Goal: Task Accomplishment & Management: Use online tool/utility

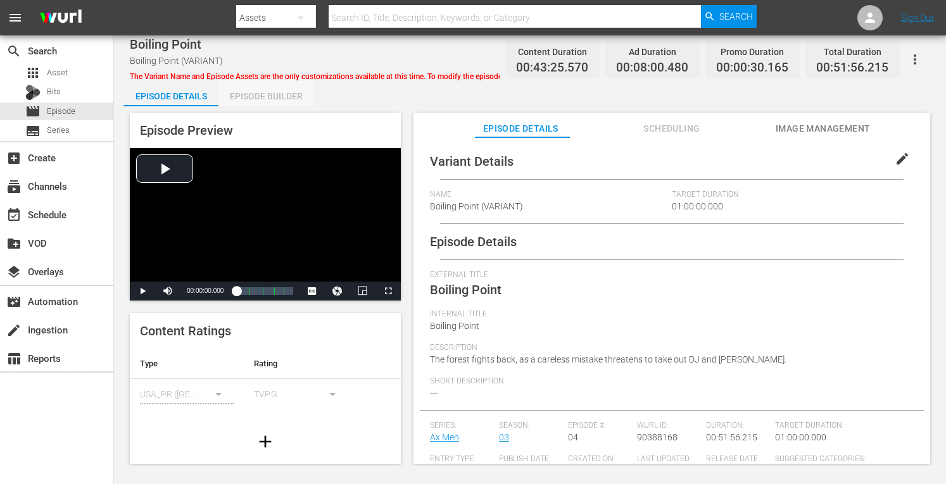
click at [288, 99] on div "Episode Builder" at bounding box center [265, 96] width 95 height 30
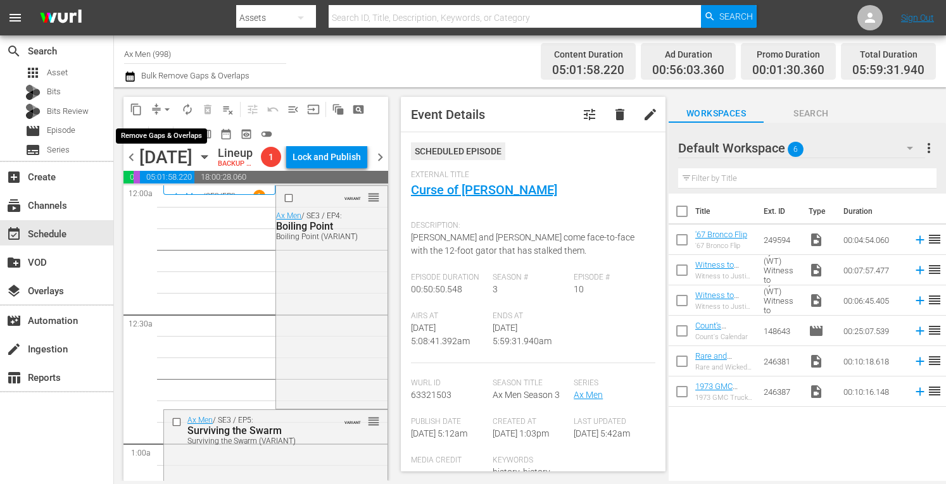
click at [167, 106] on span "arrow_drop_down" at bounding box center [167, 109] width 13 height 13
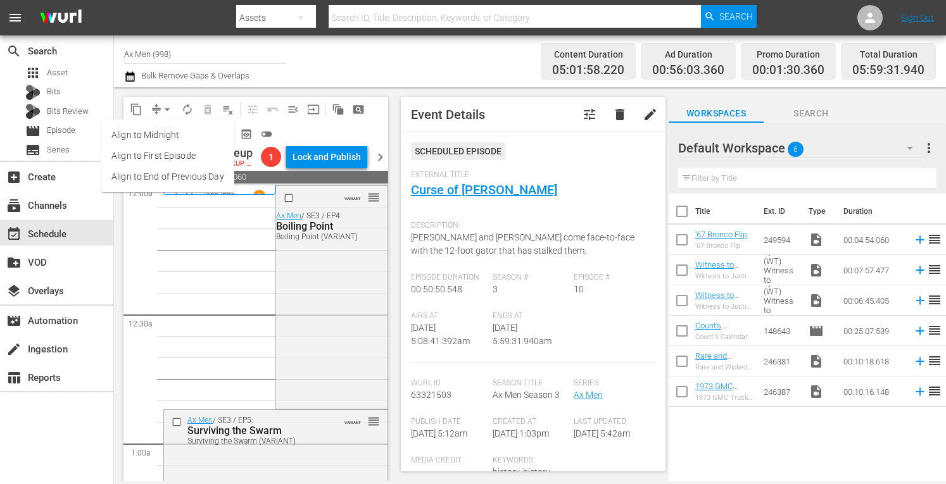
click at [164, 137] on li "Align to Midnight" at bounding box center [167, 135] width 133 height 21
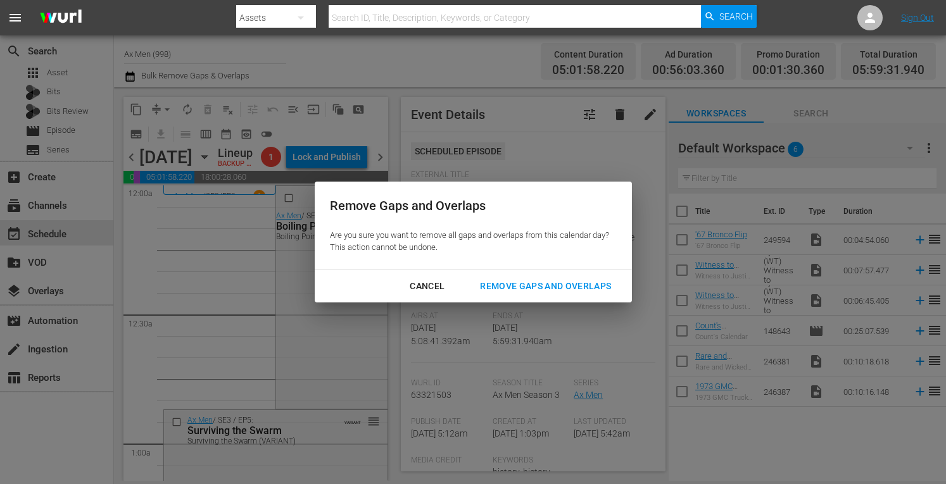
click at [500, 283] on div "Remove Gaps and Overlaps" at bounding box center [545, 287] width 151 height 16
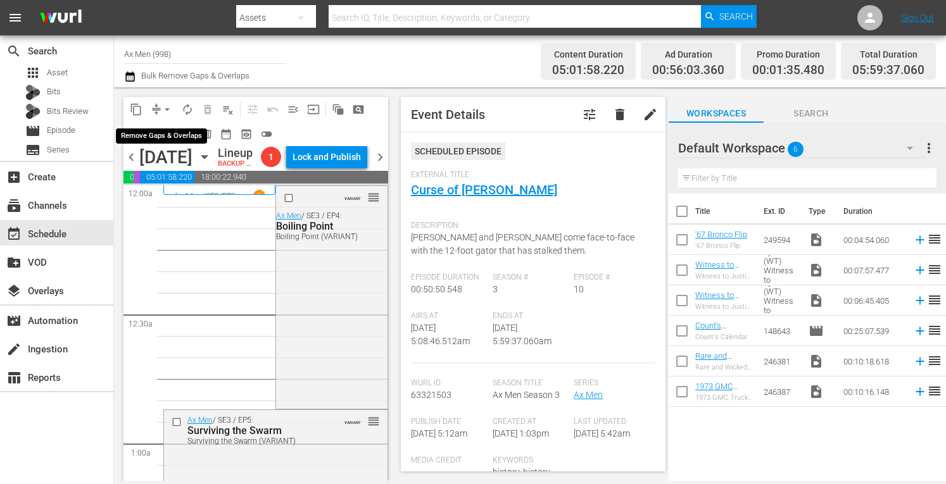
click at [165, 105] on span "arrow_drop_down" at bounding box center [167, 109] width 13 height 13
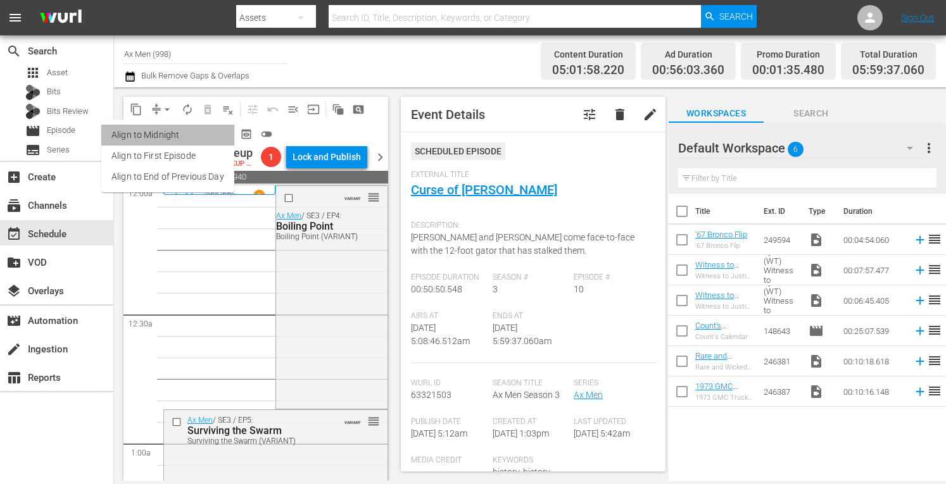
click at [168, 135] on li "Align to Midnight" at bounding box center [167, 135] width 133 height 21
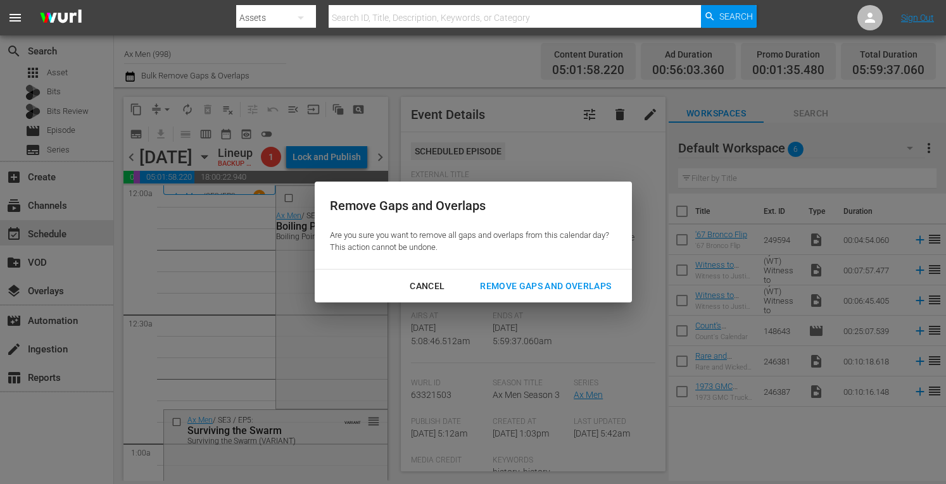
click at [502, 286] on div "Remove Gaps and Overlaps" at bounding box center [545, 287] width 151 height 16
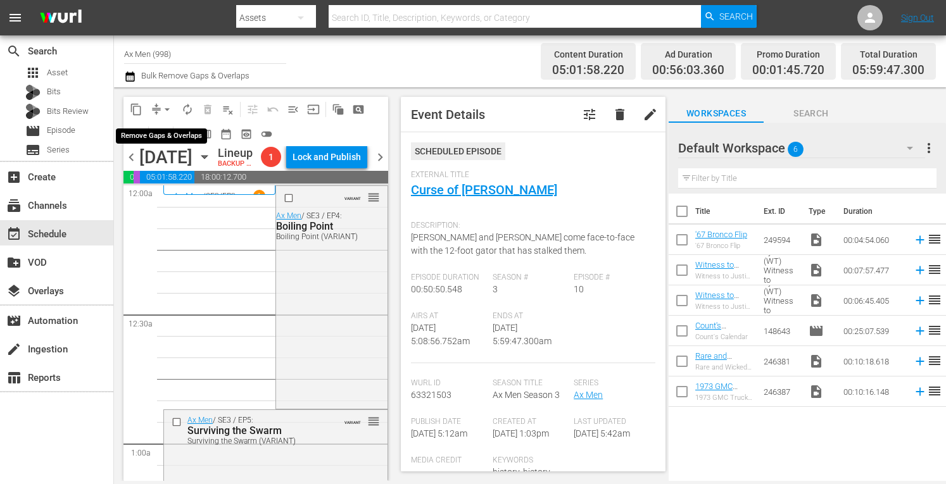
click at [167, 102] on button "arrow_drop_down" at bounding box center [167, 109] width 20 height 20
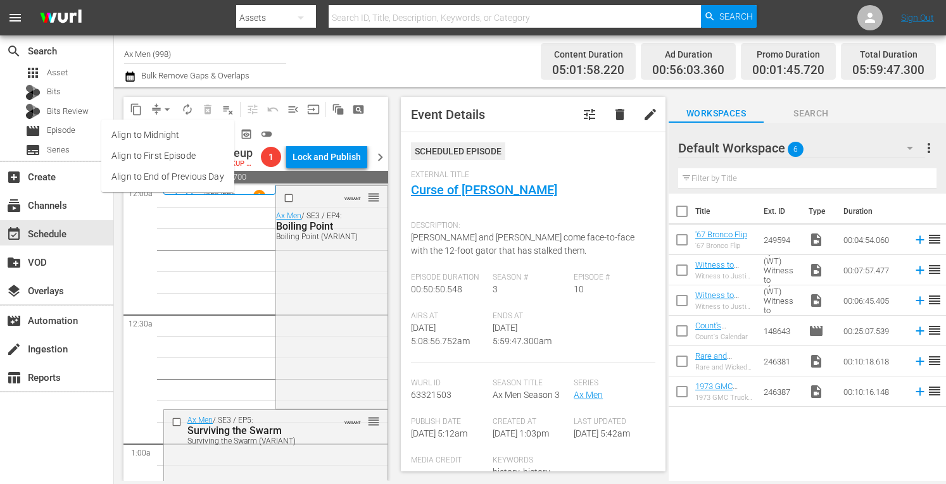
click at [164, 136] on li "Align to Midnight" at bounding box center [167, 135] width 133 height 21
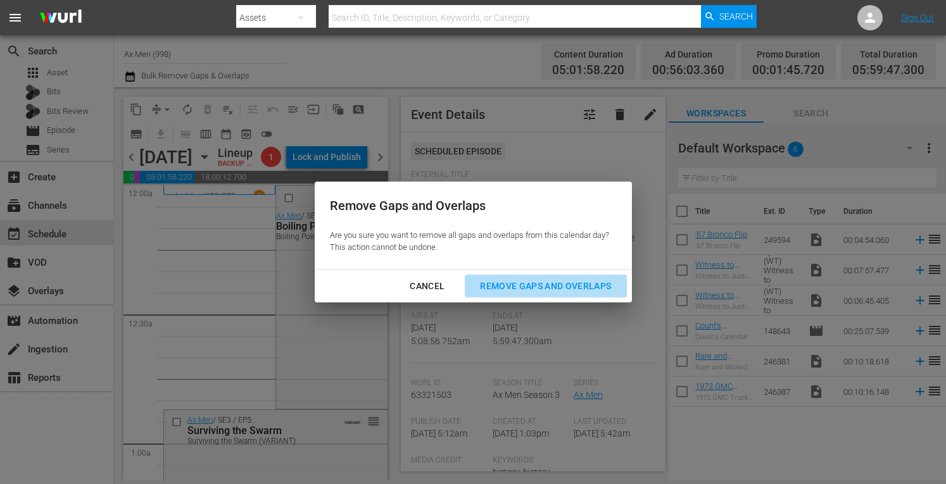
click at [499, 284] on div "Remove Gaps and Overlaps" at bounding box center [545, 287] width 151 height 16
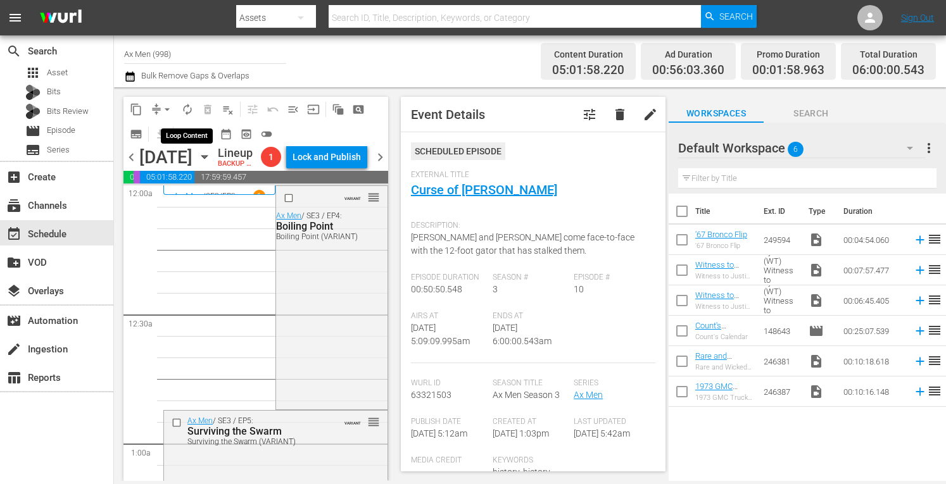
click at [187, 109] on span "autorenew_outlined" at bounding box center [187, 109] width 13 height 13
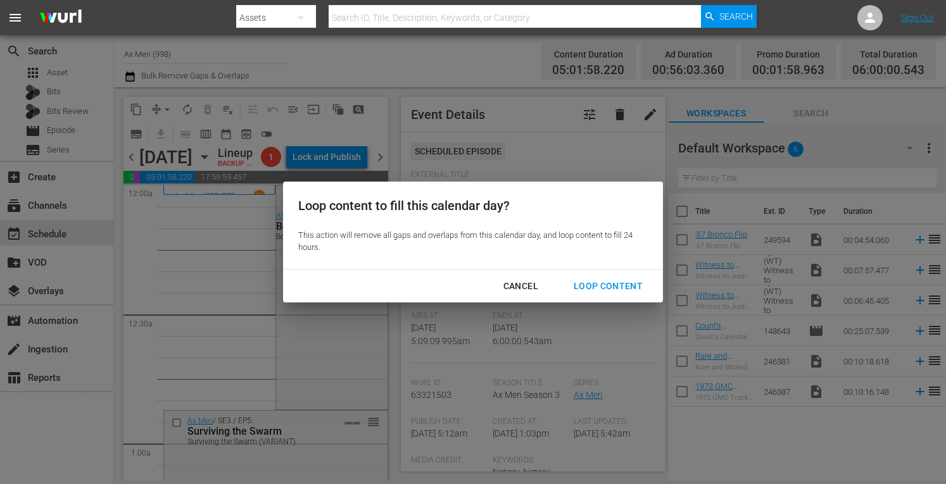
click at [592, 279] on div "Loop Content" at bounding box center [608, 287] width 89 height 16
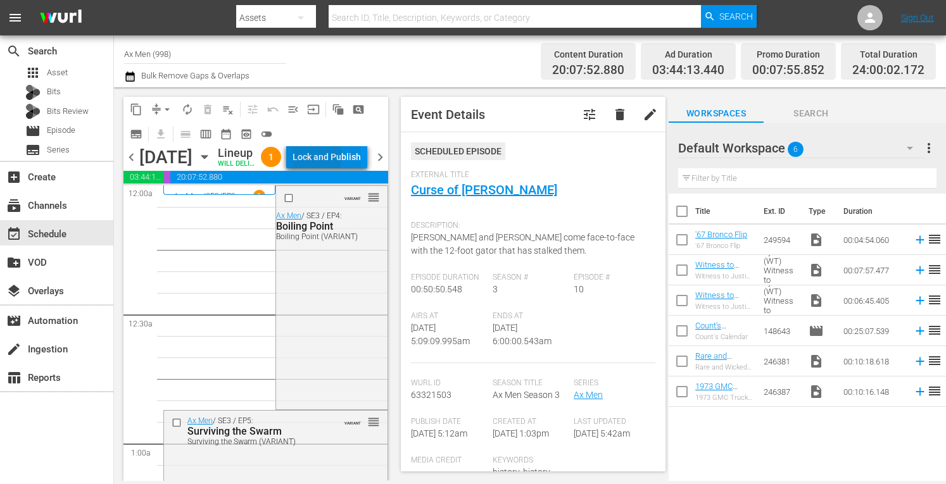
click at [345, 159] on div "Lock and Publish" at bounding box center [327, 157] width 68 height 23
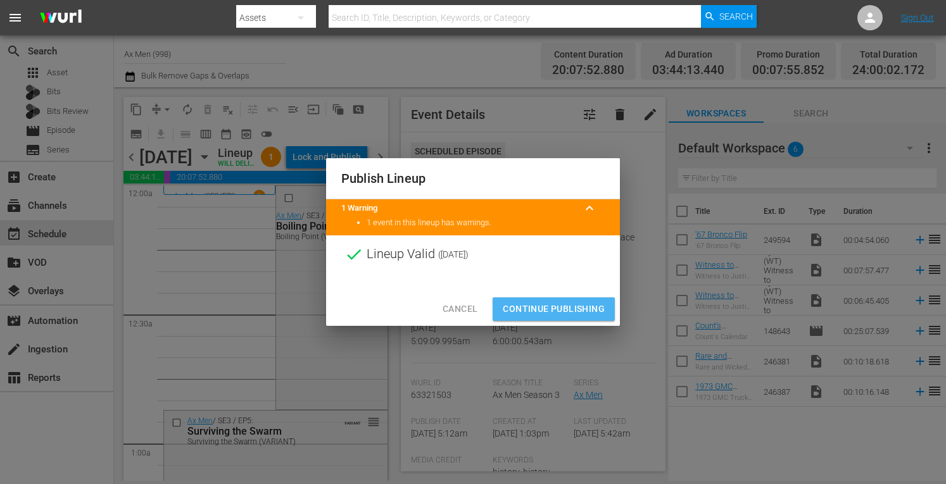
click at [529, 309] on span "Continue Publishing" at bounding box center [554, 309] width 102 height 16
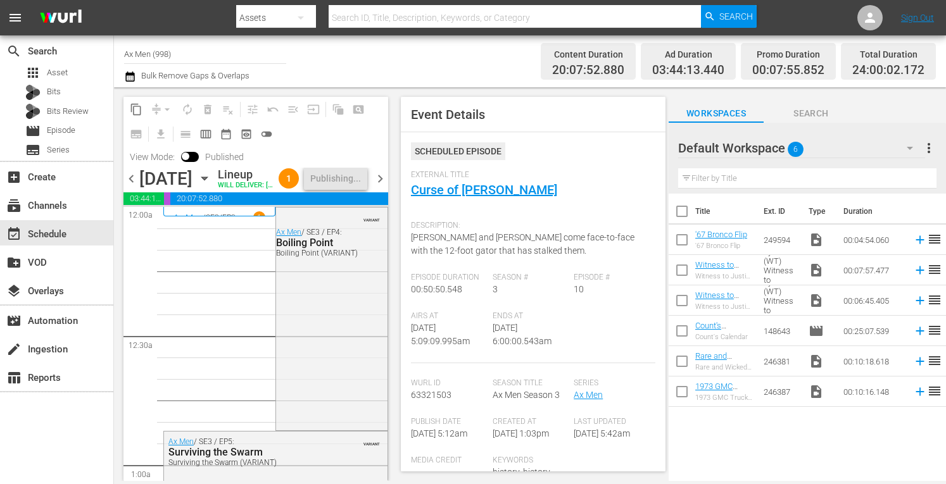
click at [382, 184] on span "chevron_right" at bounding box center [380, 179] width 16 height 16
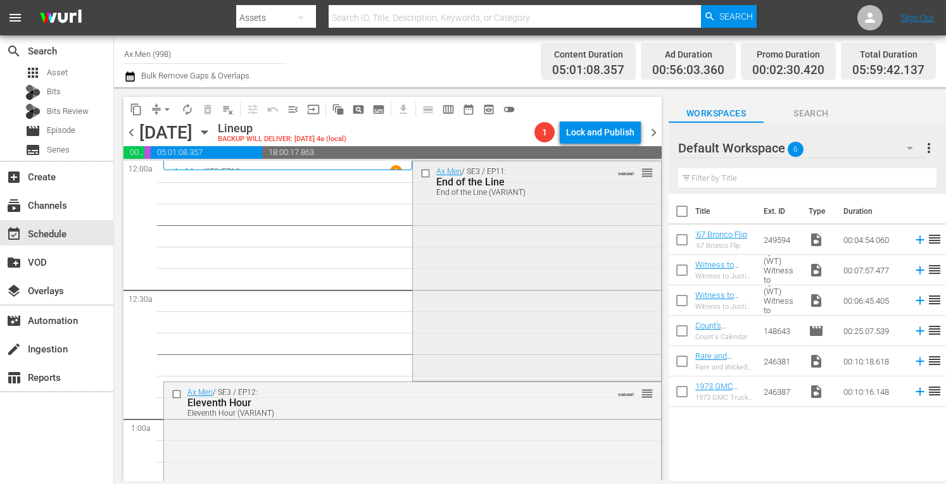
click at [498, 251] on div "Ax Men / SE3 / EP11: End of the Line End of the Line (VARIANT) VARIANT reorder" at bounding box center [537, 269] width 248 height 217
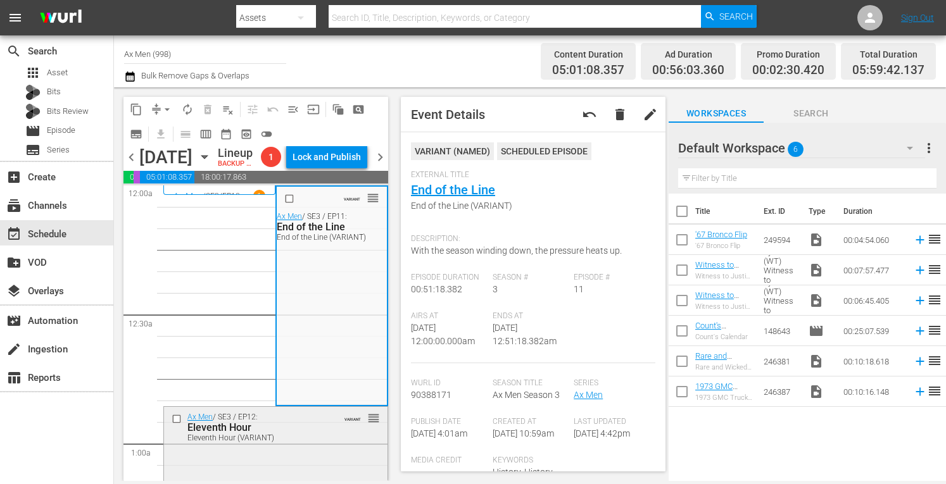
click at [328, 445] on div "Ax Men / SE3 / EP12: Eleventh Hour Eleventh Hour (VARIANT) VARIANT reorder" at bounding box center [276, 427] width 224 height 40
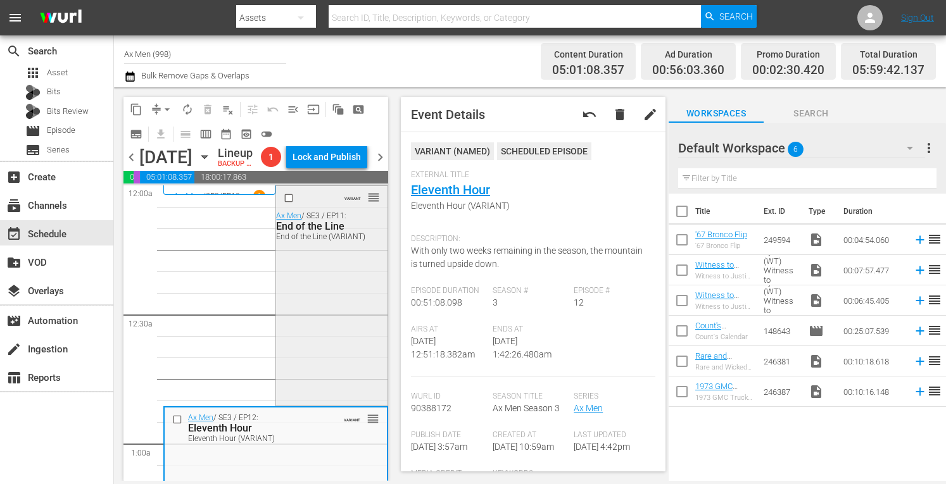
click at [327, 273] on div "VARIANT reorder Ax Men / SE3 / EP11: End of the Line End of the Line (VARIANT)" at bounding box center [331, 294] width 111 height 217
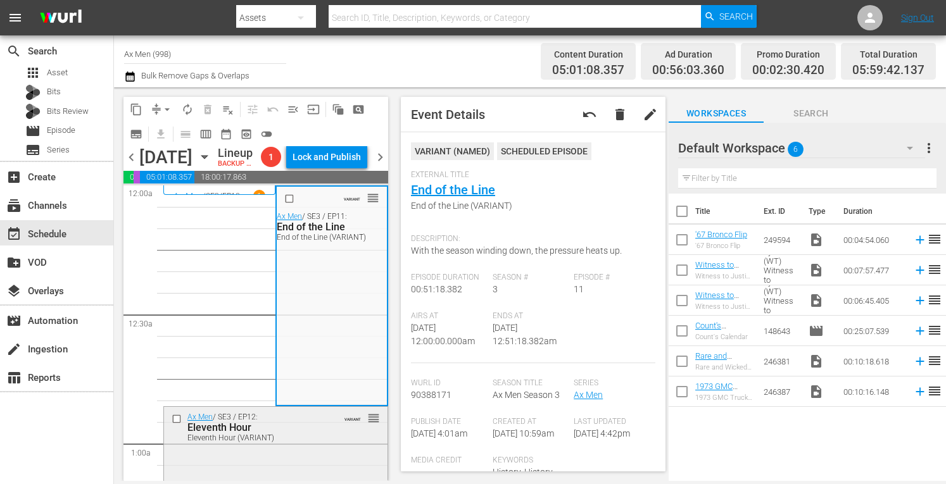
click at [286, 434] on div "Ax Men / SE3 / EP12: Eleventh Hour Eleventh Hour (VARIANT)" at bounding box center [257, 428] width 141 height 30
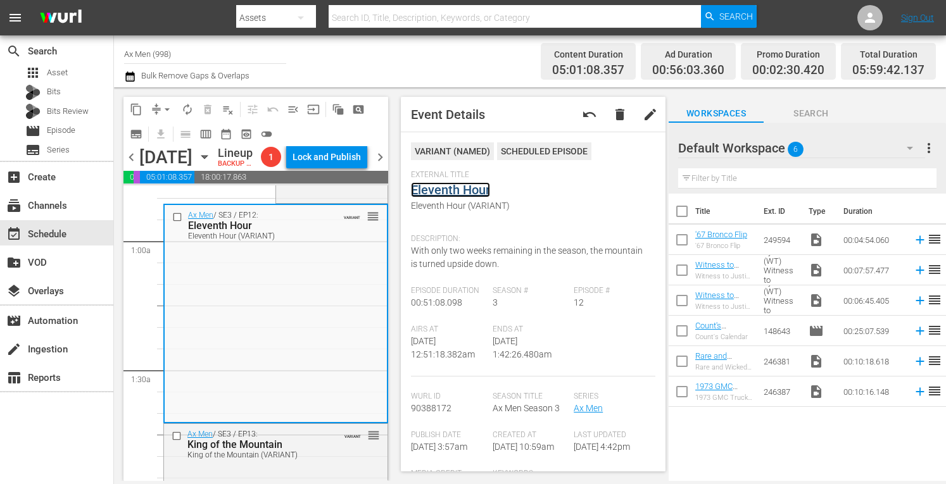
scroll to position [320, 0]
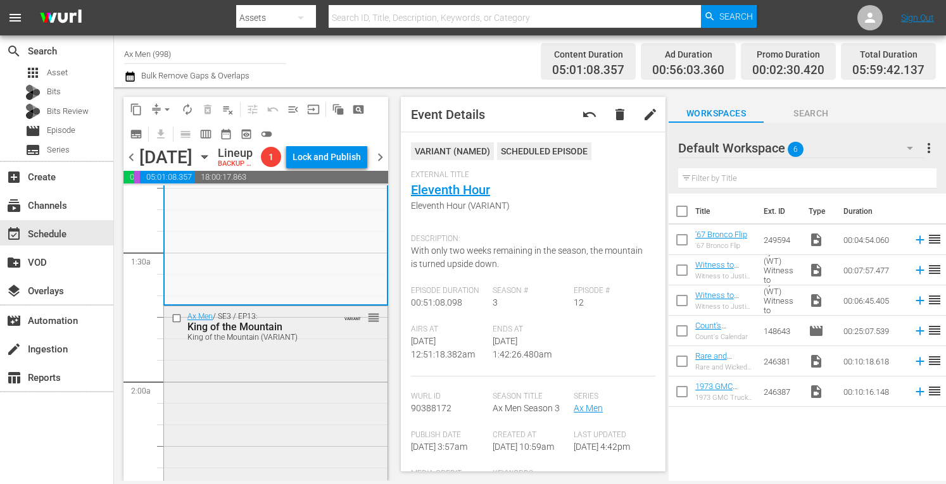
click at [298, 427] on div "Ax Men / SE3 / EP13: King of the Mountain King of the Mountain (VARIANT) VARIAN…" at bounding box center [276, 417] width 224 height 220
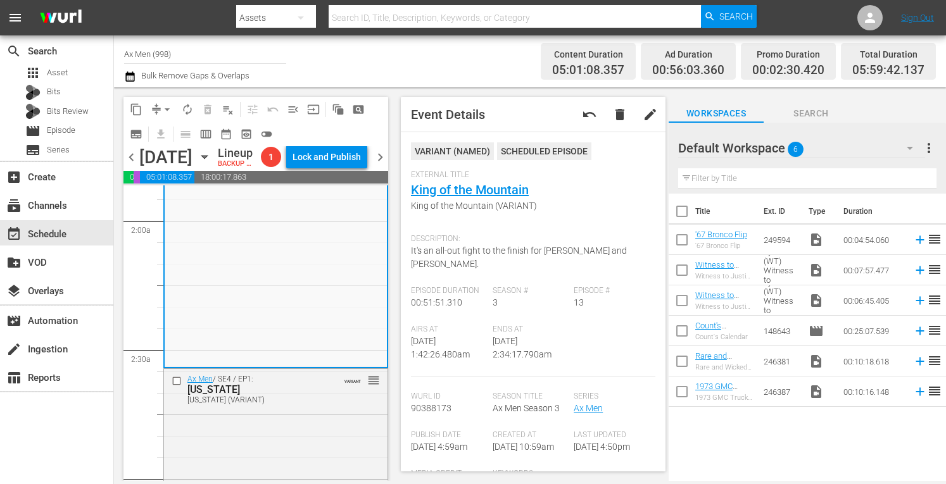
scroll to position [574, 0]
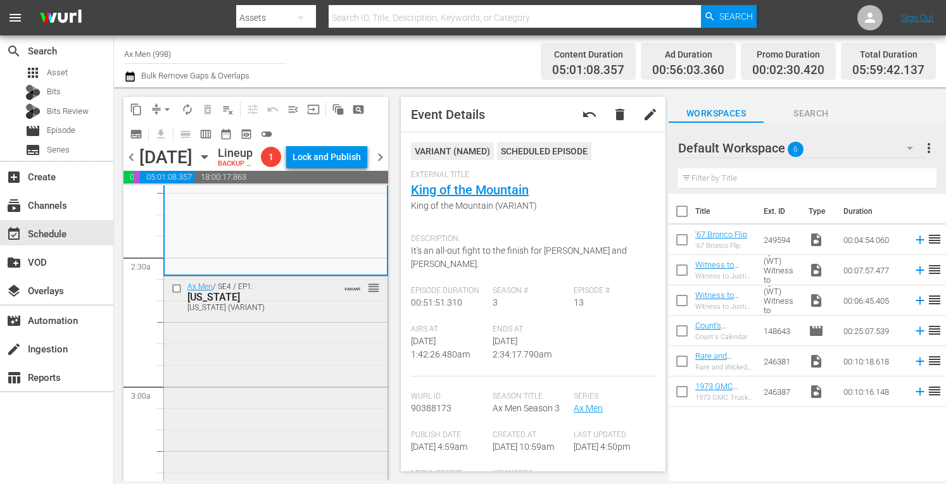
click at [296, 395] on div "Ax Men / SE4 / EP1: Alaska Alaska (VARIANT) VARIANT reorder" at bounding box center [276, 384] width 224 height 215
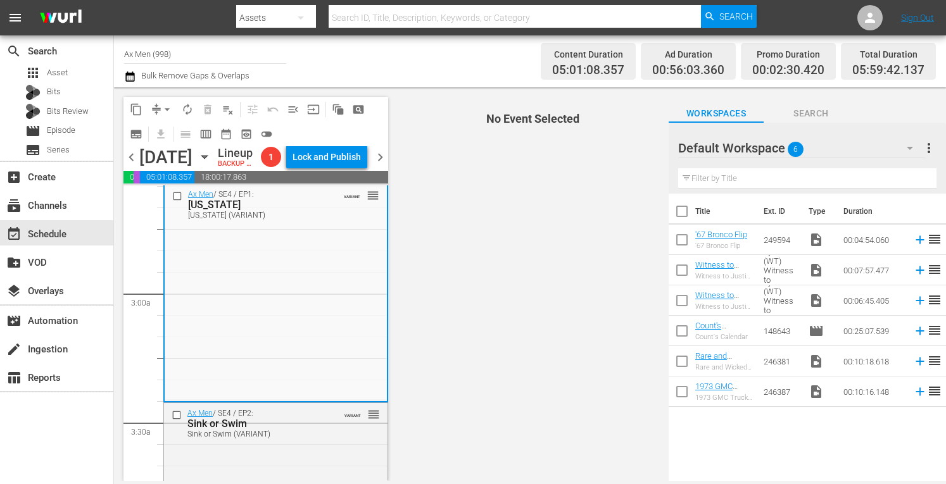
scroll to position [768, 0]
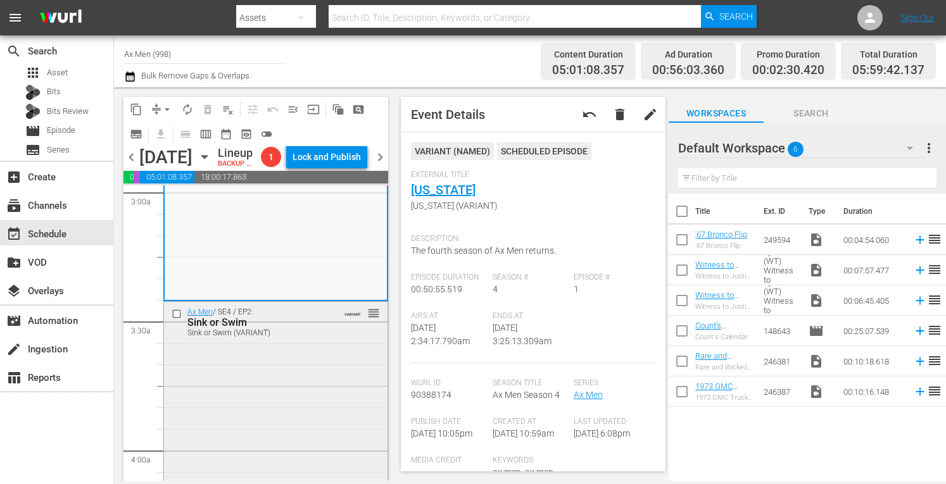
click at [312, 376] on div "Ax Men / SE4 / EP2: Sink or Swim Sink or Swim (VARIANT) VARIANT reorder" at bounding box center [276, 411] width 224 height 218
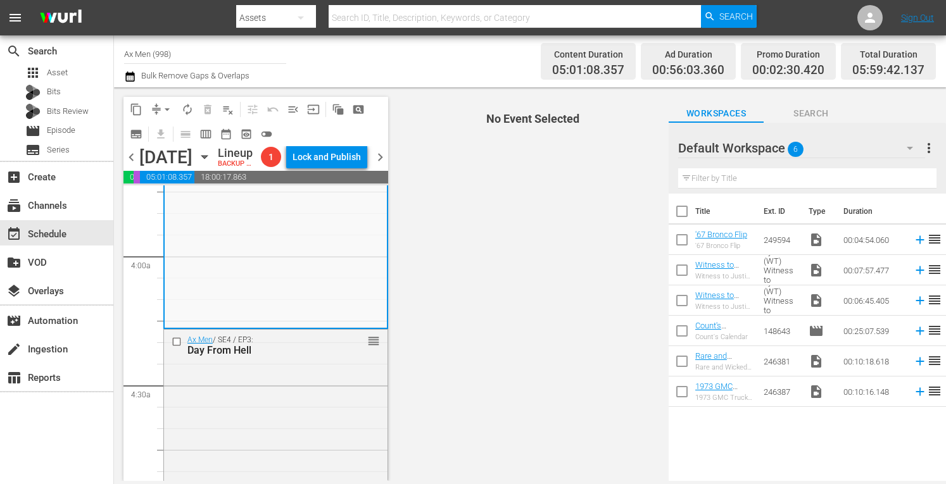
scroll to position [979, 0]
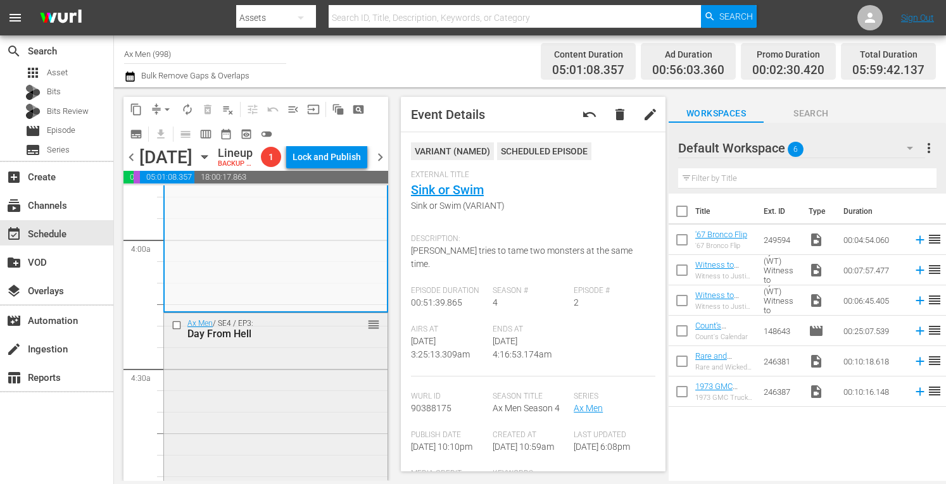
click at [304, 394] on div "Ax Men / SE4 / EP3: Day From Hell reorder" at bounding box center [276, 422] width 224 height 218
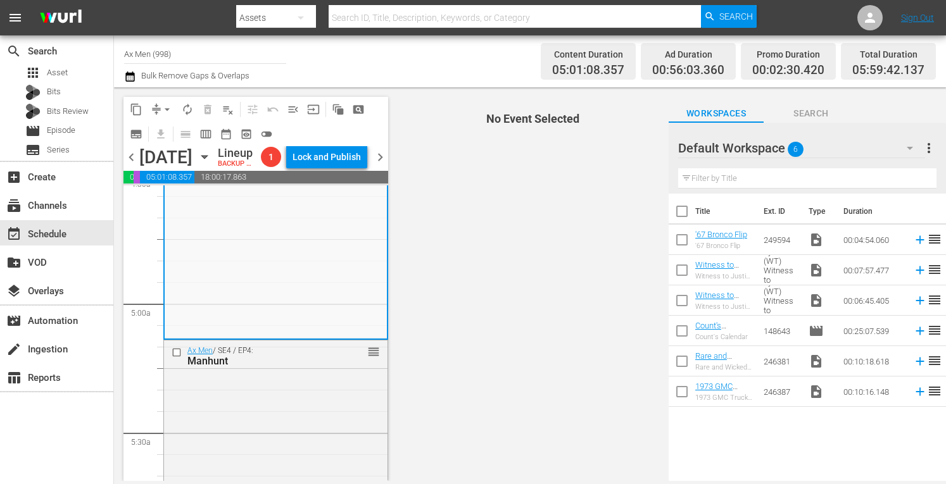
scroll to position [1182, 0]
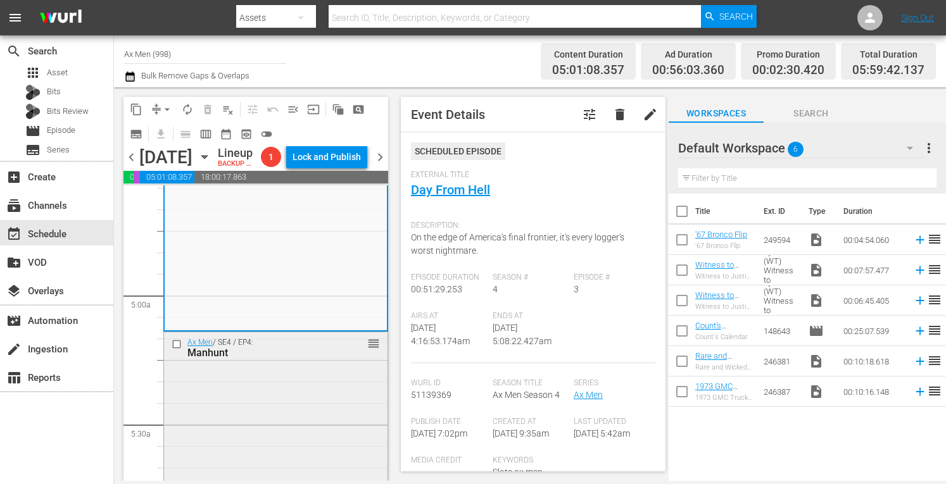
click at [334, 364] on div "Ax Men / SE4 / EP4: Manhunt reorder" at bounding box center [276, 347] width 224 height 31
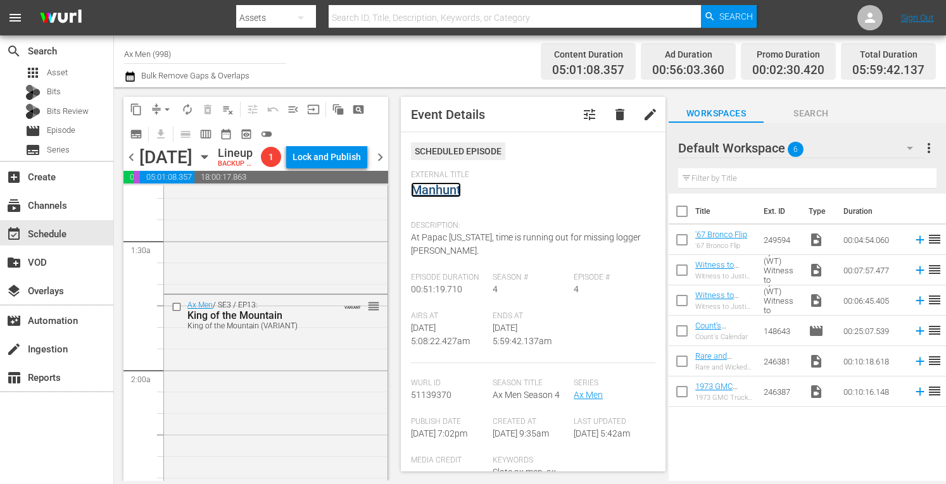
scroll to position [0, 0]
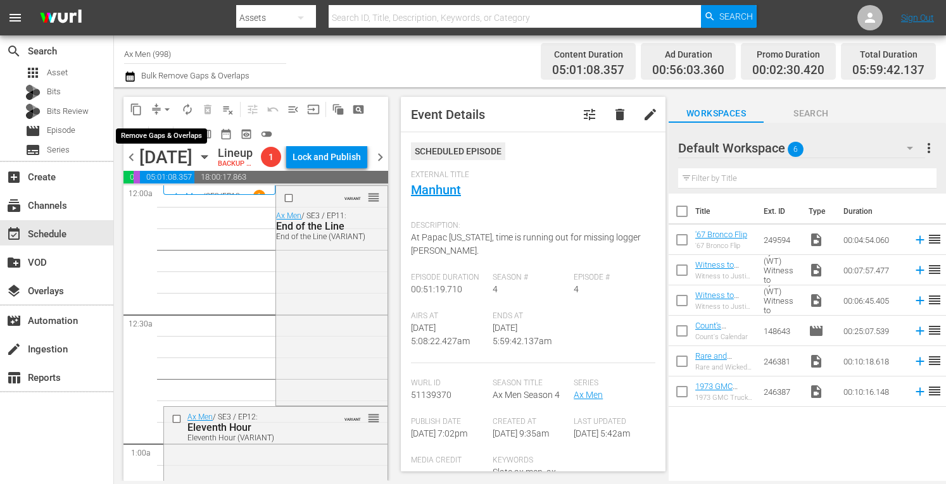
click at [166, 108] on span "arrow_drop_down" at bounding box center [167, 109] width 13 height 13
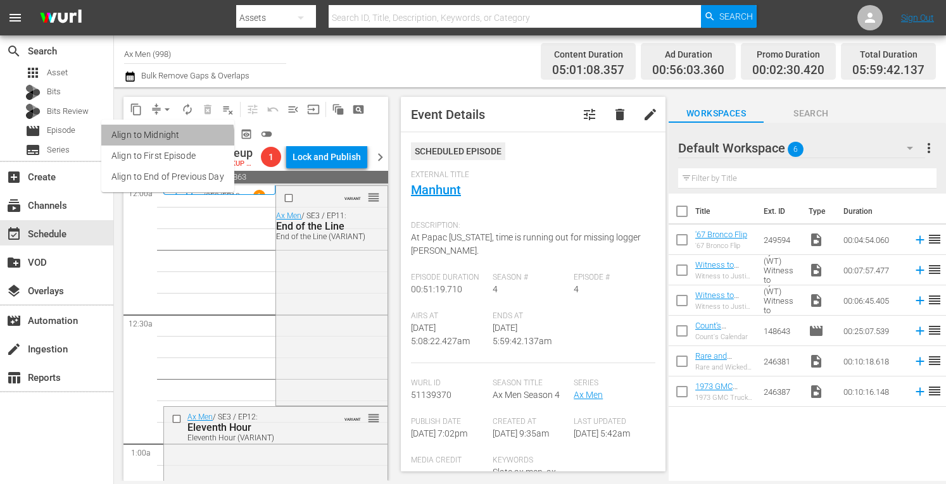
click at [161, 139] on li "Align to Midnight" at bounding box center [167, 135] width 133 height 21
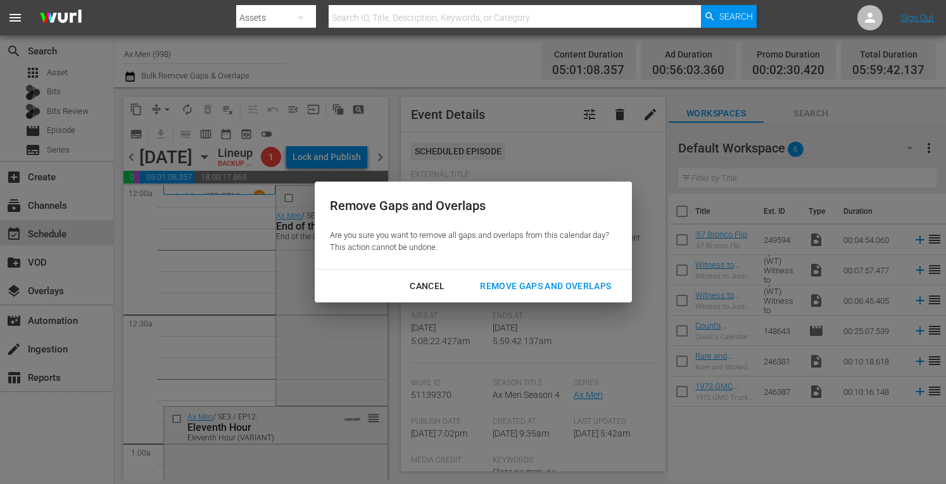
click at [489, 287] on div "Remove Gaps and Overlaps" at bounding box center [545, 287] width 151 height 16
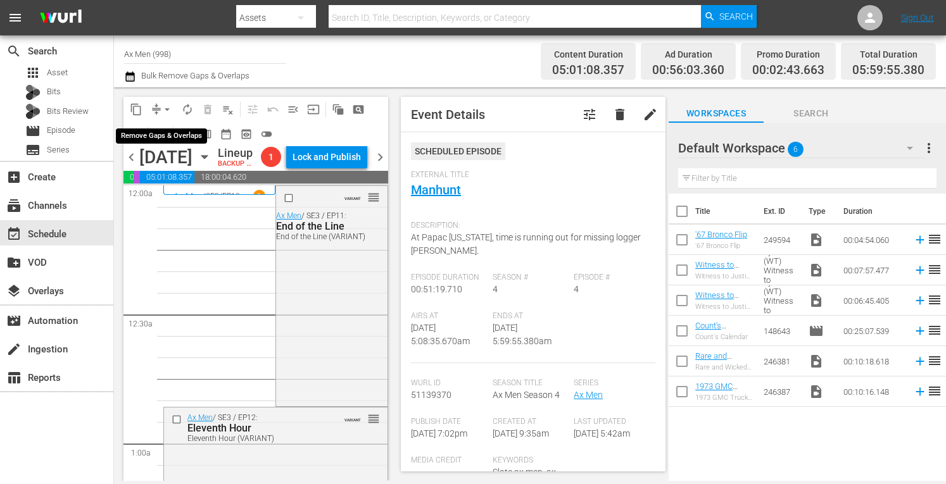
click at [170, 111] on span "arrow_drop_down" at bounding box center [167, 109] width 13 height 13
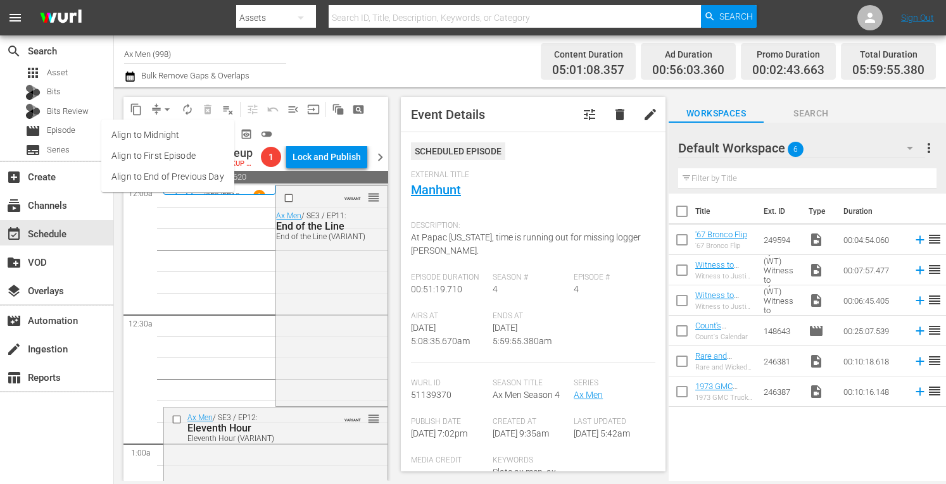
click at [168, 132] on li "Align to Midnight" at bounding box center [167, 135] width 133 height 21
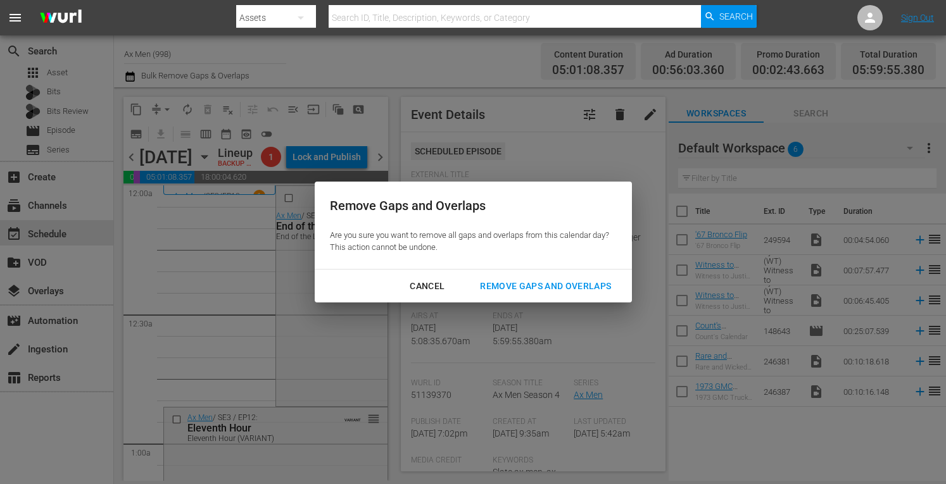
click at [500, 281] on div "Remove Gaps and Overlaps" at bounding box center [545, 287] width 151 height 16
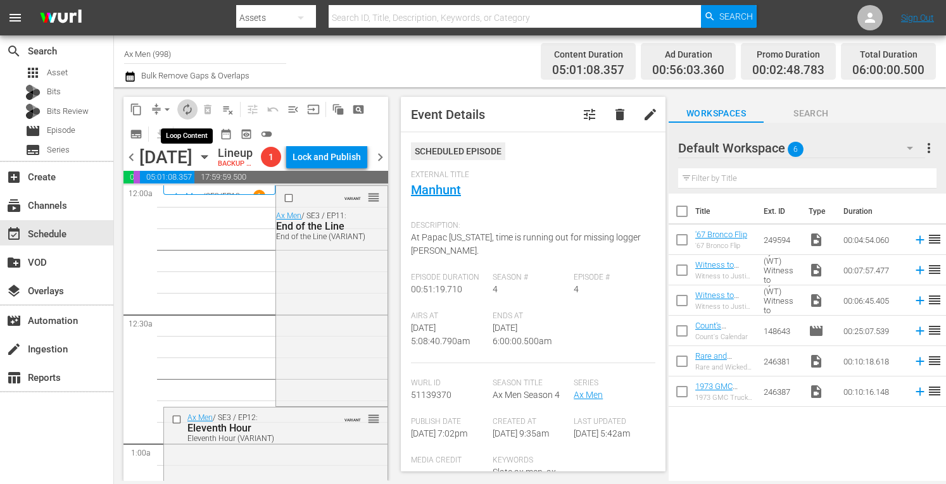
click at [189, 106] on span "autorenew_outlined" at bounding box center [187, 109] width 13 height 13
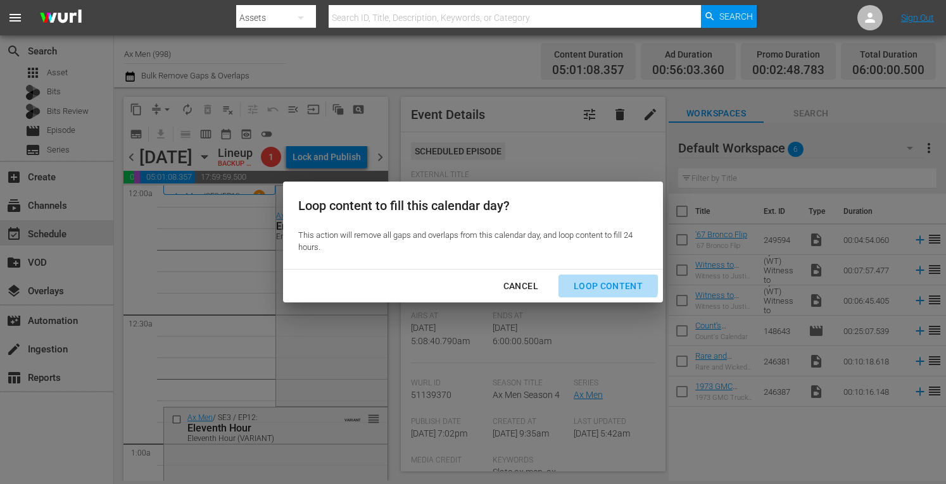
click at [595, 284] on div "Loop Content" at bounding box center [608, 287] width 89 height 16
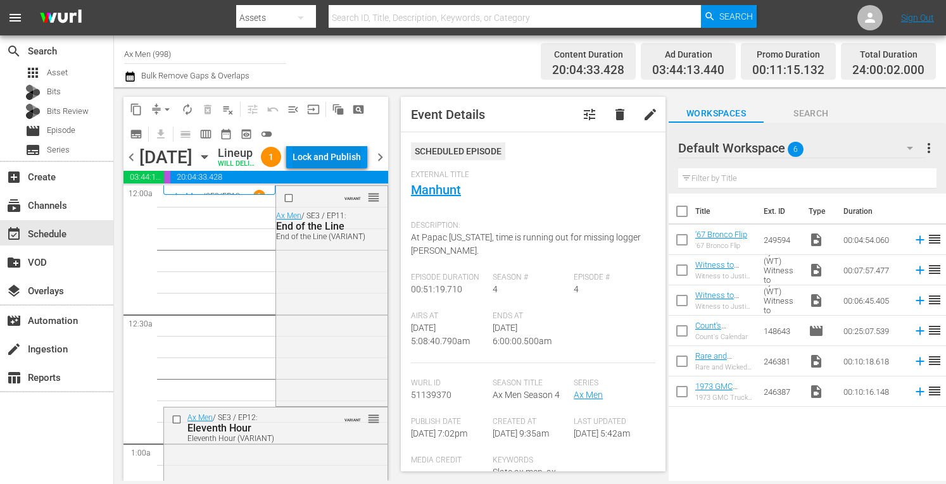
click at [345, 158] on div "Lock and Publish" at bounding box center [327, 157] width 68 height 23
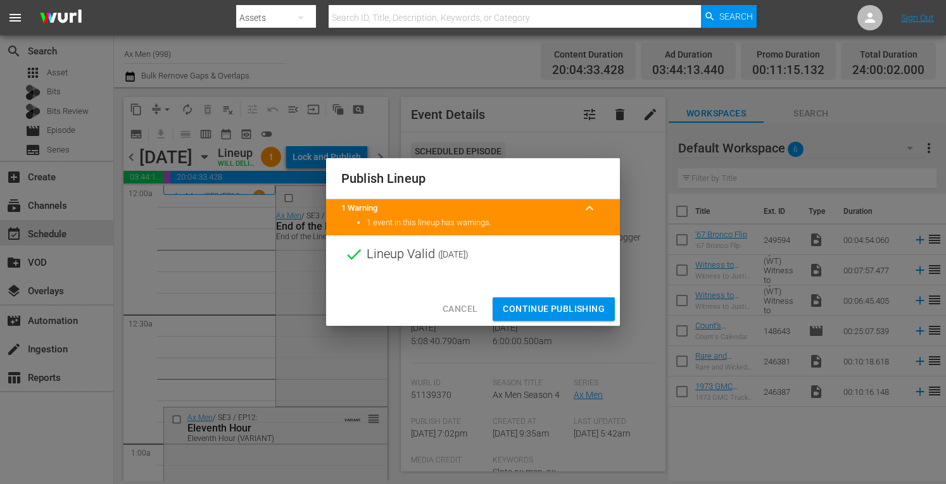
click at [557, 307] on span "Continue Publishing" at bounding box center [554, 309] width 102 height 16
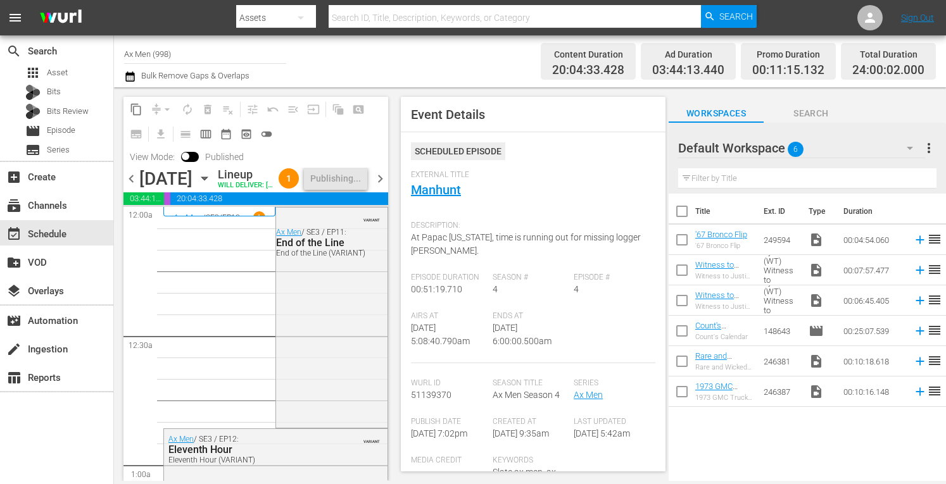
click at [383, 187] on span "chevron_right" at bounding box center [380, 179] width 16 height 16
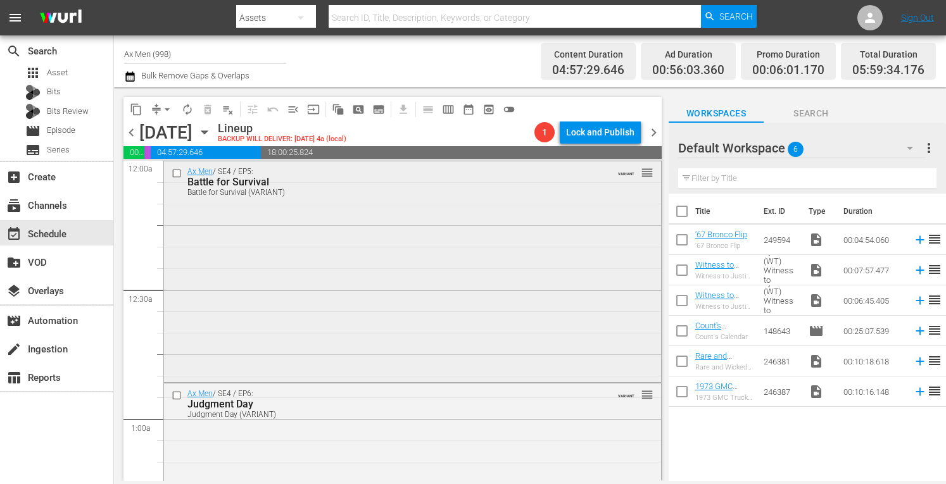
click at [465, 249] on div "Ax Men / SE4 / EP5: Battle for Survival Battle for Survival (VARIANT) VARIANT r…" at bounding box center [412, 270] width 497 height 218
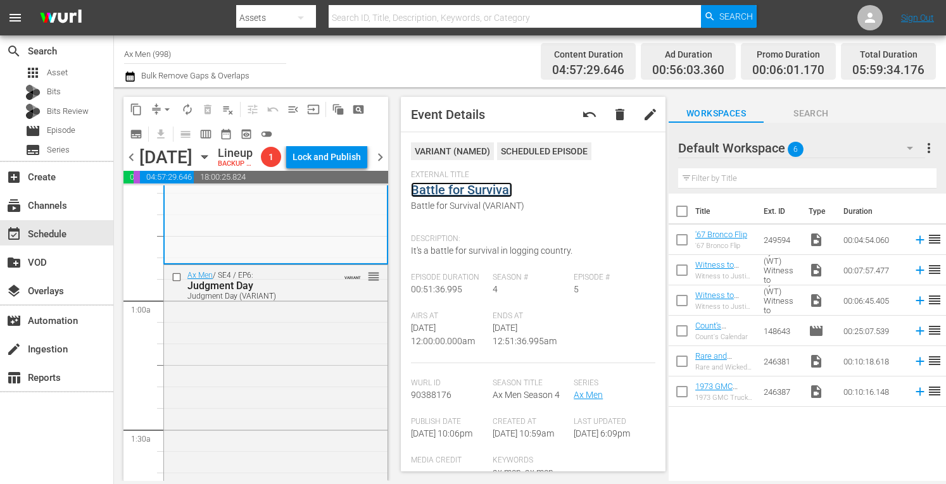
scroll to position [194, 0]
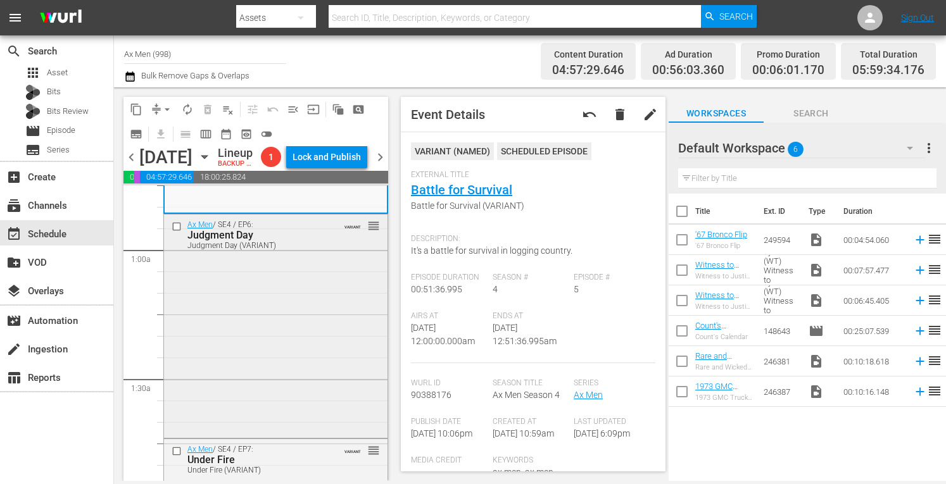
click at [313, 388] on div "Ax Men / SE4 / EP6: Judgment Day Judgment Day (VARIANT) VARIANT reorder" at bounding box center [276, 325] width 224 height 221
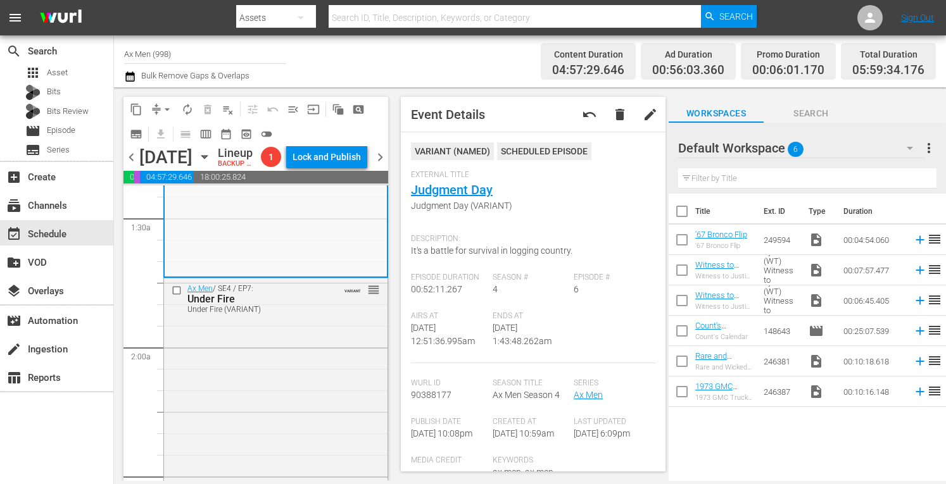
scroll to position [380, 0]
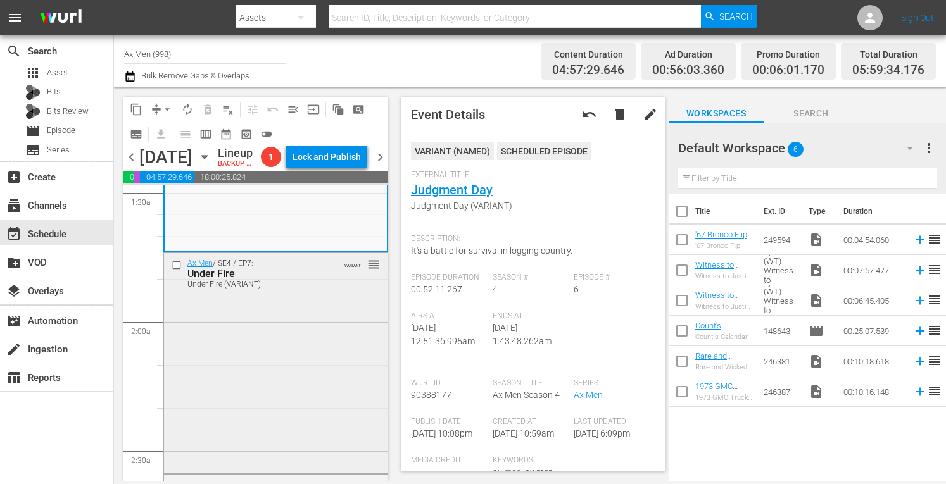
click at [234, 399] on div "Ax Men / SE4 / EP7: Under Fire Under Fire (VARIANT) VARIANT reorder" at bounding box center [276, 362] width 224 height 218
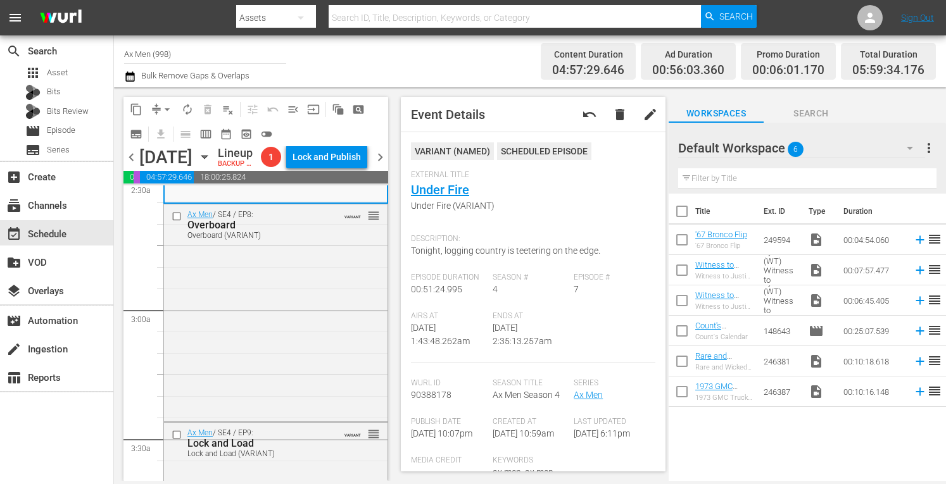
scroll to position [675, 0]
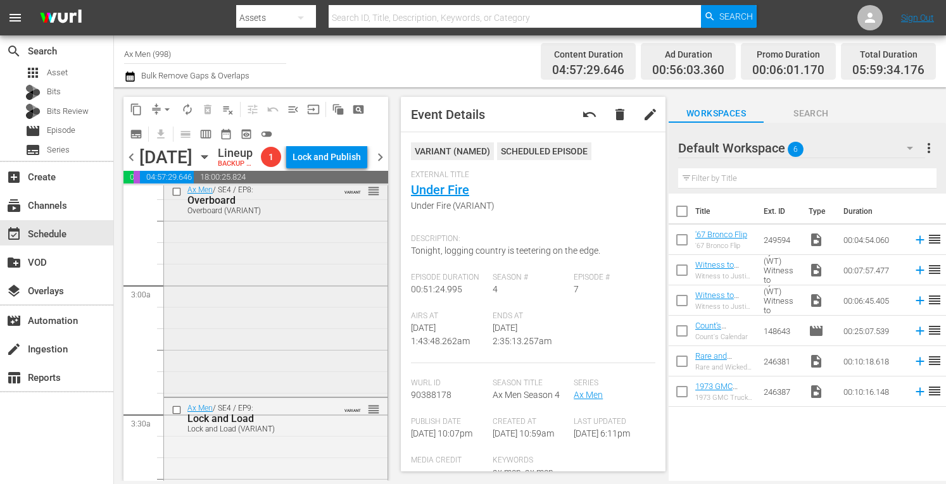
click at [307, 371] on div "Ax Men / SE4 / EP8: Overboard Overboard (VARIANT) VARIANT reorder" at bounding box center [276, 287] width 224 height 215
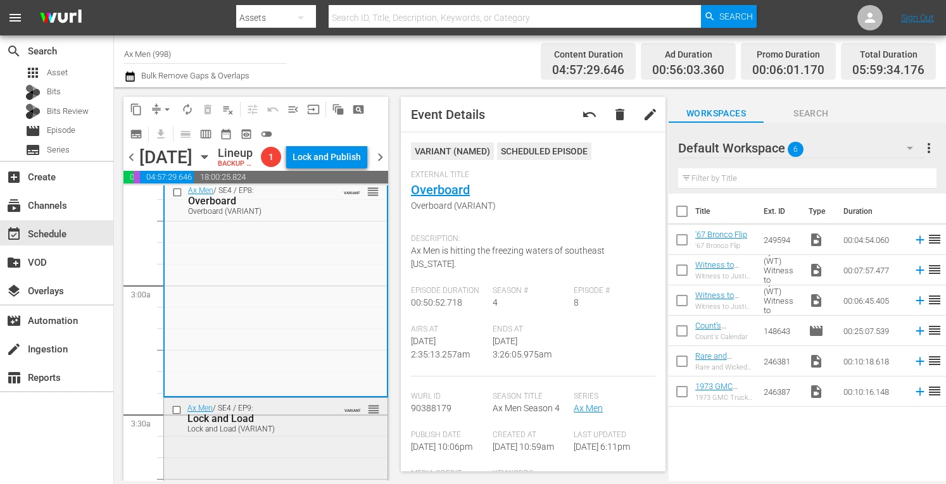
click at [322, 438] on div "Ax Men / SE4 / EP9: Lock and Load Lock and Load (VARIANT) VARIANT reorder" at bounding box center [276, 418] width 224 height 40
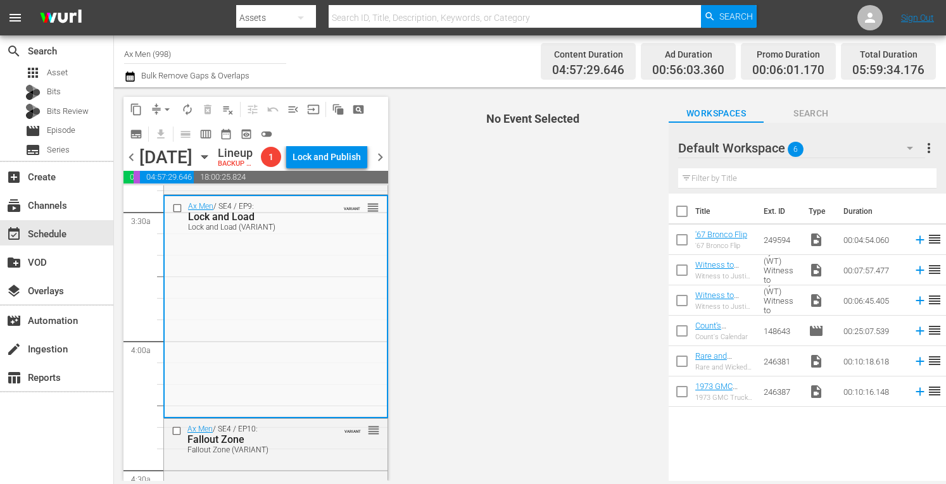
scroll to position [920, 0]
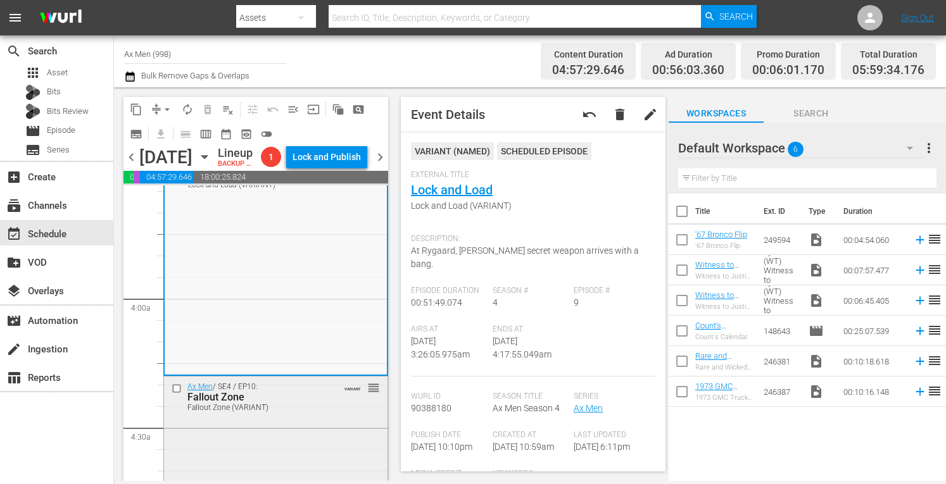
click at [305, 448] on div "Ax Men / SE4 / EP10: Fallout Zone Fallout Zone (VARIANT) VARIANT reorder" at bounding box center [276, 485] width 224 height 217
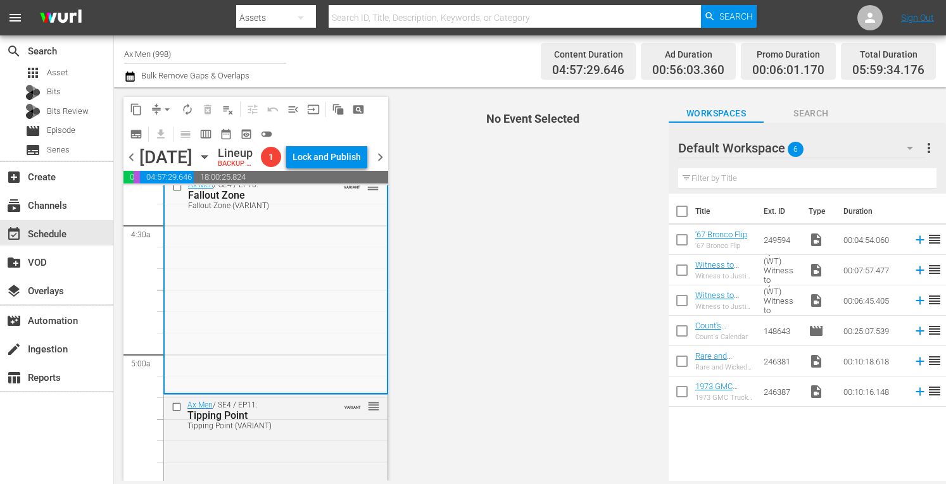
scroll to position [1131, 0]
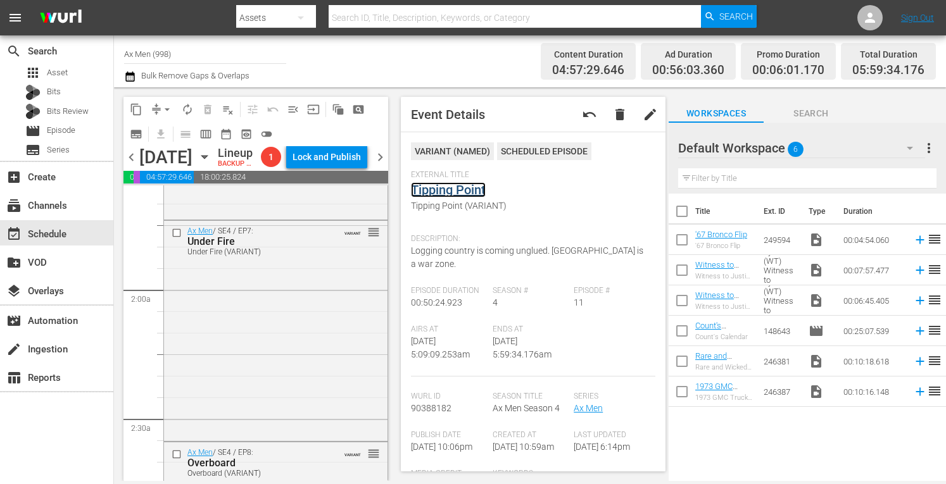
scroll to position [0, 0]
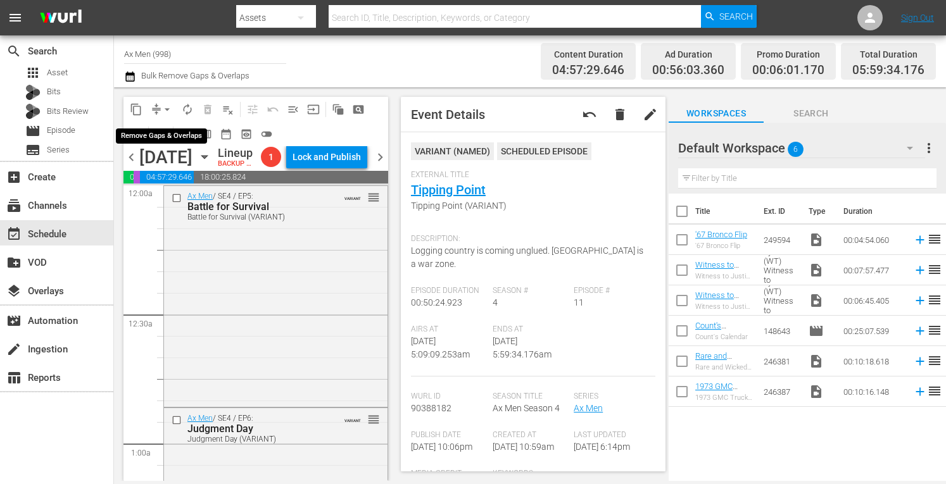
click at [165, 104] on span "arrow_drop_down" at bounding box center [167, 109] width 13 height 13
click at [167, 136] on li "Align to Midnight" at bounding box center [167, 135] width 104 height 21
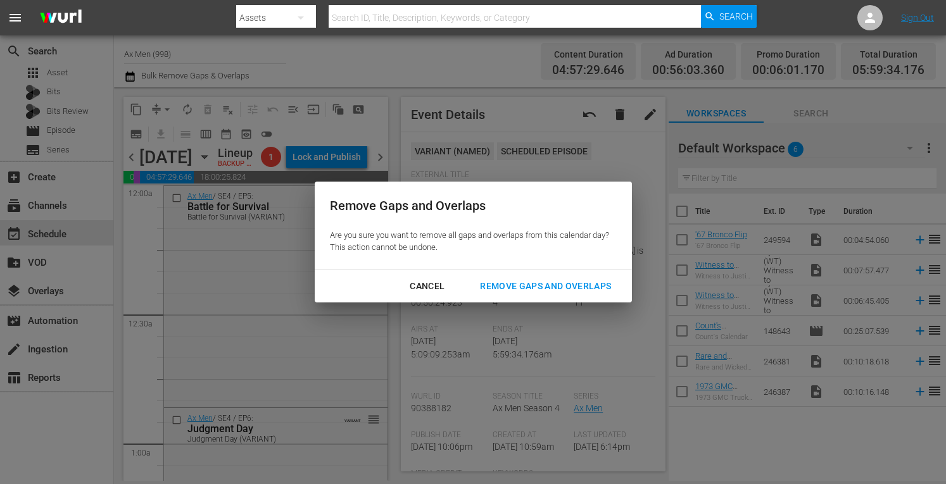
click at [524, 288] on div "Remove Gaps and Overlaps" at bounding box center [545, 287] width 151 height 16
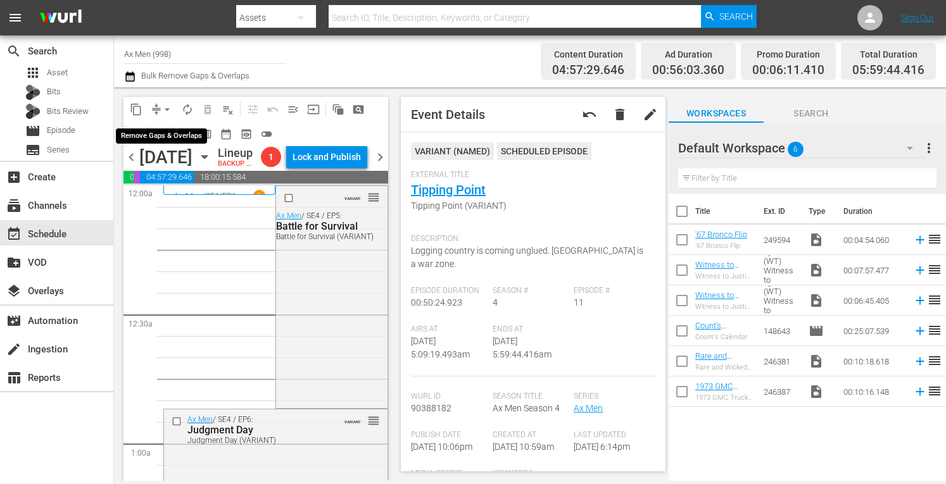
click at [166, 108] on span "arrow_drop_down" at bounding box center [167, 109] width 13 height 13
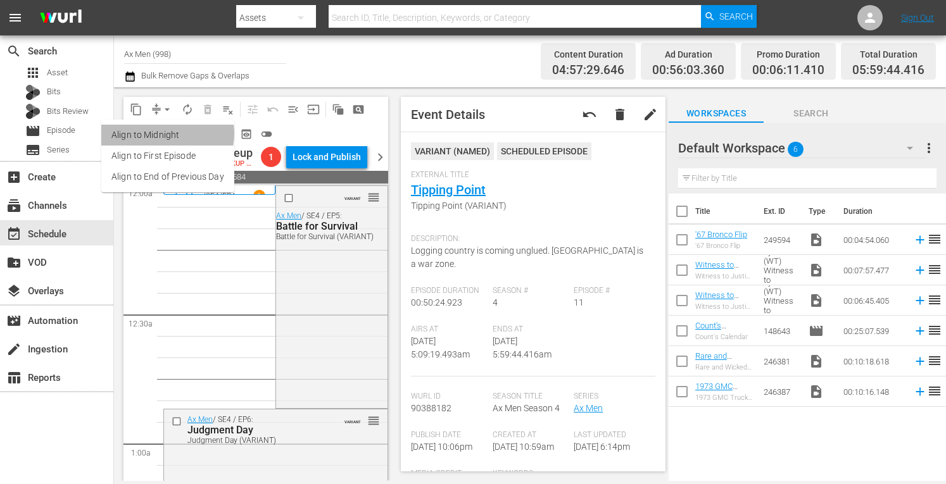
click at [162, 134] on li "Align to Midnight" at bounding box center [167, 135] width 133 height 21
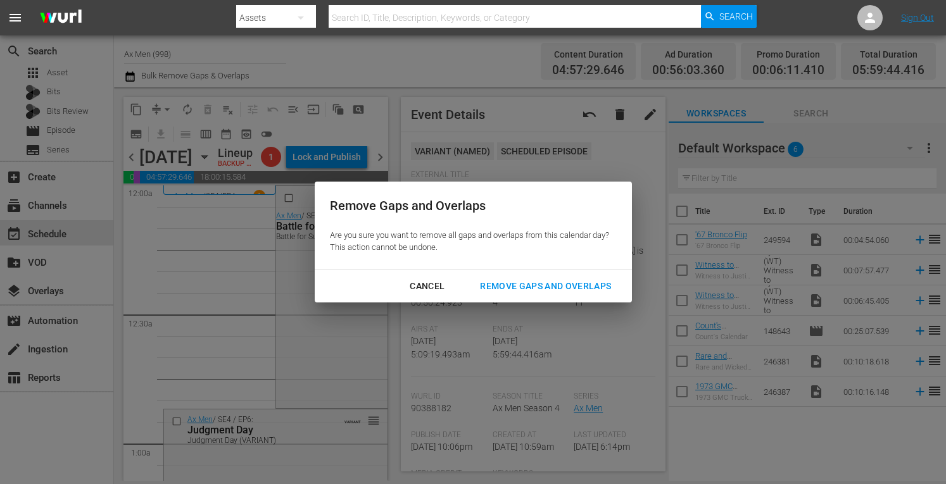
click at [516, 291] on div "Remove Gaps and Overlaps" at bounding box center [545, 287] width 151 height 16
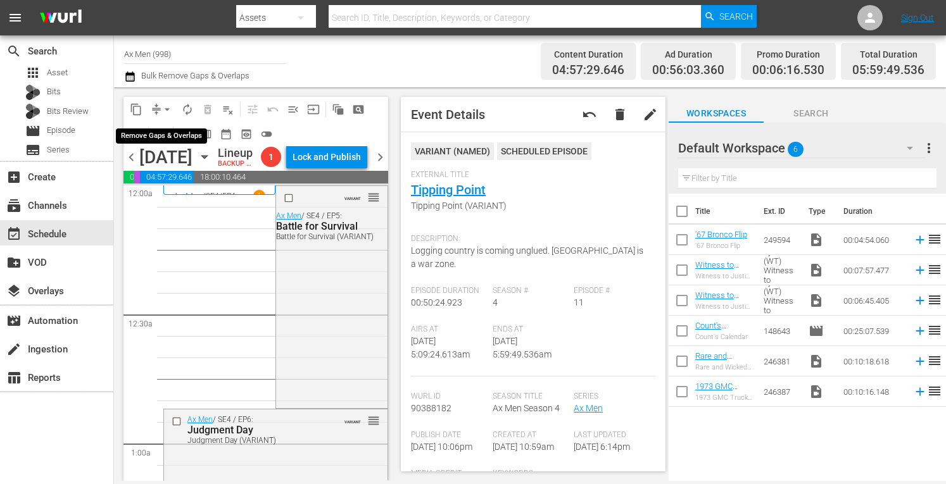
click at [165, 106] on span "arrow_drop_down" at bounding box center [167, 109] width 13 height 13
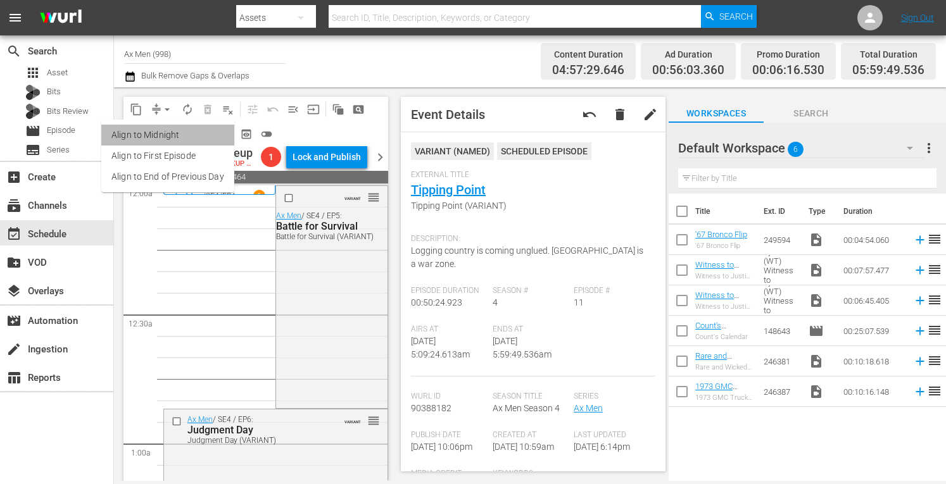
click at [168, 131] on li "Align to Midnight" at bounding box center [167, 135] width 133 height 21
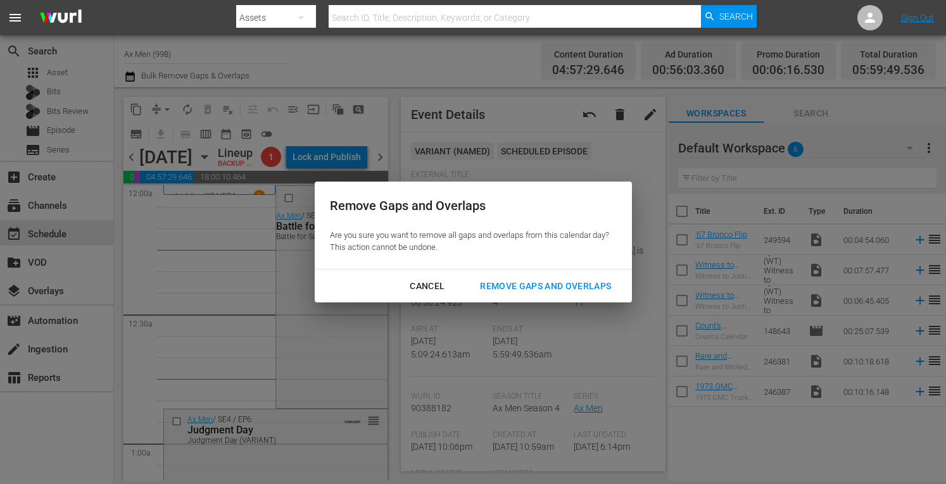
click at [486, 283] on div "Remove Gaps and Overlaps" at bounding box center [545, 287] width 151 height 16
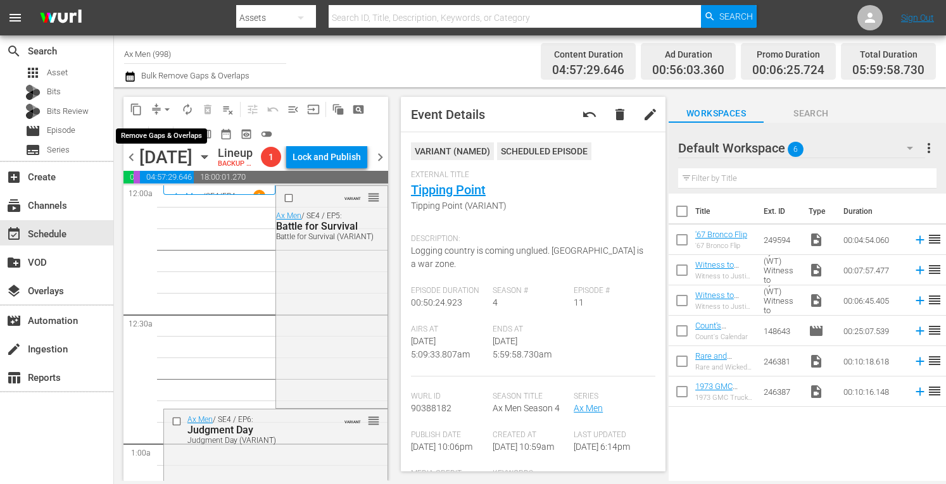
click at [167, 106] on span "arrow_drop_down" at bounding box center [167, 109] width 13 height 13
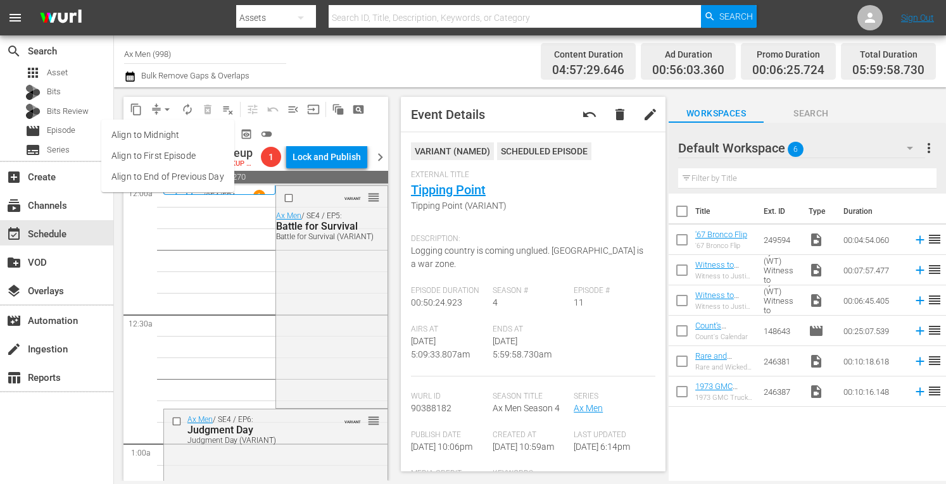
click at [168, 134] on li "Align to Midnight" at bounding box center [167, 135] width 133 height 21
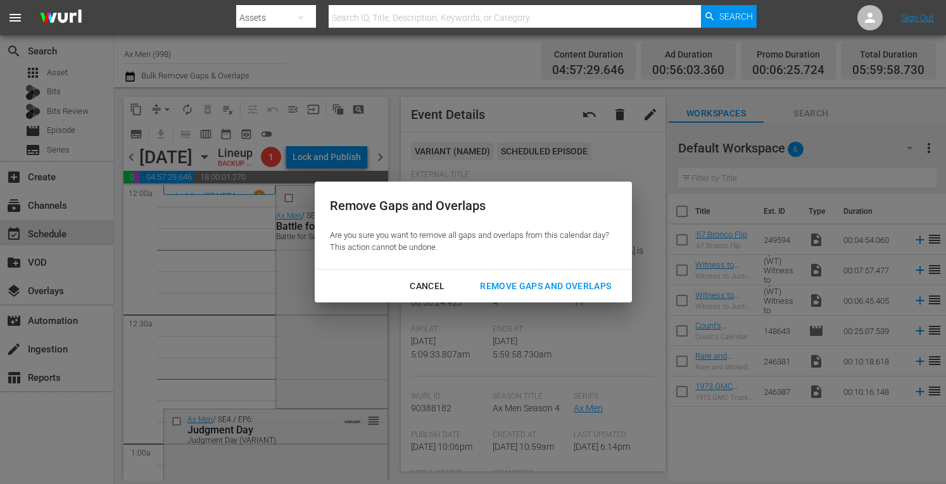
click at [529, 287] on div "Remove Gaps and Overlaps" at bounding box center [545, 287] width 151 height 16
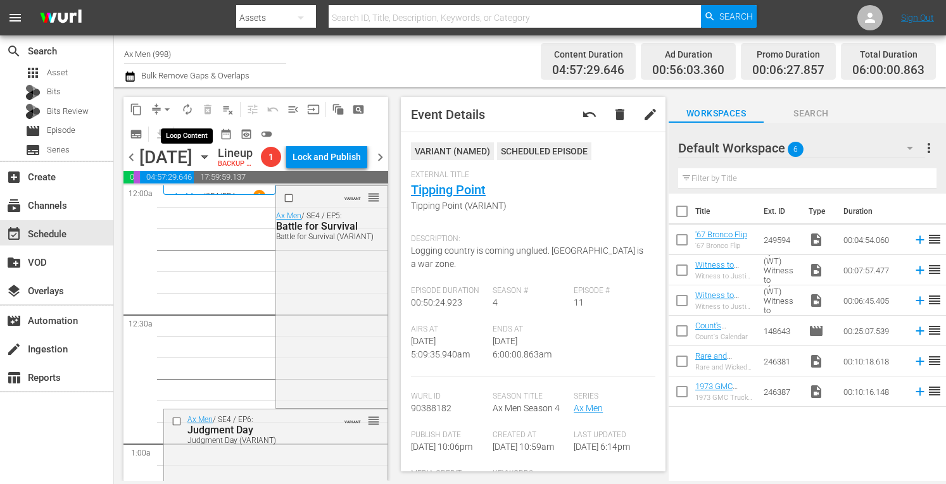
click at [189, 106] on span "autorenew_outlined" at bounding box center [187, 109] width 13 height 13
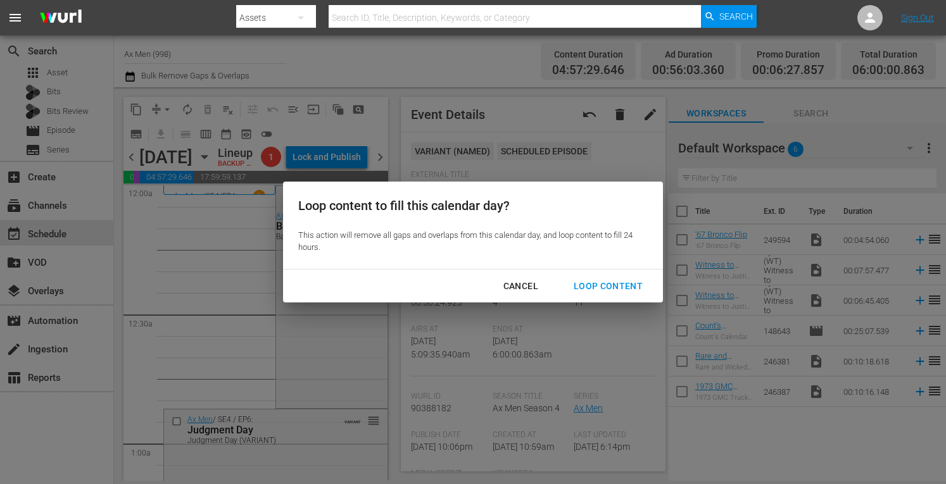
click at [604, 284] on div "Loop Content" at bounding box center [608, 287] width 89 height 16
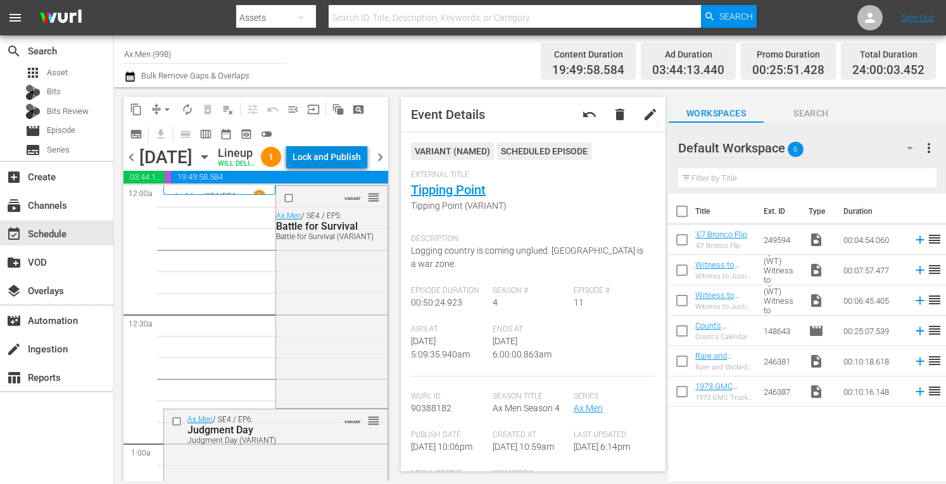
click at [349, 160] on div "Lock and Publish" at bounding box center [327, 157] width 68 height 23
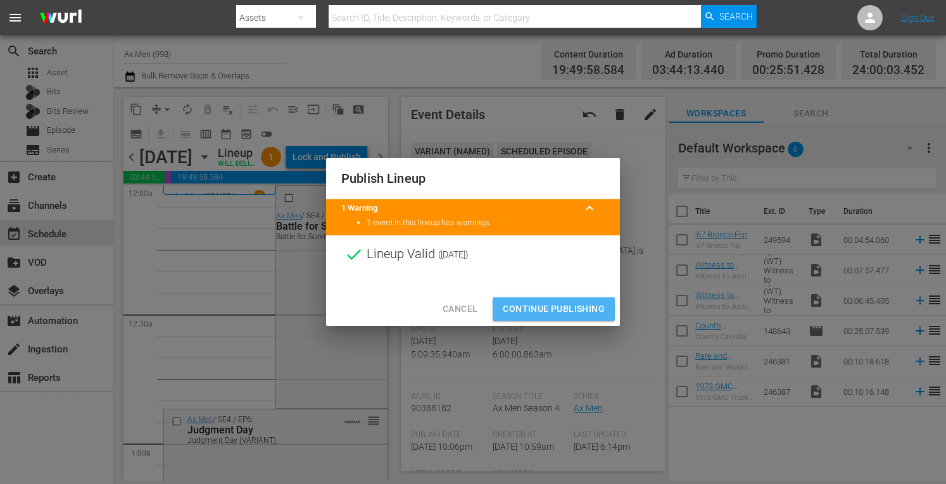
click at [529, 313] on span "Continue Publishing" at bounding box center [554, 309] width 102 height 16
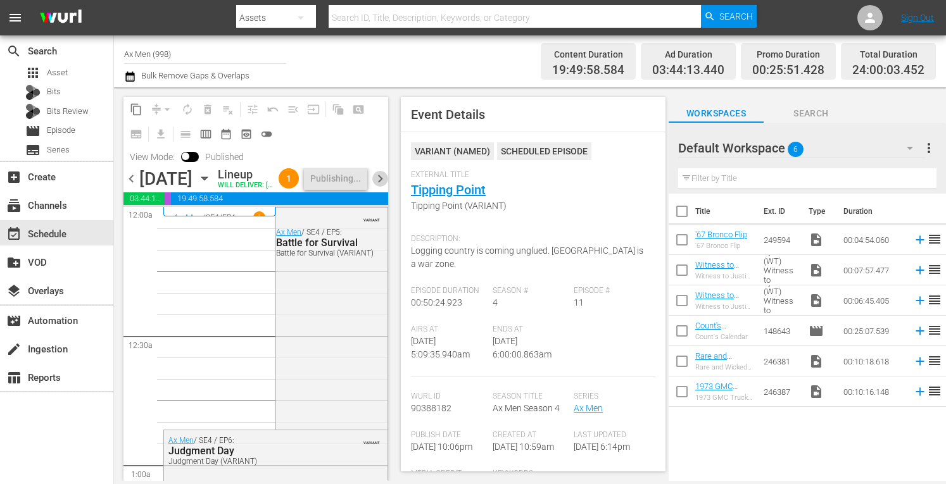
click at [377, 187] on span "chevron_right" at bounding box center [380, 179] width 16 height 16
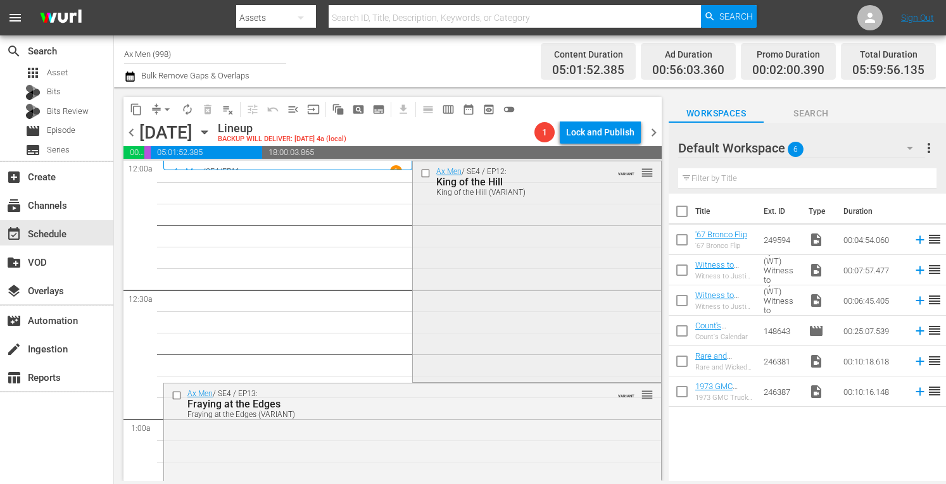
click at [472, 201] on div "Ax Men / SE4 / EP12: King of the Hill King of the Hill (VARIANT) VARIANT reorder" at bounding box center [537, 181] width 248 height 40
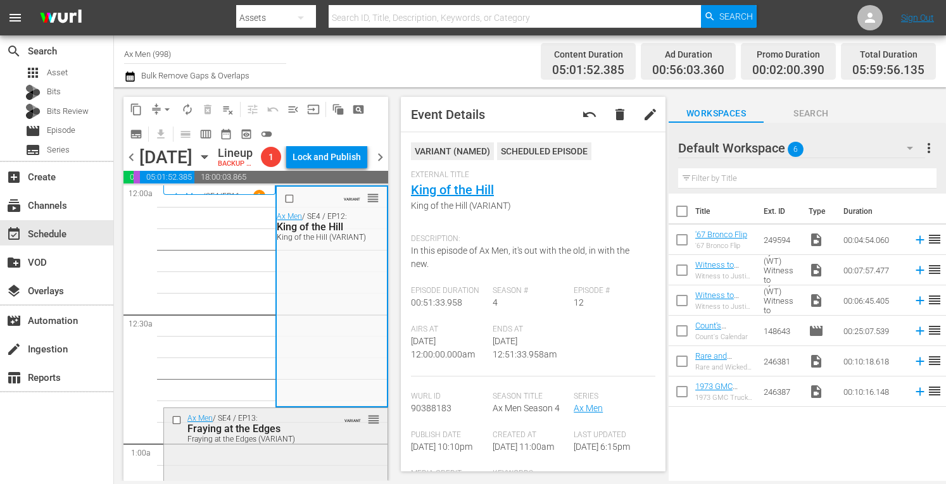
click at [303, 448] on div "Ax Men / SE4 / EP13: Fraying at the Edges Fraying at the Edges (VARIANT) VARIAN…" at bounding box center [276, 428] width 224 height 40
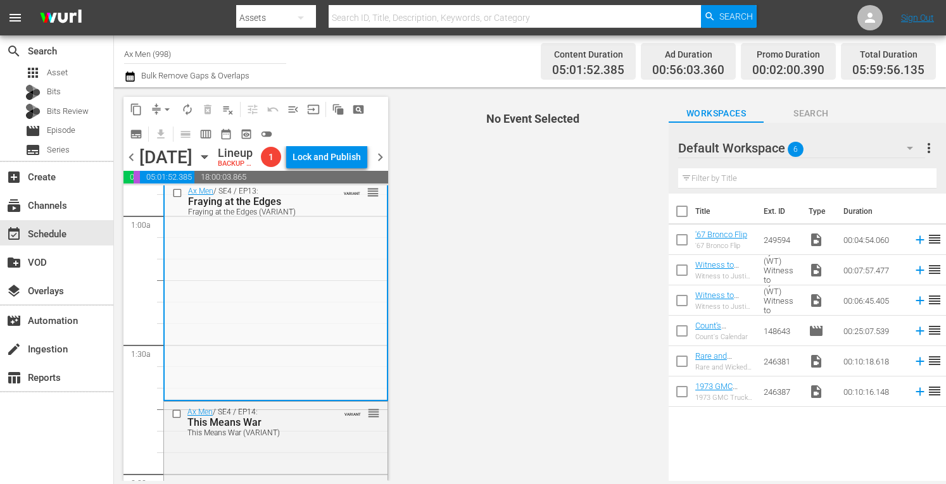
scroll to position [338, 0]
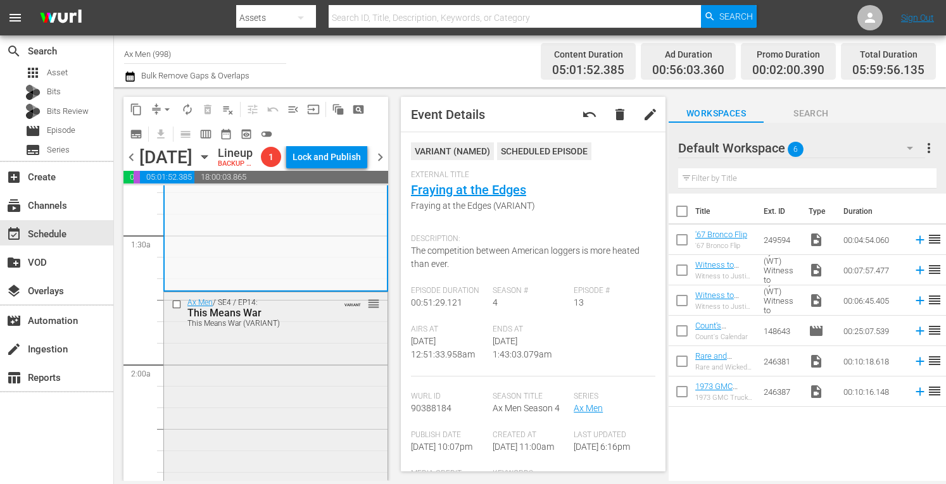
click at [257, 430] on div "Ax Men / SE4 / EP14: This Means War This Means War (VARIANT) VARIANT reorder" at bounding box center [276, 403] width 224 height 220
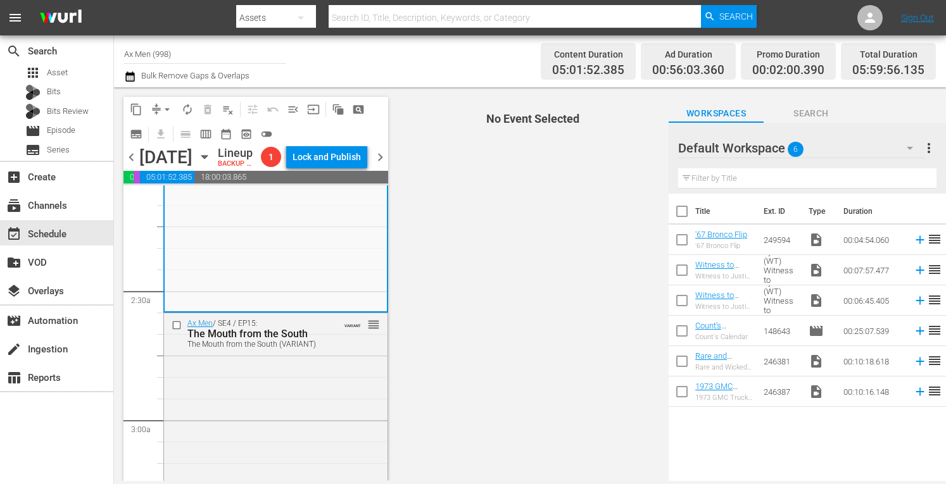
scroll to position [574, 0]
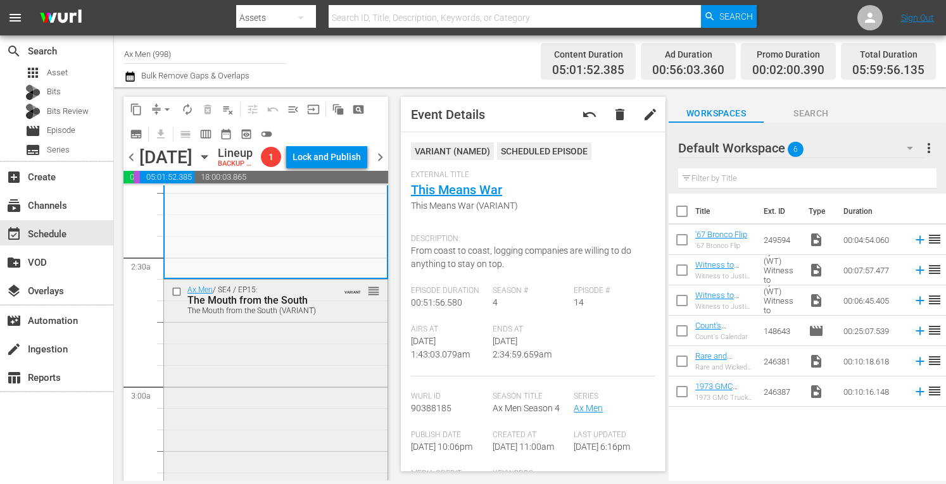
click at [303, 421] on div "Ax Men / SE4 / EP15: The Mouth from the South The Mouth from the South (VARIANT…" at bounding box center [276, 389] width 224 height 218
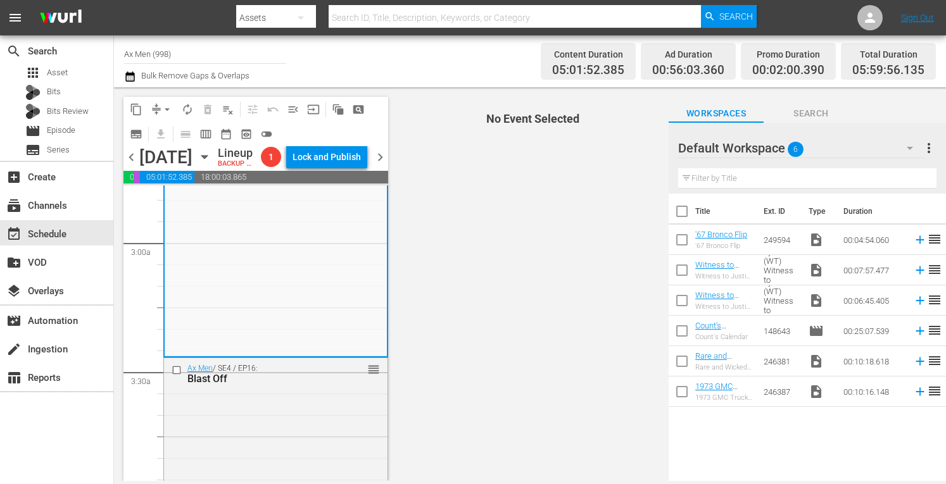
scroll to position [794, 0]
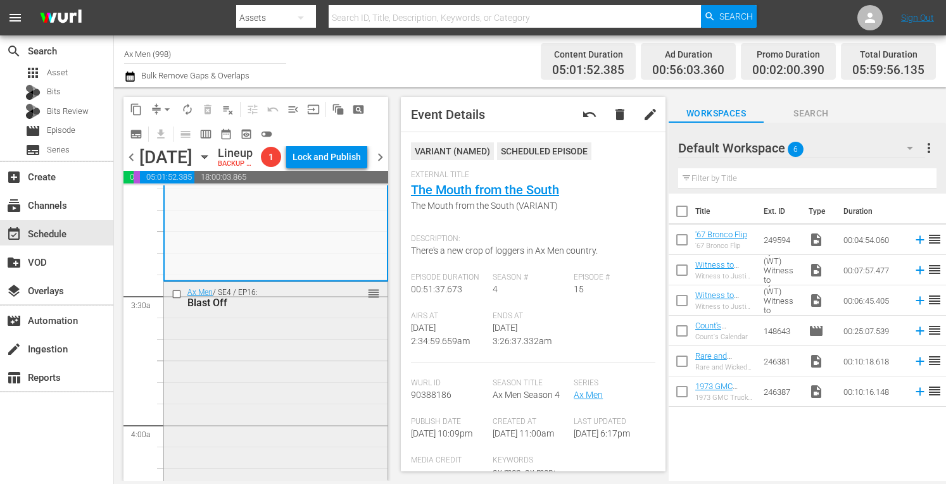
click at [320, 379] on div "Ax Men / SE4 / EP16: Blast Off reorder" at bounding box center [276, 391] width 224 height 219
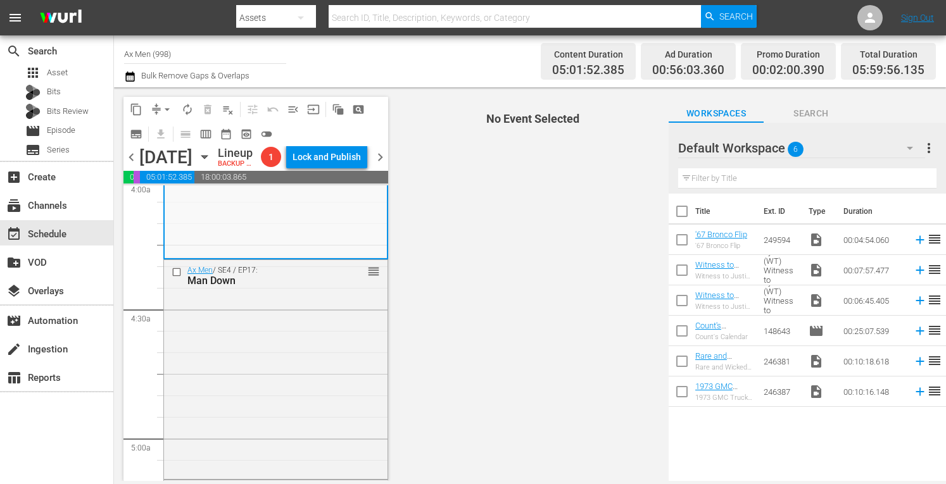
scroll to position [1055, 0]
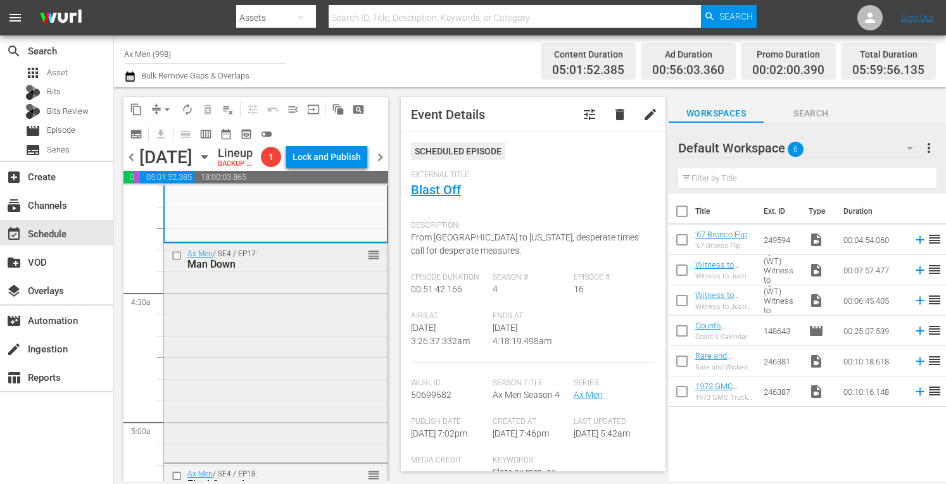
click at [336, 331] on div "Ax Men / SE4 / EP17: Man Down reorder" at bounding box center [276, 352] width 224 height 217
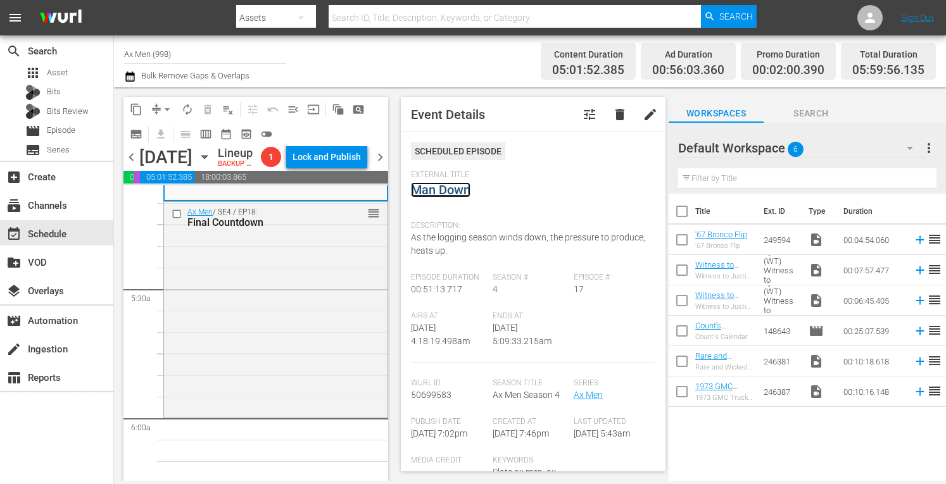
scroll to position [1334, 0]
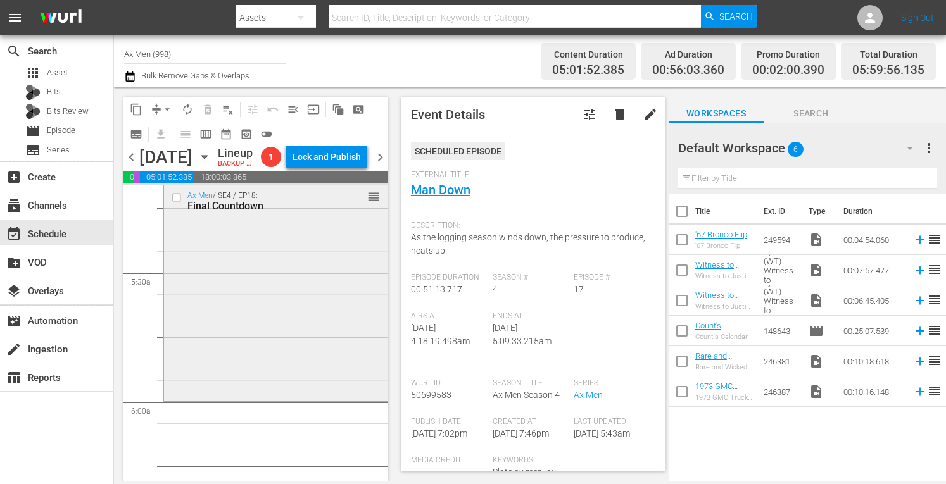
click at [303, 399] on div "Ax Men / SE4 / EP18: Final Countdown reorder" at bounding box center [276, 292] width 224 height 213
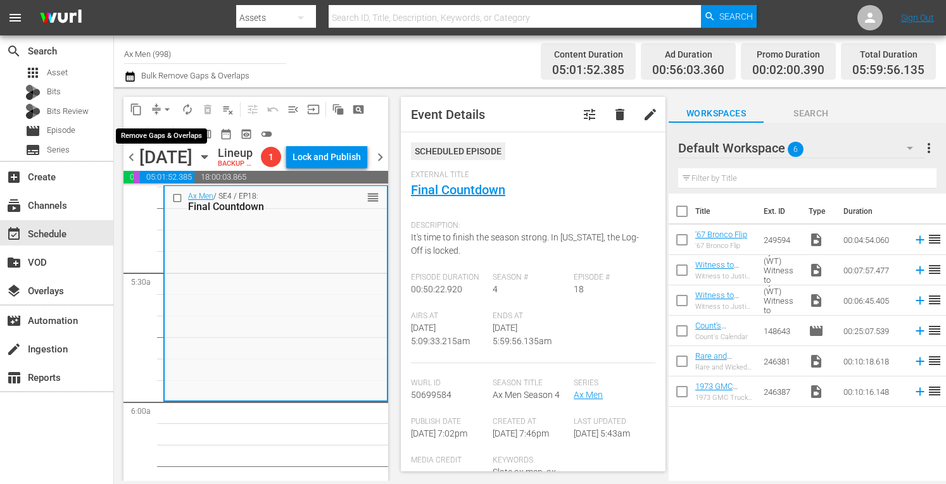
click at [163, 106] on span "arrow_drop_down" at bounding box center [167, 109] width 13 height 13
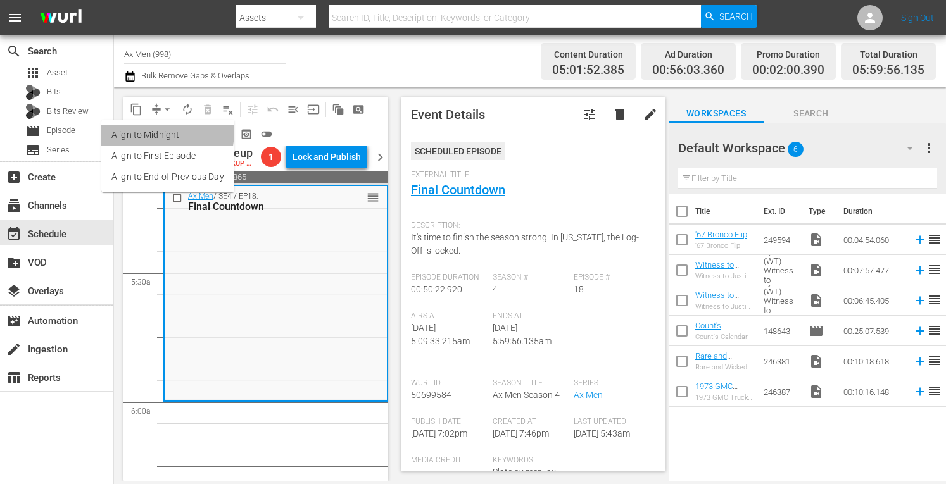
click at [160, 132] on li "Align to Midnight" at bounding box center [167, 135] width 133 height 21
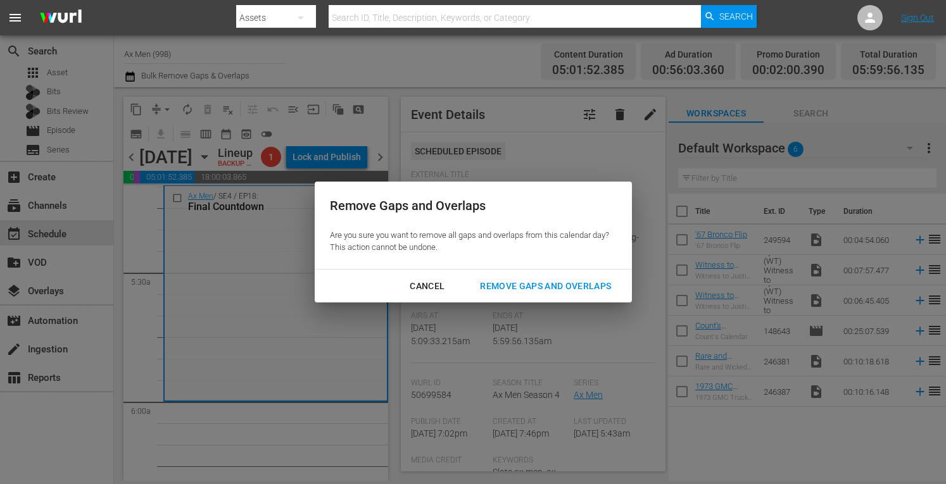
click at [504, 281] on div "Remove Gaps and Overlaps" at bounding box center [545, 287] width 151 height 16
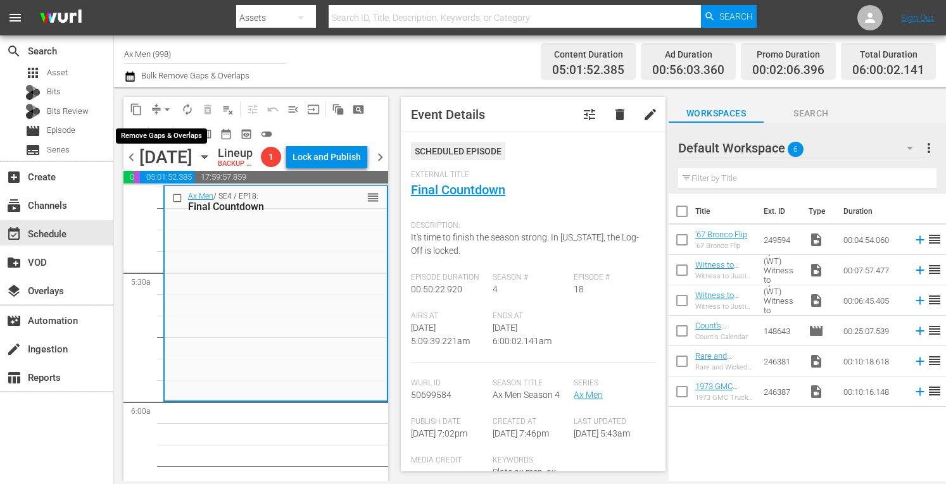
click at [167, 108] on span "arrow_drop_down" at bounding box center [167, 109] width 13 height 13
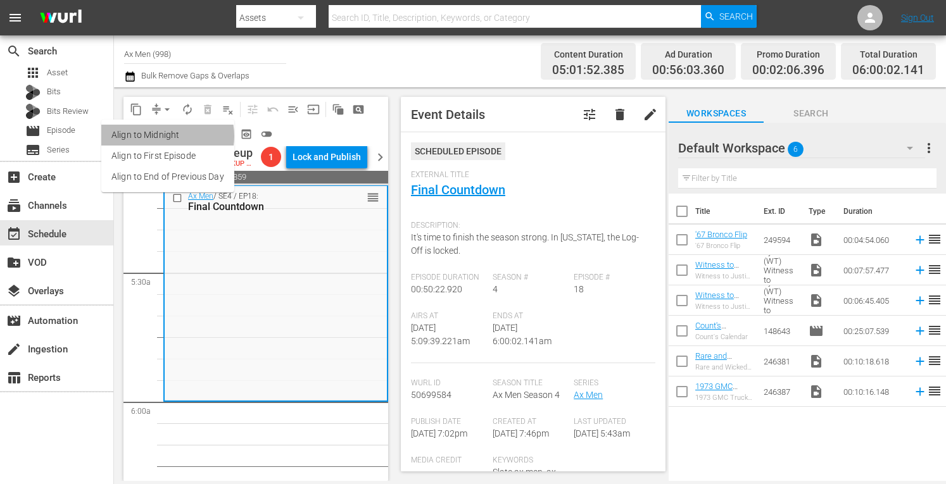
click at [163, 136] on li "Align to Midnight" at bounding box center [167, 135] width 133 height 21
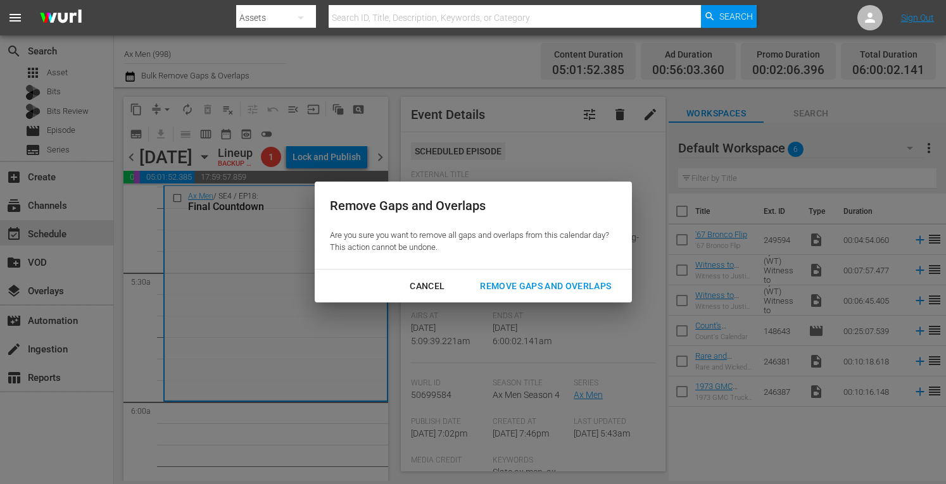
click at [535, 281] on div "Remove Gaps and Overlaps" at bounding box center [545, 287] width 151 height 16
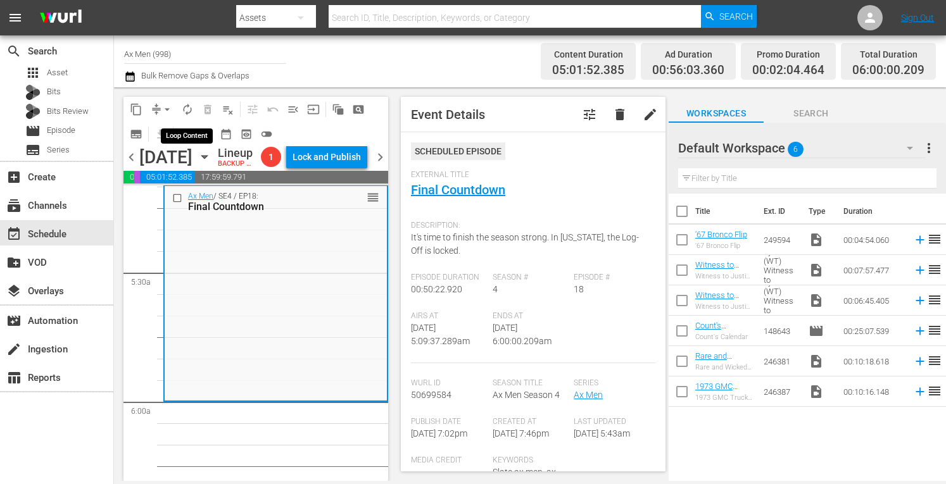
click at [187, 108] on span "autorenew_outlined" at bounding box center [187, 109] width 13 height 13
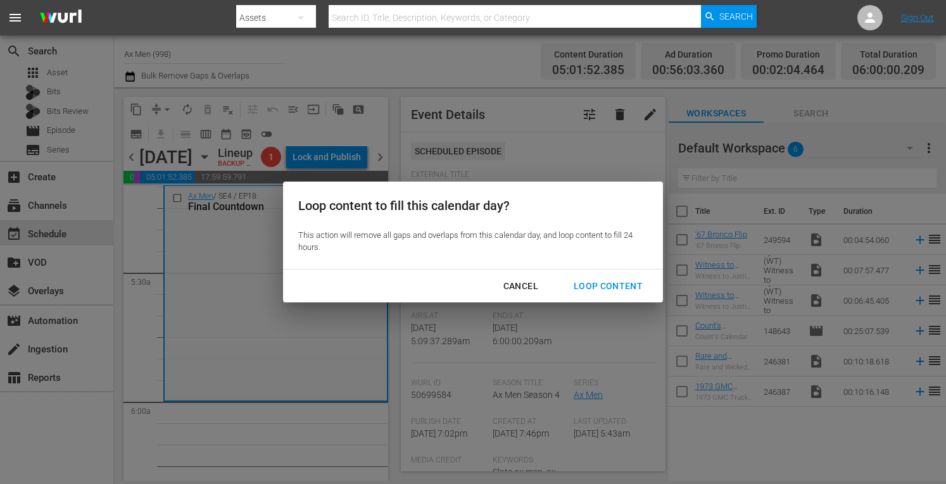
click at [583, 284] on div "Loop Content" at bounding box center [608, 287] width 89 height 16
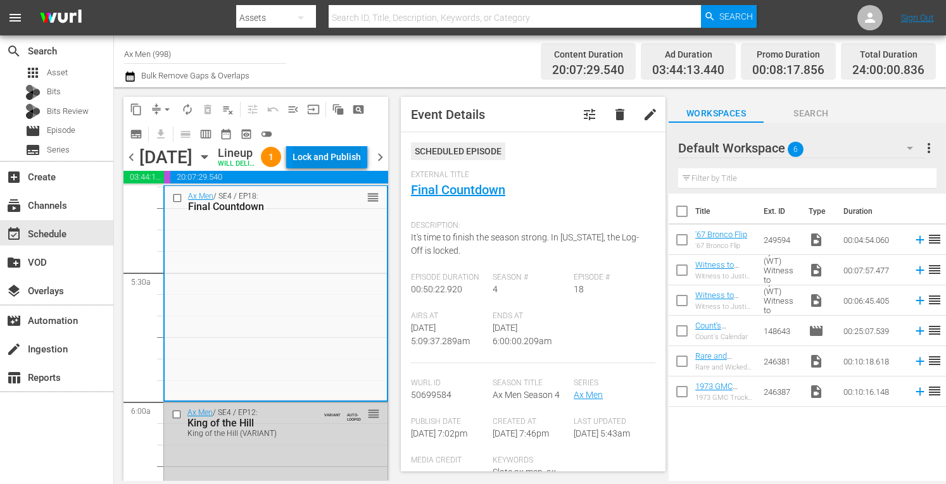
click at [329, 155] on div "Lock and Publish" at bounding box center [327, 157] width 68 height 23
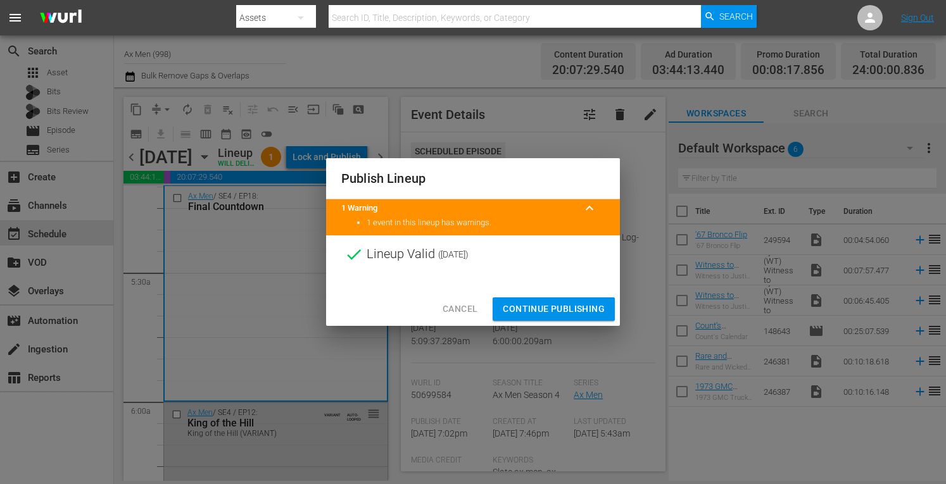
click at [567, 300] on button "Continue Publishing" at bounding box center [554, 309] width 122 height 23
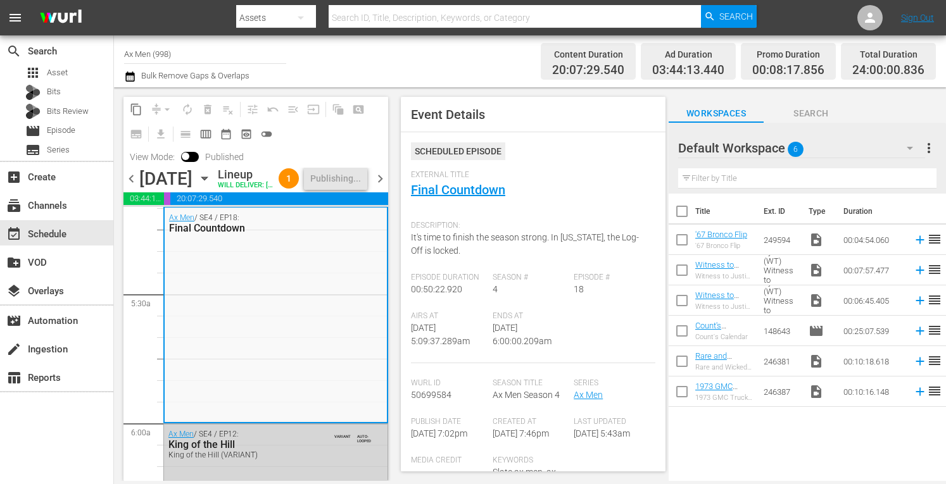
click at [377, 187] on span "chevron_right" at bounding box center [380, 179] width 16 height 16
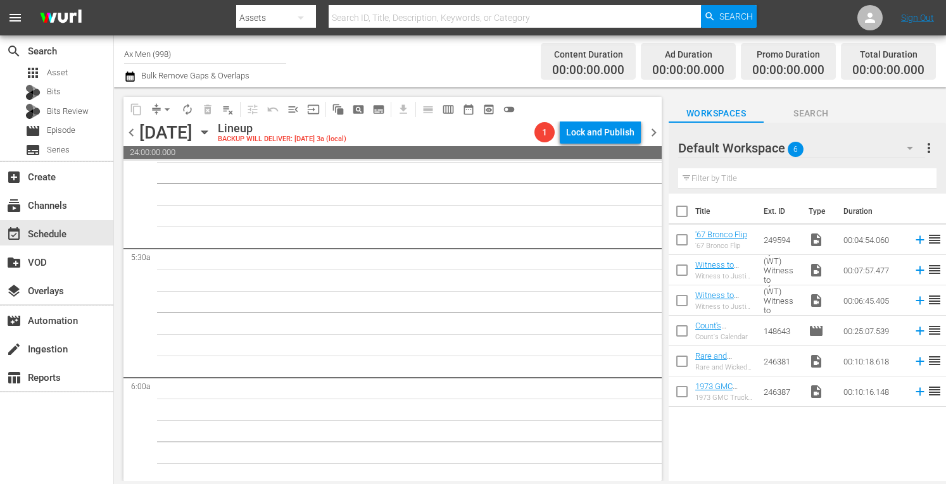
scroll to position [1312, 0]
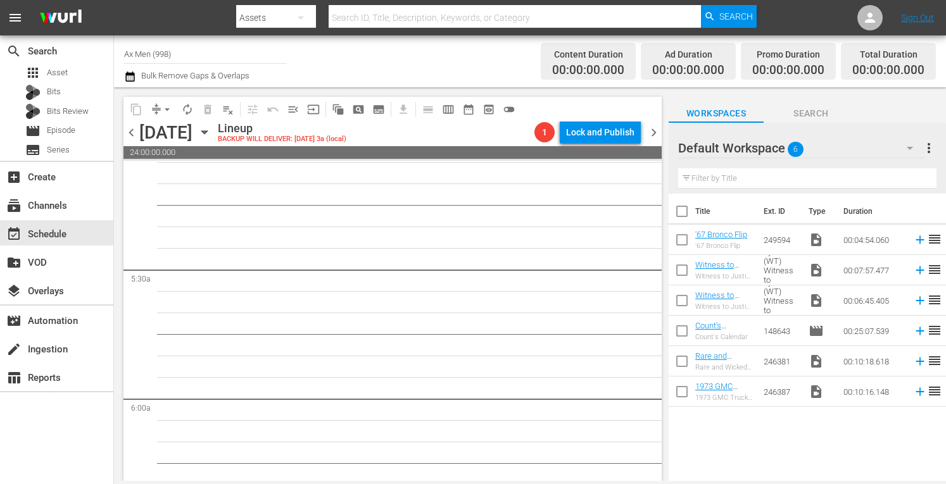
click at [207, 134] on icon "button" at bounding box center [204, 132] width 6 height 3
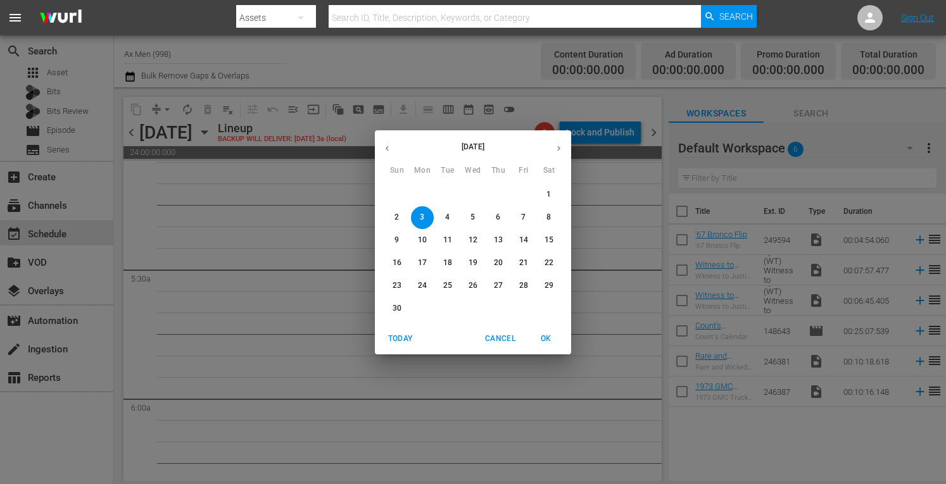
click at [388, 148] on icon "button" at bounding box center [387, 148] width 9 height 9
click at [424, 284] on p "27" at bounding box center [422, 286] width 9 height 11
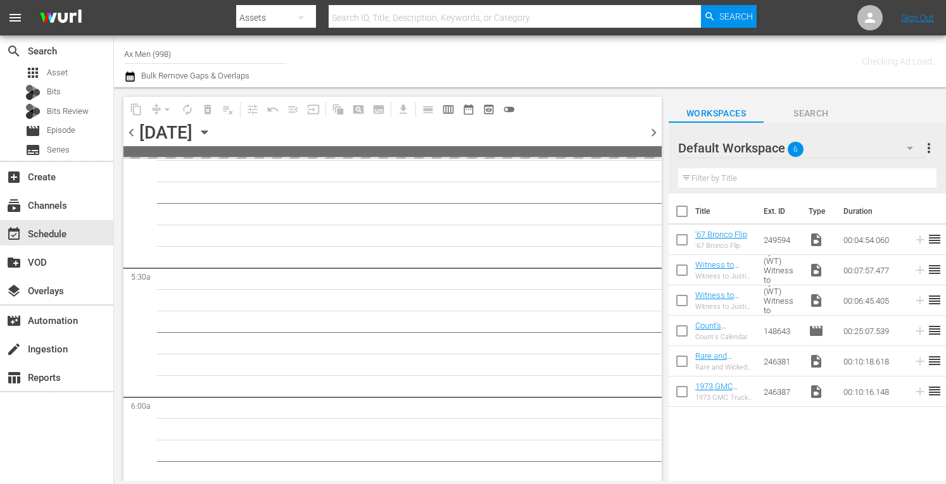
scroll to position [1334, 0]
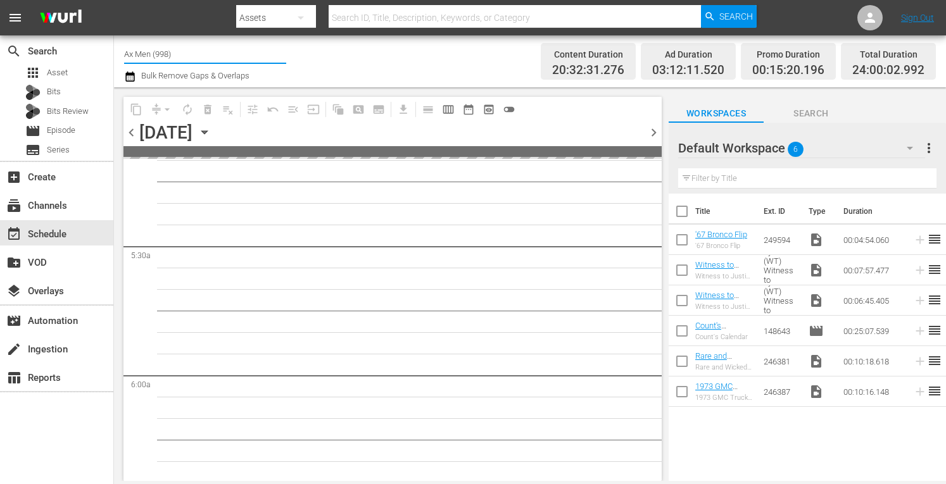
click at [193, 50] on input "Ax Men (998)" at bounding box center [205, 54] width 162 height 30
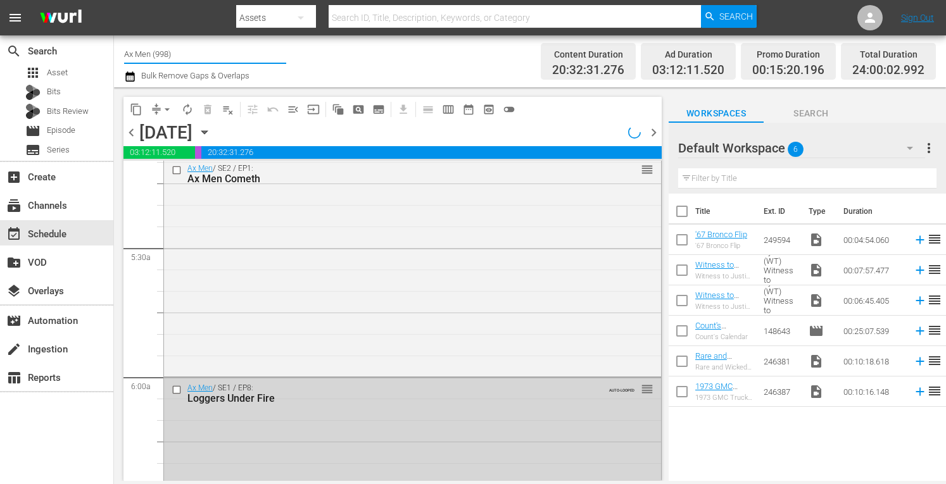
scroll to position [1226, 0]
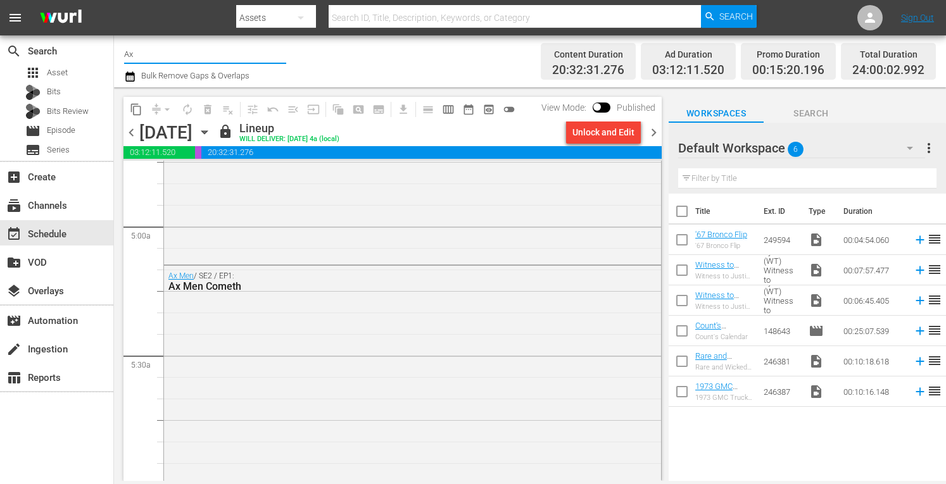
type input "A"
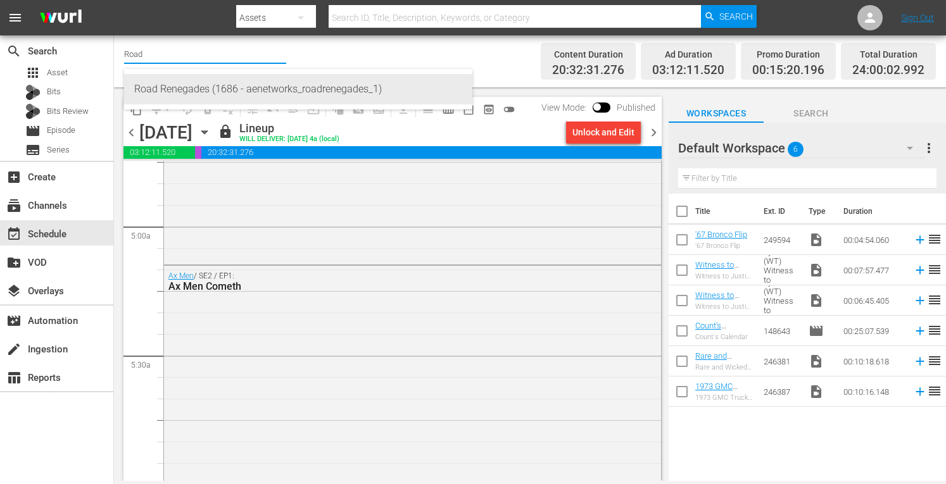
click at [185, 92] on div "Road Renegades (1686 - aenetworks_roadrenegades_1)" at bounding box center [298, 89] width 328 height 30
type input "Road Renegades (1686 - aenetworks_roadrenegades_1)"
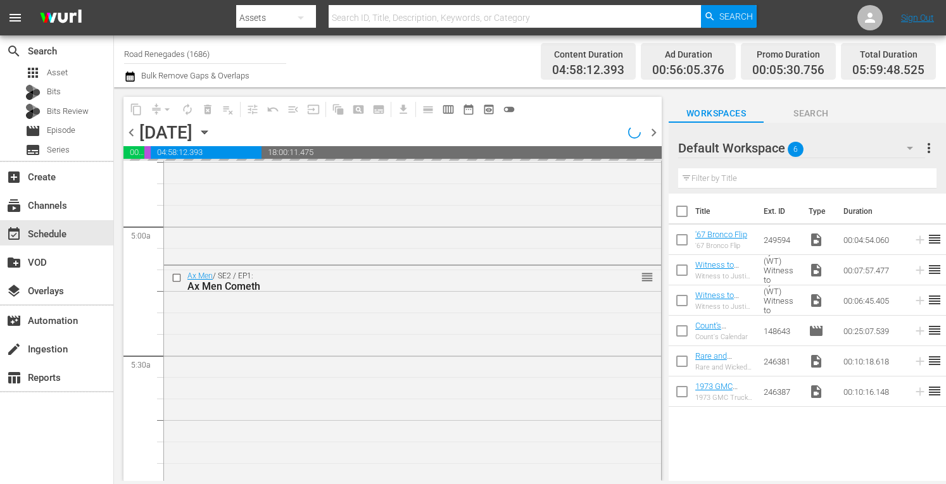
scroll to position [1183, 0]
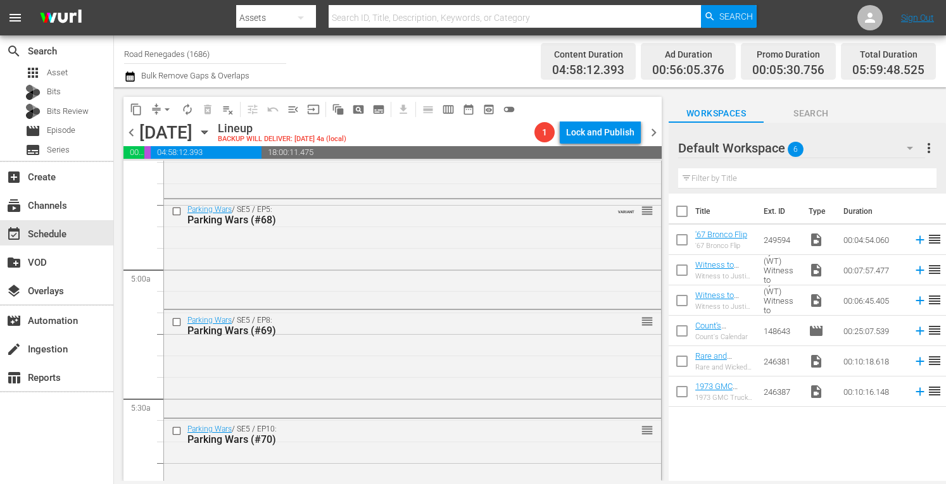
click at [134, 133] on span "chevron_left" at bounding box center [131, 133] width 16 height 16
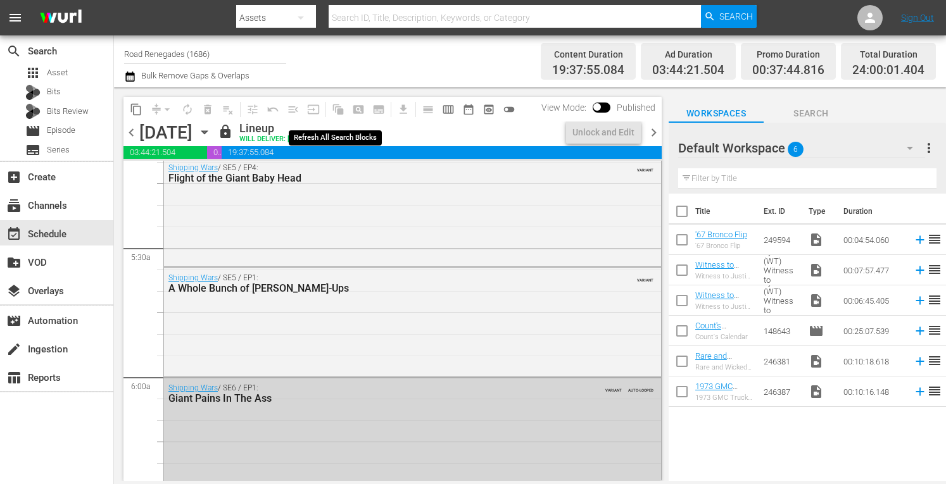
scroll to position [1162, 0]
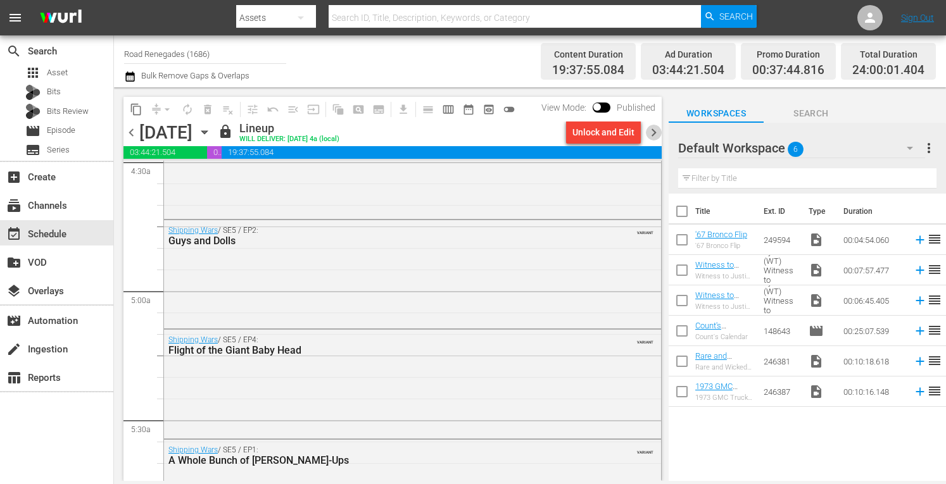
click at [654, 134] on span "chevron_right" at bounding box center [654, 133] width 16 height 16
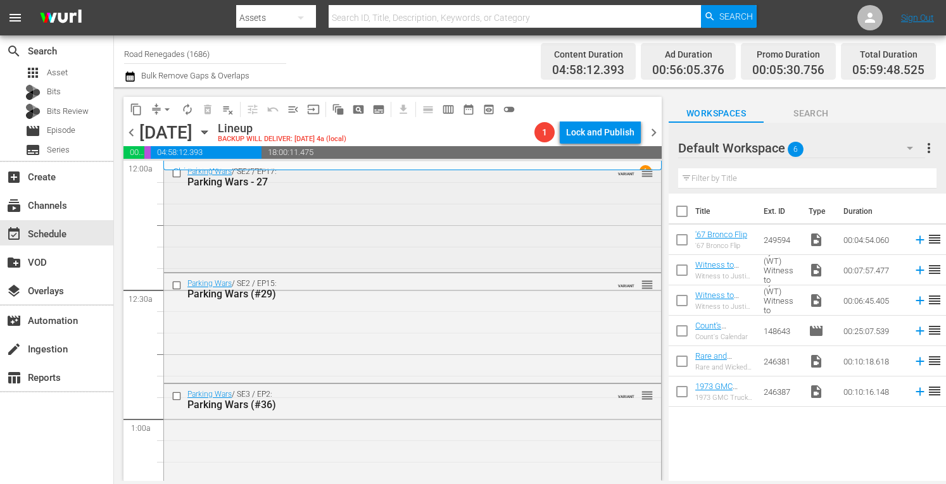
click at [493, 189] on div "Parking Wars / SE2 / EP17: Parking Wars - 27 VARIANT reorder" at bounding box center [412, 176] width 497 height 31
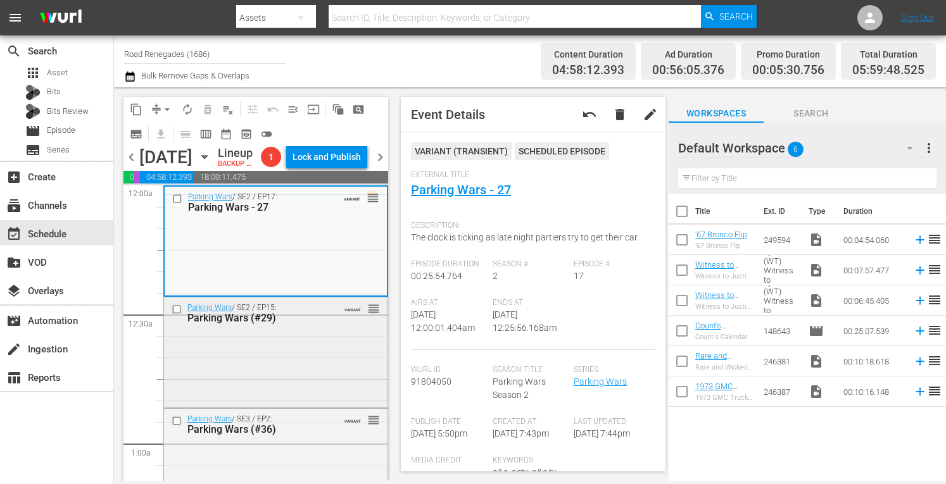
click at [336, 384] on div "Parking Wars / SE2 / EP15: Parking Wars (#29) VARIANT reorder" at bounding box center [276, 351] width 224 height 107
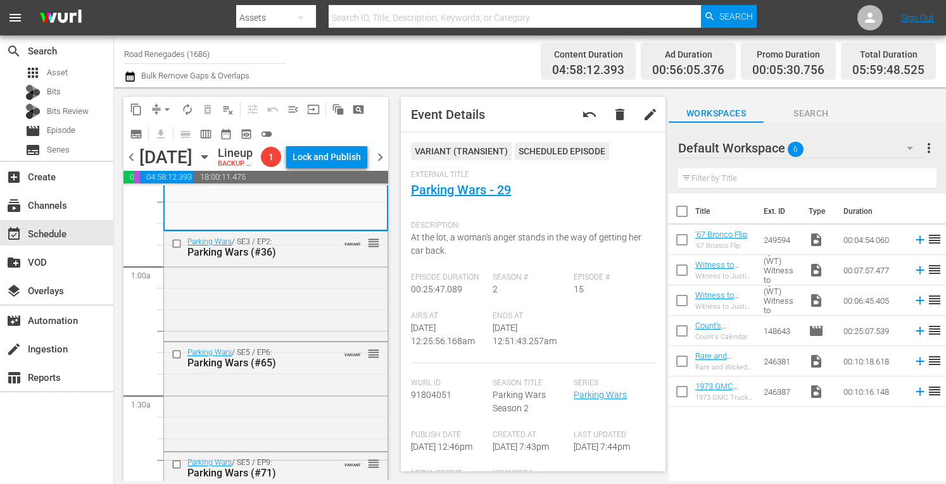
scroll to position [203, 0]
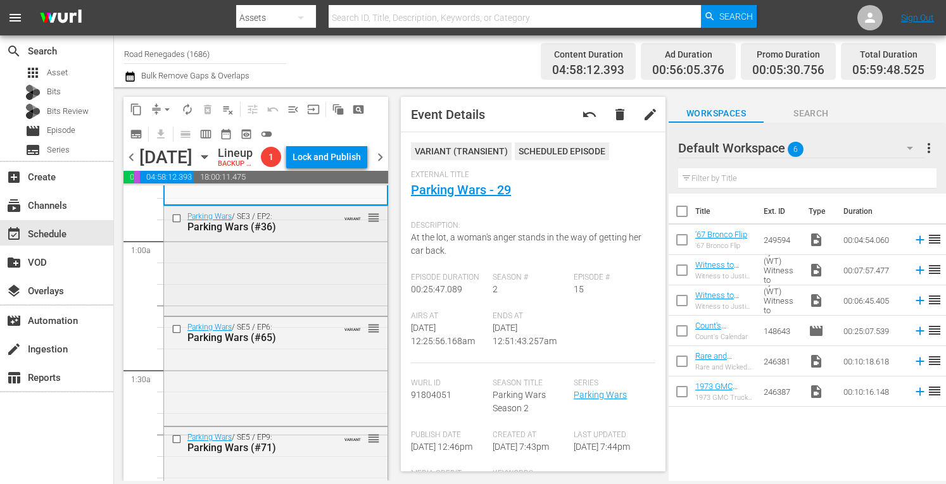
click at [320, 292] on div "Parking Wars / SE3 / EP2: Parking Wars (#36) VARIANT reorder" at bounding box center [276, 259] width 224 height 107
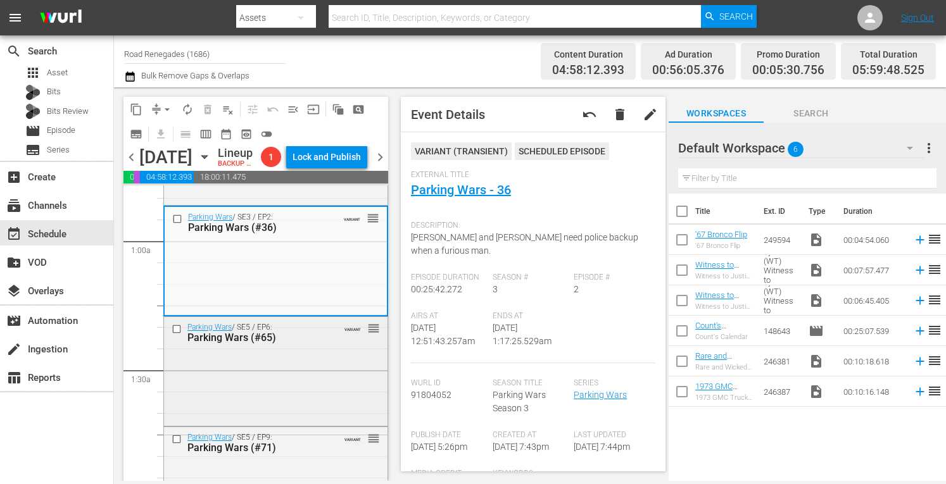
click at [275, 424] on div "Parking Wars / SE5 / EP6: Parking Wars (#65) VARIANT reorder" at bounding box center [276, 370] width 224 height 107
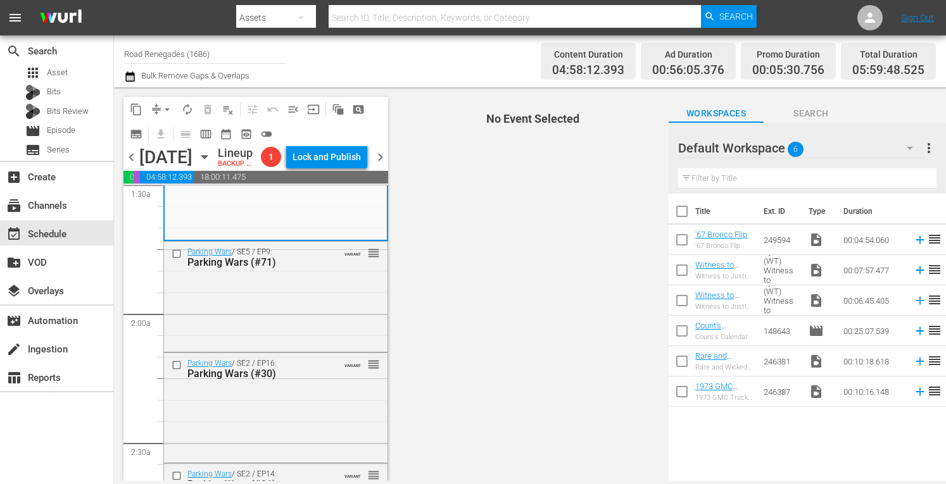
scroll to position [396, 0]
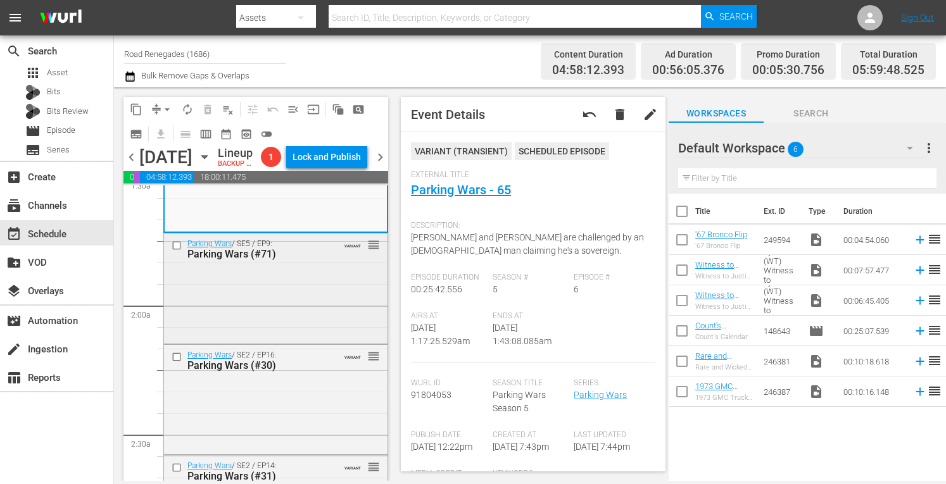
click at [333, 300] on div "Parking Wars / SE5 / EP9: Parking Wars (#71) VARIANT reorder" at bounding box center [276, 287] width 224 height 107
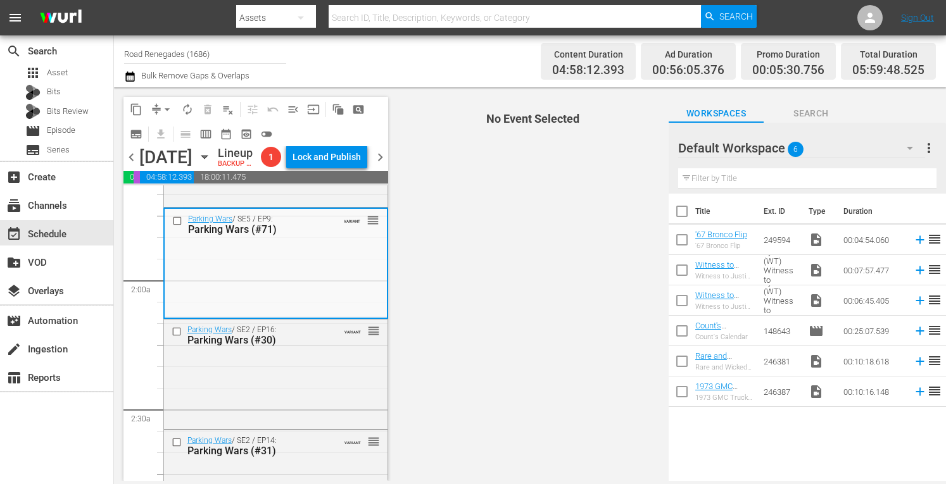
scroll to position [447, 0]
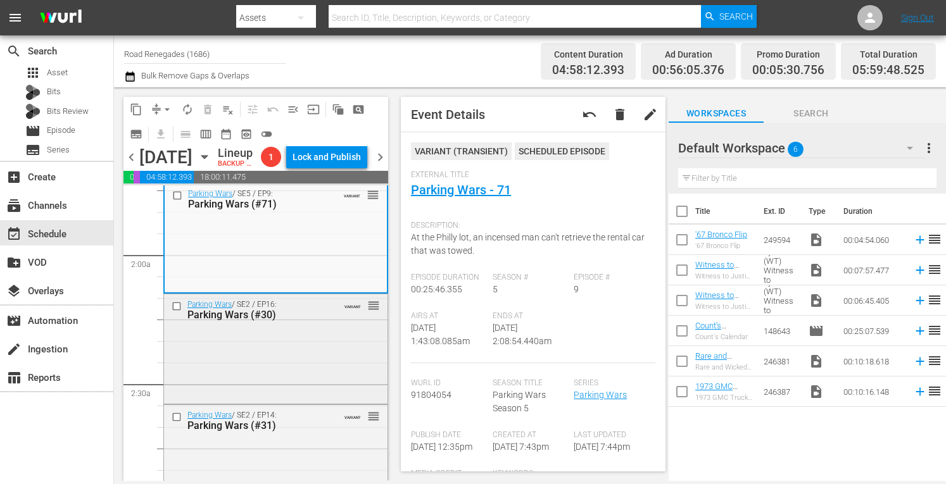
click at [319, 365] on div "Parking Wars / SE2 / EP16: Parking Wars (#30) VARIANT reorder" at bounding box center [276, 347] width 224 height 107
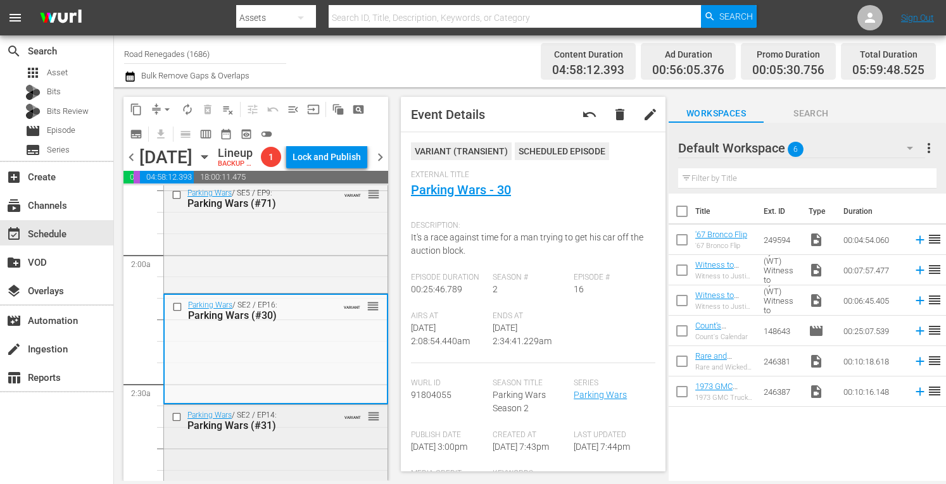
click at [344, 467] on div "Parking Wars / SE2 / EP14: Parking Wars (#31) VARIANT reorder" at bounding box center [276, 458] width 224 height 107
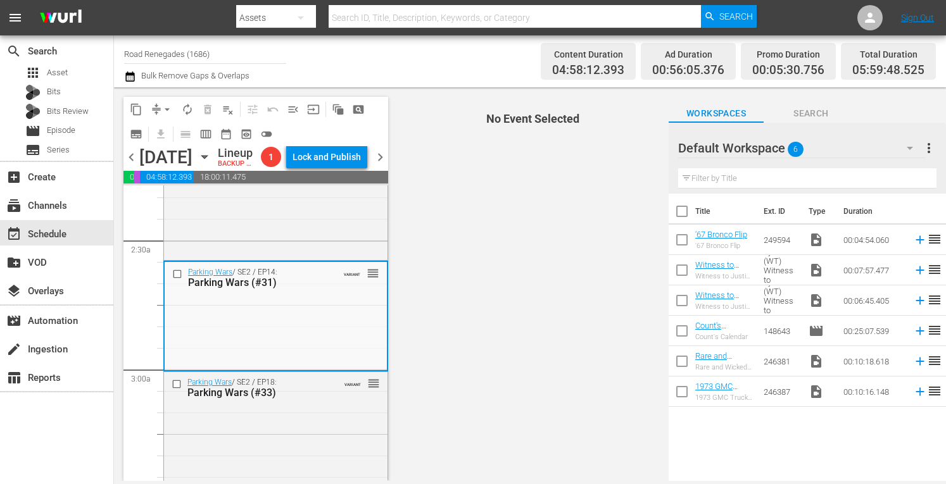
scroll to position [633, 0]
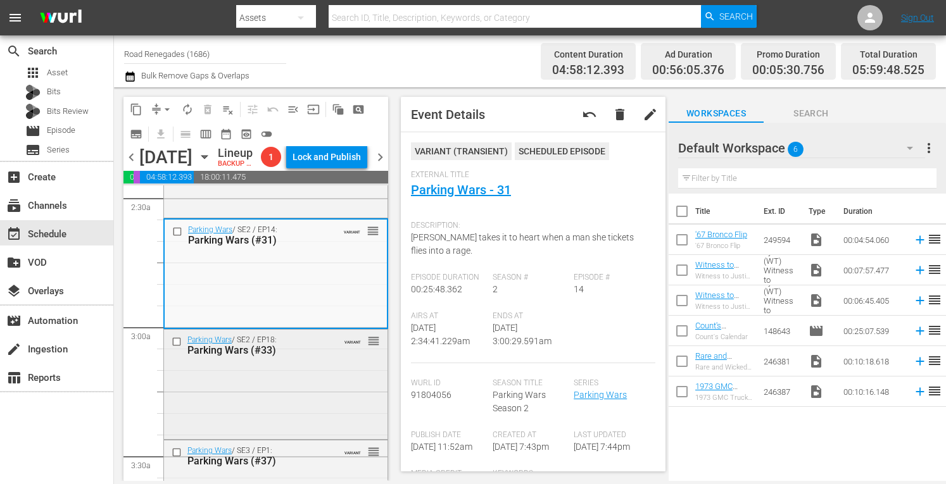
click at [301, 402] on div "Parking Wars / SE2 / EP18: Parking Wars (#33) VARIANT reorder" at bounding box center [276, 383] width 224 height 107
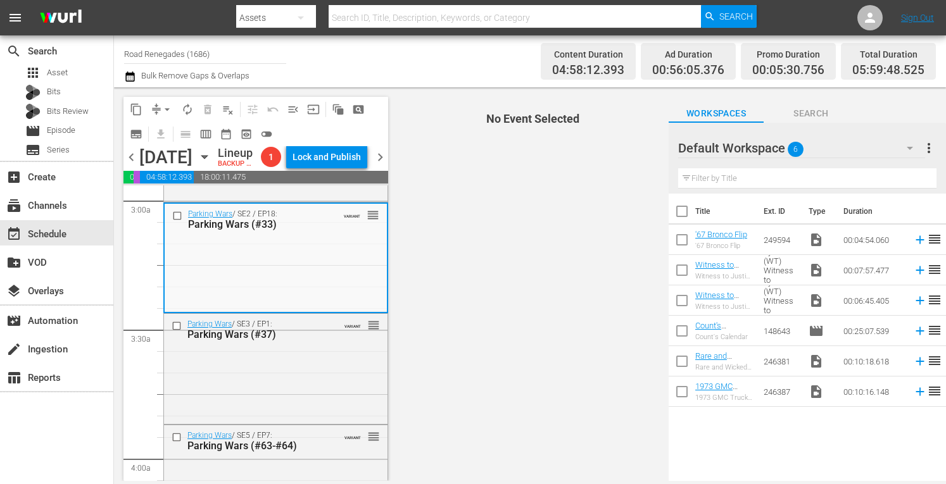
scroll to position [802, 0]
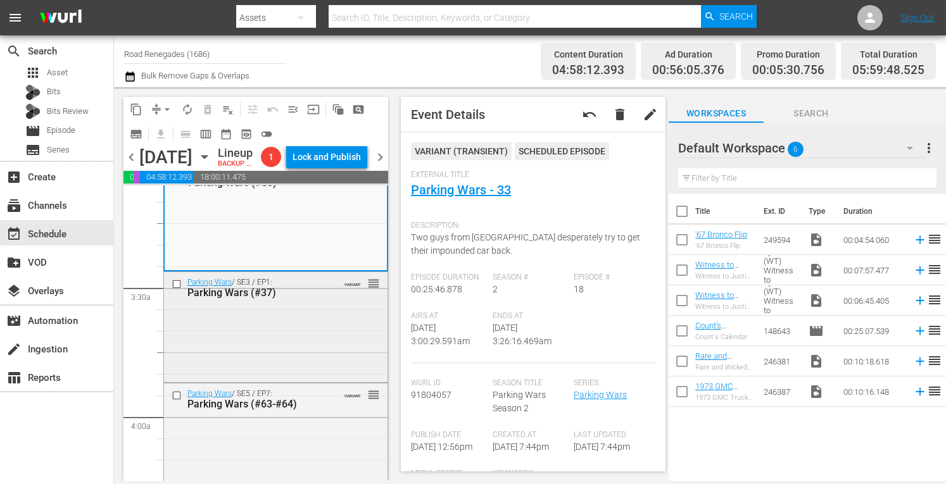
click at [314, 350] on div "Parking Wars / SE3 / EP1: Parking Wars (#37) VARIANT reorder" at bounding box center [276, 325] width 224 height 107
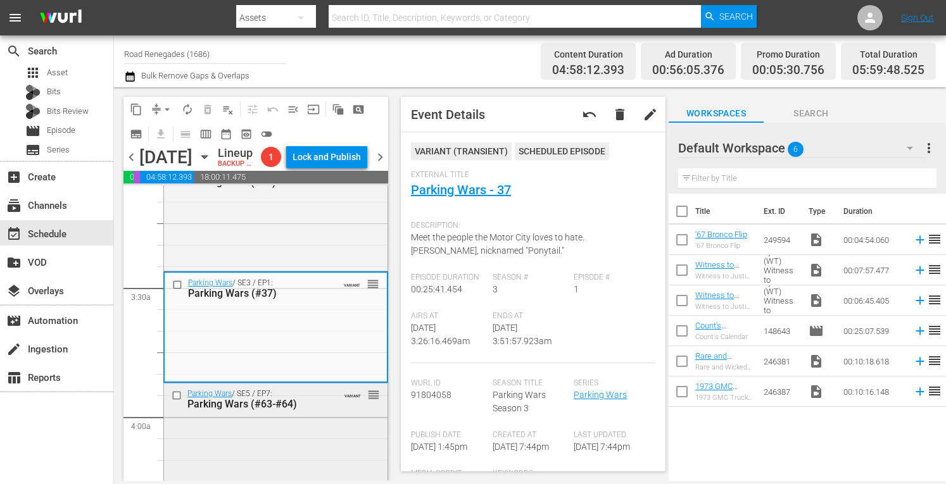
click at [315, 415] on div "Parking Wars / SE5 / EP7: Parking Wars (#63-#64) VARIANT reorder" at bounding box center [276, 399] width 224 height 31
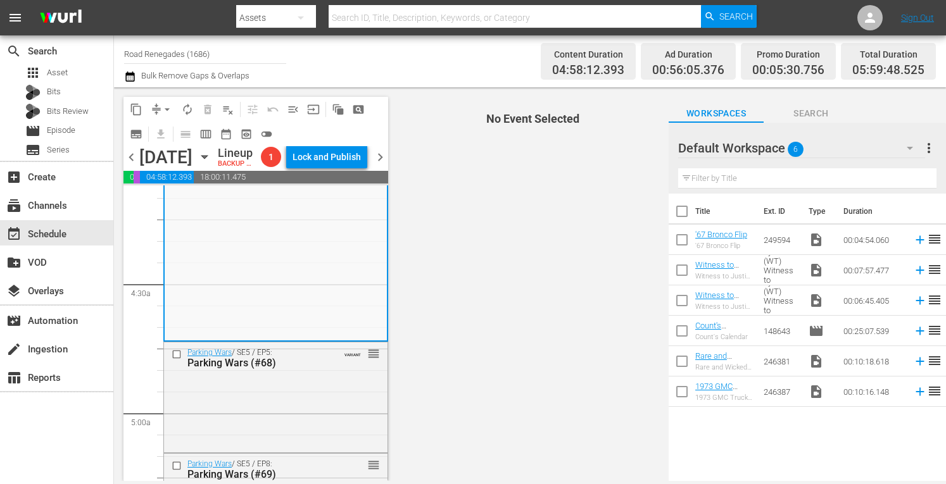
scroll to position [1072, 0]
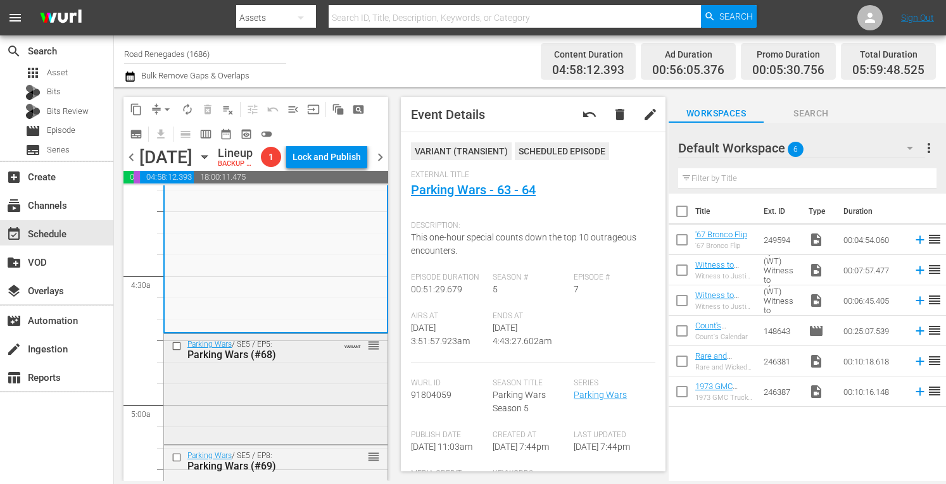
click at [315, 403] on div "Parking Wars / SE5 / EP5: Parking Wars (#68) VARIANT reorder" at bounding box center [276, 387] width 224 height 107
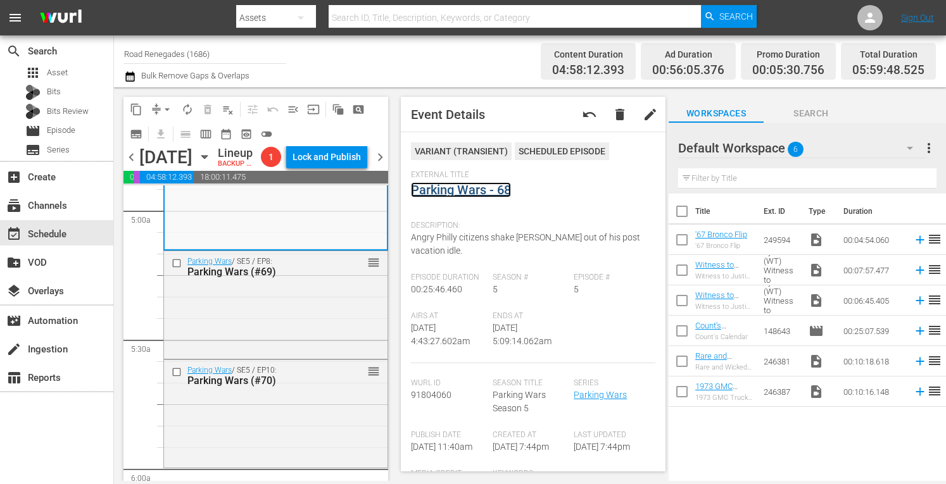
scroll to position [1308, 0]
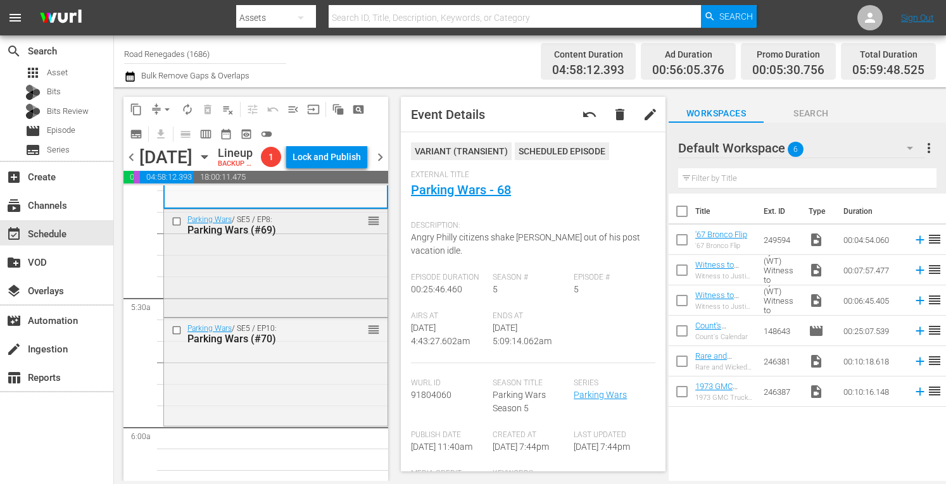
click at [309, 297] on div "Parking Wars / SE5 / EP8: Parking Wars (#69) reorder" at bounding box center [276, 262] width 224 height 105
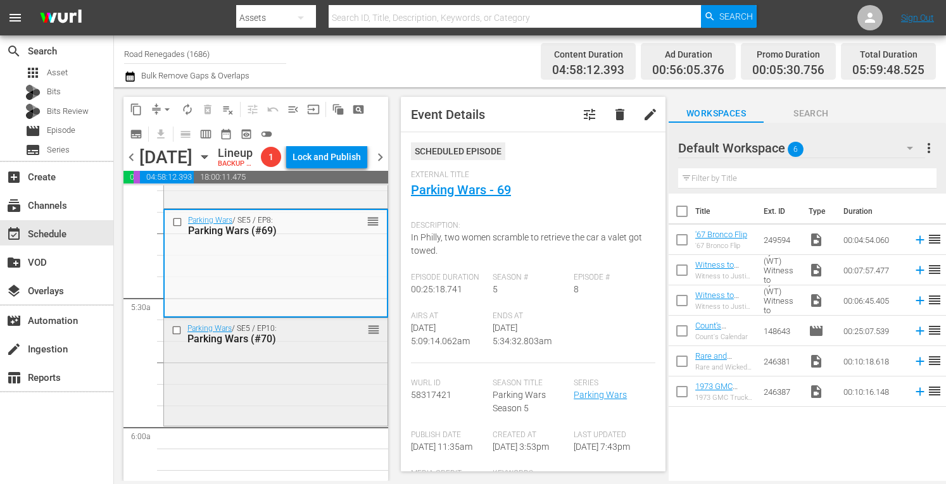
click at [332, 391] on div "Parking Wars / SE5 / EP10: Parking Wars (#70) reorder" at bounding box center [276, 371] width 224 height 105
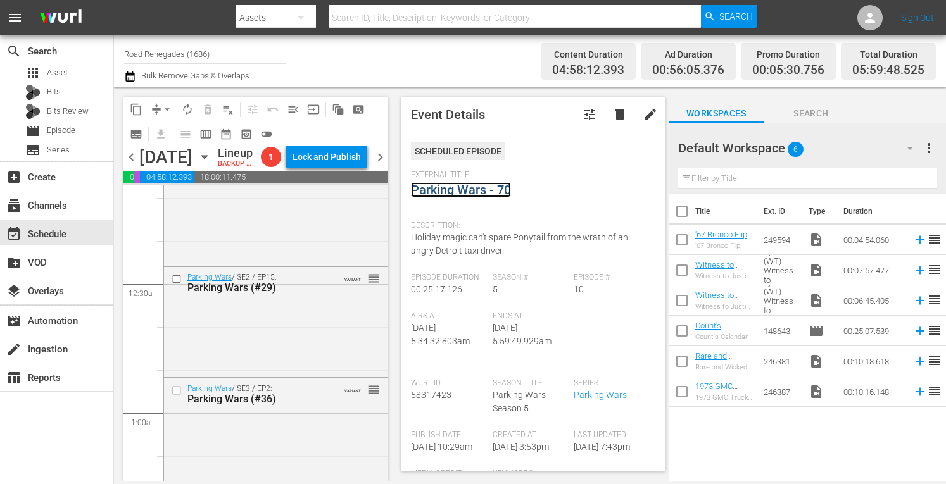
scroll to position [0, 0]
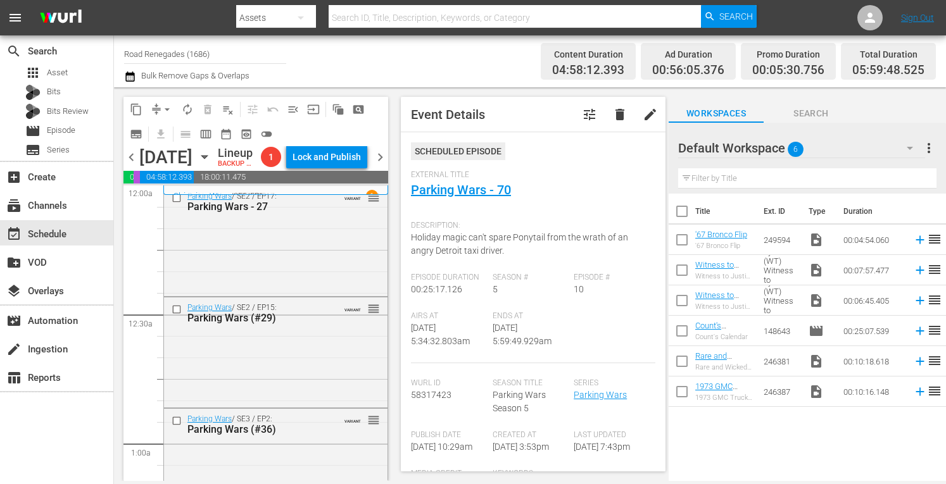
click at [321, 77] on div "Channel Title Road Renegades (1686) Bulk Remove Gaps & Overlaps" at bounding box center [330, 62] width 412 height 46
drag, startPoint x: 408, startPoint y: 3, endPoint x: 315, endPoint y: 63, distance: 110.8
click at [315, 63] on div "Channel Title Road Renegades (1686) Bulk Remove Gaps & Overlaps" at bounding box center [330, 62] width 412 height 46
click at [168, 108] on span "arrow_drop_down" at bounding box center [167, 109] width 13 height 13
click at [167, 136] on li "Align to Midnight" at bounding box center [167, 135] width 133 height 21
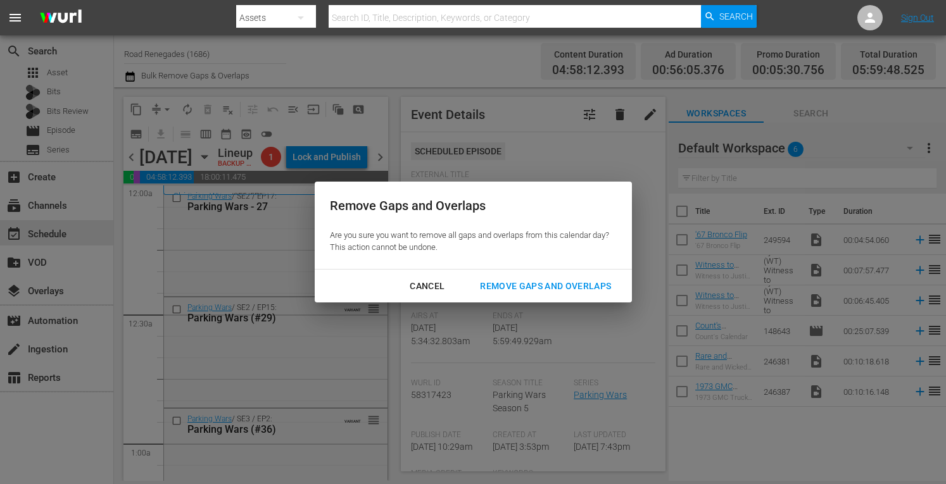
click at [503, 283] on div "Remove Gaps and Overlaps" at bounding box center [545, 287] width 151 height 16
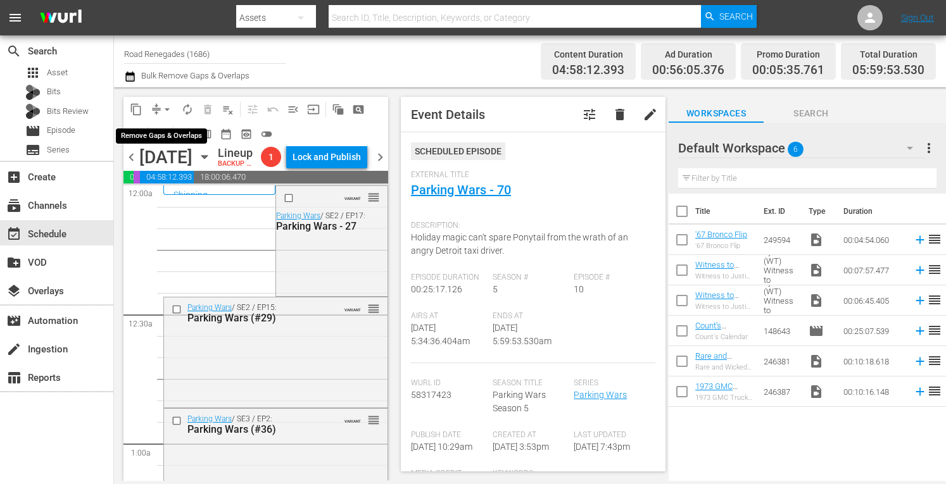
click at [166, 109] on span "arrow_drop_down" at bounding box center [167, 109] width 13 height 13
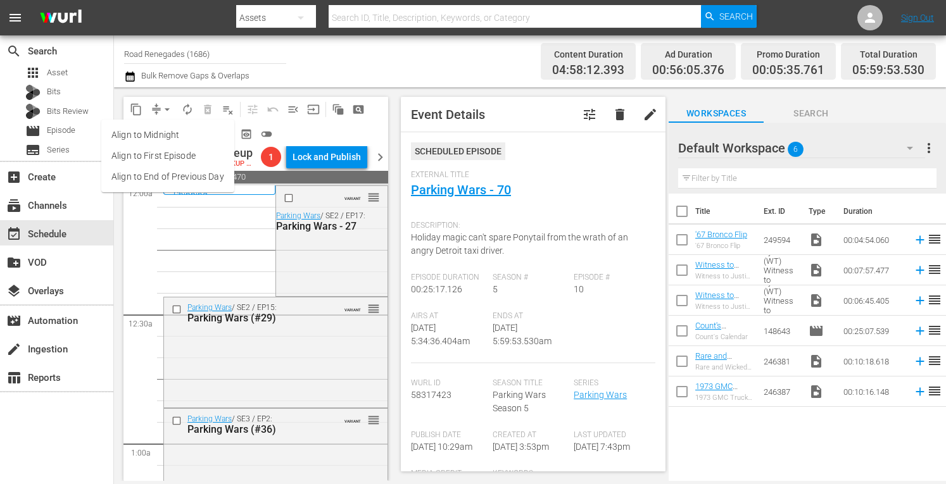
click at [156, 137] on li "Align to Midnight" at bounding box center [167, 135] width 133 height 21
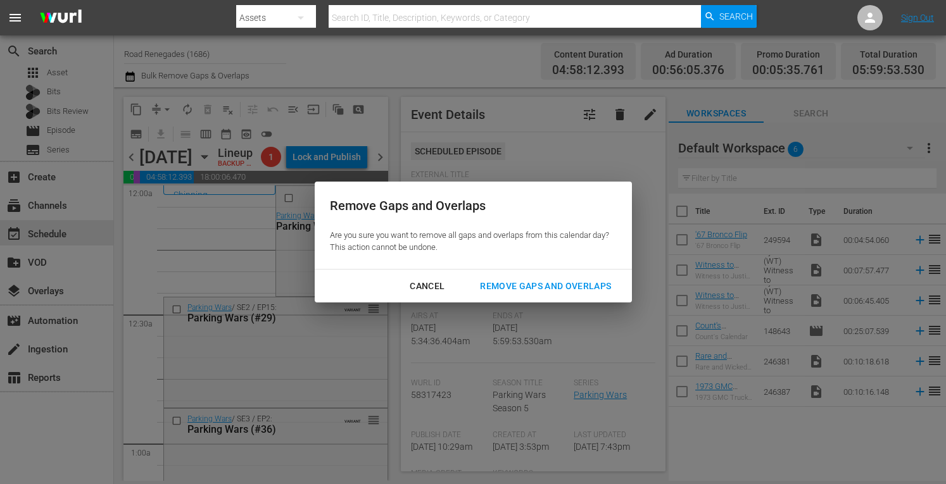
click at [504, 283] on div "Remove Gaps and Overlaps" at bounding box center [545, 287] width 151 height 16
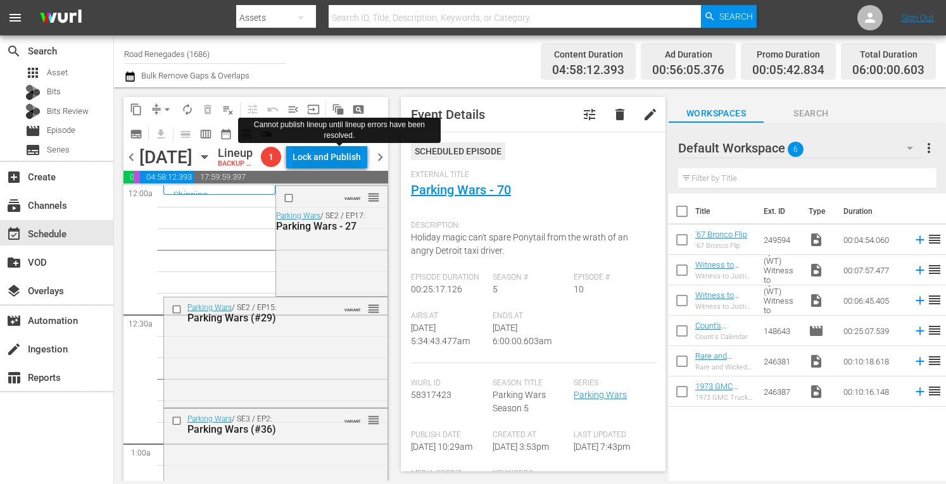
click at [350, 157] on div "Lock and Publish" at bounding box center [327, 157] width 68 height 23
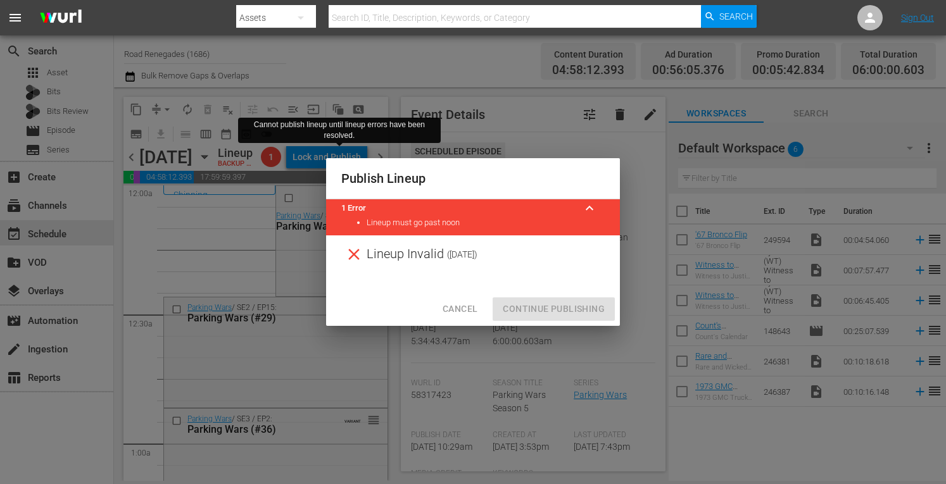
click at [450, 315] on span "Cancel" at bounding box center [460, 309] width 35 height 16
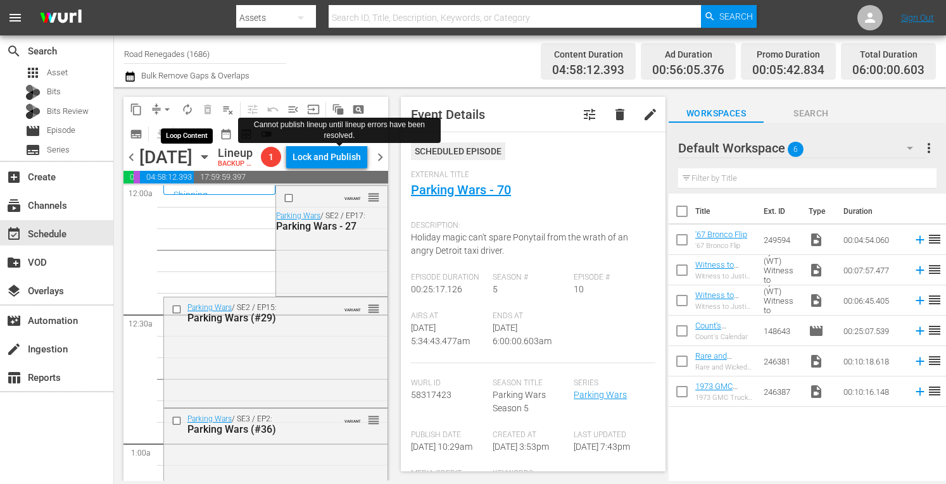
click at [185, 111] on span "autorenew_outlined" at bounding box center [187, 109] width 13 height 13
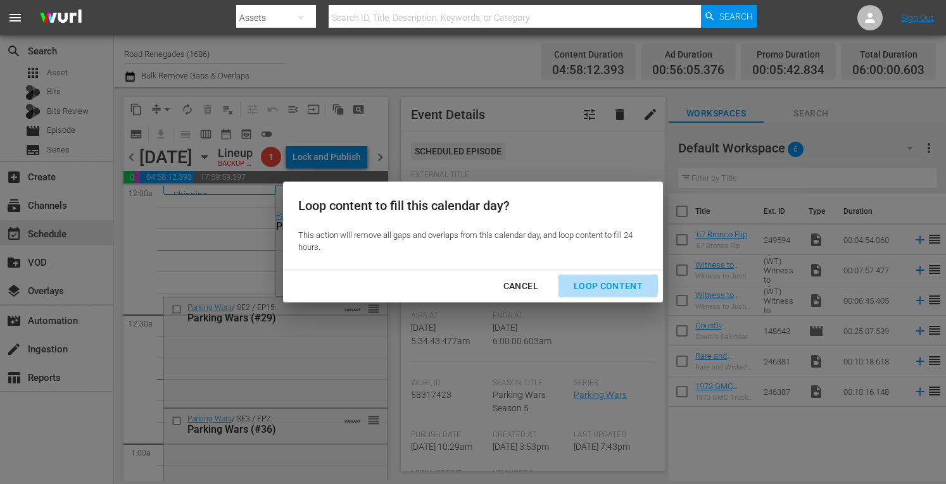
click at [592, 283] on div "Loop Content" at bounding box center [608, 287] width 89 height 16
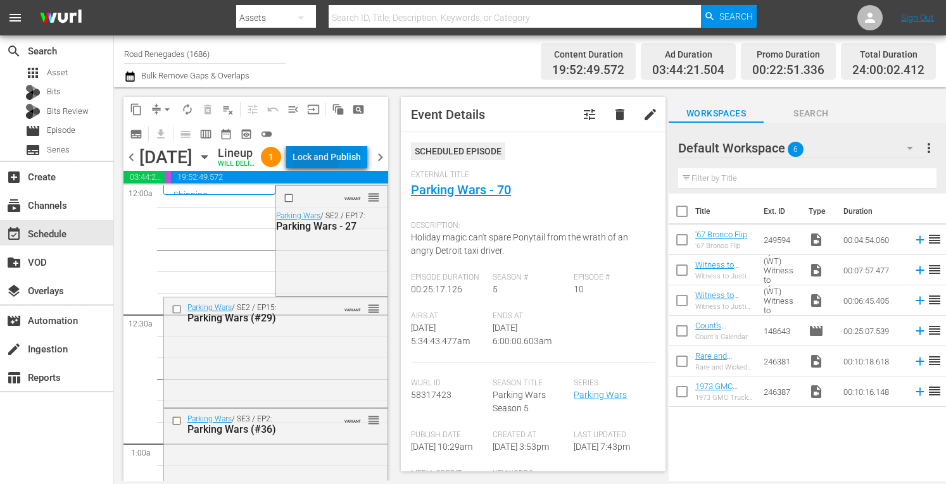
click at [343, 155] on div "Lock and Publish" at bounding box center [327, 157] width 68 height 23
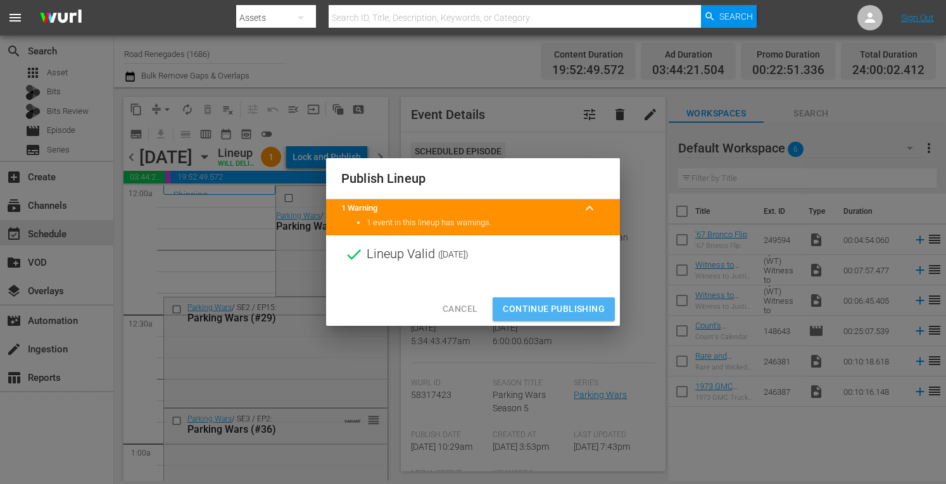
click at [540, 303] on span "Continue Publishing" at bounding box center [554, 309] width 102 height 16
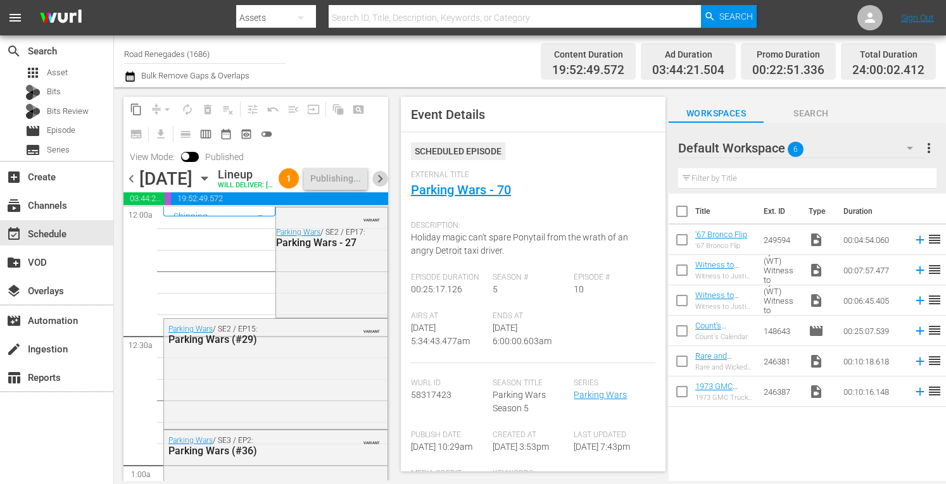
click at [379, 187] on span "chevron_right" at bounding box center [380, 179] width 16 height 16
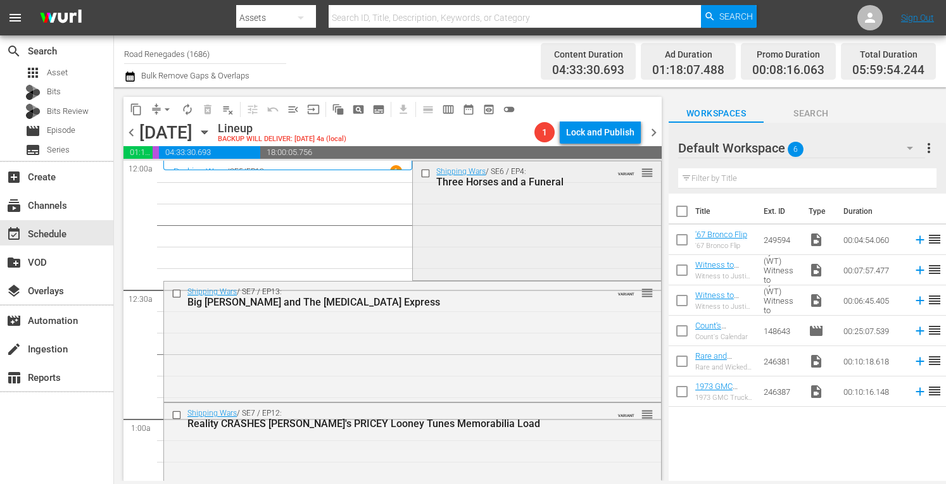
click at [434, 213] on div "Shipping Wars / SE6 / EP4: Three Horses and a Funeral VARIANT reorder" at bounding box center [537, 219] width 248 height 117
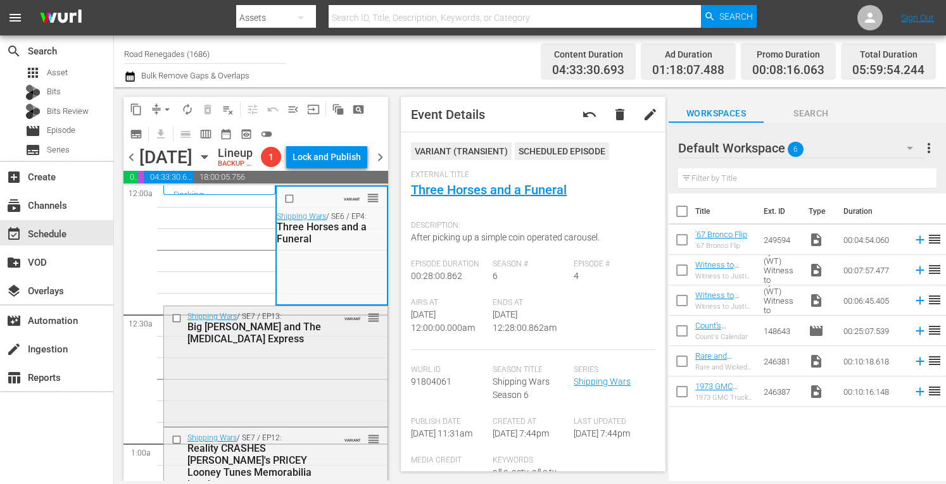
click at [307, 386] on div "Shipping Wars / SE7 / EP13: Big Bertha and The Molar Express VARIANT reorder" at bounding box center [276, 365] width 224 height 117
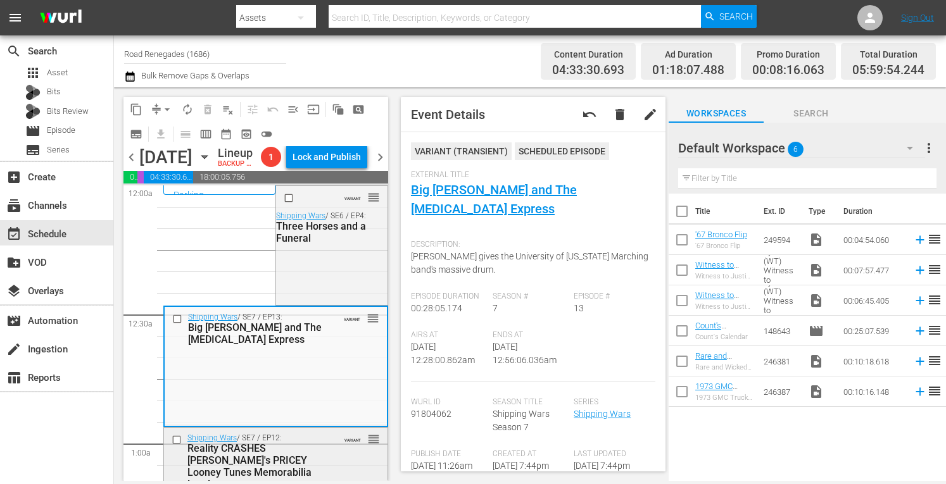
click at [320, 471] on div "Shipping Wars / SE7 / EP12: Reality CRASHES Jenn's PRICEY Looney Tunes Memorabi…" at bounding box center [276, 461] width 224 height 67
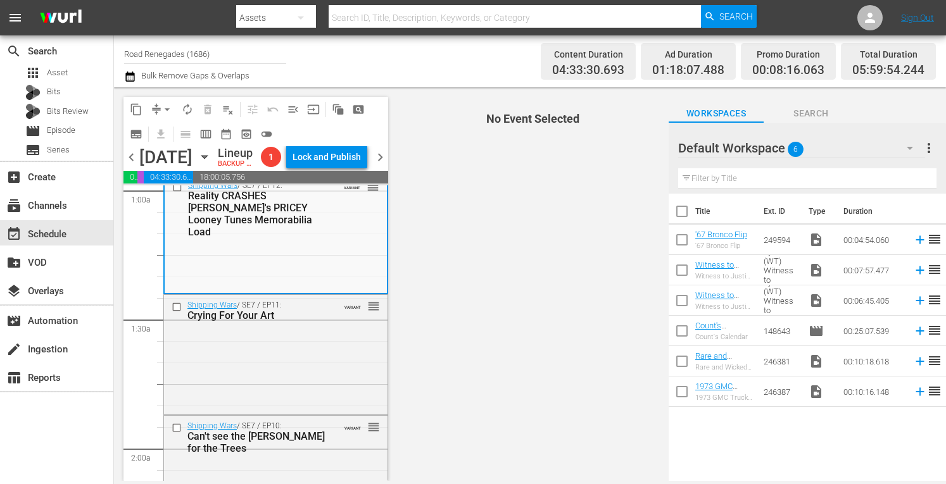
scroll to position [262, 0]
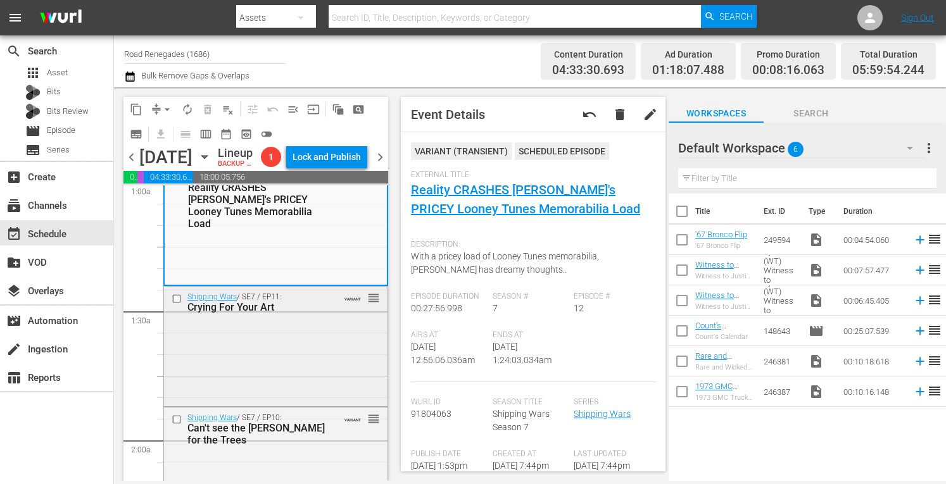
click at [315, 369] on div "Shipping Wars / SE7 / EP11: Crying For Your Art VARIANT reorder" at bounding box center [276, 345] width 224 height 117
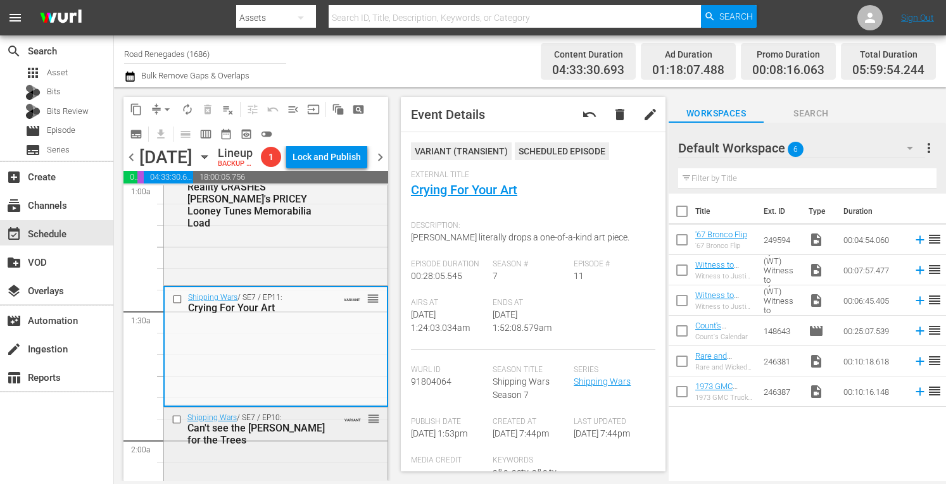
click at [318, 446] on div "Can't see the Sherwood Forrest for the Trees" at bounding box center [257, 434] width 141 height 24
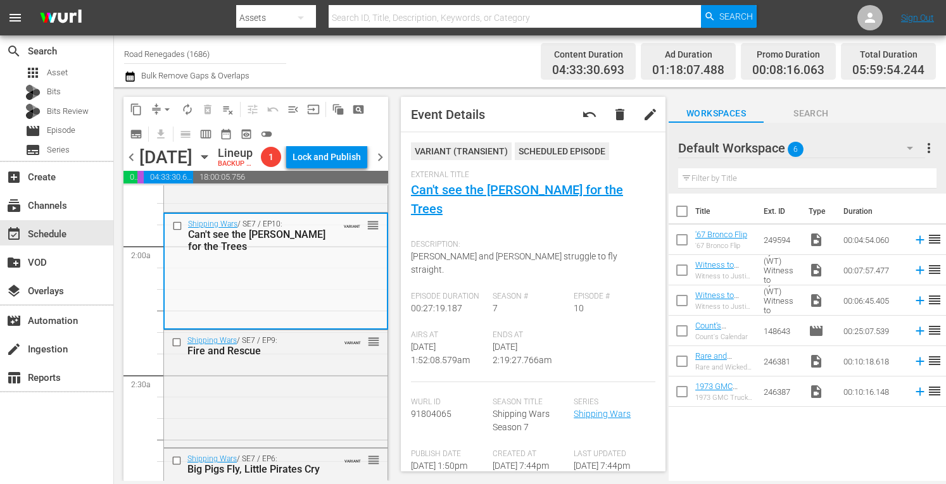
scroll to position [481, 0]
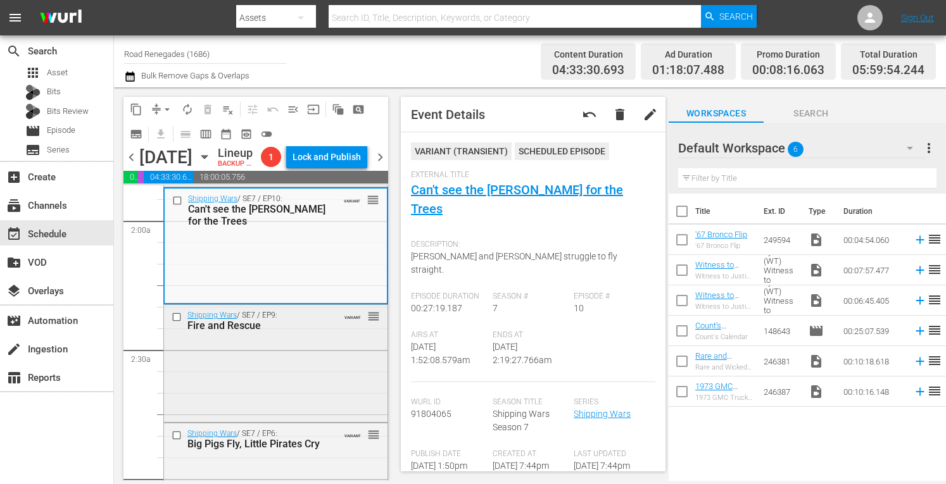
click at [259, 420] on div "Shipping Wars / SE7 / EP9: Fire and Rescue VARIANT reorder" at bounding box center [276, 362] width 224 height 115
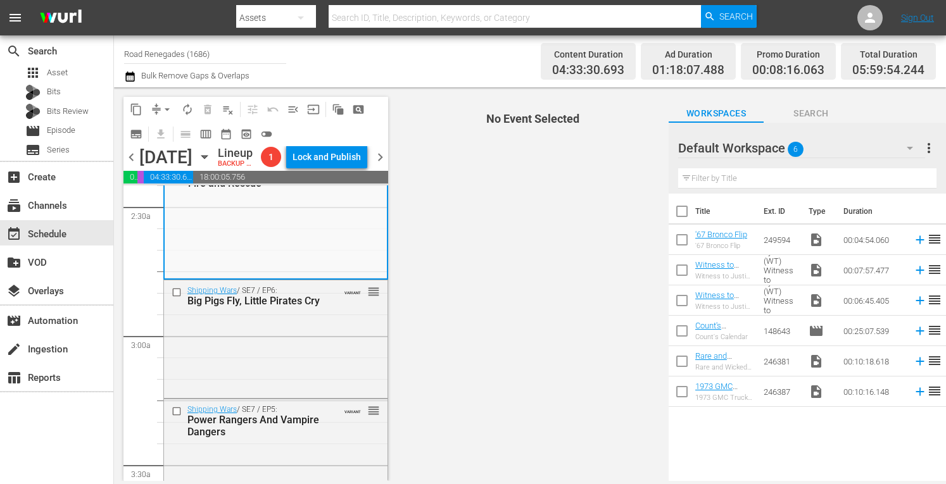
scroll to position [659, 0]
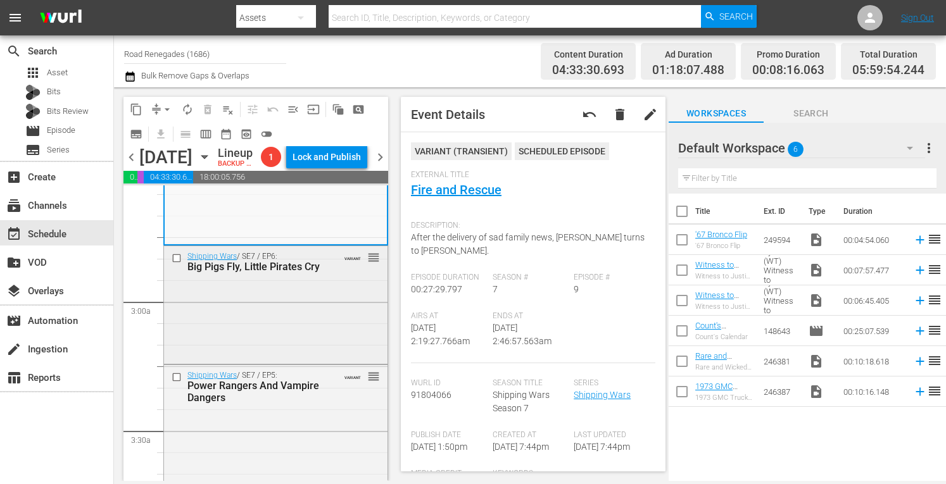
click at [298, 340] on div "Shipping Wars / SE7 / EP6: Big Pigs Fly, Little Pirates Cry VARIANT reorder" at bounding box center [276, 303] width 224 height 115
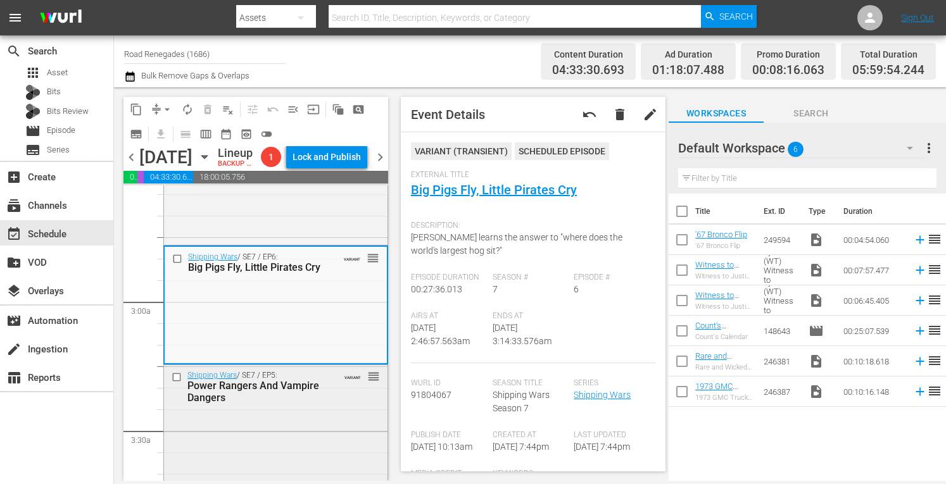
click at [314, 432] on div "Shipping Wars / SE7 / EP5: Power Rangers And Vampire Dangers VARIANT reorder" at bounding box center [276, 422] width 224 height 115
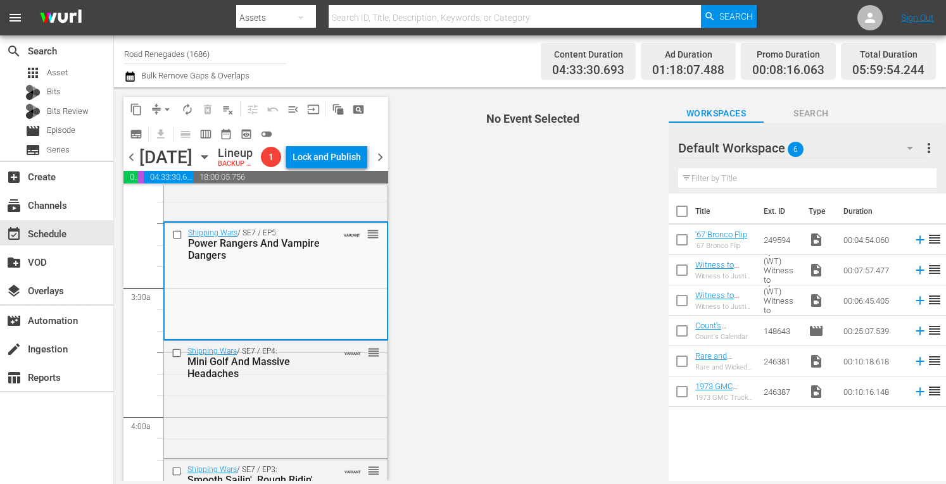
scroll to position [844, 0]
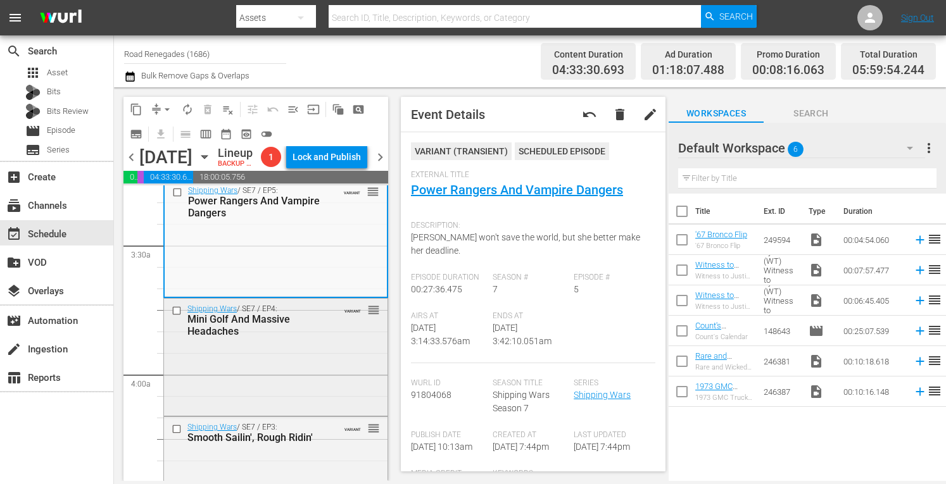
click at [289, 389] on div "Shipping Wars / SE7 / EP4: Mini Golf And Massive Headaches VARIANT reorder" at bounding box center [276, 356] width 224 height 115
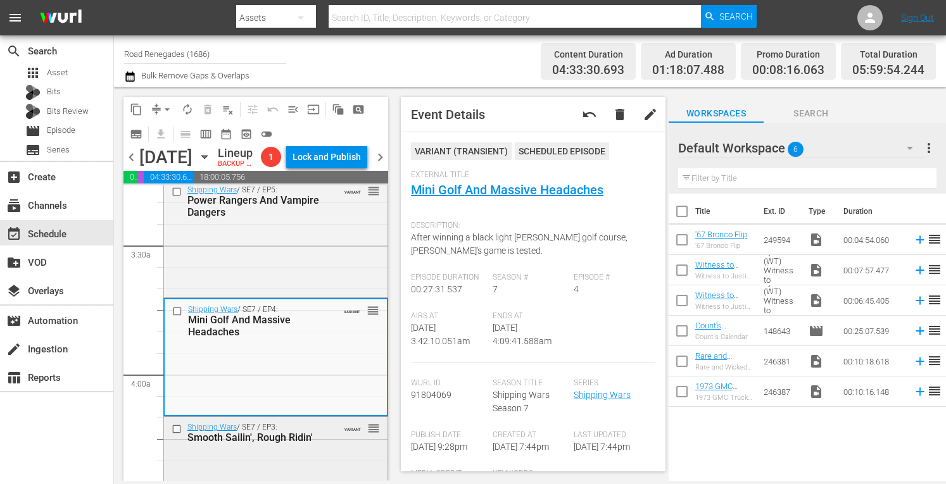
click at [307, 472] on div "Shipping Wars / SE7 / EP3: Smooth Sailin', Rough Ridin' VARIANT reorder" at bounding box center [276, 474] width 224 height 115
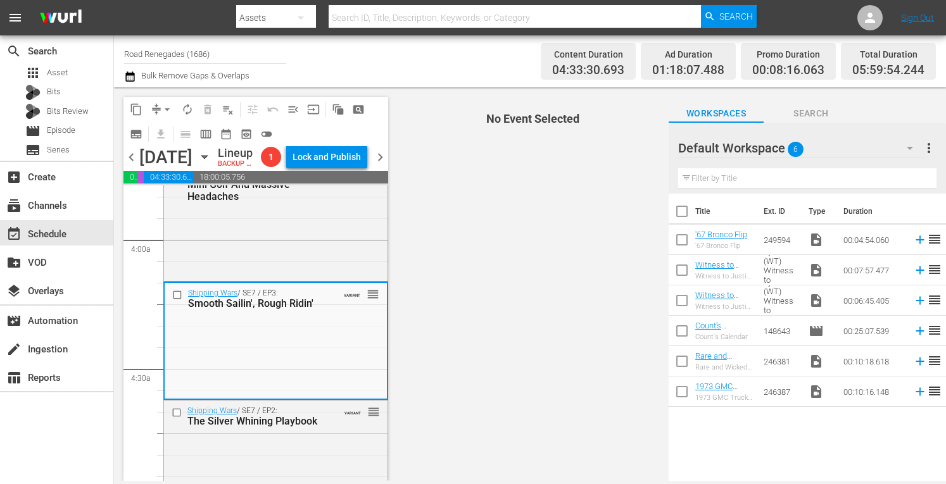
scroll to position [1072, 0]
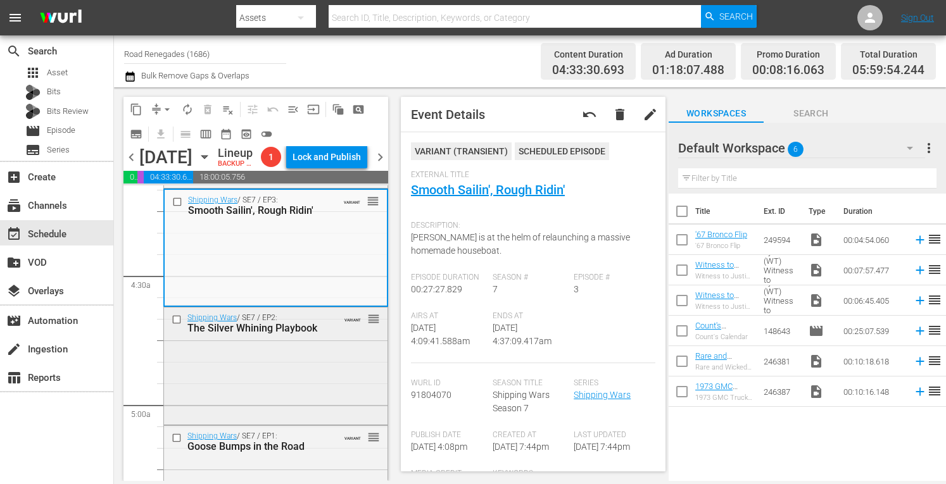
click at [301, 376] on div "Shipping Wars / SE7 / EP2: The Silver Whining Playbook VARIANT reorder" at bounding box center [276, 365] width 224 height 115
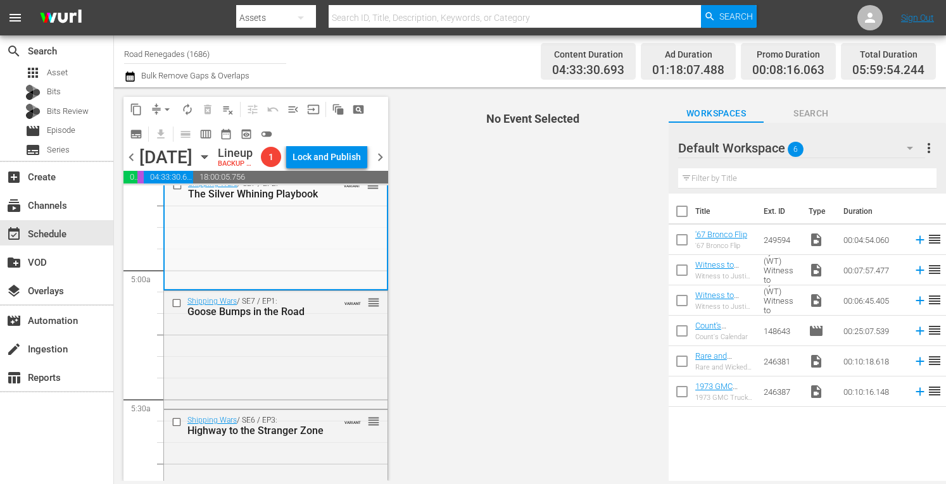
scroll to position [1232, 0]
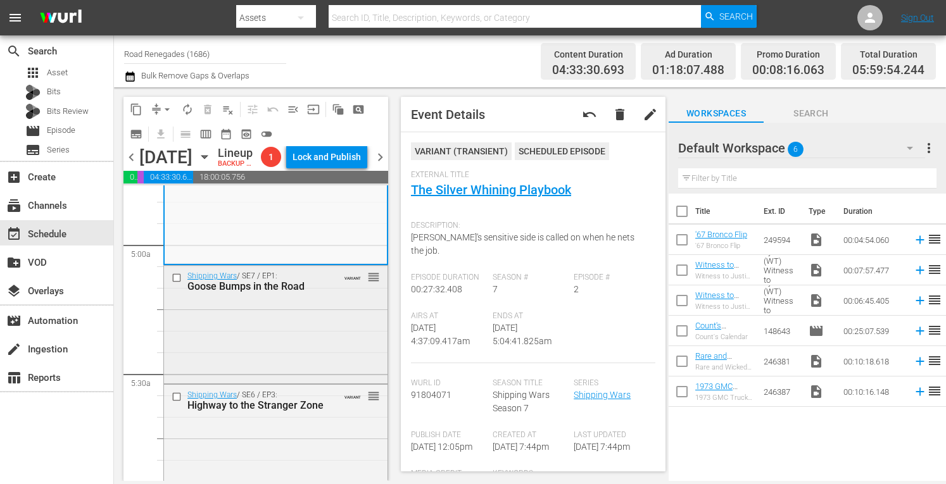
click at [309, 341] on div "Shipping Wars / SE7 / EP1: Goose Bumps in the Road VARIANT reorder" at bounding box center [276, 323] width 224 height 115
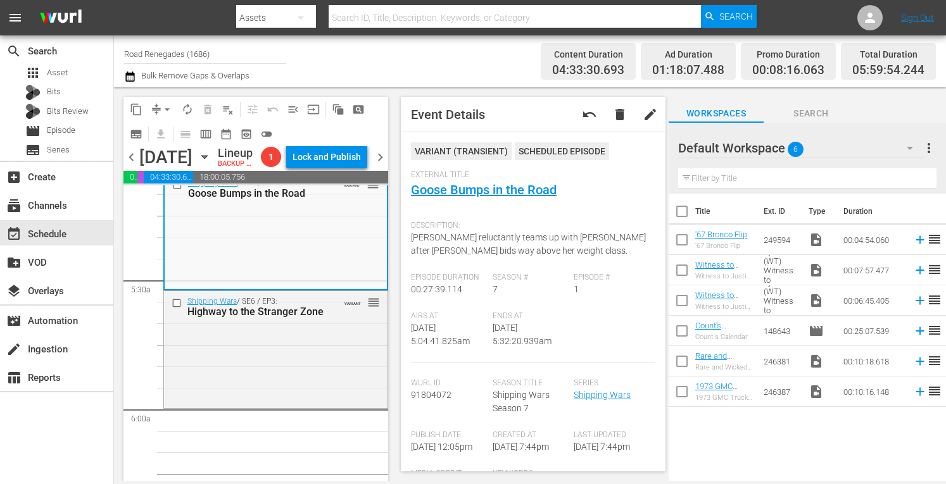
scroll to position [1334, 0]
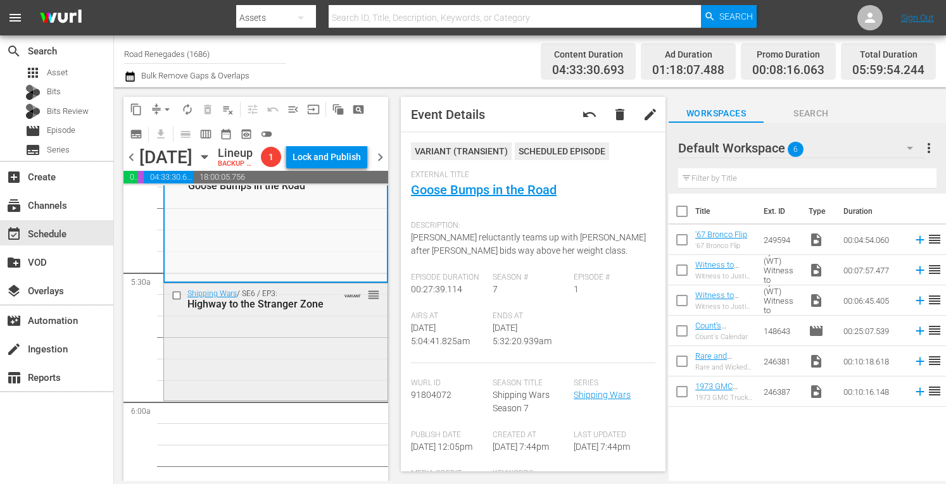
click at [297, 378] on div "Shipping Wars / SE6 / EP3: Highway to the Stranger Zone VARIANT reorder" at bounding box center [276, 341] width 224 height 115
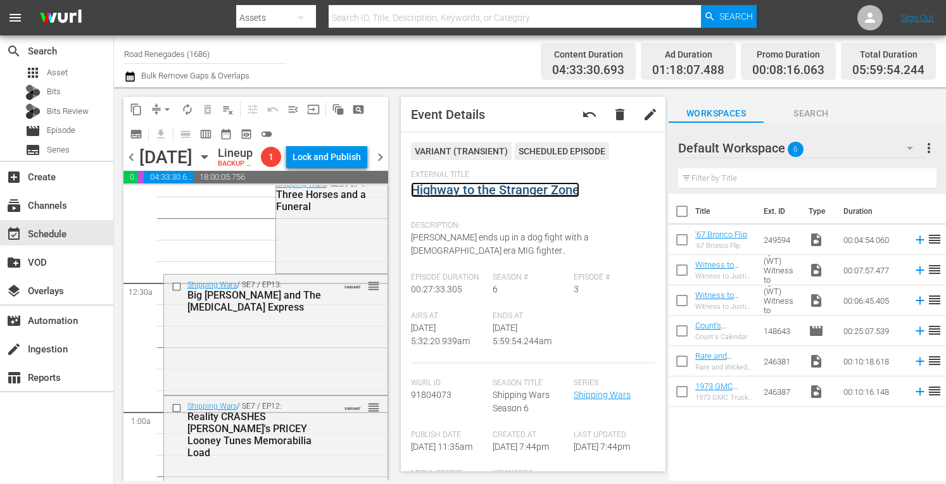
scroll to position [0, 0]
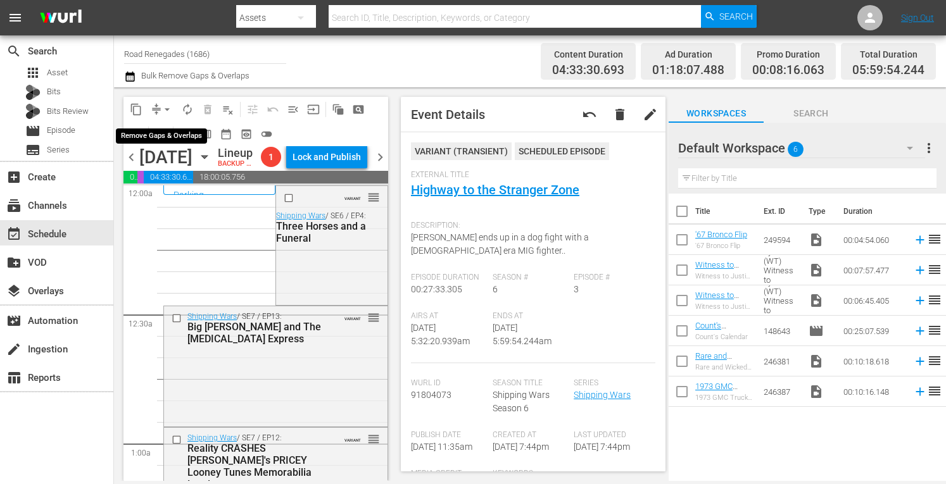
click at [167, 108] on span "arrow_drop_down" at bounding box center [167, 109] width 13 height 13
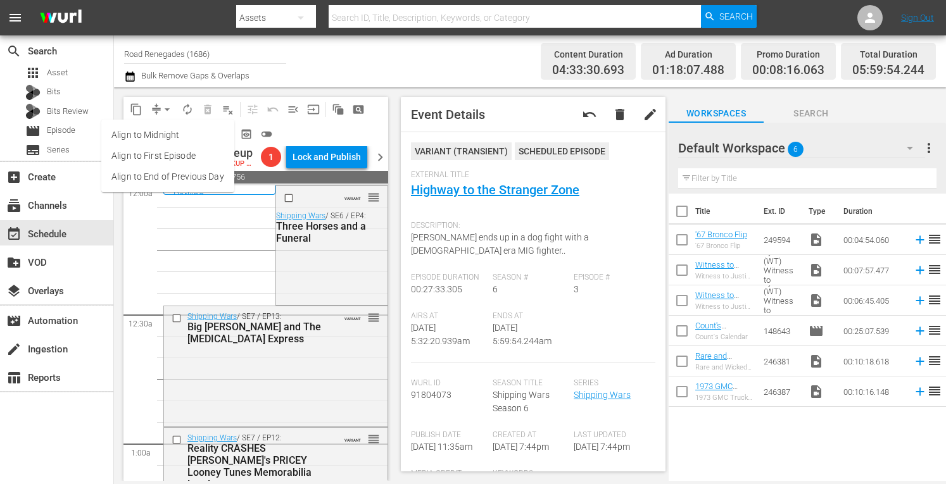
click at [163, 134] on li "Align to Midnight" at bounding box center [167, 135] width 133 height 21
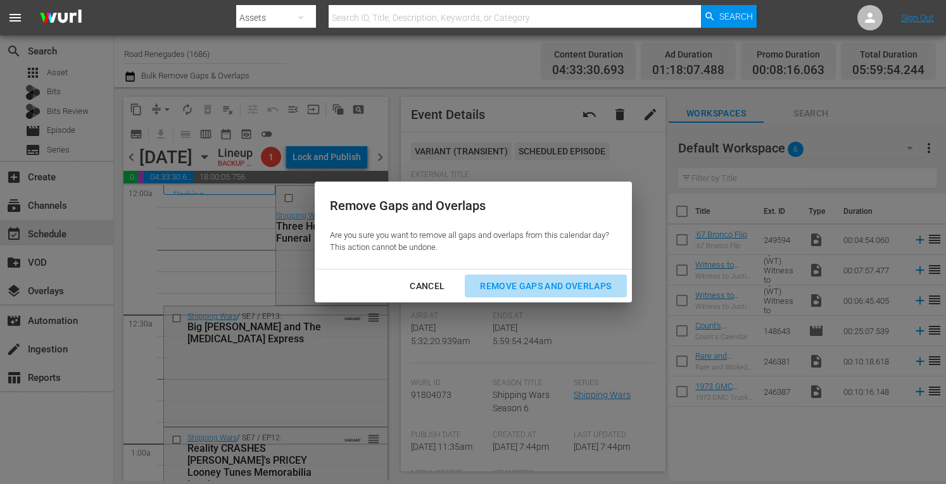
click at [534, 285] on div "Remove Gaps and Overlaps" at bounding box center [545, 287] width 151 height 16
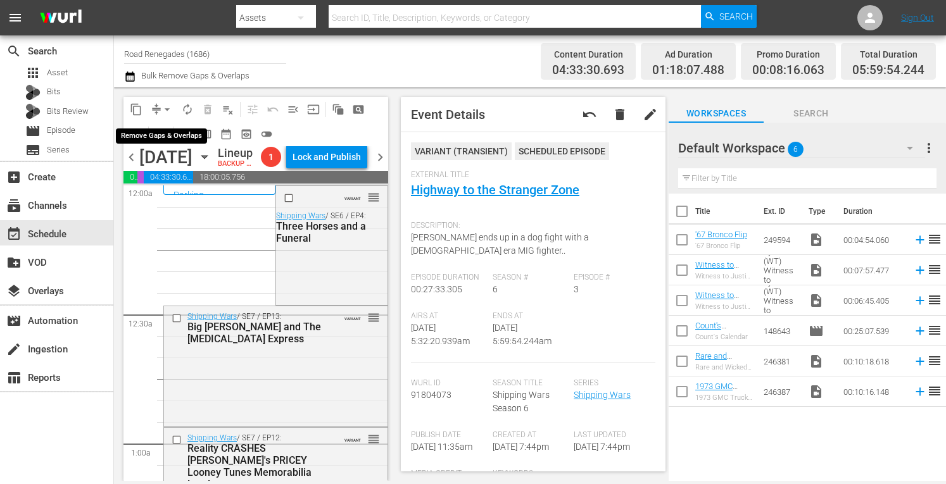
click at [165, 104] on span "arrow_drop_down" at bounding box center [167, 109] width 13 height 13
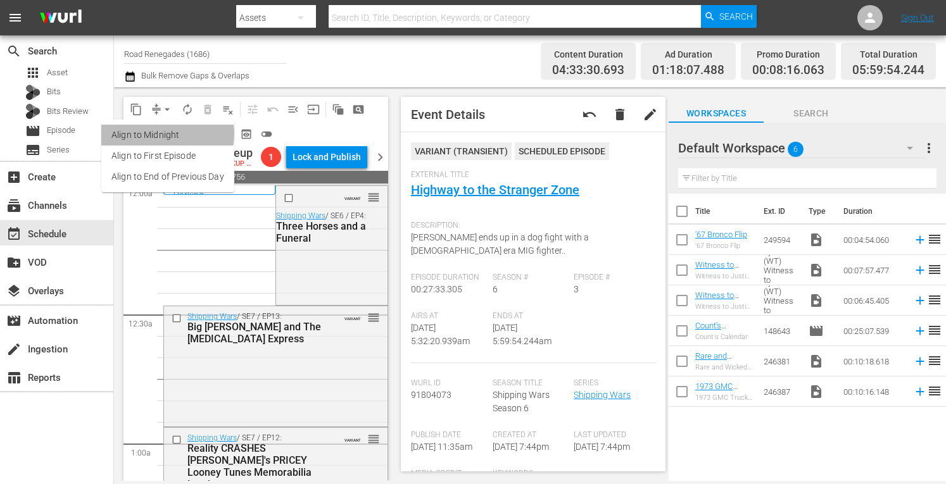
click at [161, 134] on li "Align to Midnight" at bounding box center [167, 135] width 133 height 21
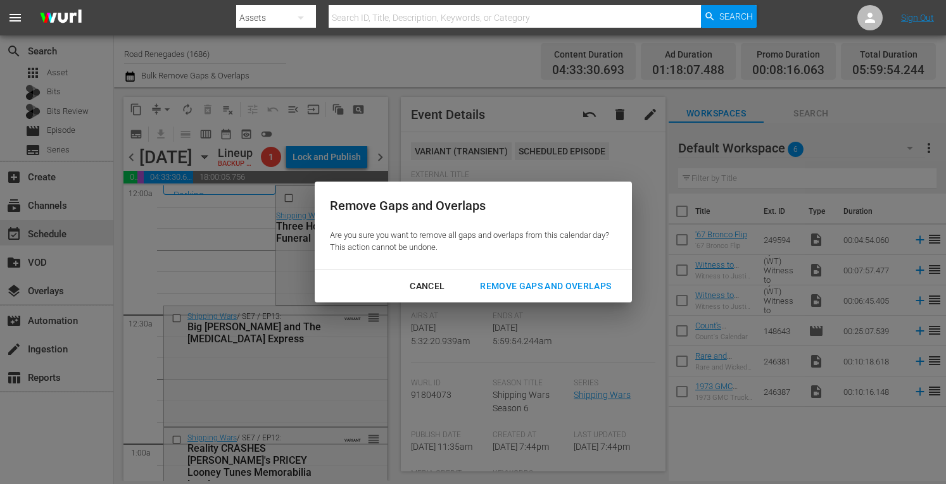
click at [536, 284] on div "Remove Gaps and Overlaps" at bounding box center [545, 287] width 151 height 16
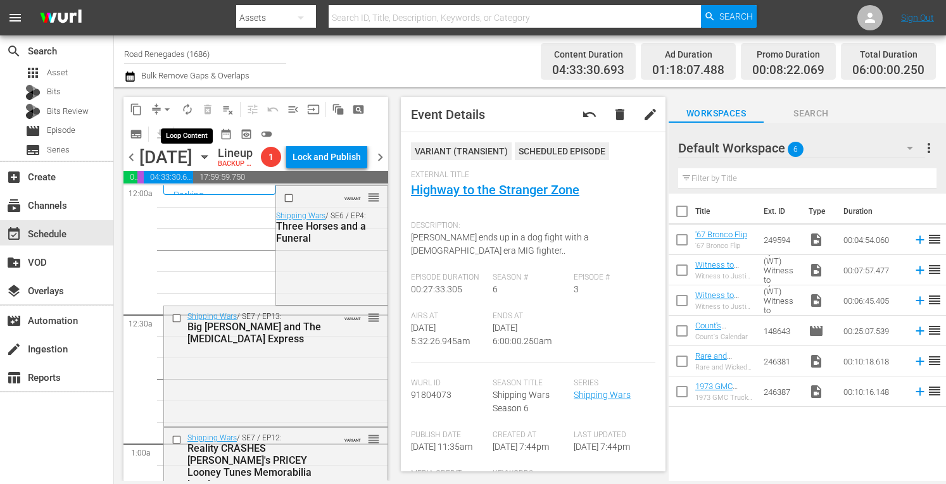
click at [187, 111] on span "autorenew_outlined" at bounding box center [187, 109] width 13 height 13
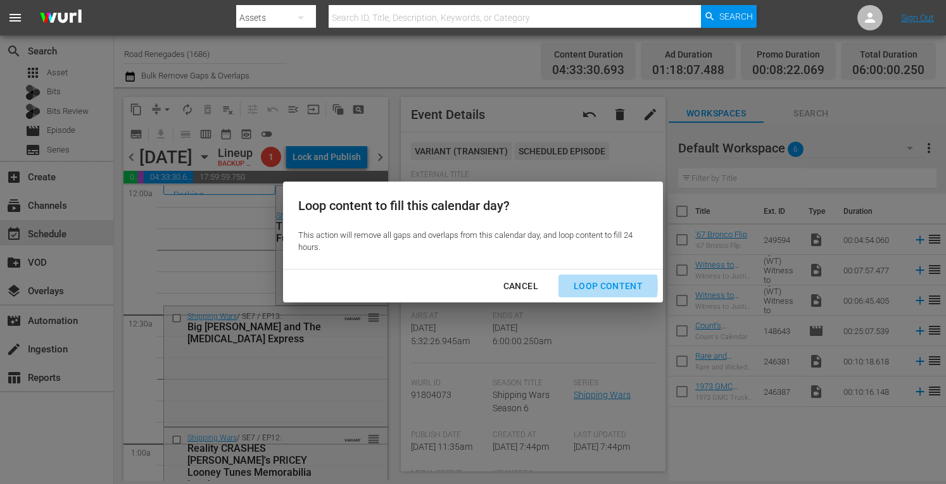
click at [590, 286] on div "Loop Content" at bounding box center [608, 287] width 89 height 16
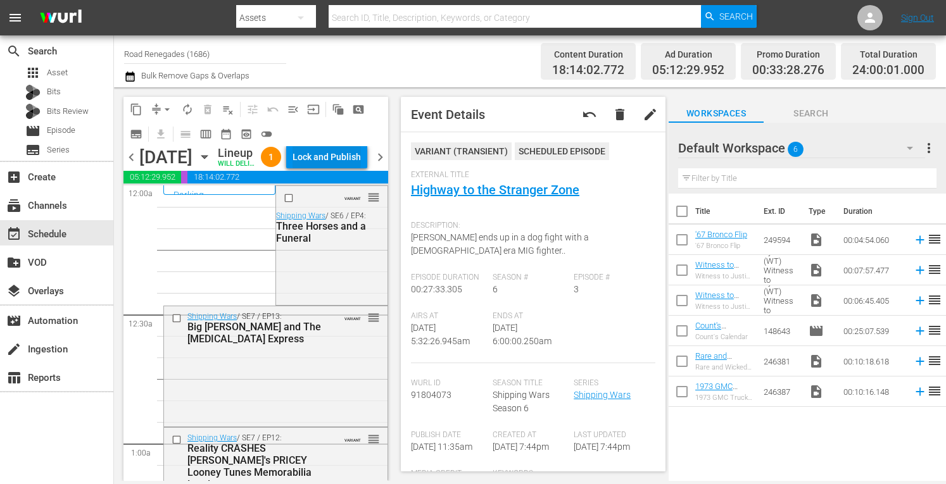
click at [351, 163] on div "Lock and Publish" at bounding box center [327, 157] width 68 height 23
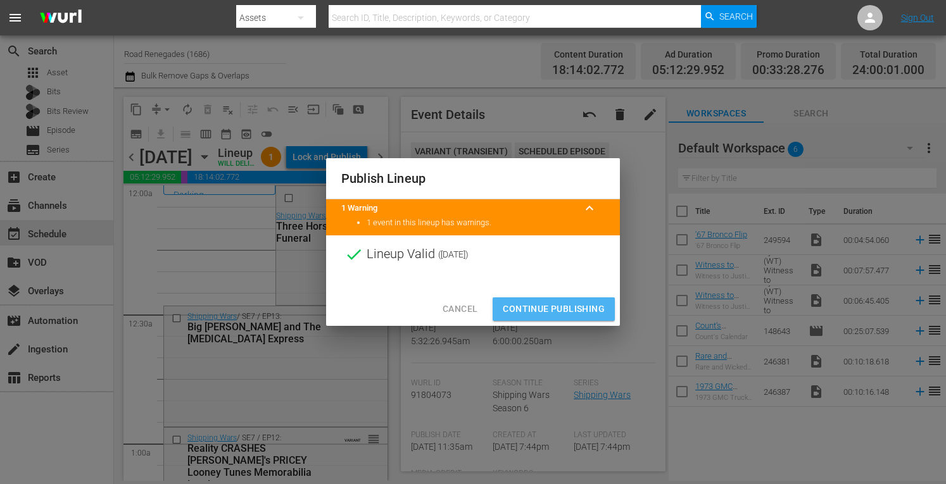
click at [548, 303] on span "Continue Publishing" at bounding box center [554, 309] width 102 height 16
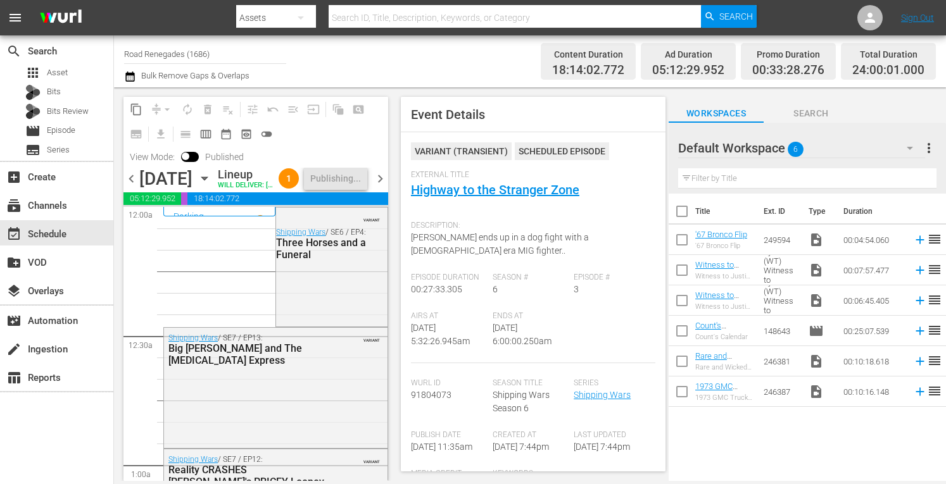
click at [381, 187] on span "chevron_right" at bounding box center [380, 179] width 16 height 16
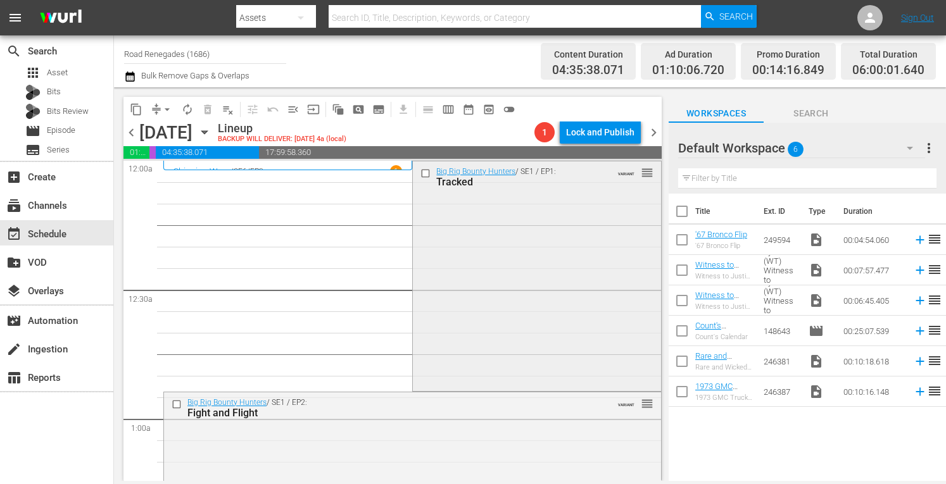
click at [479, 237] on div "Big Rig Bounty Hunters / SE1 / EP1: Tracked VARIANT reorder" at bounding box center [537, 274] width 248 height 227
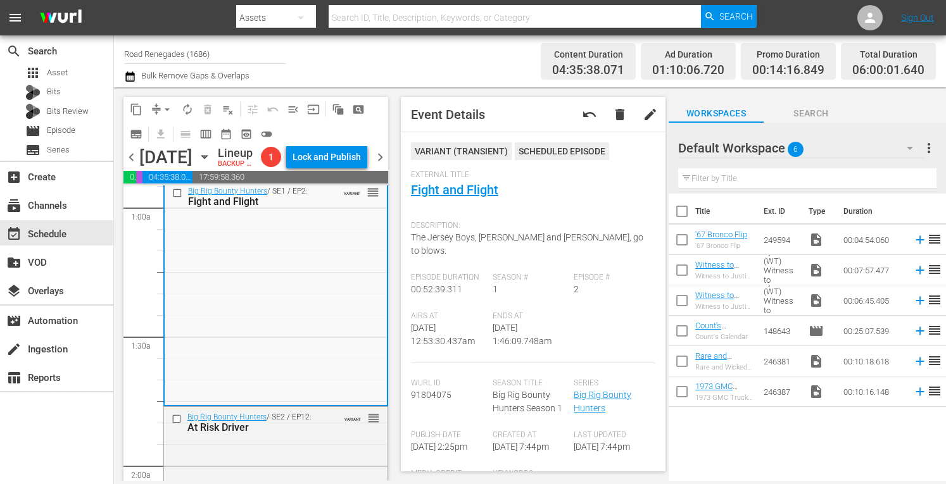
scroll to position [363, 0]
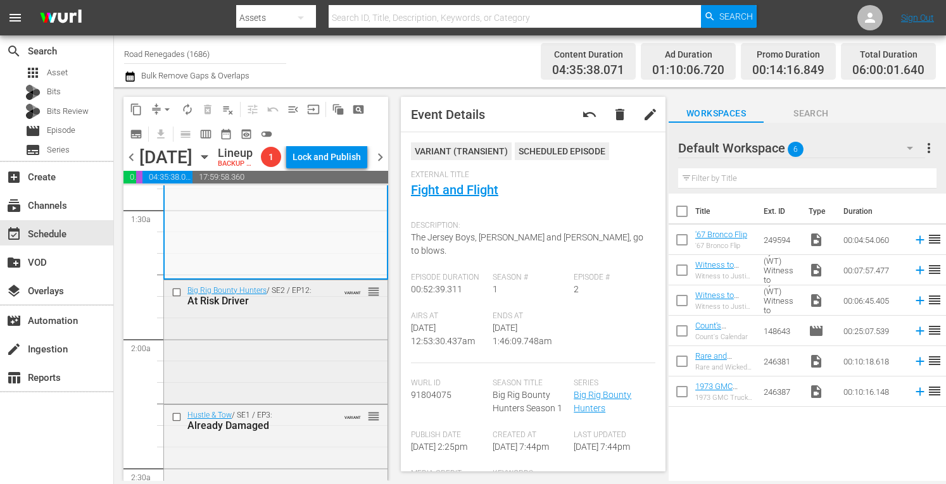
click at [322, 312] on div "Big Rig Bounty Hunters / SE2 / EP12: At Risk Driver VARIANT reorder" at bounding box center [276, 296] width 224 height 31
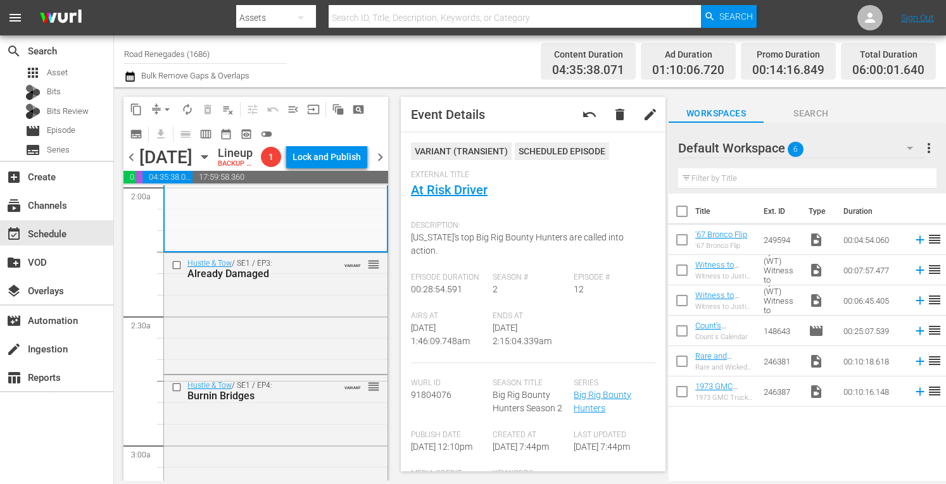
scroll to position [532, 0]
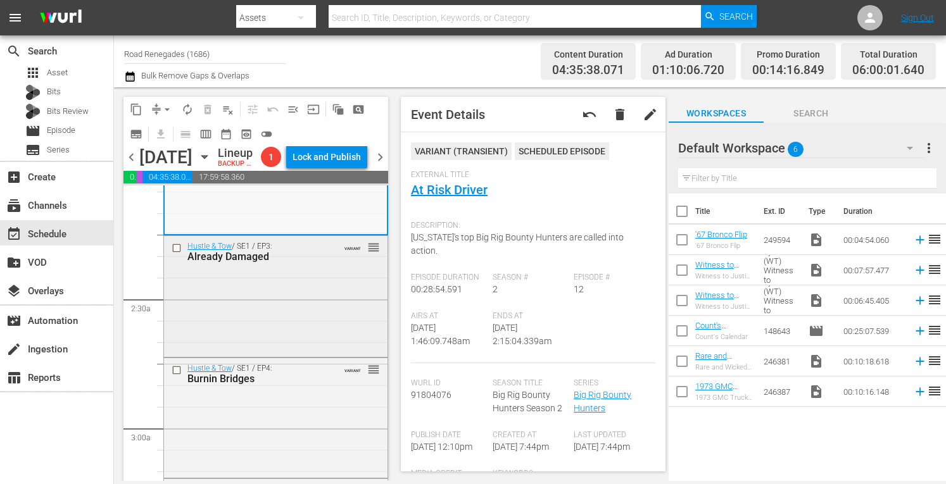
click at [308, 267] on div "Hustle & Tow / SE1 / EP3: Already Damaged VARIANT reorder" at bounding box center [276, 251] width 224 height 31
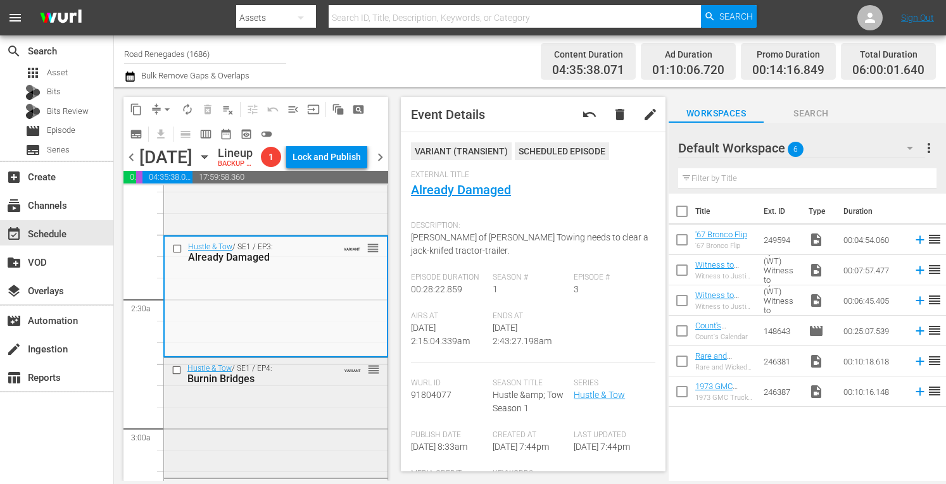
click at [289, 426] on div "Hustle & Tow / SE1 / EP4: Burnin Bridges VARIANT reorder" at bounding box center [276, 416] width 224 height 117
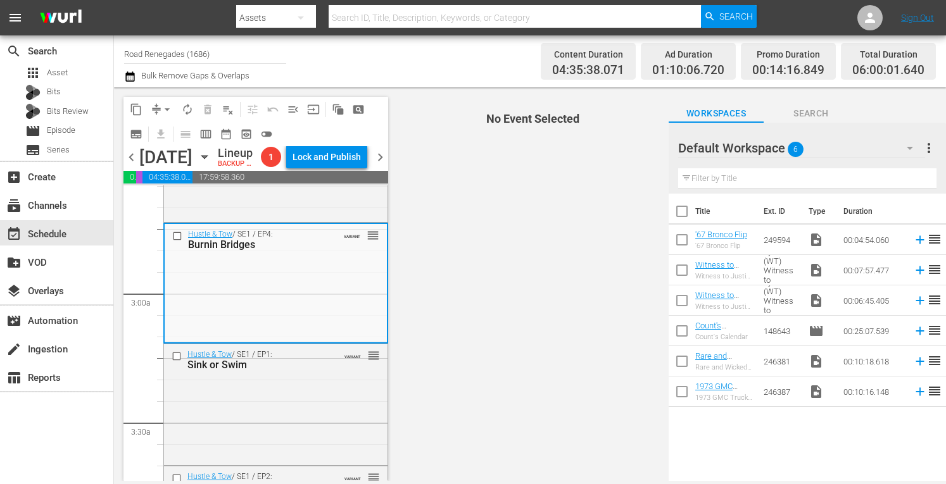
scroll to position [700, 0]
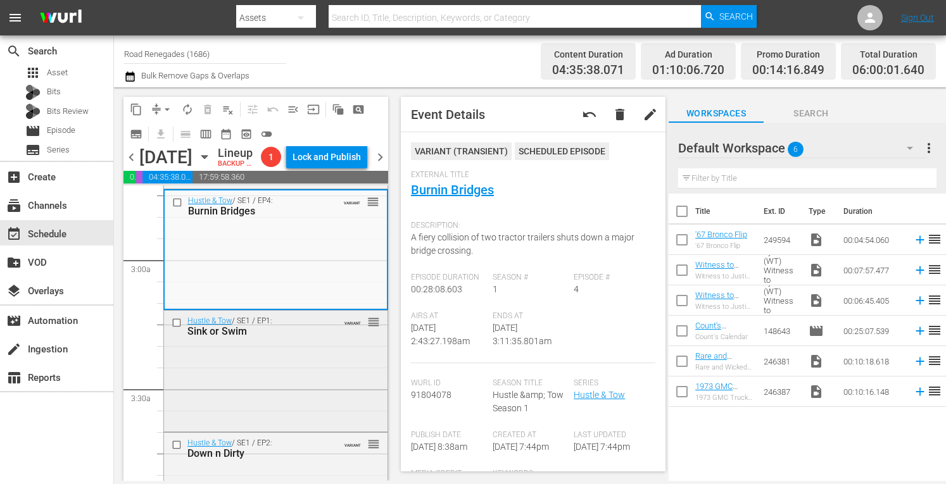
click at [268, 377] on div "Hustle & Tow / SE1 / EP1: Sink or Swim VARIANT reorder" at bounding box center [276, 370] width 224 height 118
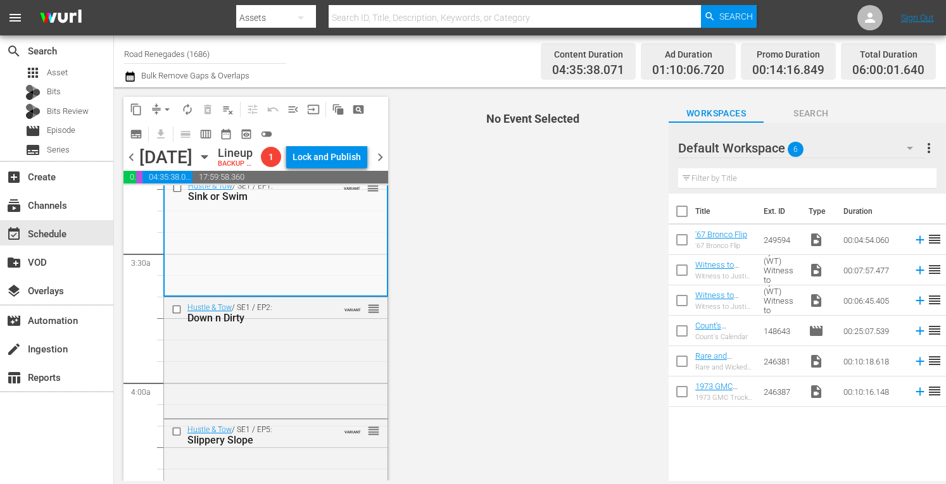
scroll to position [861, 0]
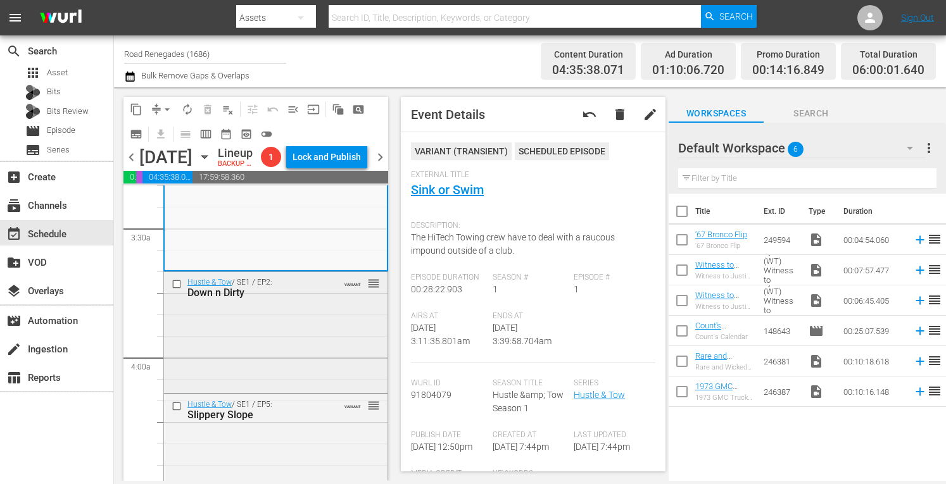
click at [315, 339] on div "Hustle & Tow / SE1 / EP2: Down n Dirty VARIANT reorder" at bounding box center [276, 331] width 224 height 118
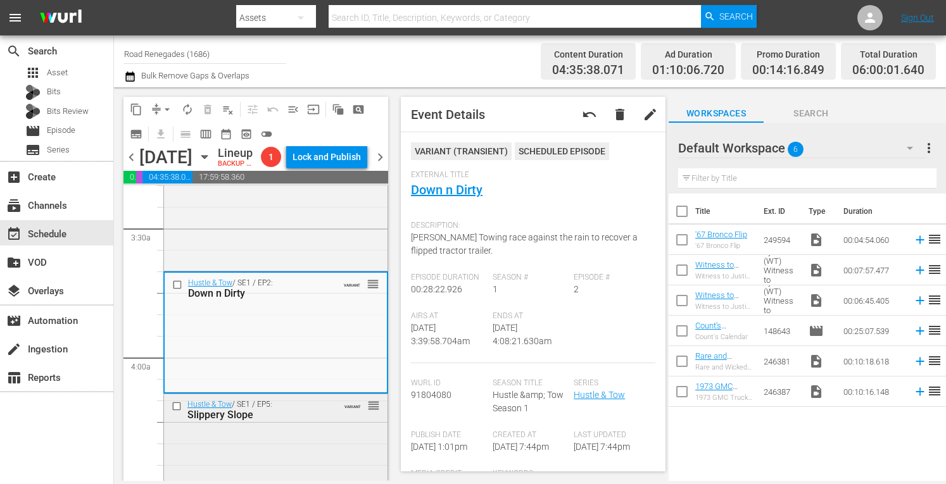
click at [296, 449] on div "Hustle & Tow / SE1 / EP5: Slippery Slope VARIANT reorder" at bounding box center [276, 453] width 224 height 117
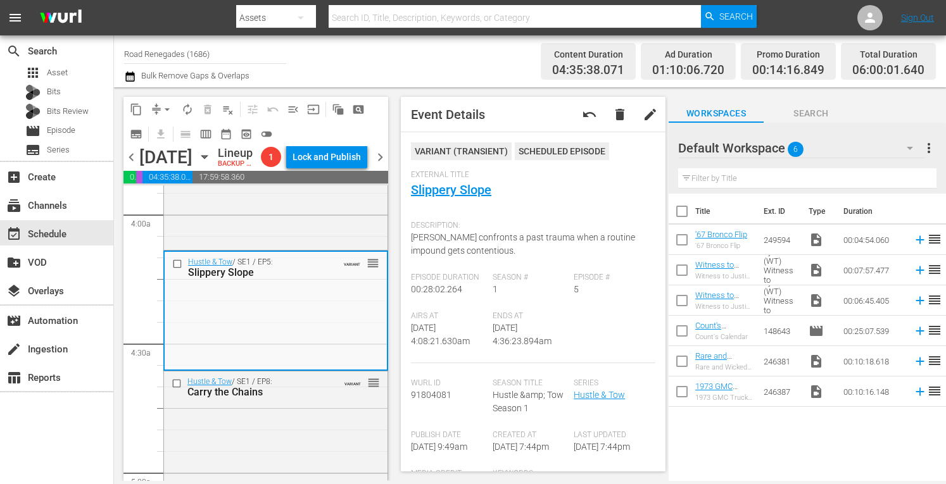
scroll to position [1055, 0]
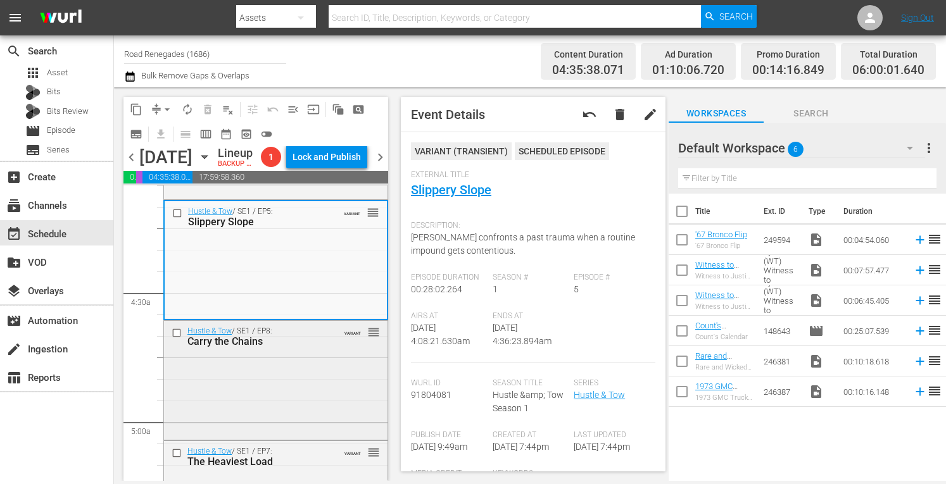
click at [312, 401] on div "Hustle & Tow / SE1 / EP8: Carry the Chains VARIANT reorder" at bounding box center [276, 379] width 224 height 117
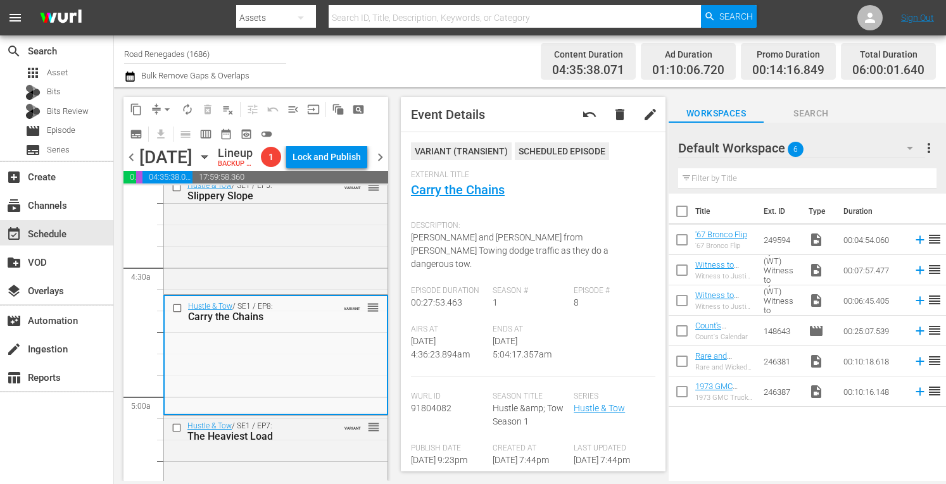
scroll to position [1106, 0]
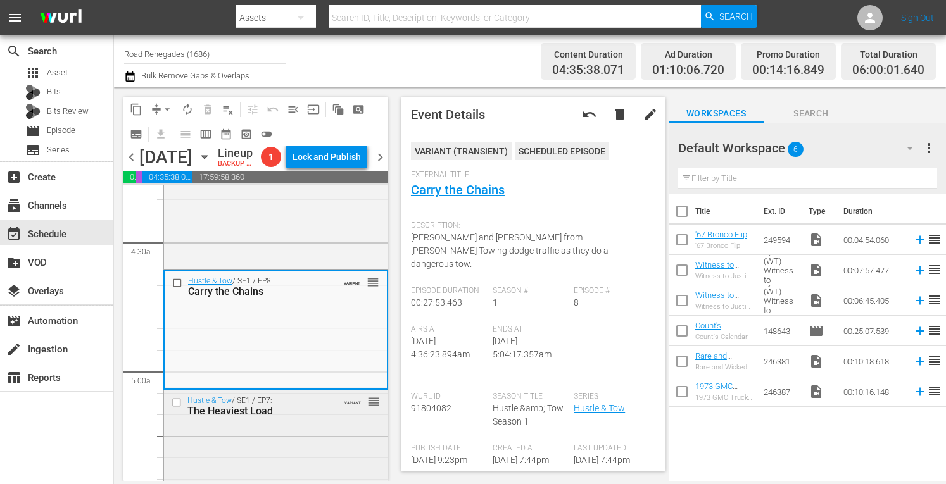
click at [291, 455] on div "Hustle & Tow / SE1 / EP7: The Heaviest Load VARIANT reorder" at bounding box center [276, 449] width 224 height 117
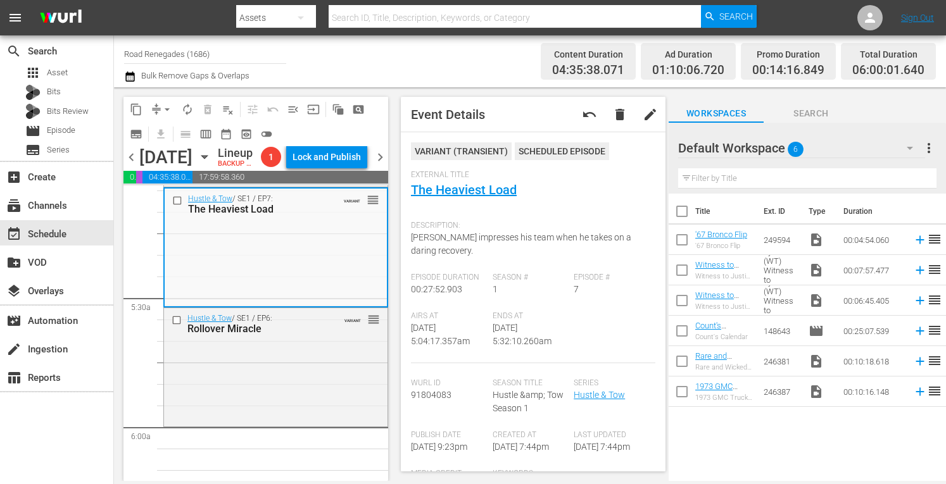
scroll to position [1326, 0]
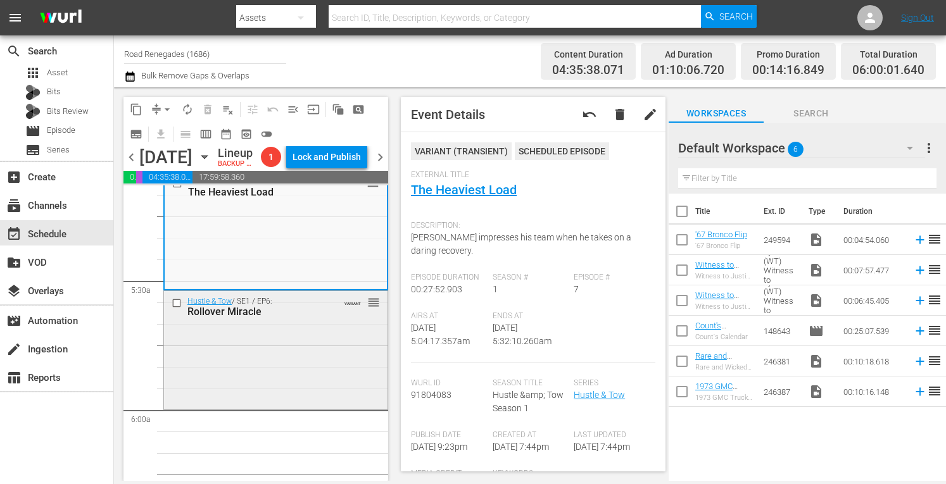
click at [304, 318] on div "Rollover Miracle" at bounding box center [257, 312] width 141 height 12
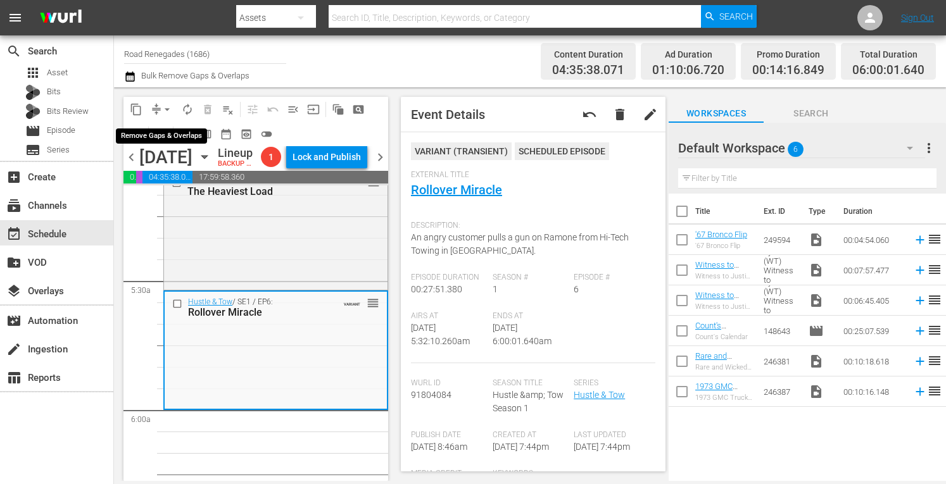
click at [167, 106] on span "arrow_drop_down" at bounding box center [167, 109] width 13 height 13
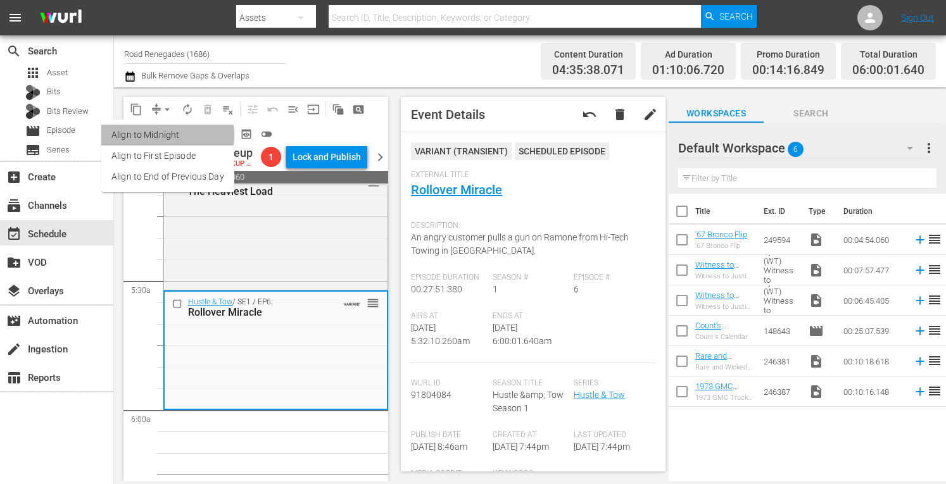
click at [166, 135] on li "Align to Midnight" at bounding box center [167, 135] width 133 height 21
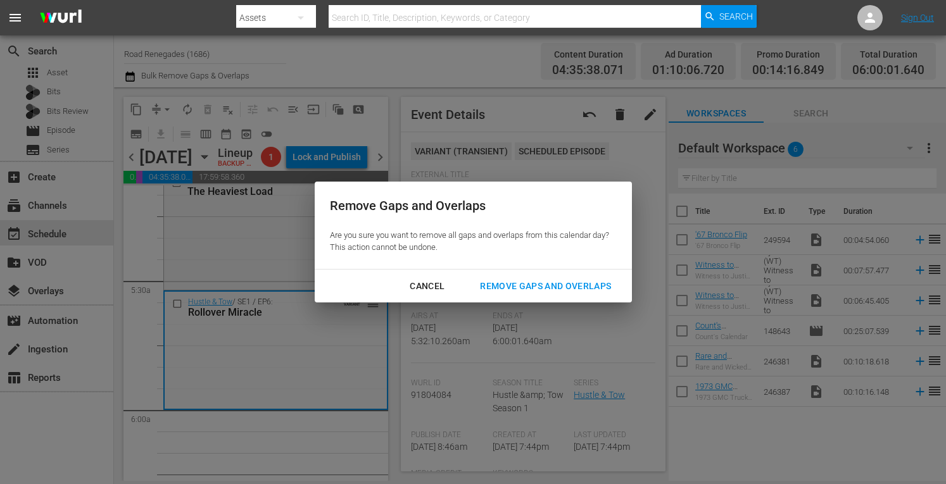
click at [566, 283] on div "Remove Gaps and Overlaps" at bounding box center [545, 287] width 151 height 16
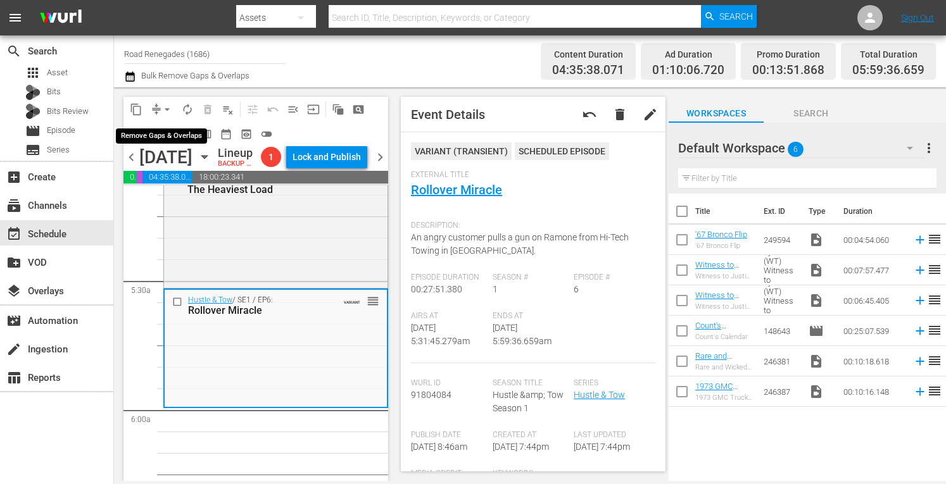
click at [167, 107] on span "arrow_drop_down" at bounding box center [167, 109] width 13 height 13
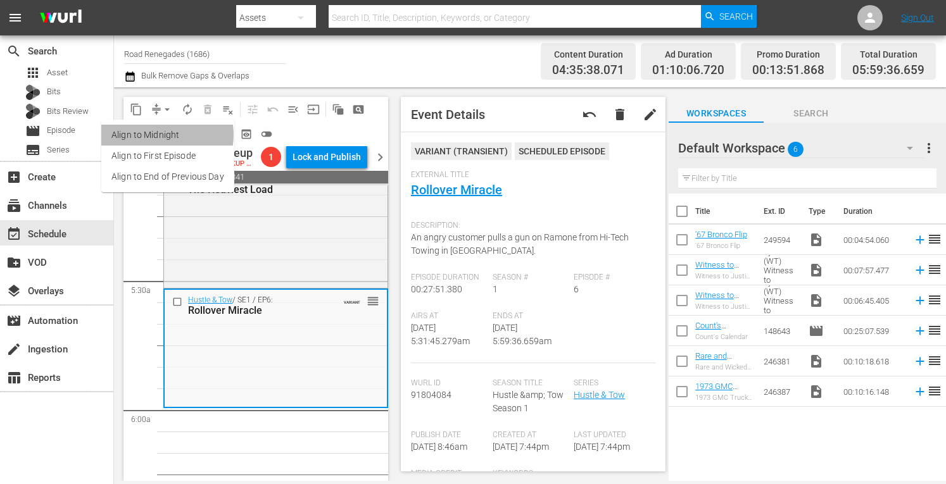
click at [161, 135] on li "Align to Midnight" at bounding box center [167, 135] width 133 height 21
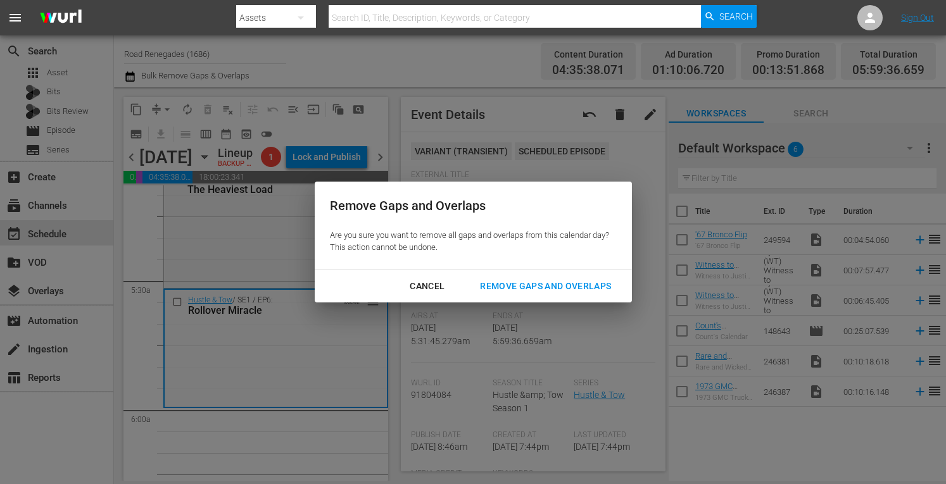
click at [540, 290] on div "Remove Gaps and Overlaps" at bounding box center [545, 287] width 151 height 16
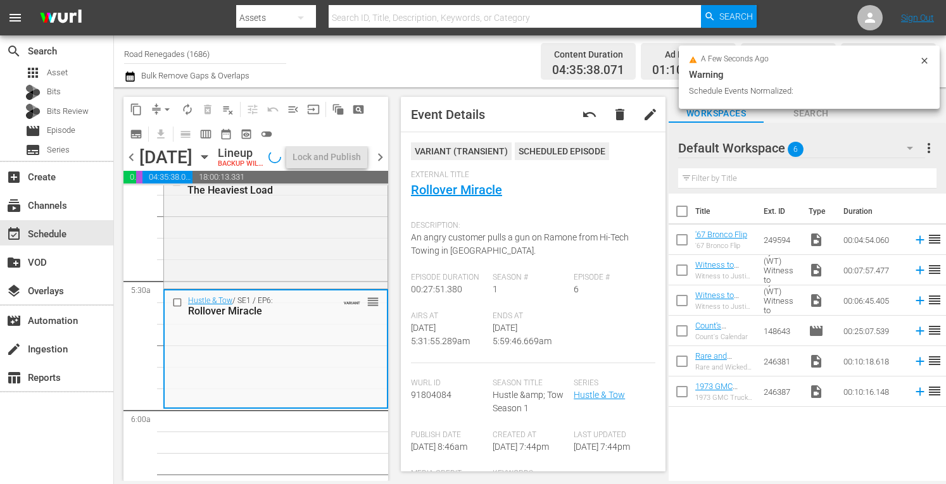
scroll to position [1347, 0]
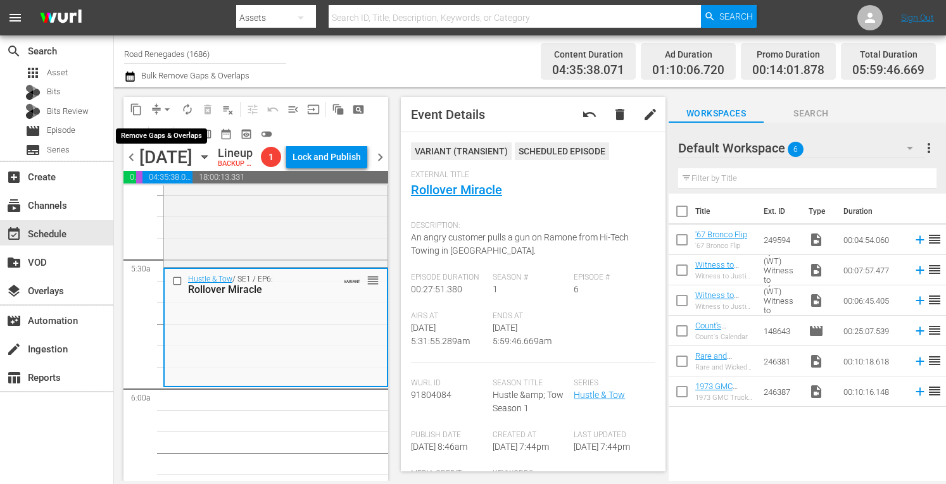
click at [167, 105] on span "arrow_drop_down" at bounding box center [167, 109] width 13 height 13
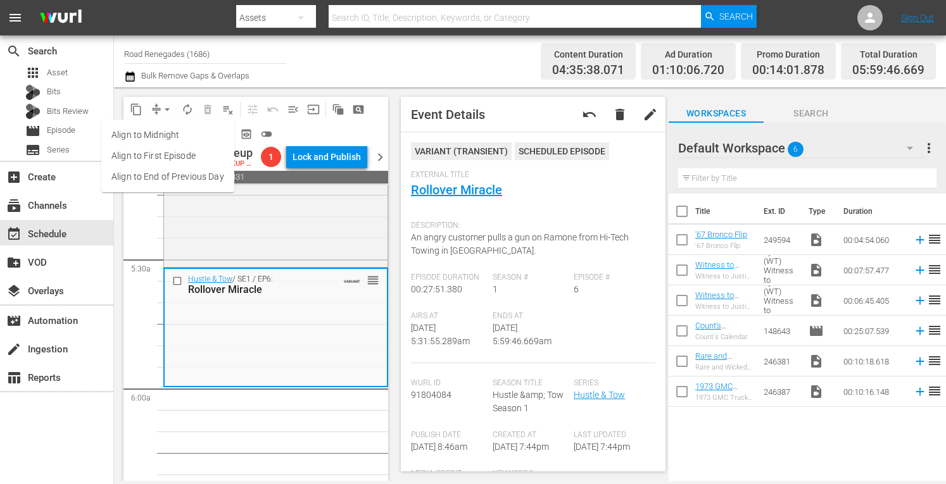
click at [166, 132] on li "Align to Midnight" at bounding box center [167, 135] width 133 height 21
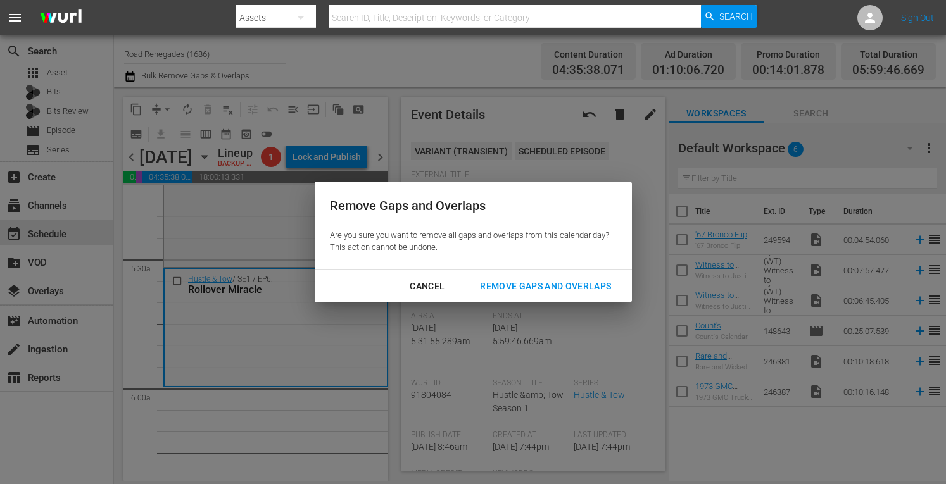
click at [516, 288] on div "Remove Gaps and Overlaps" at bounding box center [545, 287] width 151 height 16
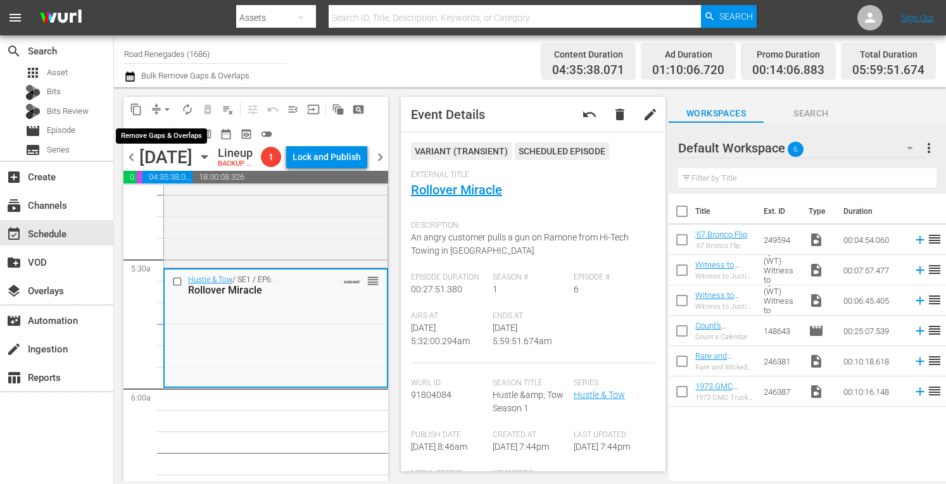
click at [167, 103] on span "arrow_drop_down" at bounding box center [167, 109] width 13 height 13
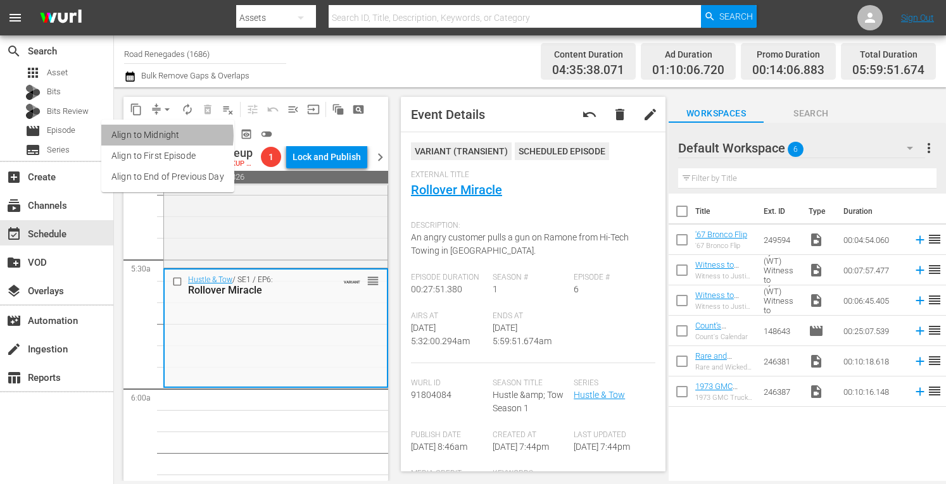
click at [164, 136] on li "Align to Midnight" at bounding box center [167, 135] width 133 height 21
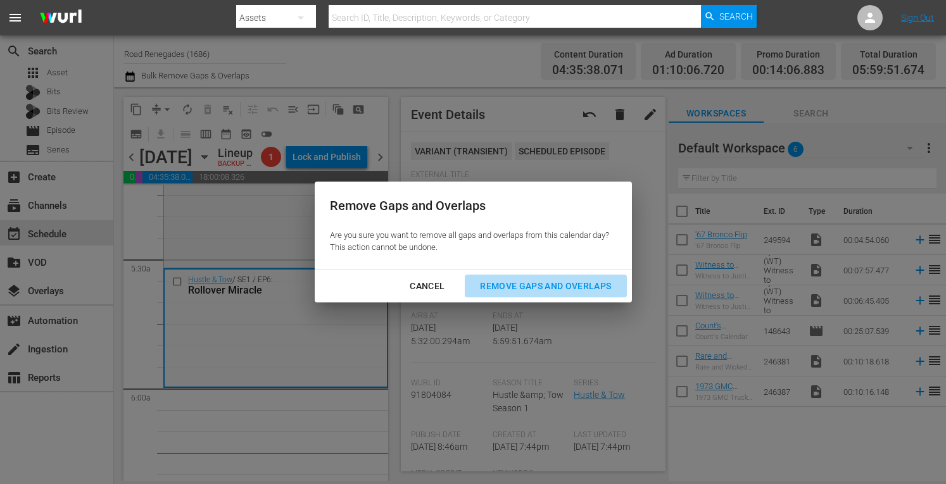
click at [526, 281] on div "Remove Gaps and Overlaps" at bounding box center [545, 287] width 151 height 16
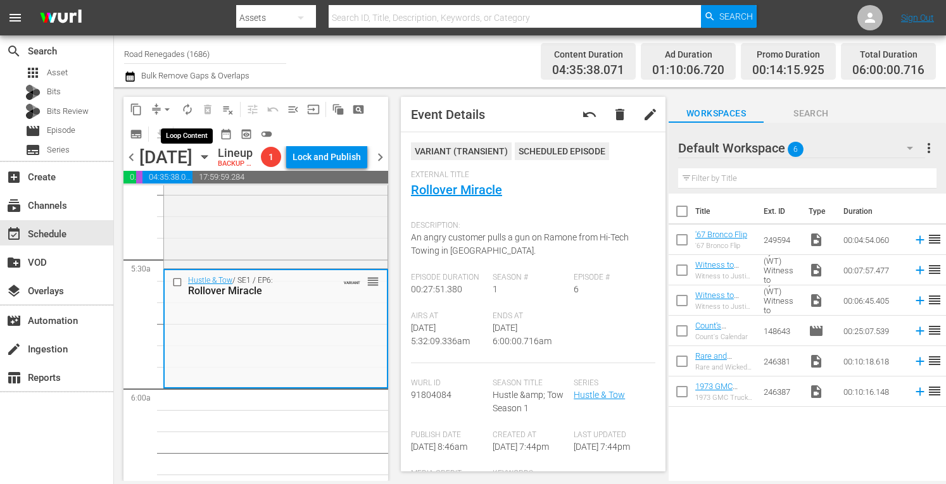
click at [189, 109] on span "autorenew_outlined" at bounding box center [187, 109] width 13 height 13
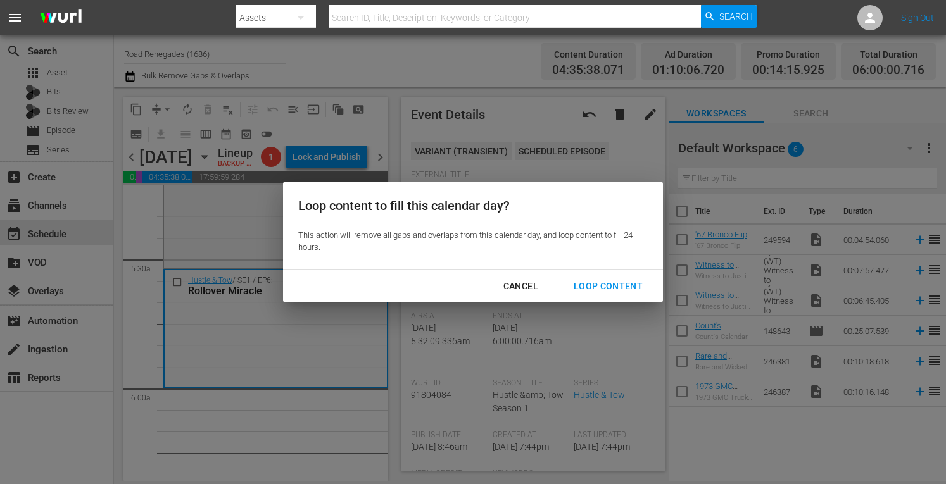
click at [593, 288] on div "Loop Content" at bounding box center [608, 287] width 89 height 16
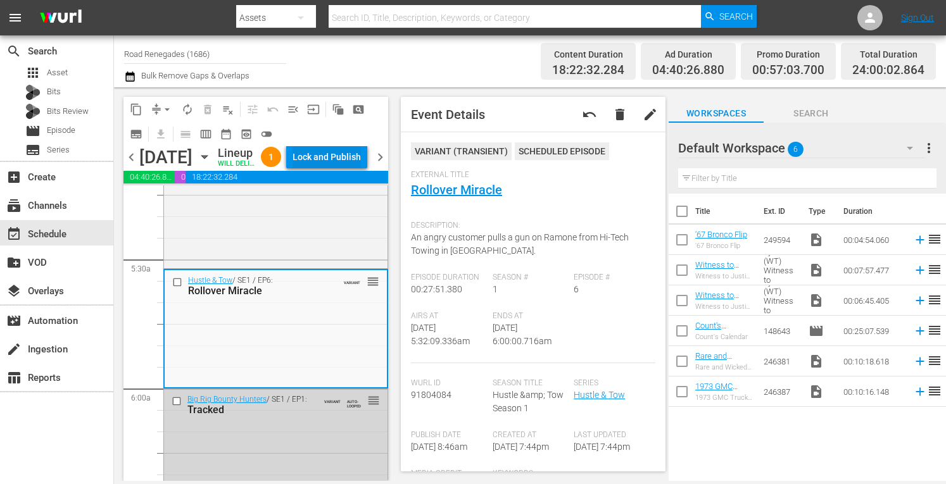
click at [346, 155] on div "Lock and Publish" at bounding box center [327, 157] width 68 height 23
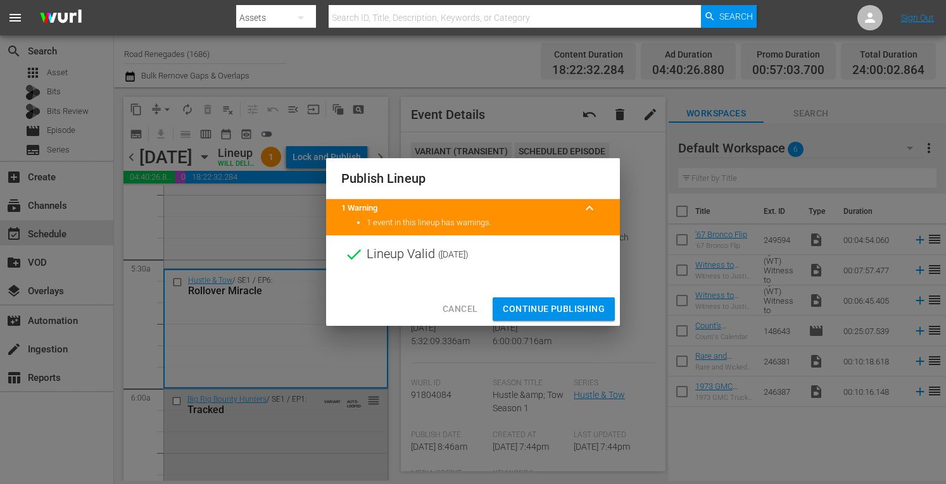
click at [543, 308] on span "Continue Publishing" at bounding box center [554, 309] width 102 height 16
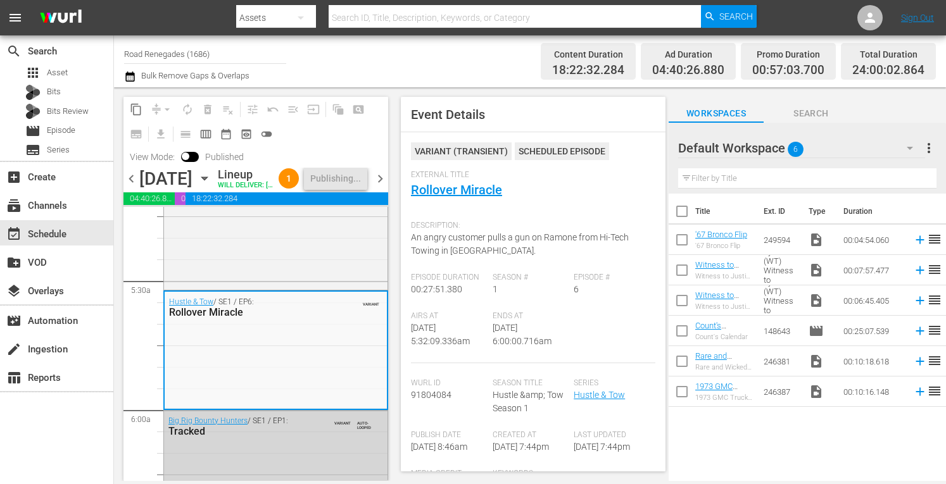
click at [379, 187] on span "chevron_right" at bounding box center [380, 179] width 16 height 16
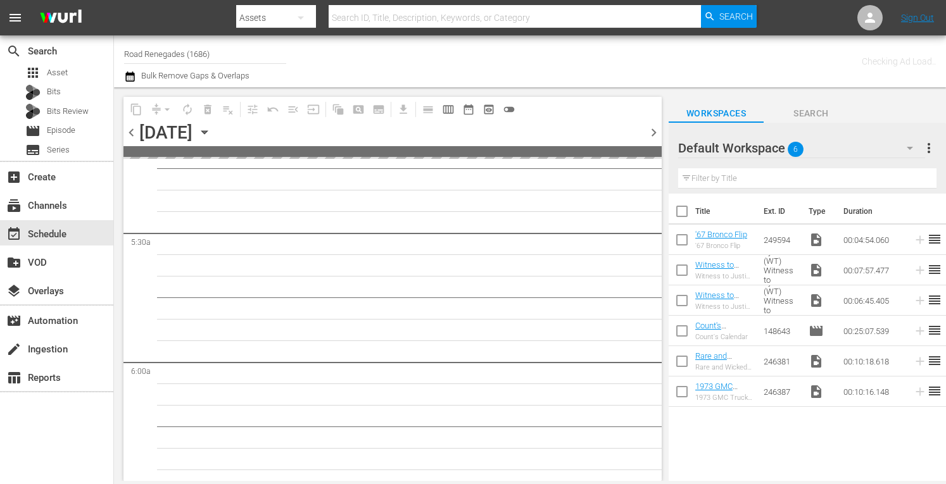
scroll to position [1498, 0]
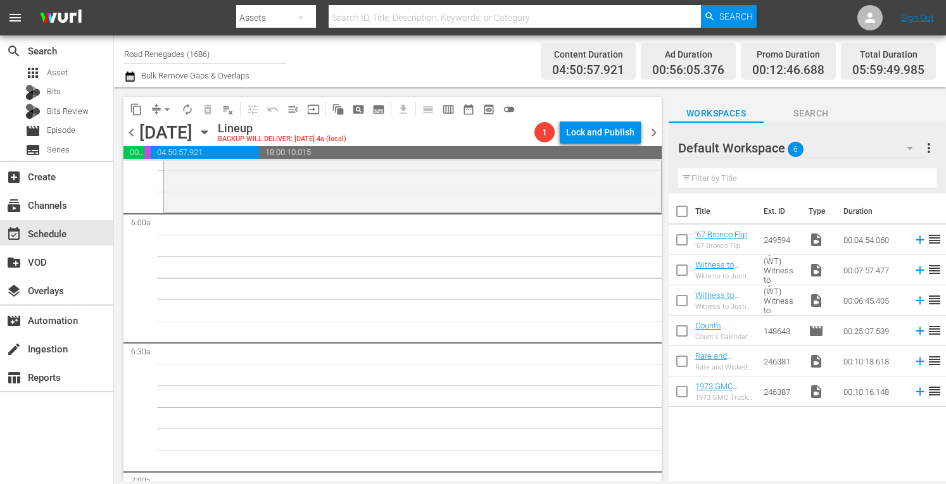
drag, startPoint x: 658, startPoint y: 250, endPoint x: 636, endPoint y: 245, distance: 22.6
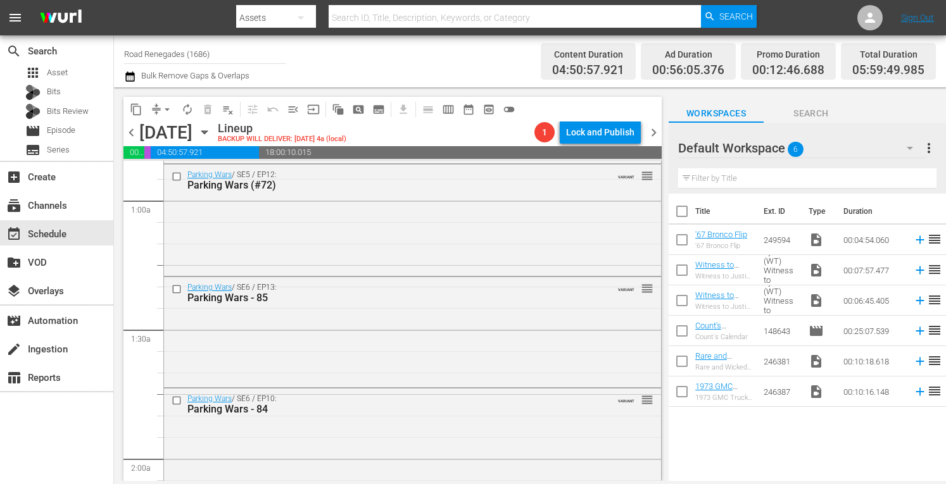
scroll to position [0, 0]
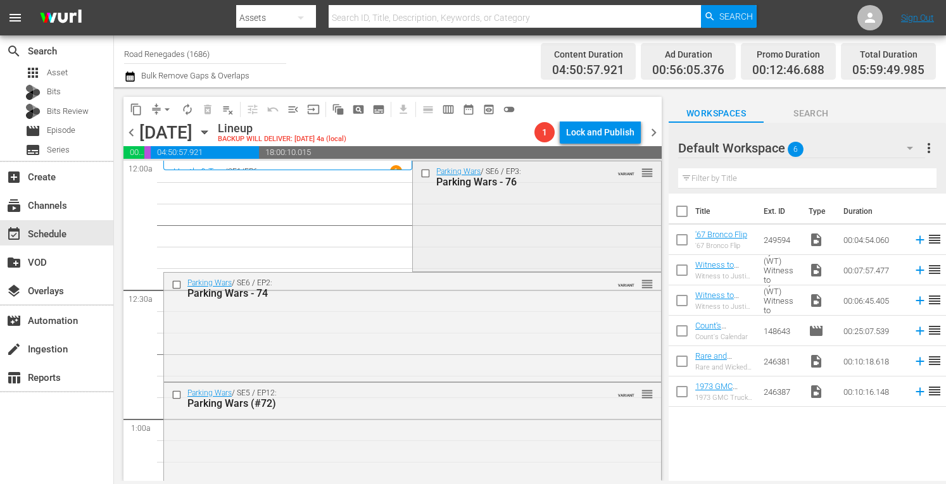
click at [531, 226] on div "Parking Wars / SE6 / EP3: Parking Wars - 76 VARIANT reorder" at bounding box center [537, 214] width 248 height 107
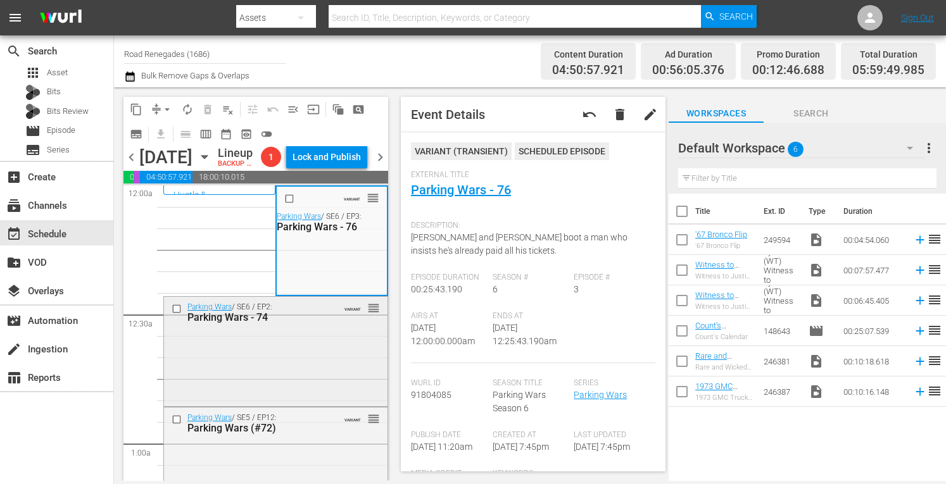
click at [303, 367] on div "Parking Wars / SE6 / EP2: Parking Wars - 74 VARIANT reorder" at bounding box center [276, 350] width 224 height 107
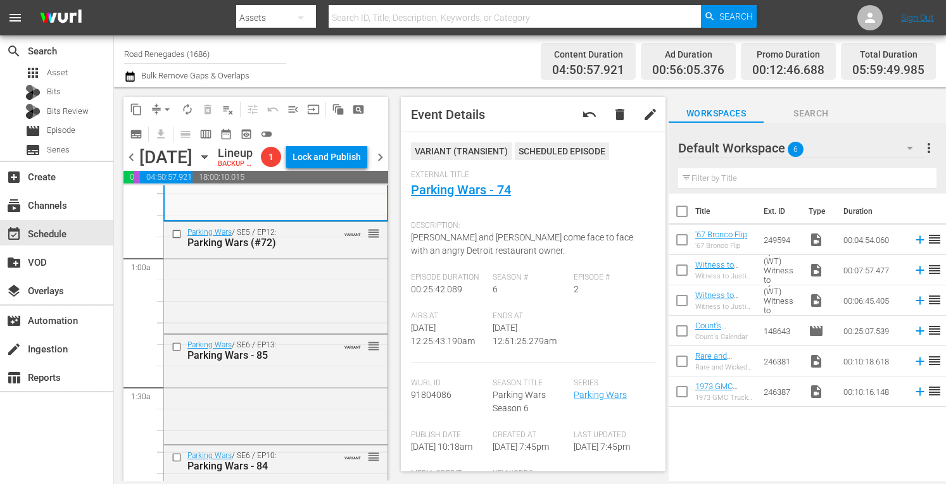
scroll to position [194, 0]
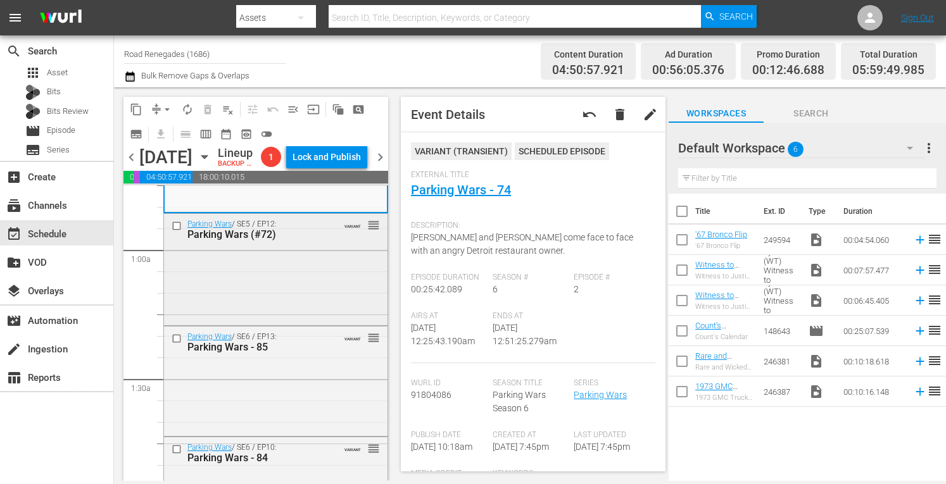
click at [332, 306] on div "Parking Wars / SE5 / EP12: Parking Wars (#72) VARIANT reorder" at bounding box center [276, 269] width 224 height 110
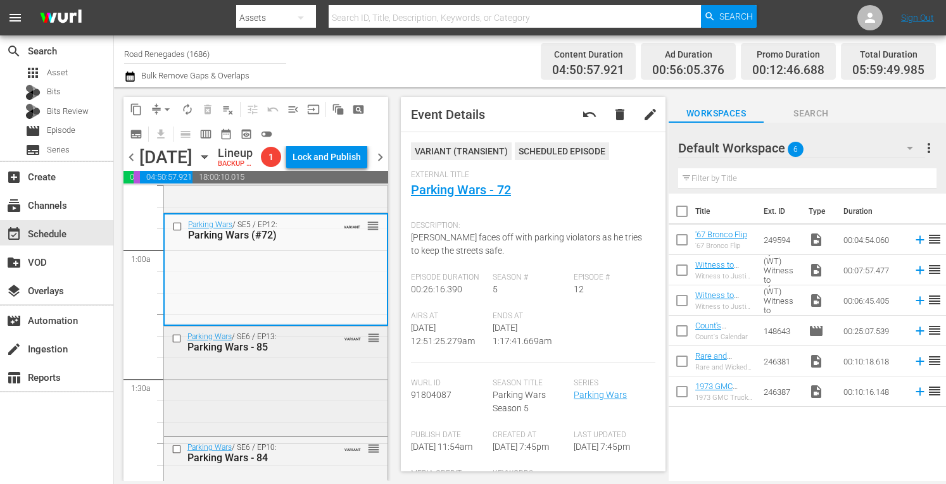
click at [301, 397] on div "Parking Wars / SE6 / EP13: Parking Wars - 85 VARIANT reorder" at bounding box center [276, 380] width 224 height 107
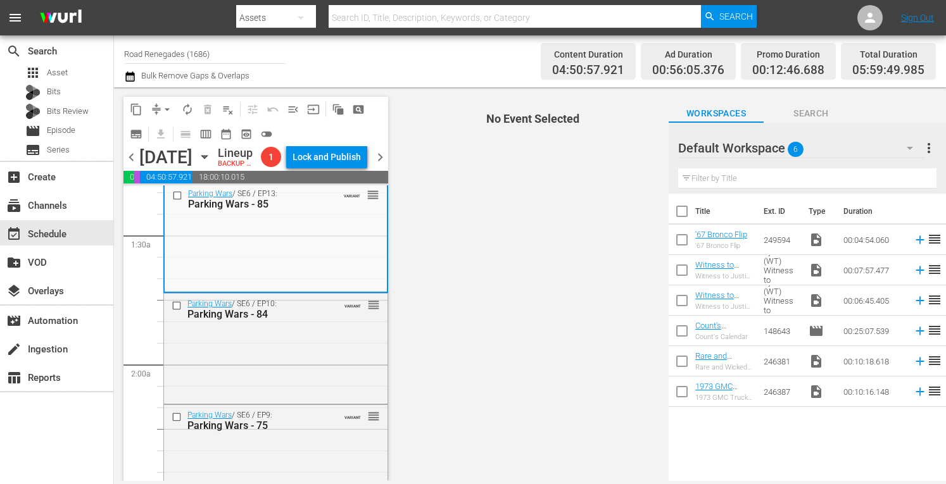
scroll to position [371, 0]
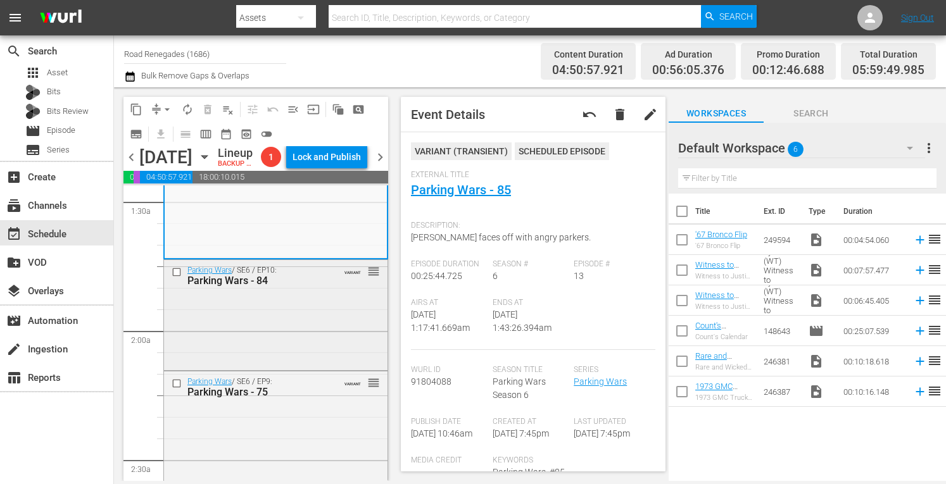
click at [312, 326] on div "Parking Wars / SE6 / EP10: Parking Wars - 84 VARIANT reorder" at bounding box center [276, 313] width 224 height 107
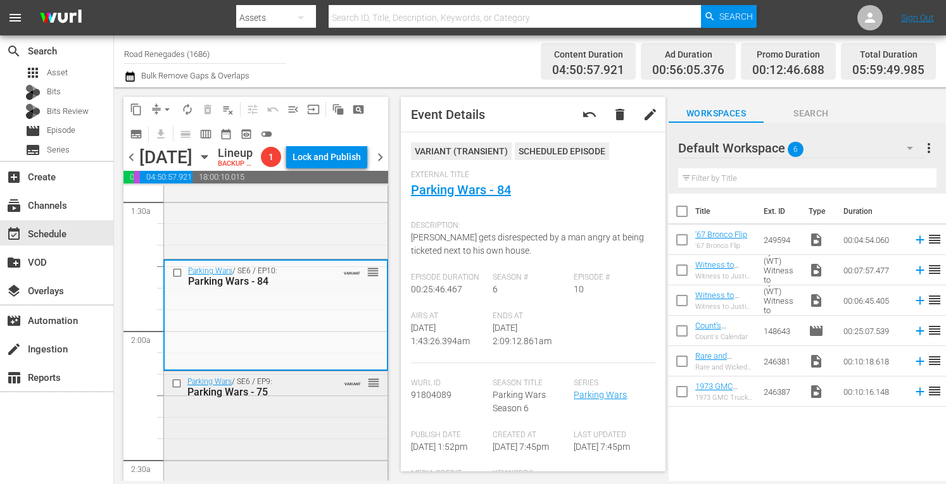
click at [302, 443] on div "Parking Wars / SE6 / EP9: Parking Wars - 75 VARIANT reorder" at bounding box center [276, 425] width 224 height 107
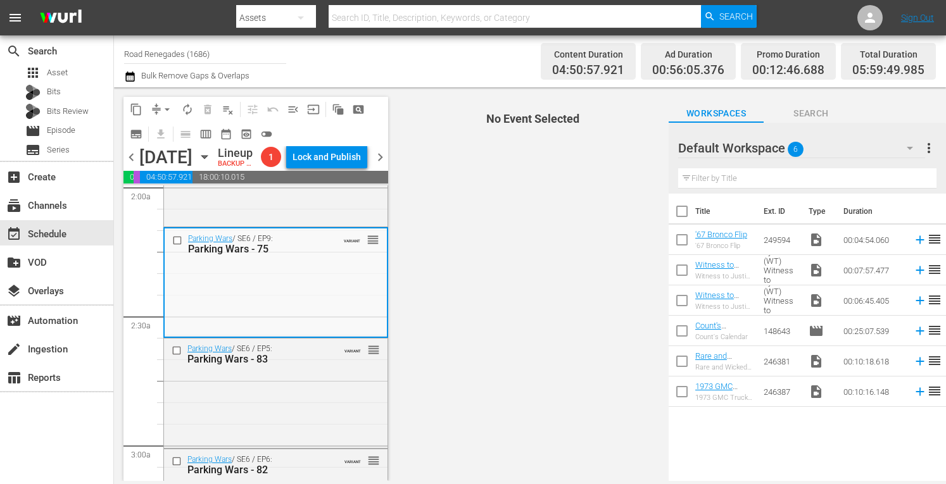
scroll to position [540, 0]
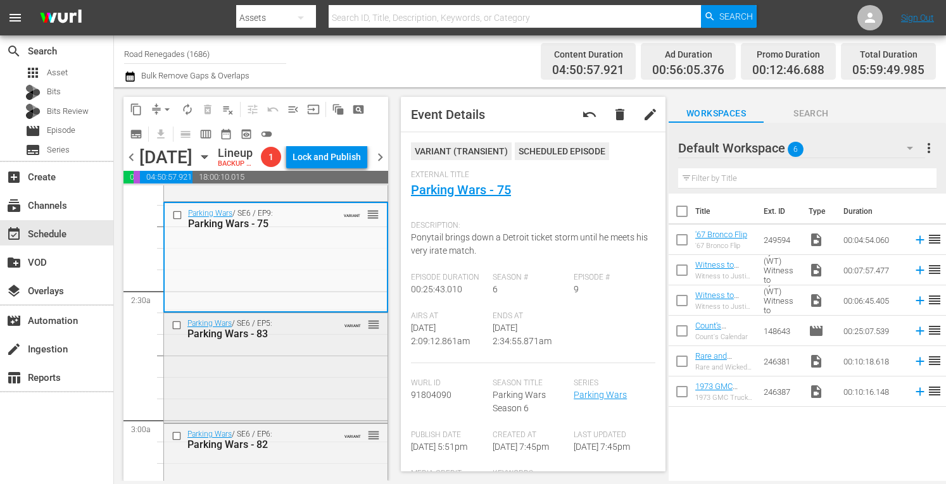
click at [315, 388] on div "Parking Wars / SE6 / EP5: Parking Wars - 83 VARIANT reorder" at bounding box center [276, 366] width 224 height 107
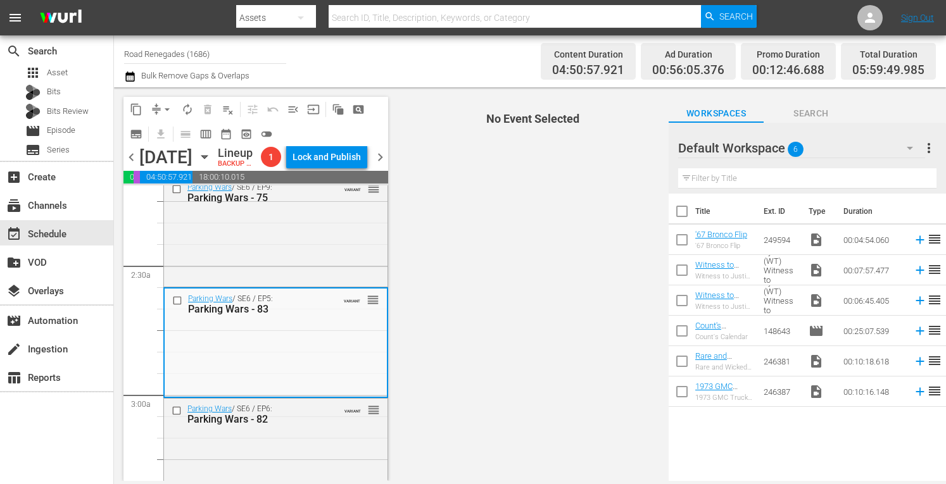
scroll to position [616, 0]
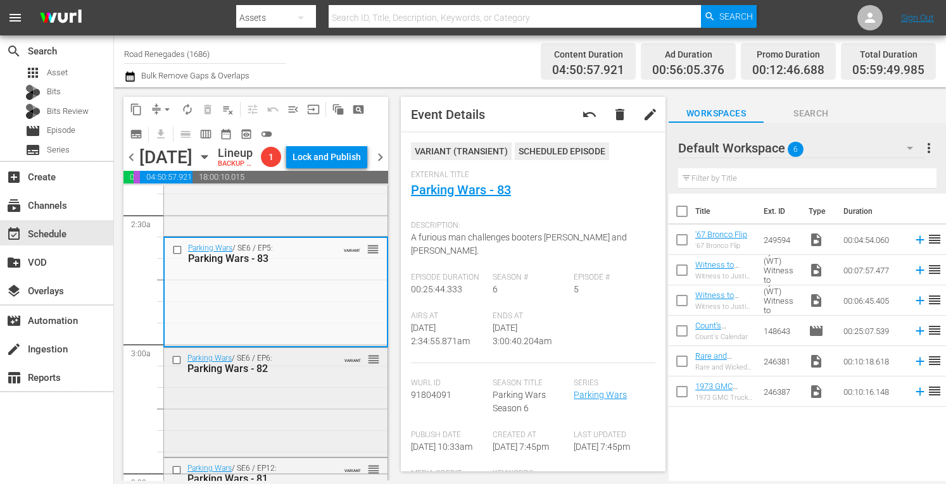
click at [349, 379] on div "Parking Wars / SE6 / EP6: Parking Wars - 82 VARIANT reorder" at bounding box center [276, 363] width 224 height 31
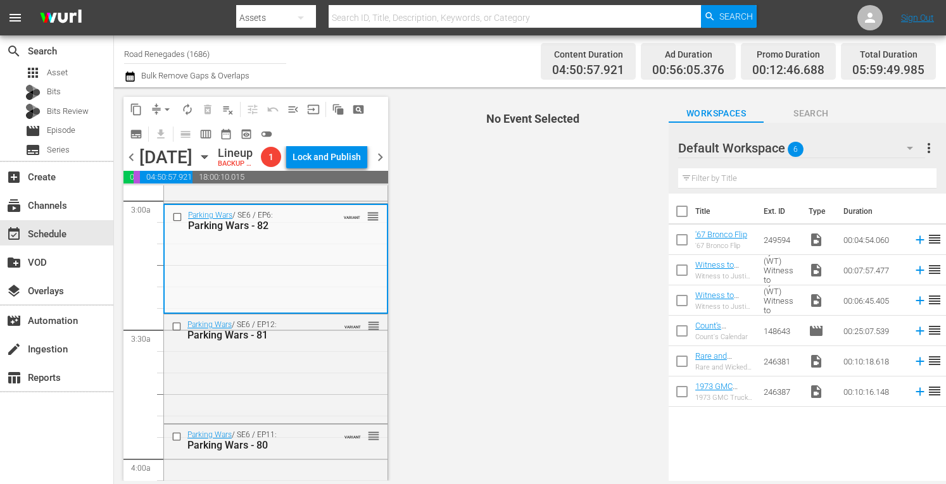
scroll to position [819, 0]
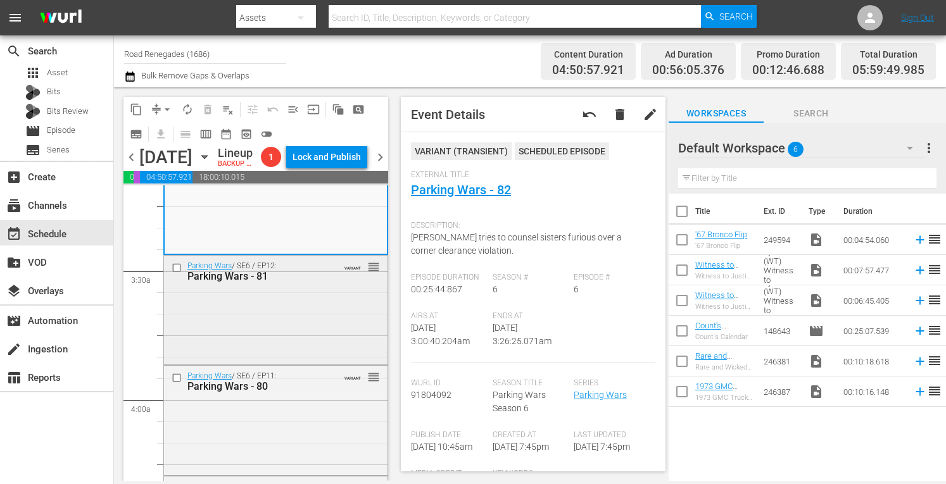
click at [300, 350] on div "Parking Wars / SE6 / EP12: Parking Wars - 81 VARIANT reorder" at bounding box center [276, 309] width 224 height 106
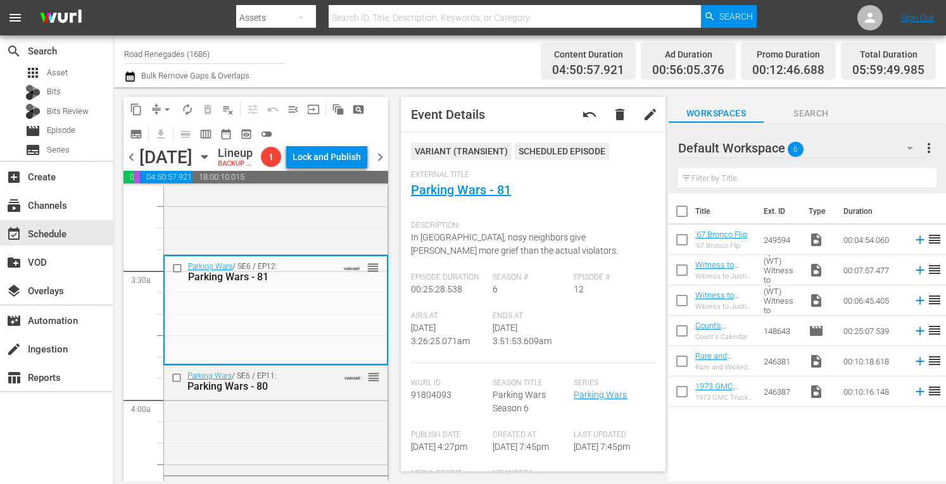
click at [494, 316] on span "Ends At" at bounding box center [530, 317] width 75 height 10
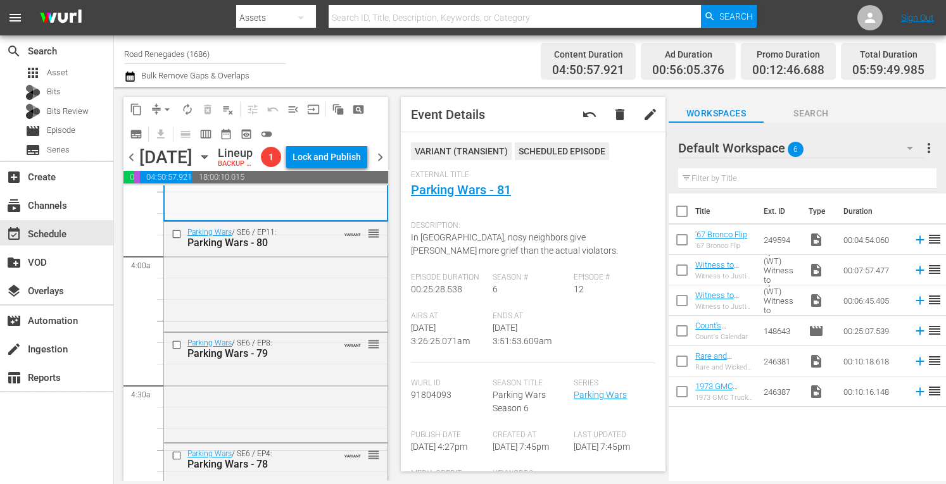
scroll to position [979, 0]
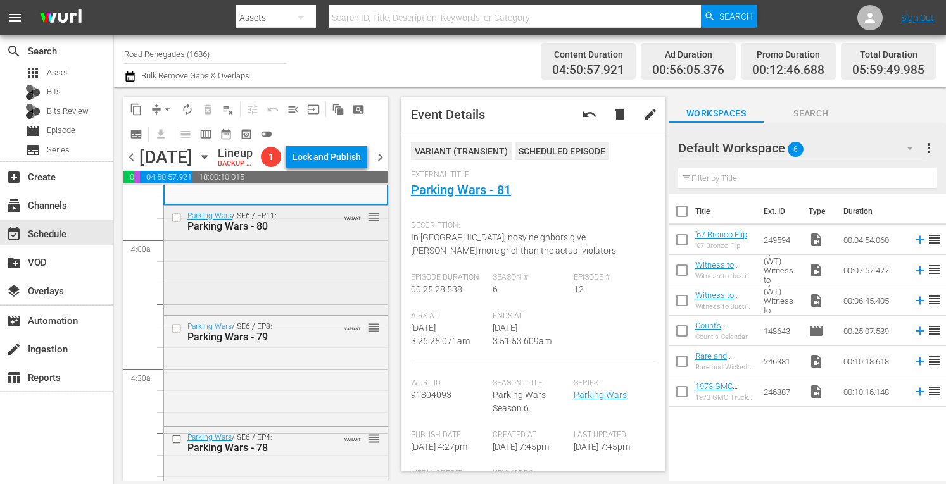
click at [334, 298] on div "Parking Wars / SE6 / EP11: Parking Wars - 80 VARIANT reorder" at bounding box center [276, 259] width 224 height 107
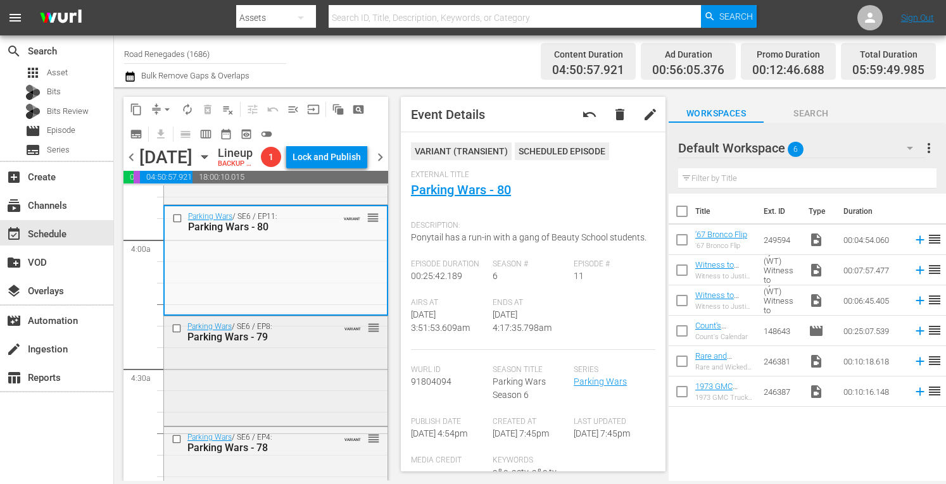
click at [277, 387] on div "Parking Wars / SE6 / EP8: Parking Wars - 79 VARIANT reorder" at bounding box center [276, 371] width 224 height 108
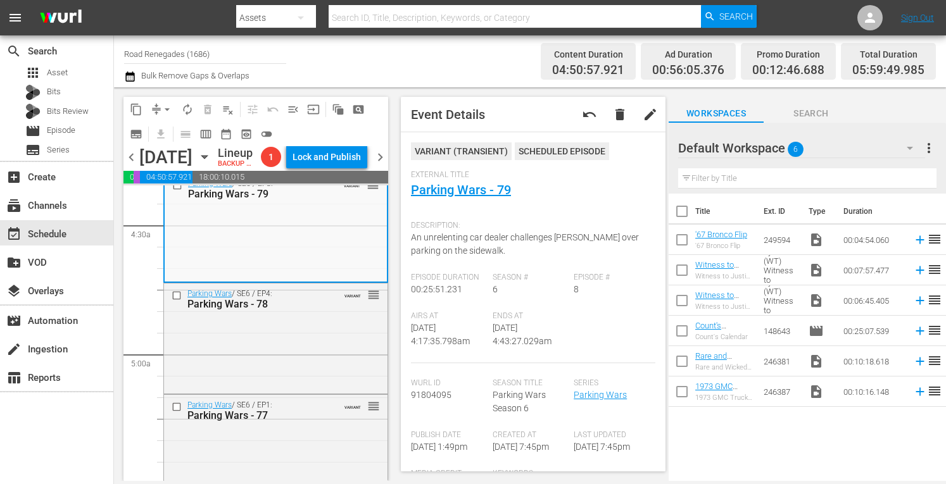
scroll to position [1140, 0]
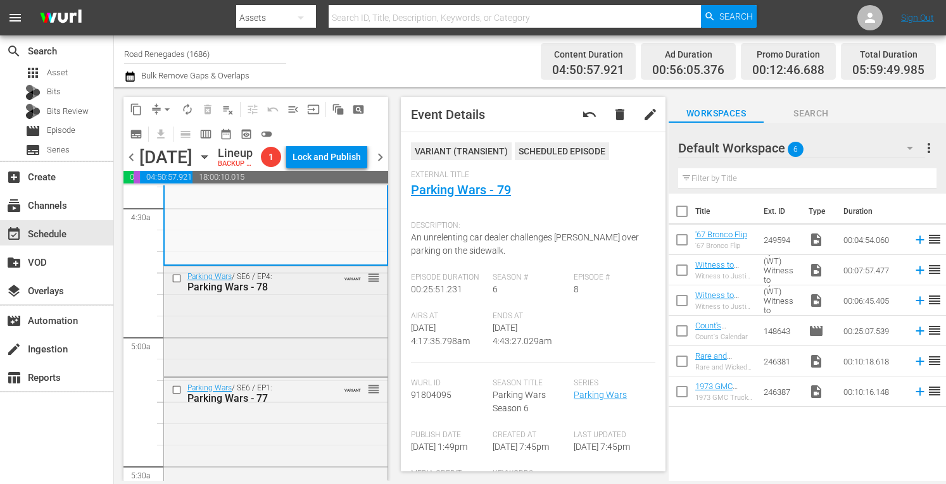
click at [323, 339] on div "Parking Wars / SE6 / EP4: Parking Wars - 78 VARIANT reorder" at bounding box center [276, 320] width 224 height 107
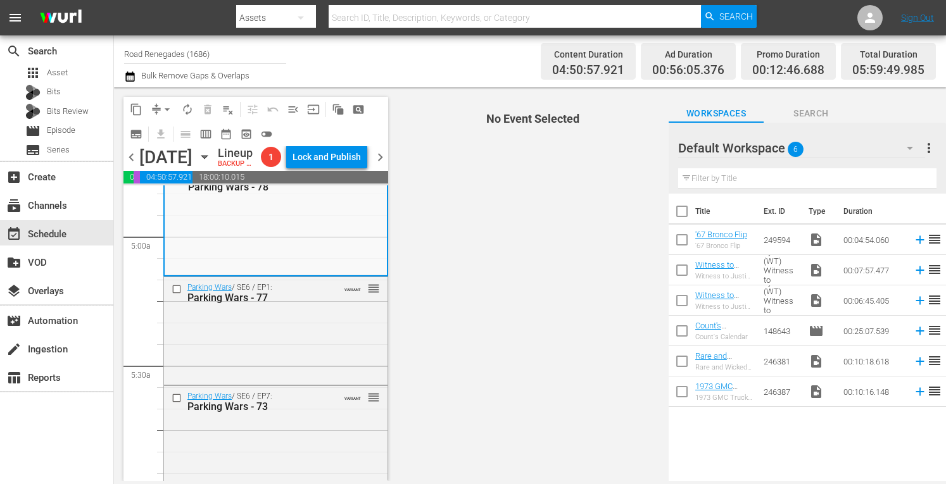
scroll to position [1241, 0]
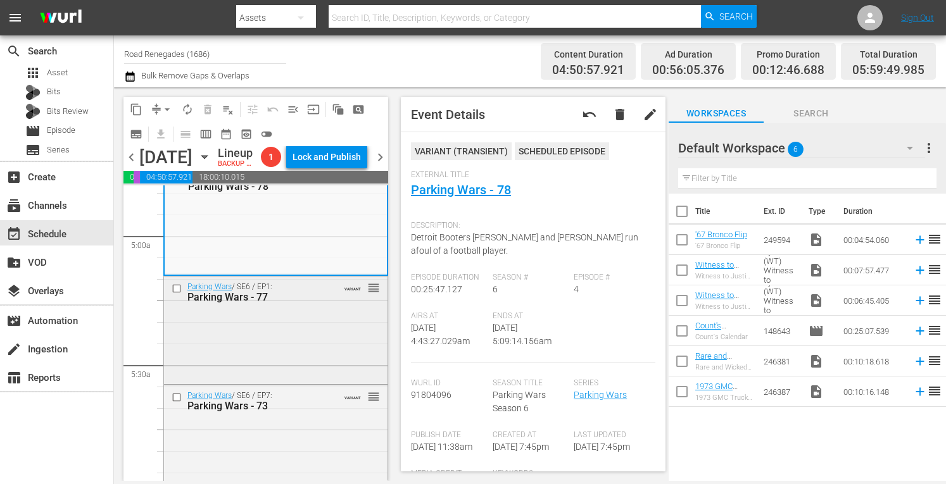
click at [292, 369] on div "Parking Wars / SE6 / EP1: Parking Wars - 77 VARIANT reorder" at bounding box center [276, 329] width 224 height 105
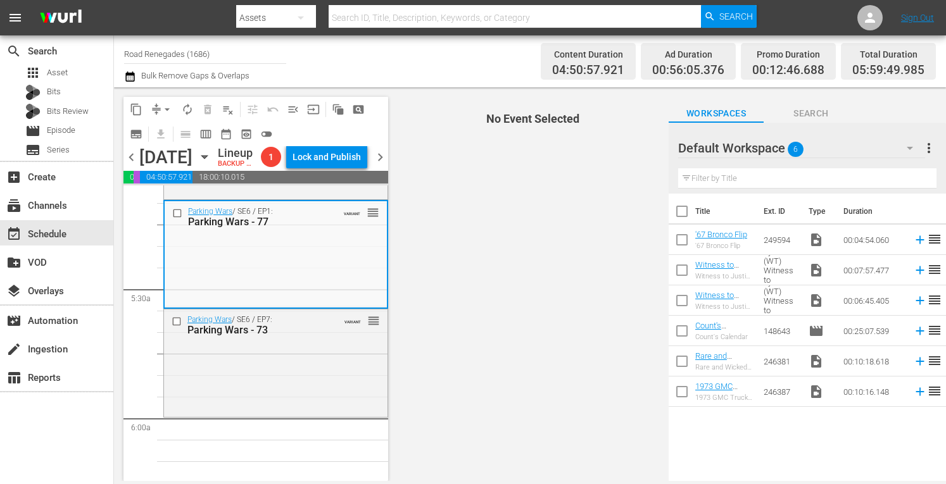
scroll to position [1343, 0]
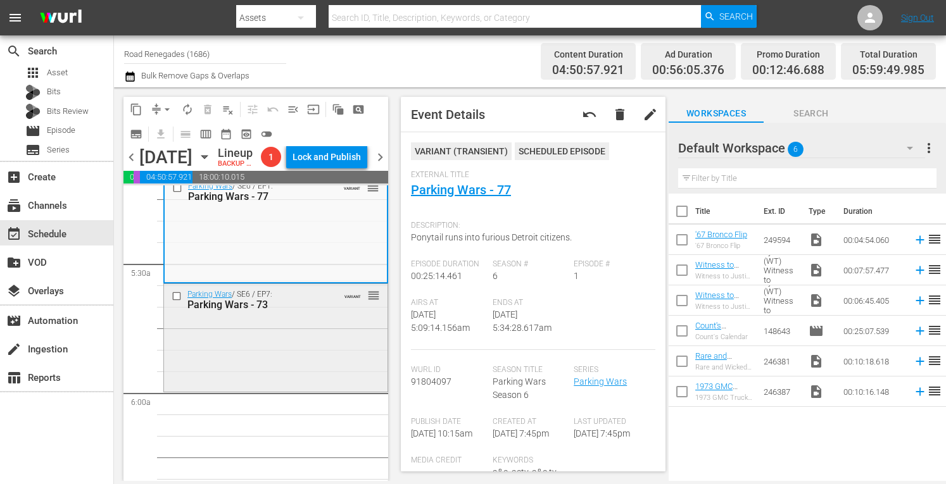
click at [299, 376] on div "Parking Wars / SE6 / EP7: Parking Wars - 73 VARIANT reorder" at bounding box center [276, 336] width 224 height 105
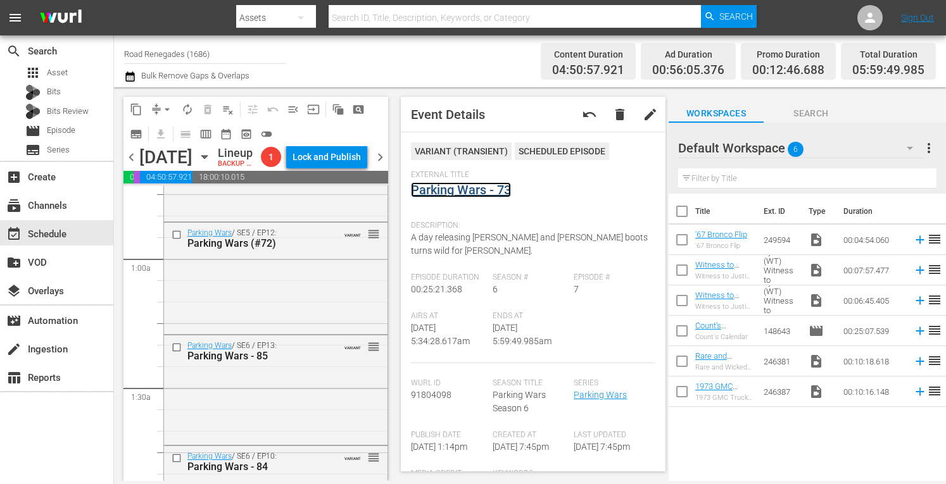
scroll to position [0, 0]
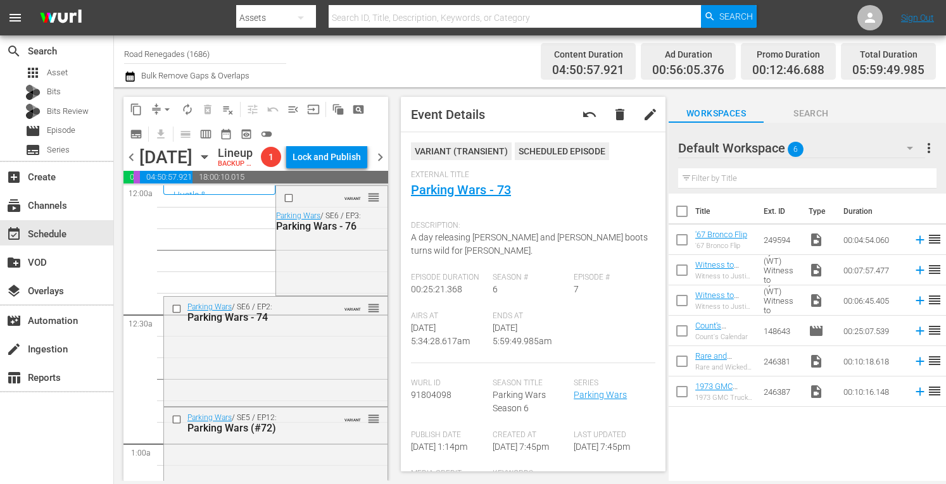
drag, startPoint x: 322, startPoint y: 3, endPoint x: 282, endPoint y: 53, distance: 63.1
click at [282, 53] on input "Road Renegades (1686)" at bounding box center [205, 54] width 162 height 30
click at [167, 108] on span "arrow_drop_down" at bounding box center [167, 109] width 13 height 13
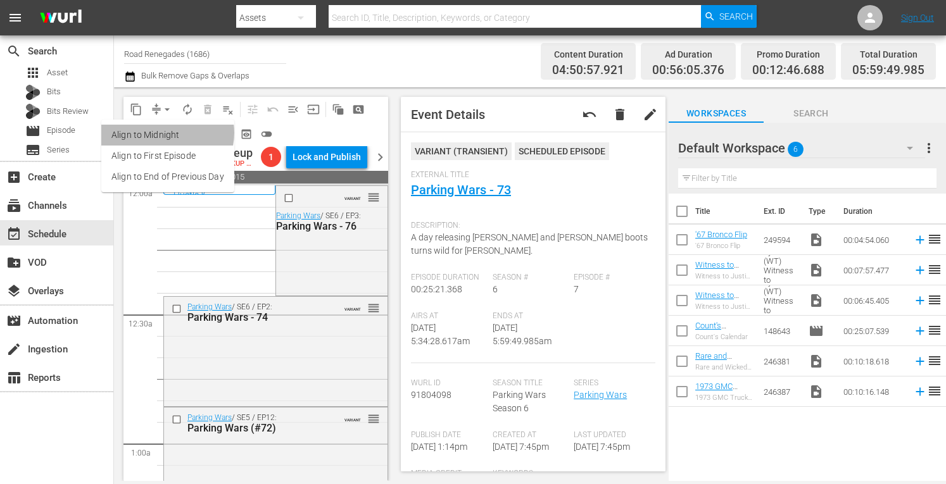
click at [167, 133] on li "Align to Midnight" at bounding box center [167, 135] width 133 height 21
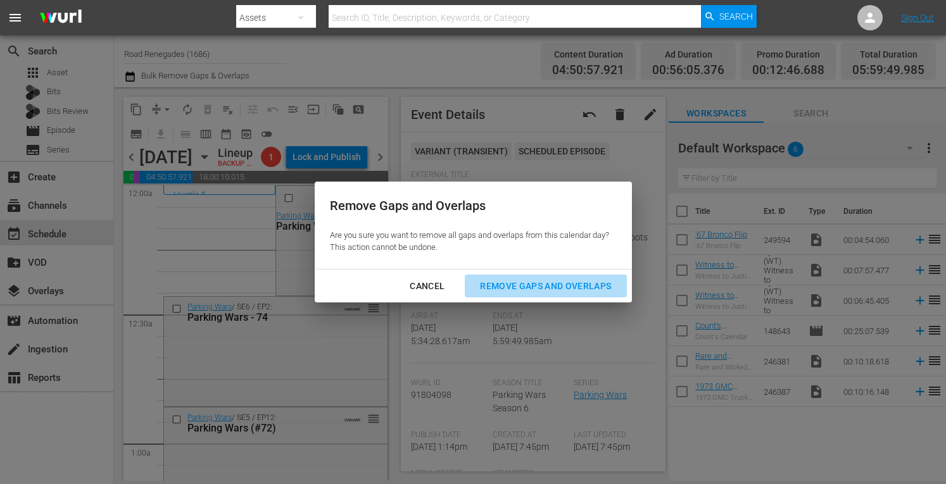
click at [509, 284] on div "Remove Gaps and Overlaps" at bounding box center [545, 287] width 151 height 16
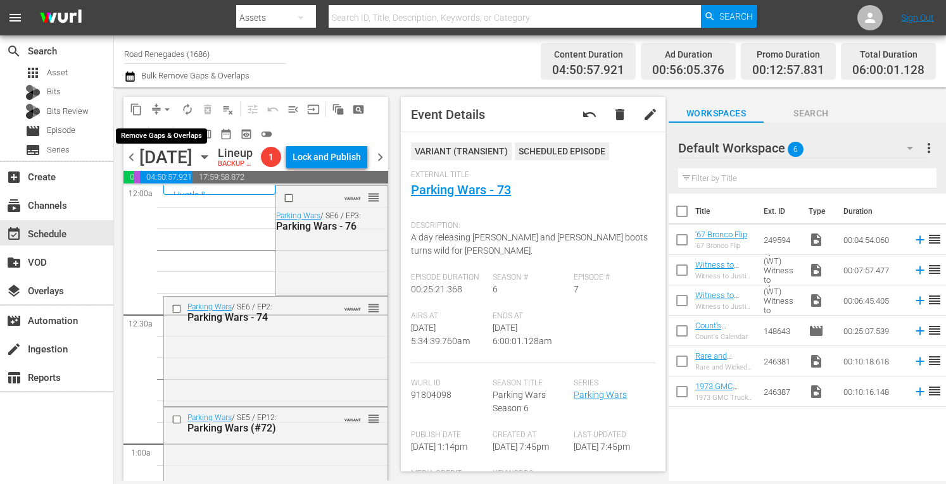
click at [167, 106] on span "arrow_drop_down" at bounding box center [167, 109] width 13 height 13
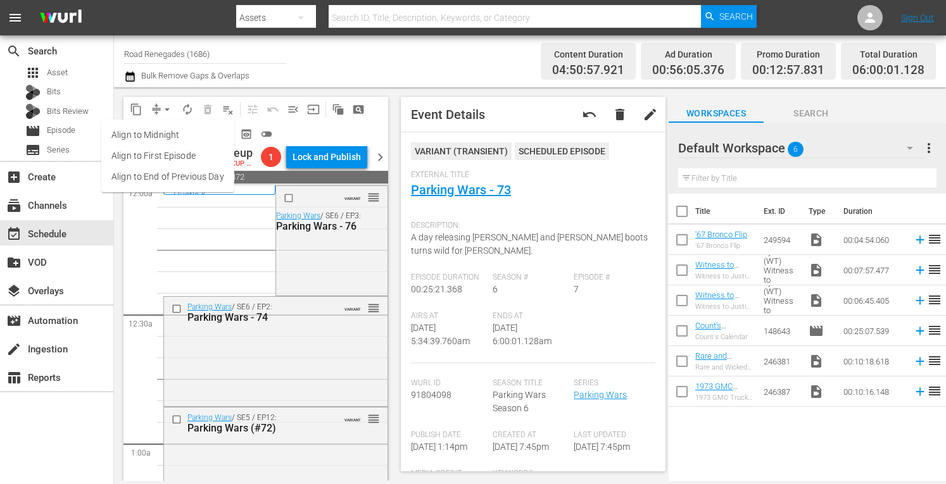
click at [165, 133] on li "Align to Midnight" at bounding box center [167, 135] width 133 height 21
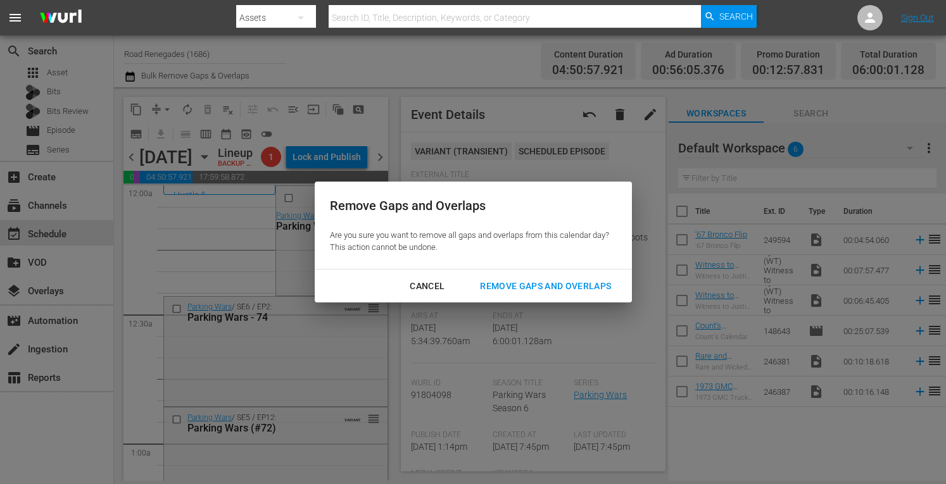
click at [517, 287] on div "Remove Gaps and Overlaps" at bounding box center [545, 287] width 151 height 16
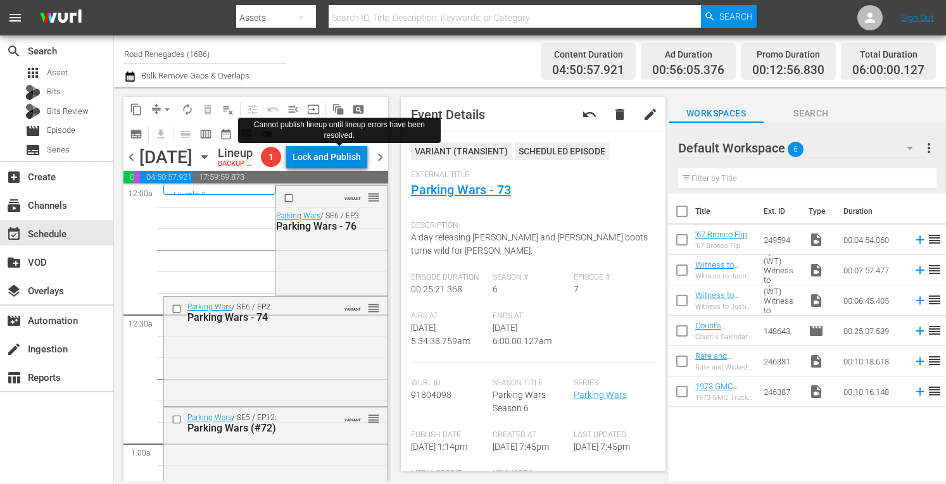
click at [345, 160] on div "Lock and Publish" at bounding box center [327, 157] width 68 height 23
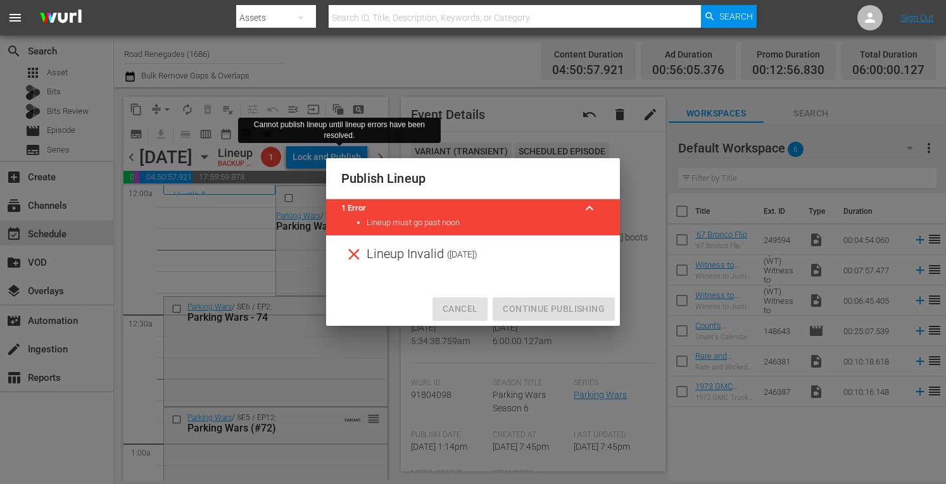
click at [457, 306] on span "Cancel" at bounding box center [460, 309] width 35 height 16
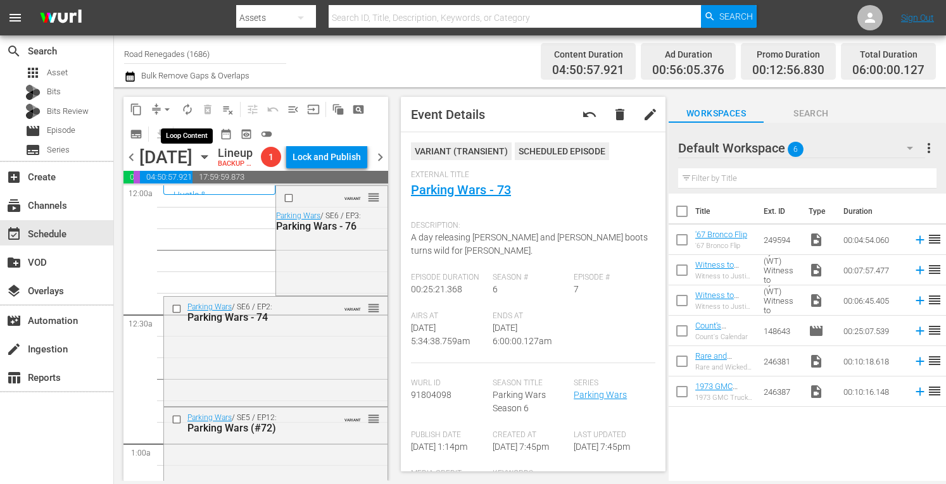
click at [189, 108] on span "autorenew_outlined" at bounding box center [187, 109] width 13 height 13
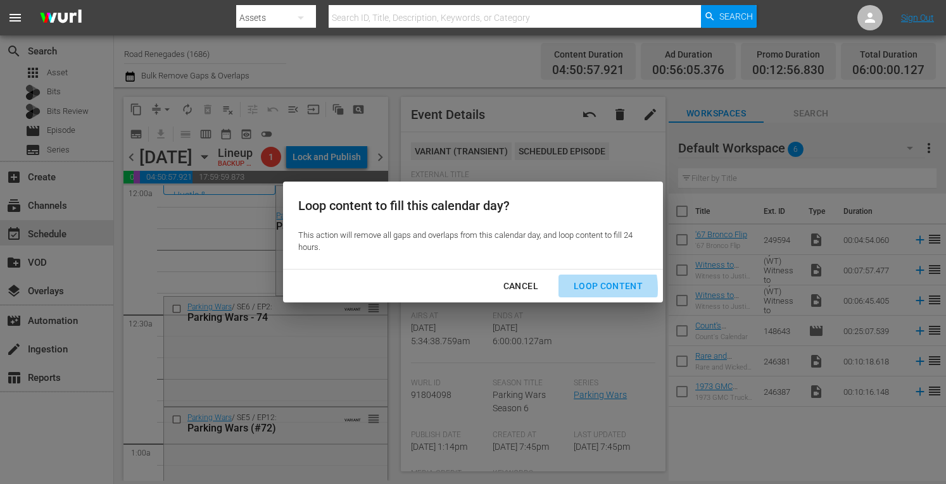
click at [579, 289] on div "Loop Content" at bounding box center [608, 287] width 89 height 16
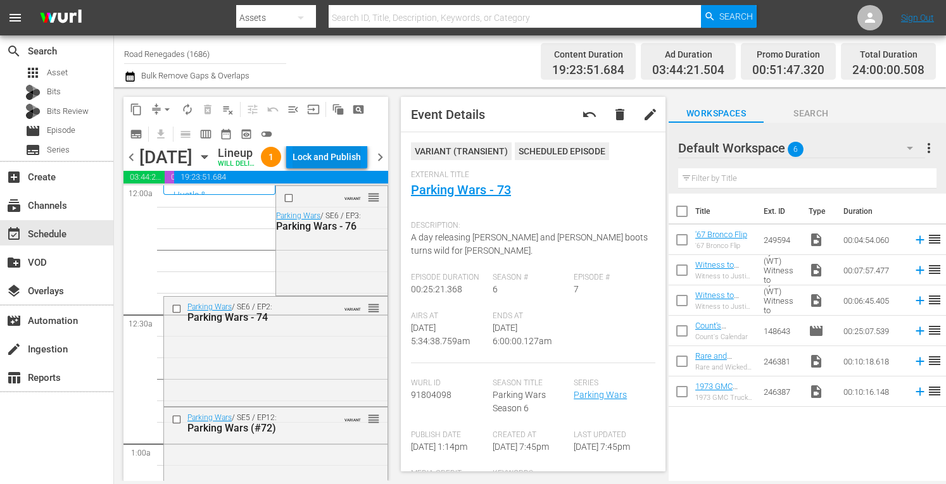
click at [345, 157] on div "Lock and Publish" at bounding box center [327, 157] width 68 height 23
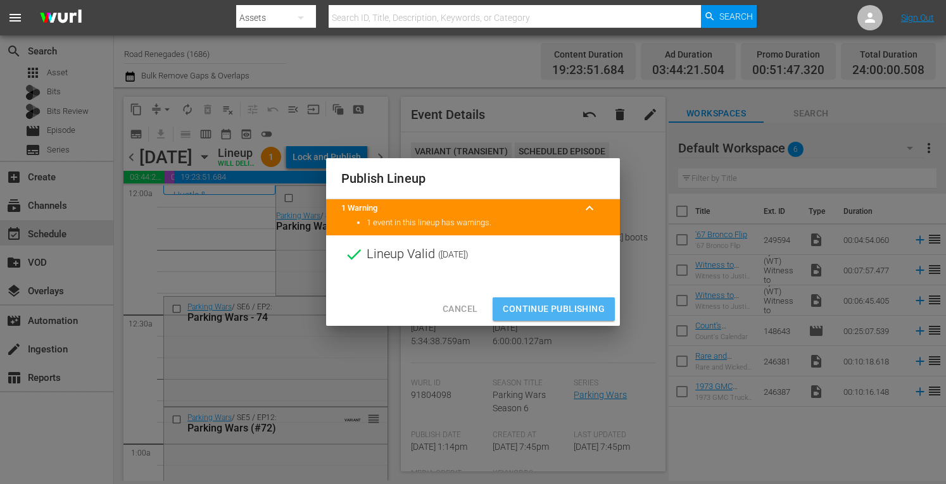
click at [545, 307] on span "Continue Publishing" at bounding box center [554, 309] width 102 height 16
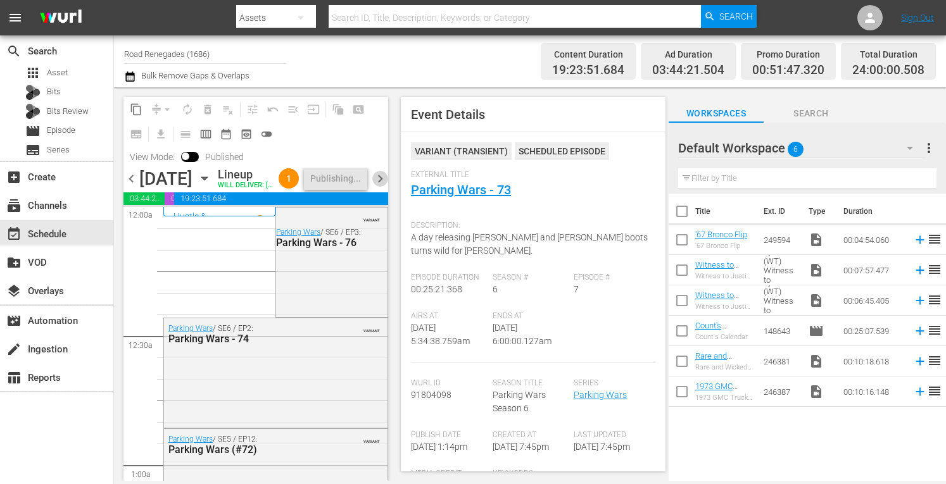
click at [381, 186] on span "chevron_right" at bounding box center [380, 179] width 16 height 16
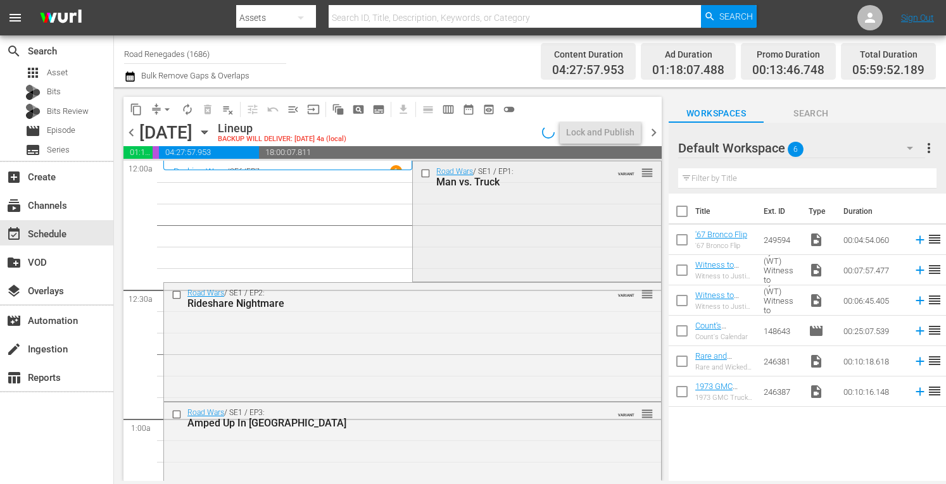
click at [478, 217] on div "Road Wars / SE1 / EP1: Man vs. Truck VARIANT reorder" at bounding box center [537, 220] width 248 height 118
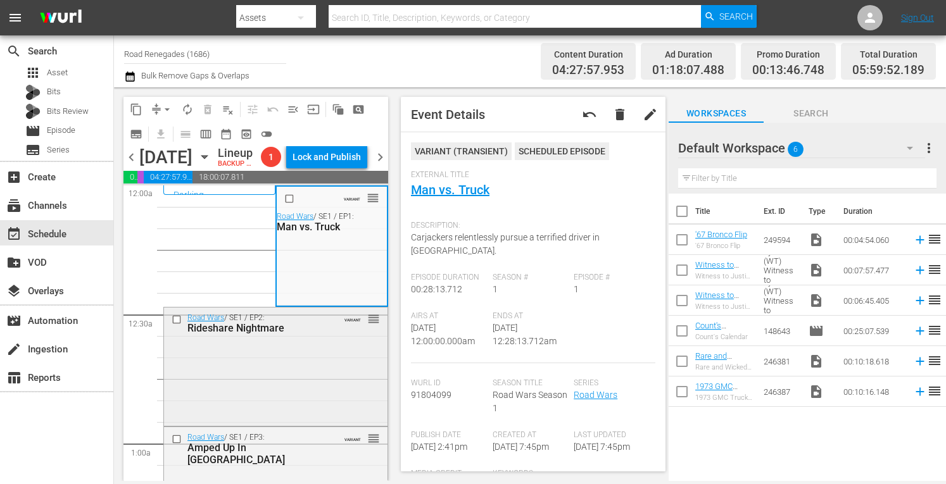
click at [286, 380] on div "Road Wars / SE1 / EP2: Rideshare Nightmare VARIANT reorder" at bounding box center [276, 366] width 224 height 116
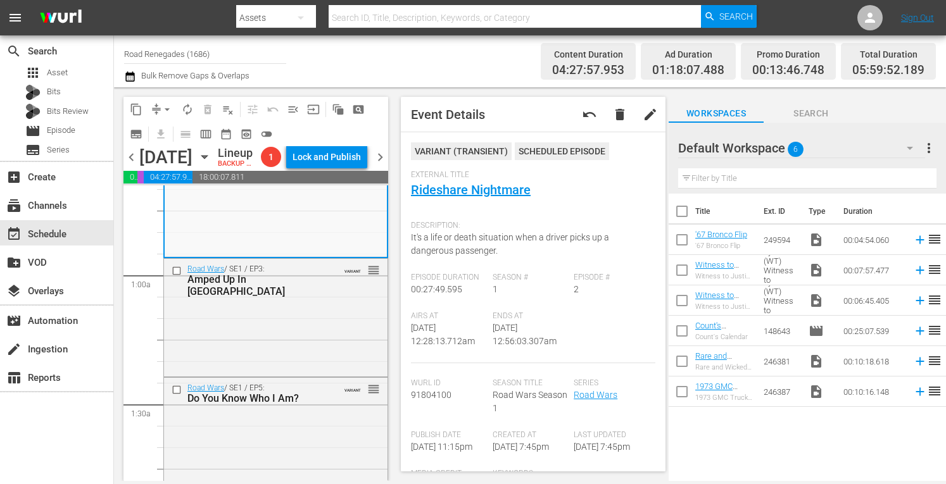
scroll to position [186, 0]
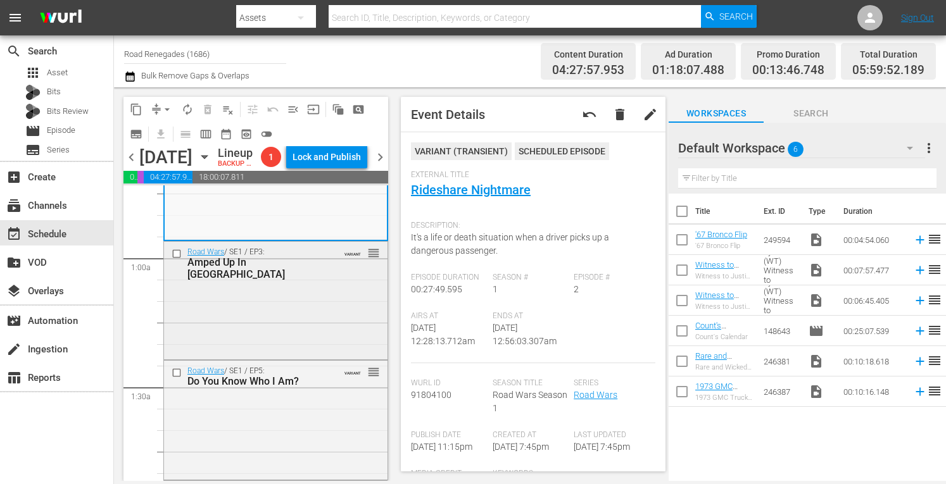
click at [312, 326] on div "Road Wars / SE1 / EP3: Amped Up In Tampa VARIANT reorder" at bounding box center [276, 299] width 224 height 115
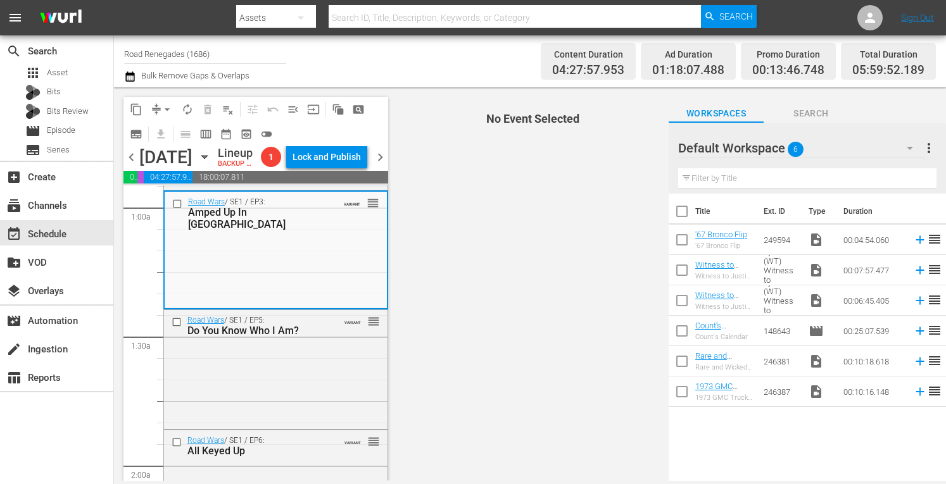
scroll to position [262, 0]
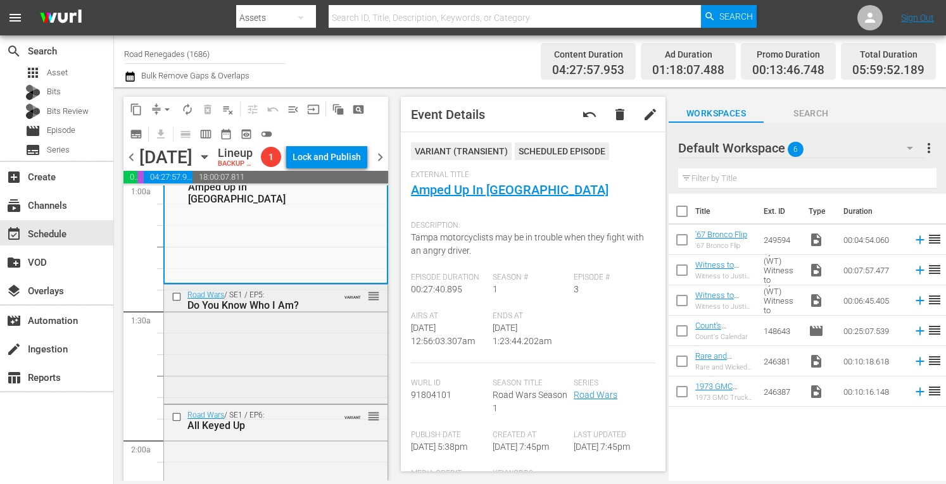
click at [293, 377] on div "Road Wars / SE1 / EP5: Do You Know Who I Am? VARIANT reorder" at bounding box center [276, 343] width 224 height 116
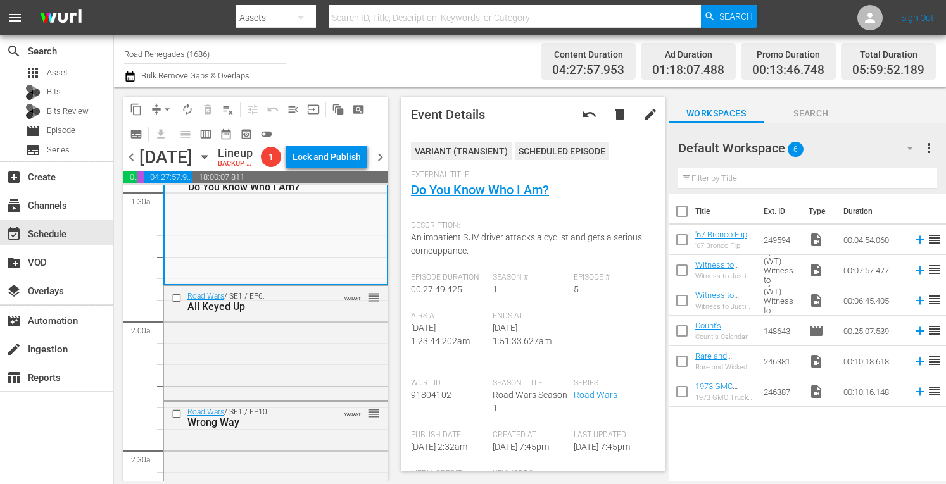
scroll to position [388, 0]
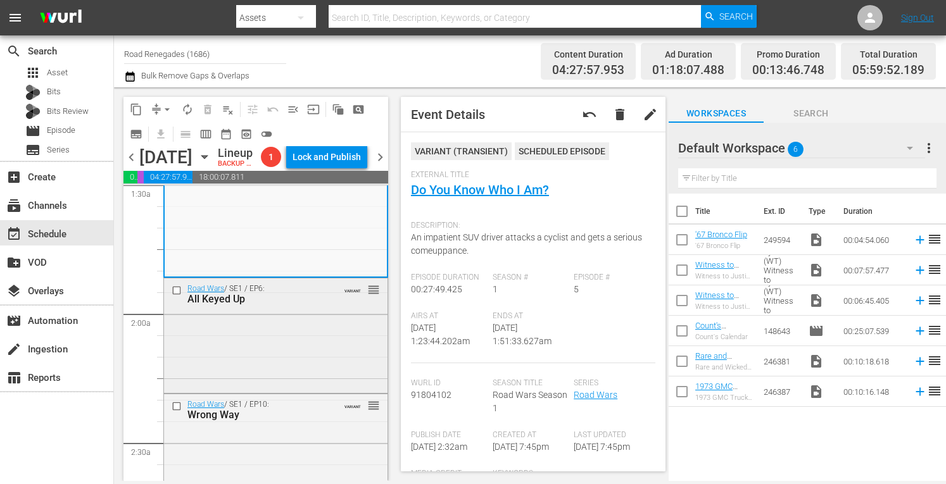
click at [308, 341] on div "Road Wars / SE1 / EP6: All Keyed Up VARIANT reorder" at bounding box center [276, 335] width 224 height 113
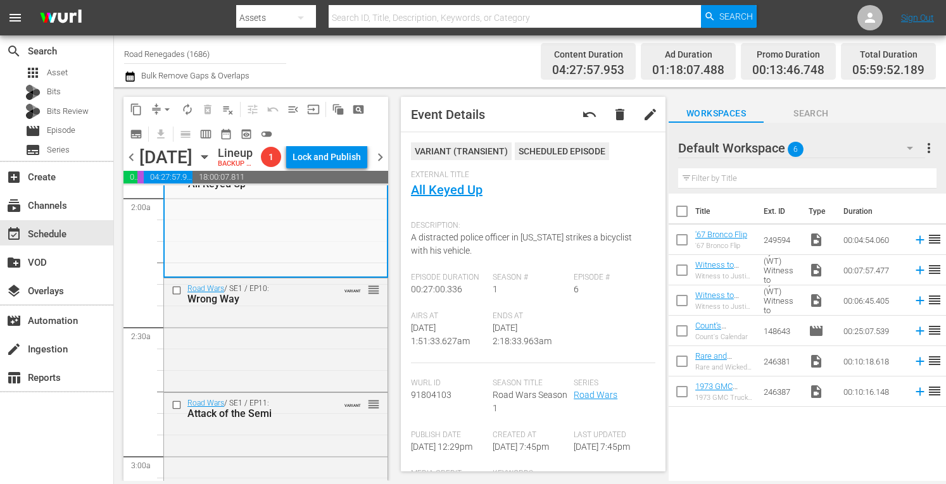
scroll to position [515, 0]
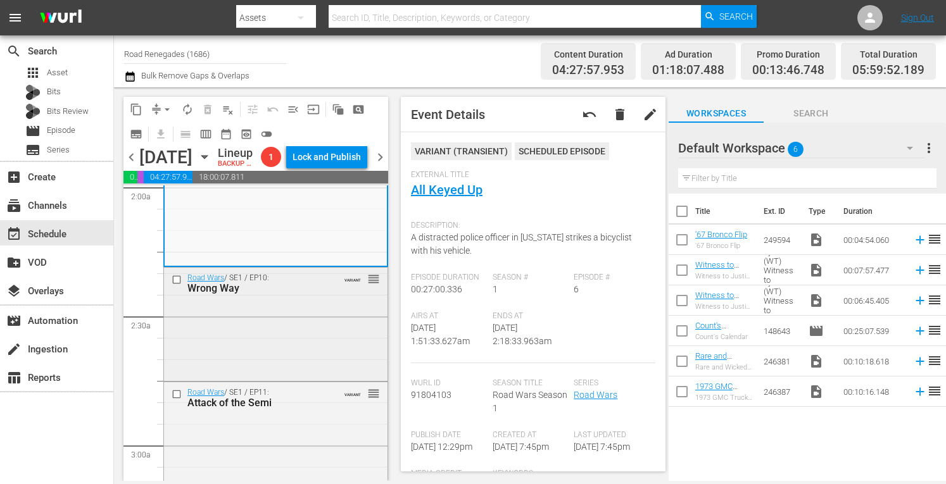
click at [303, 341] on div "Road Wars / SE1 / EP10: Wrong Way VARIANT reorder" at bounding box center [276, 323] width 224 height 111
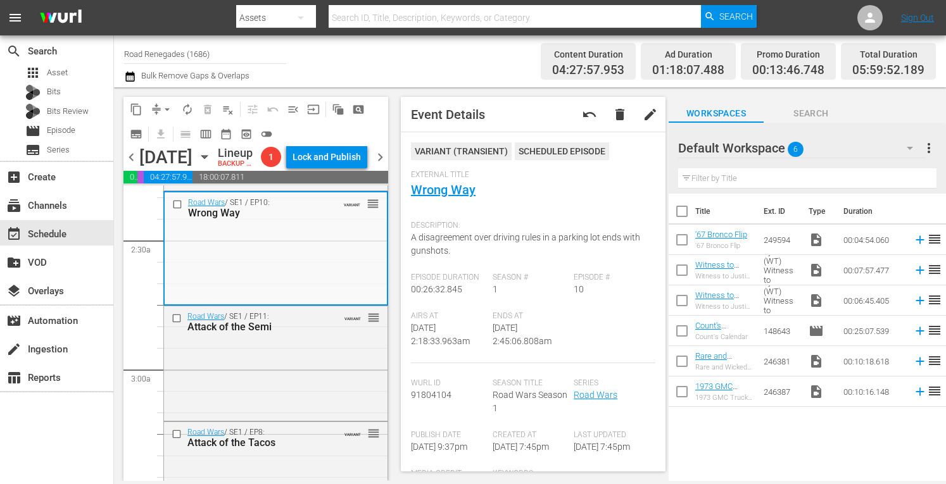
scroll to position [566, 0]
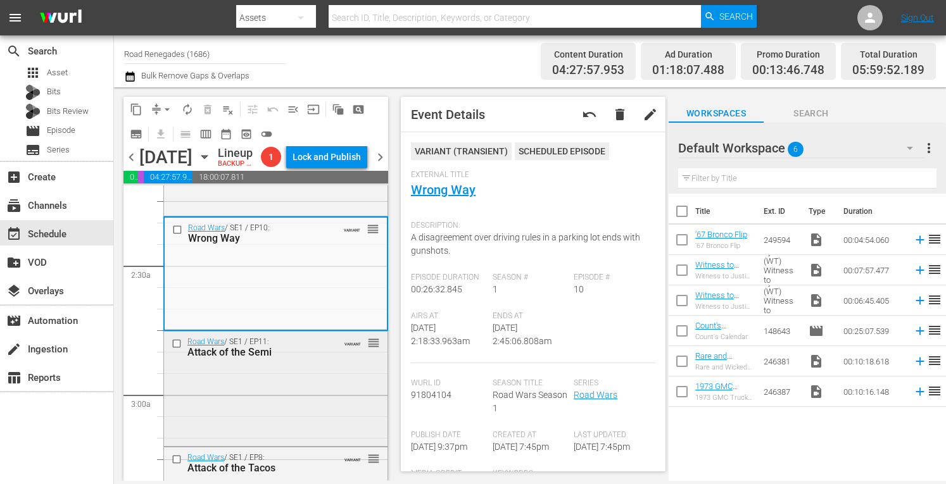
click at [277, 435] on div "Road Wars / SE1 / EP11: Attack of the Semi VARIANT reorder" at bounding box center [276, 388] width 224 height 113
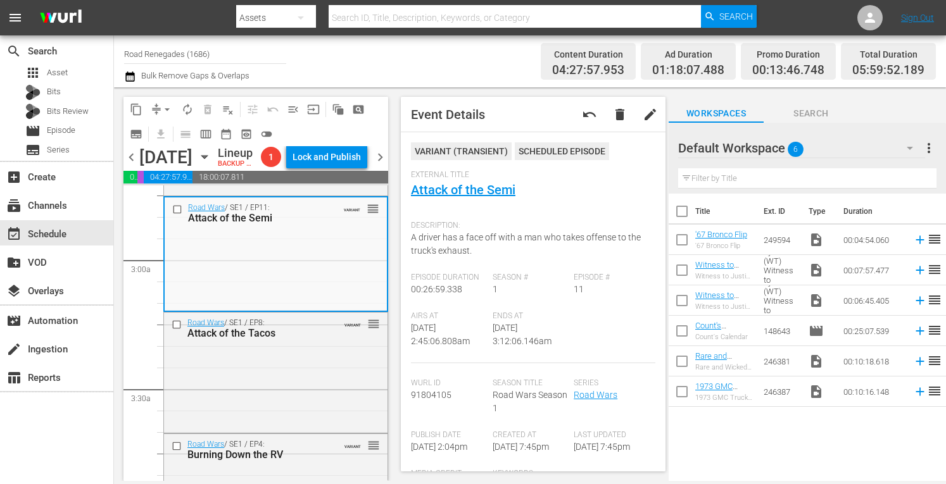
scroll to position [802, 0]
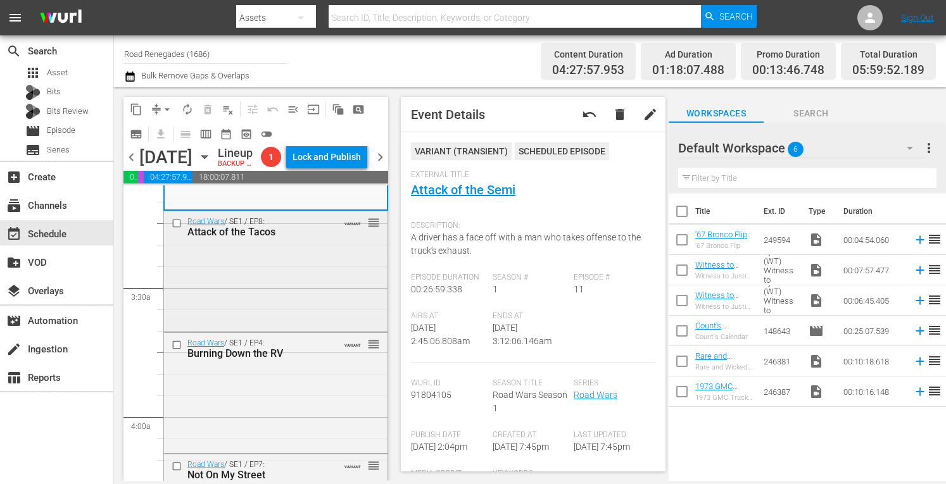
click at [313, 296] on div "Road Wars / SE1 / EP8: Attack of the Tacos VARIANT reorder" at bounding box center [276, 271] width 224 height 118
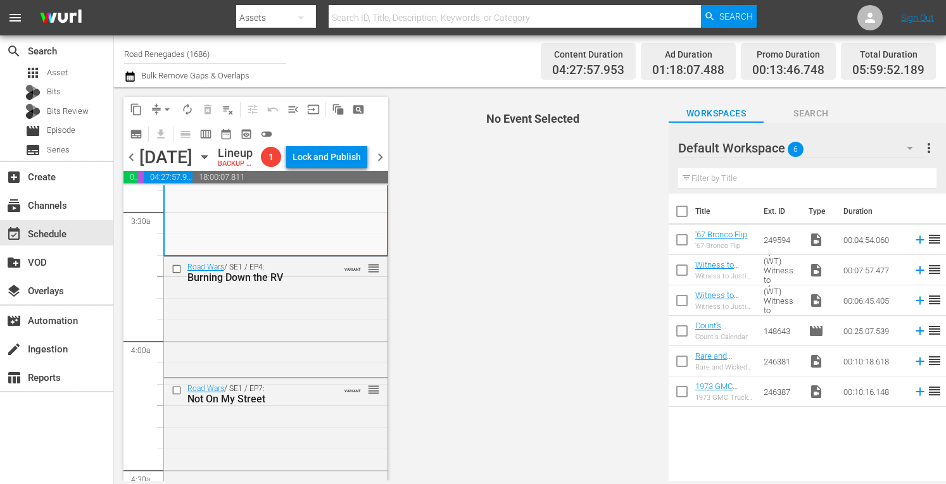
scroll to position [903, 0]
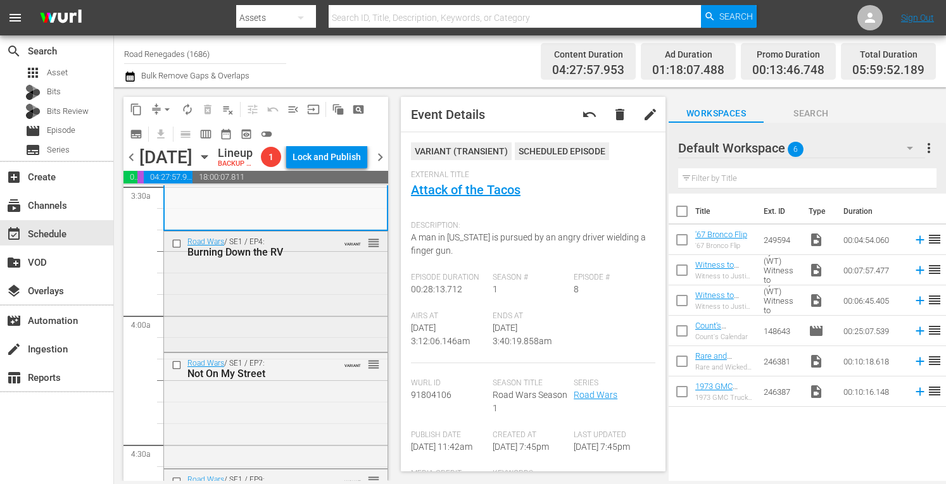
click at [308, 311] on div "Road Wars / SE1 / EP4: Burning Down the RV VARIANT reorder" at bounding box center [276, 291] width 224 height 118
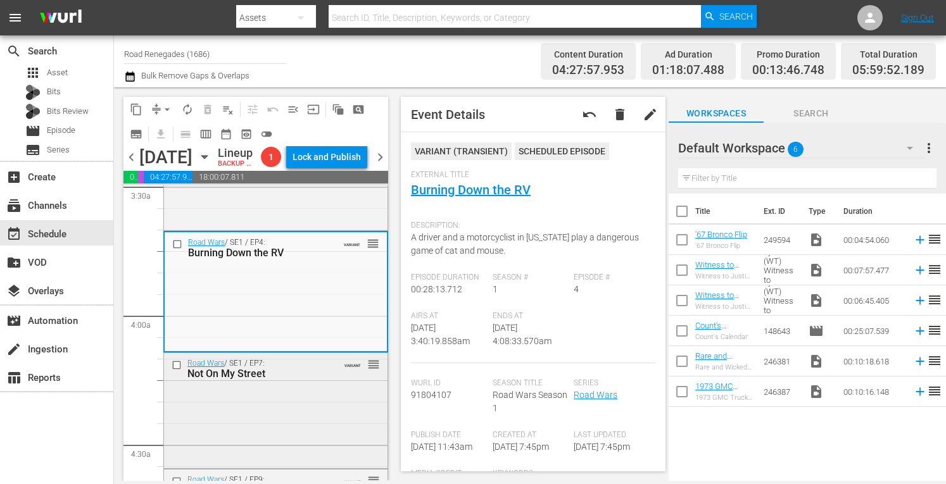
click at [307, 409] on div "Road Wars / SE1 / EP7: Not On My Street VARIANT reorder" at bounding box center [276, 409] width 224 height 113
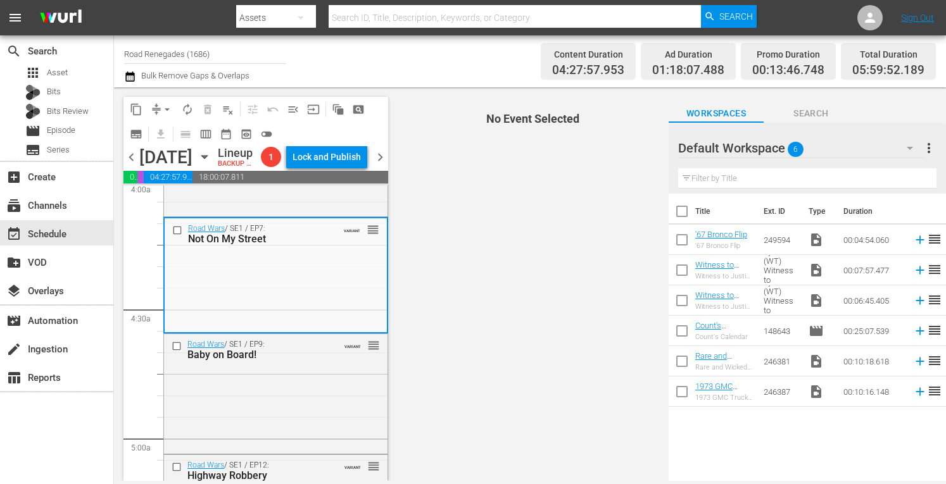
scroll to position [1148, 0]
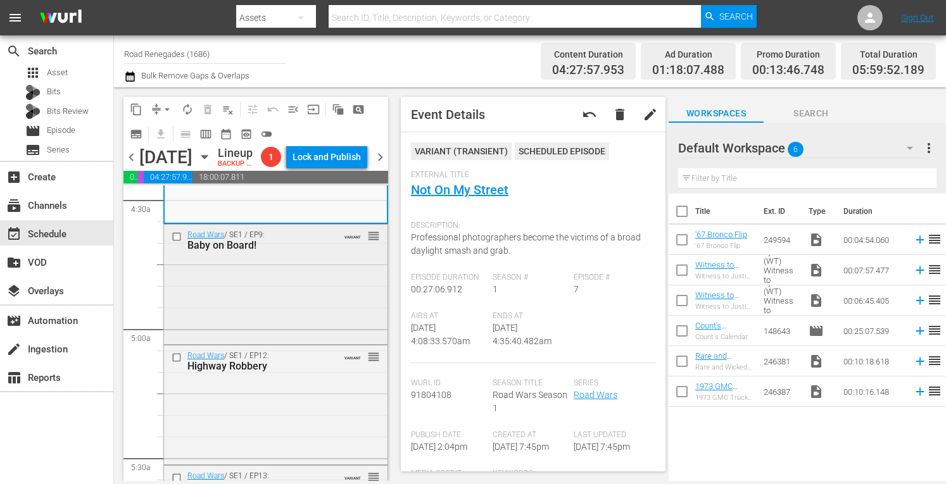
click at [277, 308] on div "Road Wars / SE1 / EP9: Baby on Board! VARIANT reorder" at bounding box center [276, 283] width 224 height 117
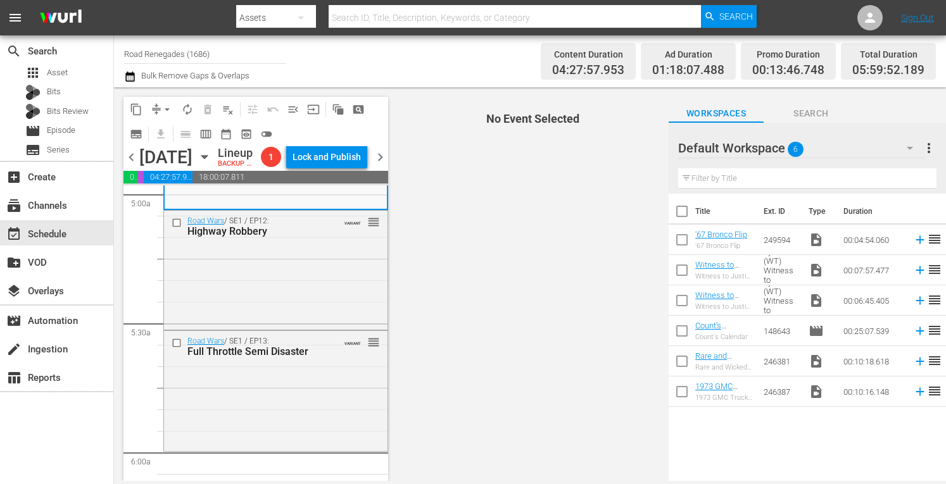
scroll to position [1292, 0]
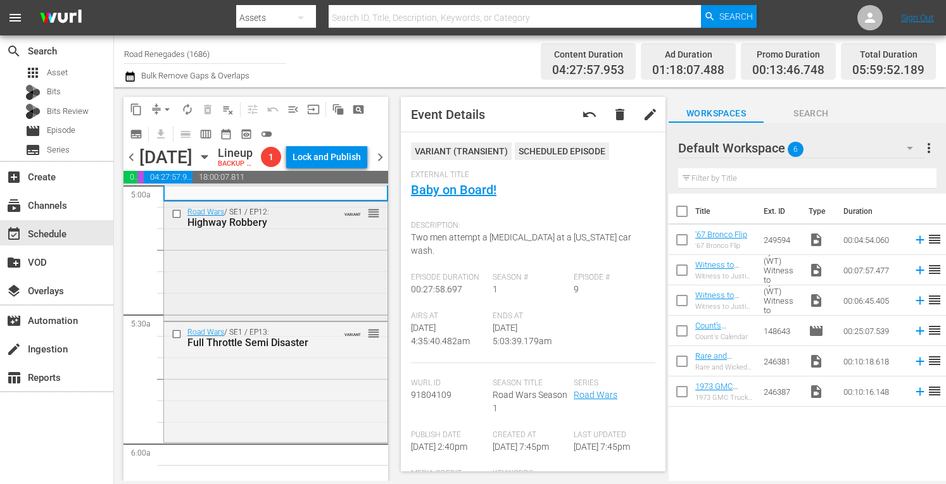
click at [329, 285] on div "Road Wars / SE1 / EP12: Highway Robbery VARIANT reorder" at bounding box center [276, 260] width 224 height 117
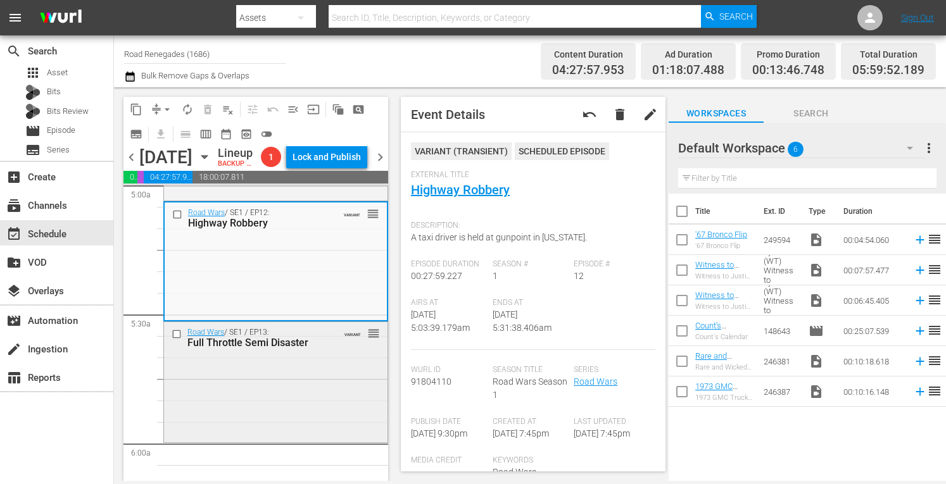
click at [317, 394] on div "Road Wars / SE1 / EP13: Full Throttle Semi Disaster VARIANT reorder" at bounding box center [276, 381] width 224 height 118
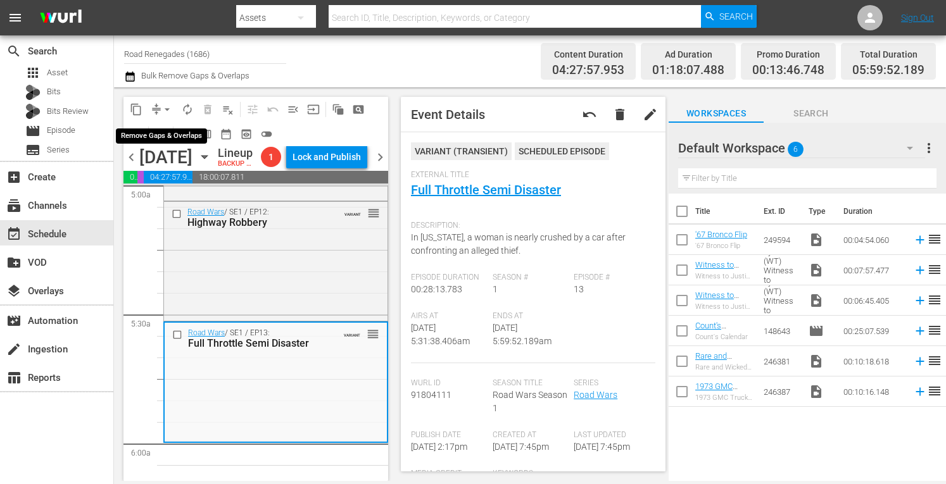
click at [168, 109] on span "arrow_drop_down" at bounding box center [167, 109] width 13 height 13
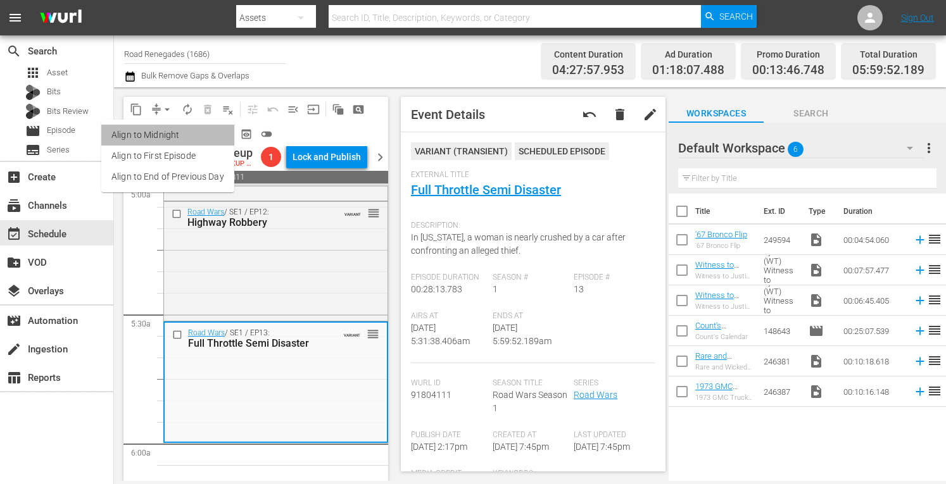
click at [170, 131] on li "Align to Midnight" at bounding box center [167, 135] width 133 height 21
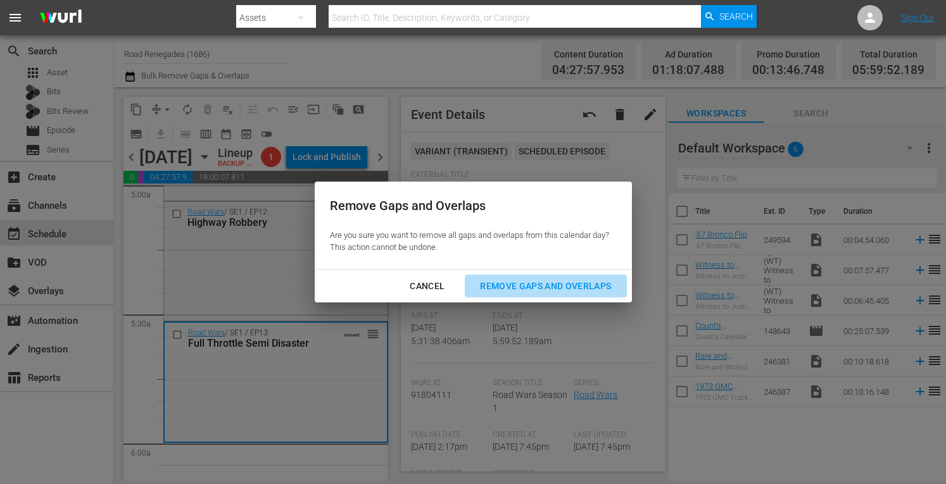
click at [546, 287] on div "Remove Gaps and Overlaps" at bounding box center [545, 287] width 151 height 16
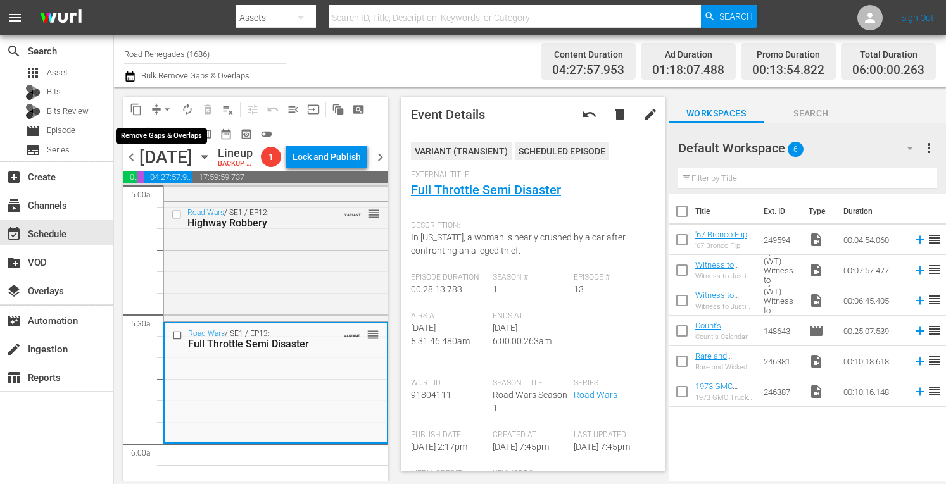
click at [166, 106] on span "arrow_drop_down" at bounding box center [167, 109] width 13 height 13
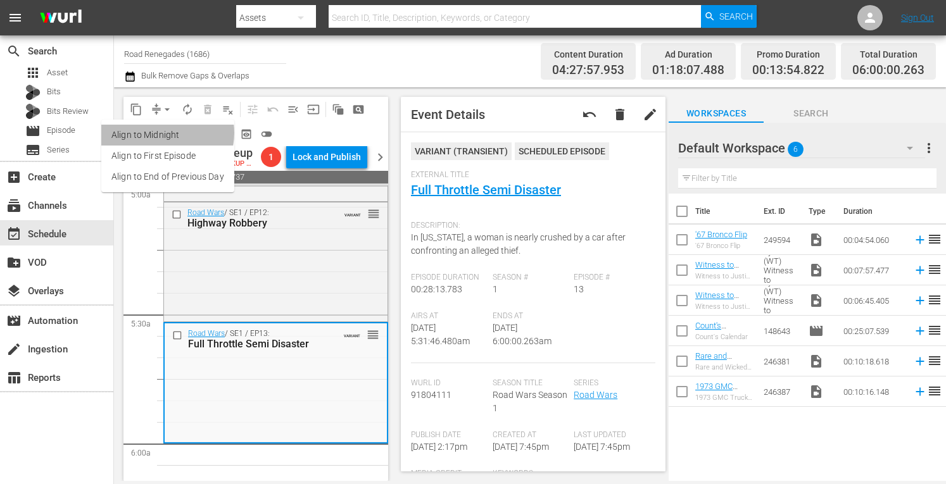
click at [161, 133] on li "Align to Midnight" at bounding box center [167, 135] width 133 height 21
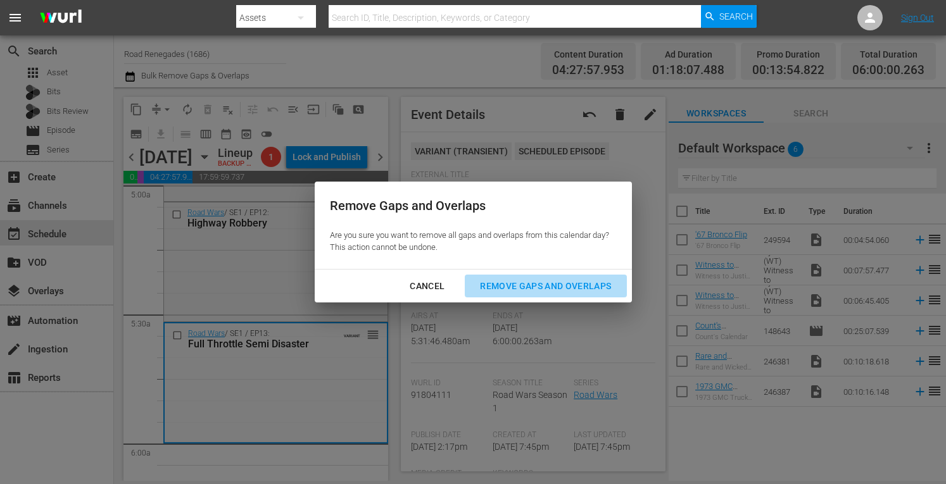
click at [510, 282] on div "Remove Gaps and Overlaps" at bounding box center [545, 287] width 151 height 16
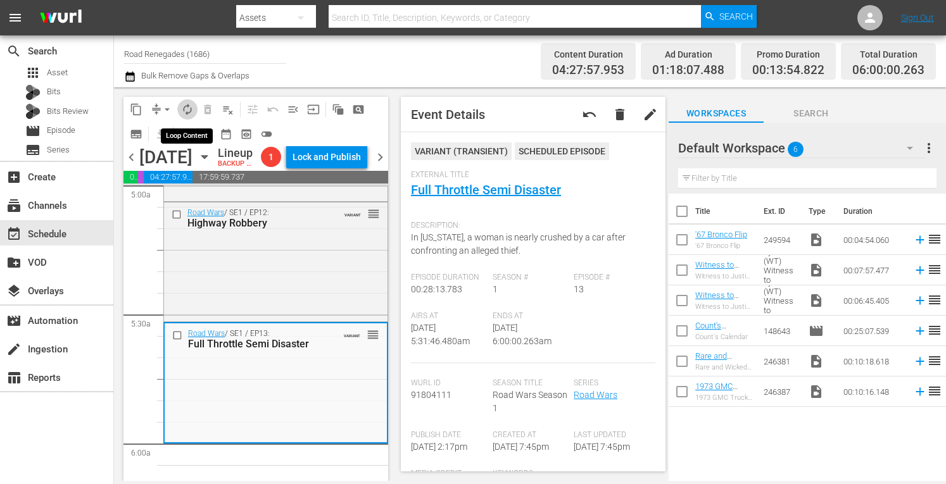
click at [187, 110] on span "autorenew_outlined" at bounding box center [187, 109] width 13 height 13
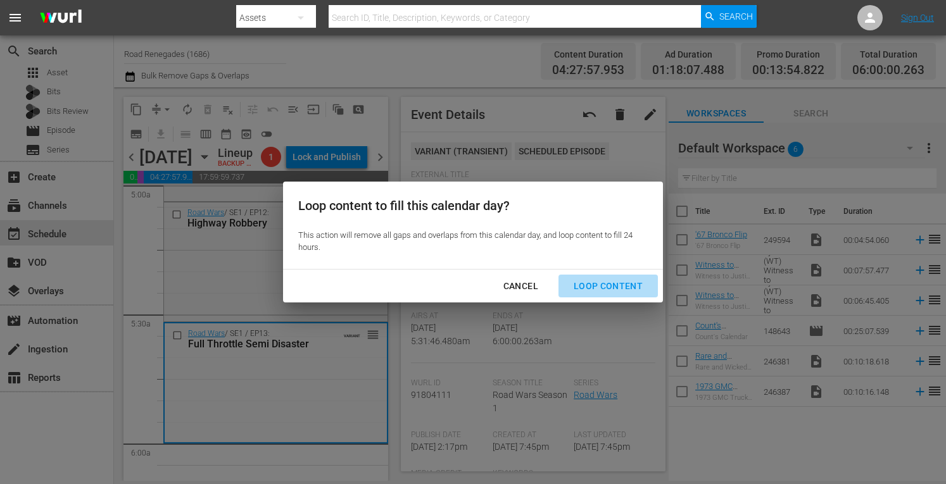
click at [617, 288] on div "Loop Content" at bounding box center [608, 287] width 89 height 16
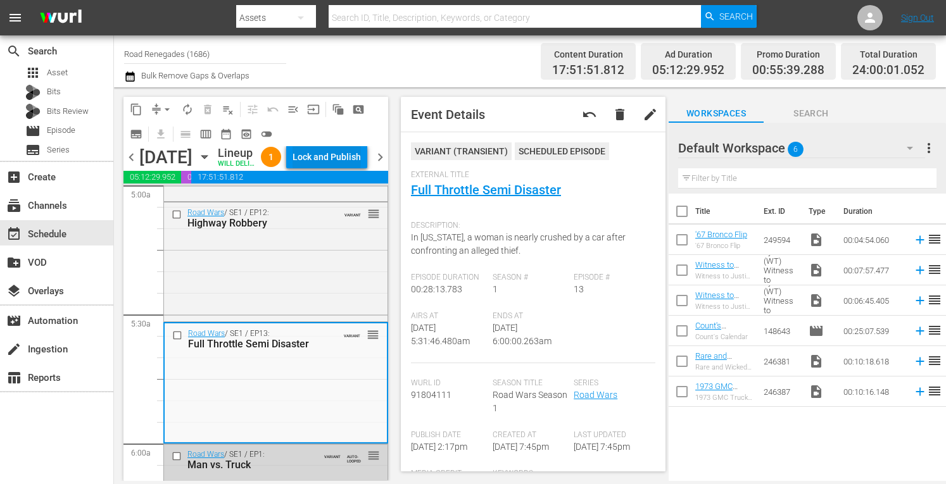
click at [350, 162] on div "Lock and Publish" at bounding box center [327, 157] width 68 height 23
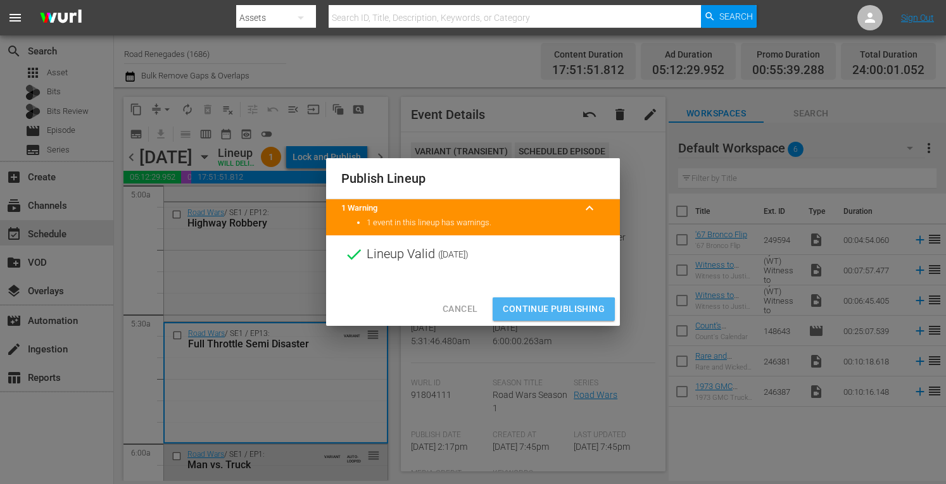
click at [538, 311] on span "Continue Publishing" at bounding box center [554, 309] width 102 height 16
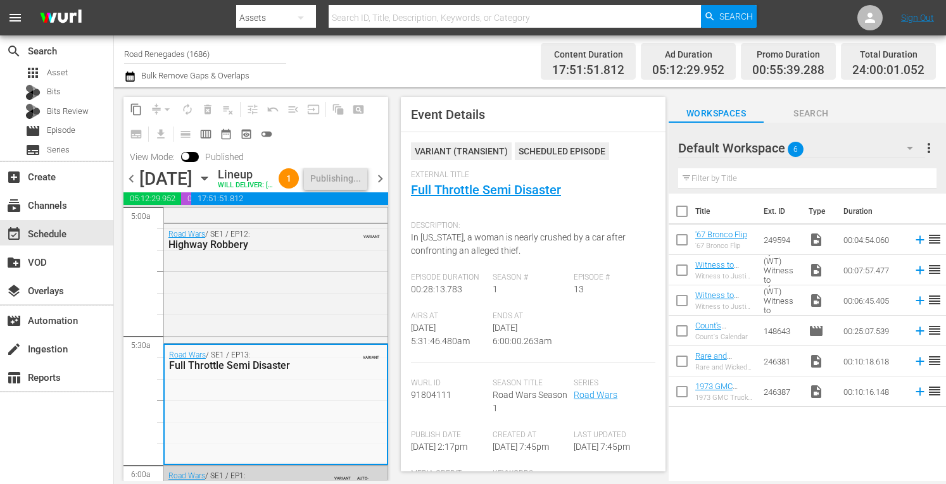
click at [383, 187] on span "chevron_right" at bounding box center [380, 179] width 16 height 16
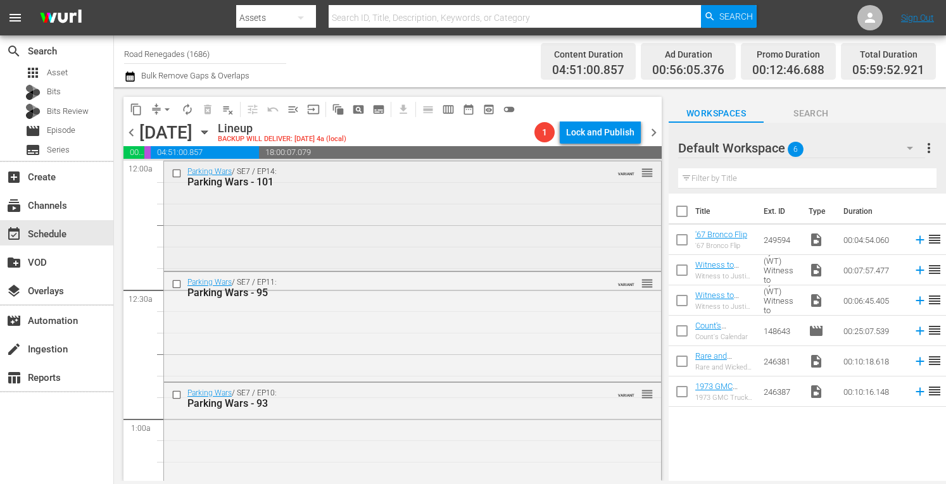
click at [465, 227] on div "Parking Wars / SE7 / EP14: Parking Wars - 101 VARIANT reorder" at bounding box center [412, 214] width 497 height 107
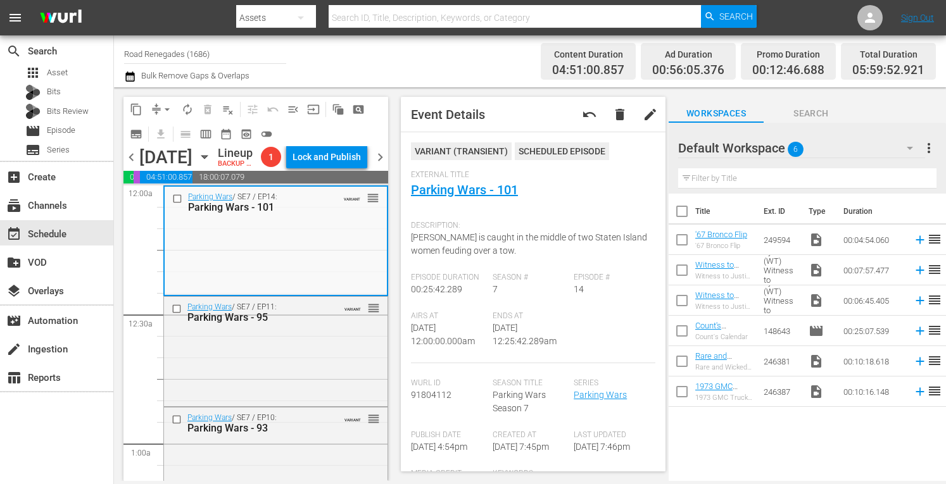
click at [465, 227] on span "Description:" at bounding box center [530, 226] width 238 height 10
click at [315, 374] on div "Parking Wars / SE7 / EP11: Parking Wars - 95 VARIANT reorder" at bounding box center [276, 350] width 224 height 107
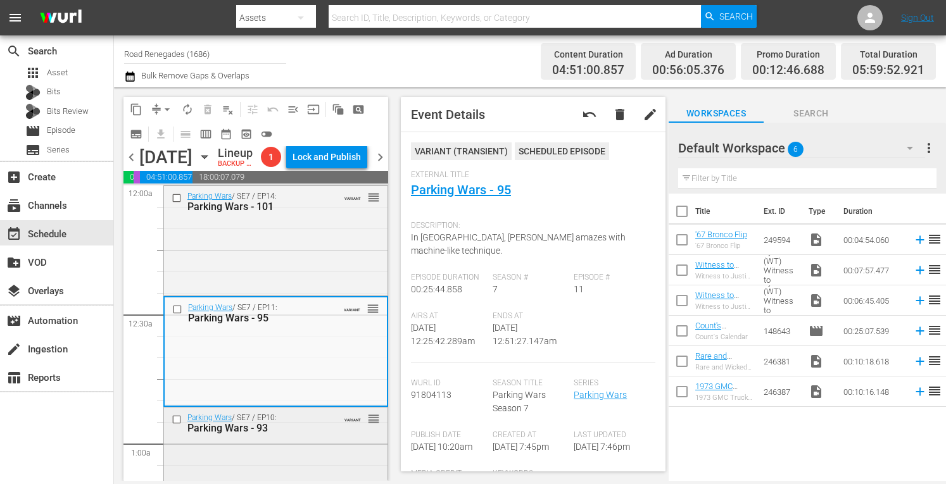
click at [319, 462] on div "Parking Wars / SE7 / EP10: Parking Wars - 93 VARIANT reorder" at bounding box center [276, 461] width 224 height 107
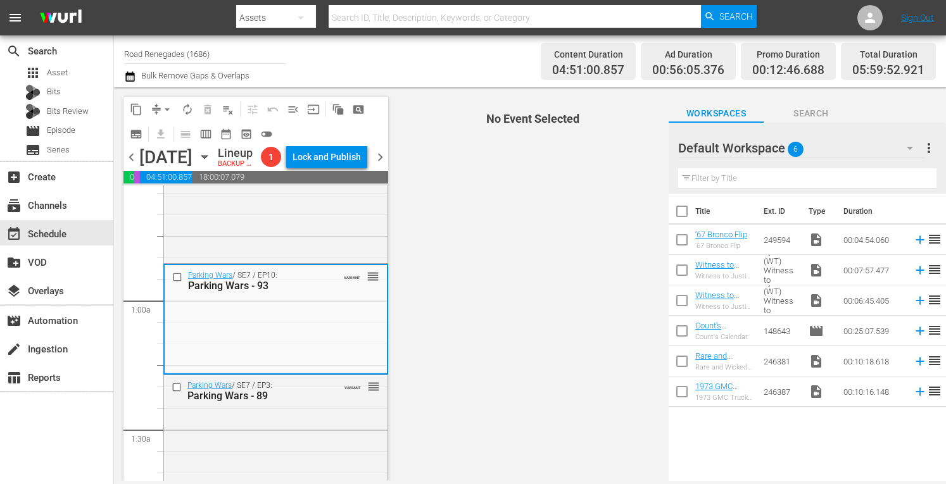
scroll to position [203, 0]
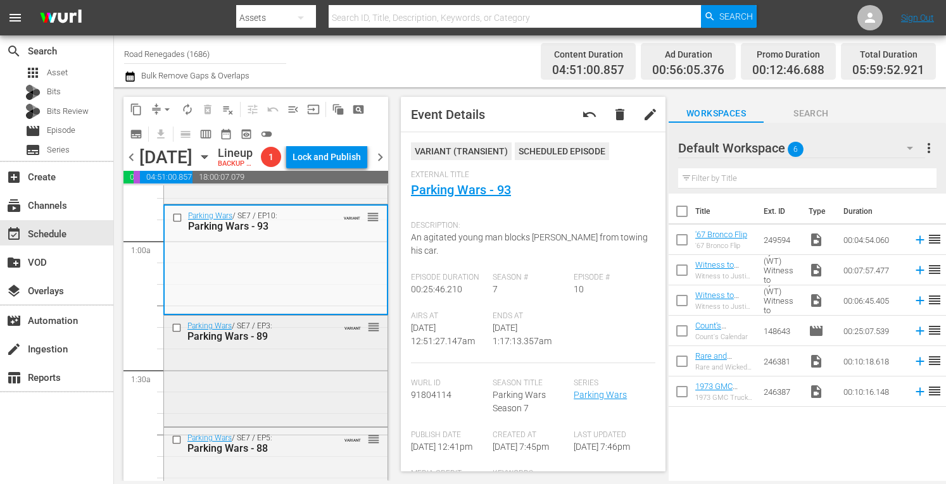
click at [336, 389] on div "Parking Wars / SE7 / EP3: Parking Wars - 89 VARIANT reorder" at bounding box center [276, 370] width 224 height 108
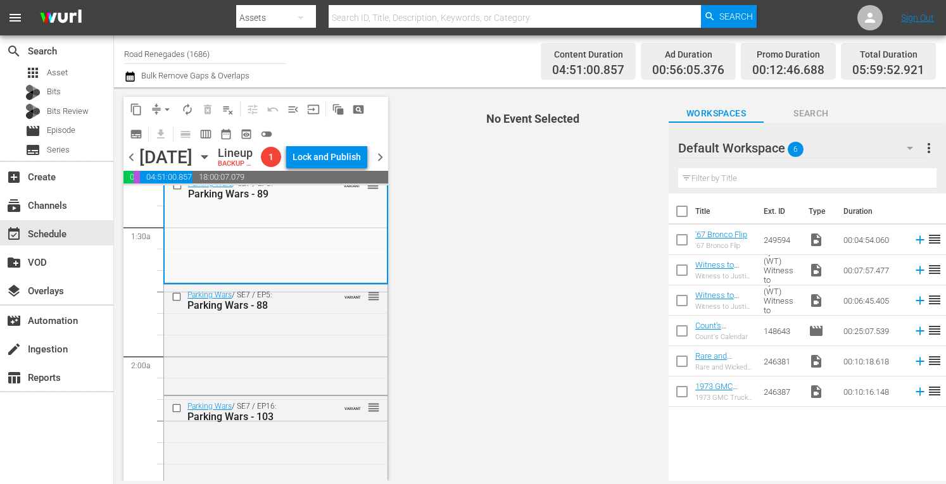
scroll to position [388, 0]
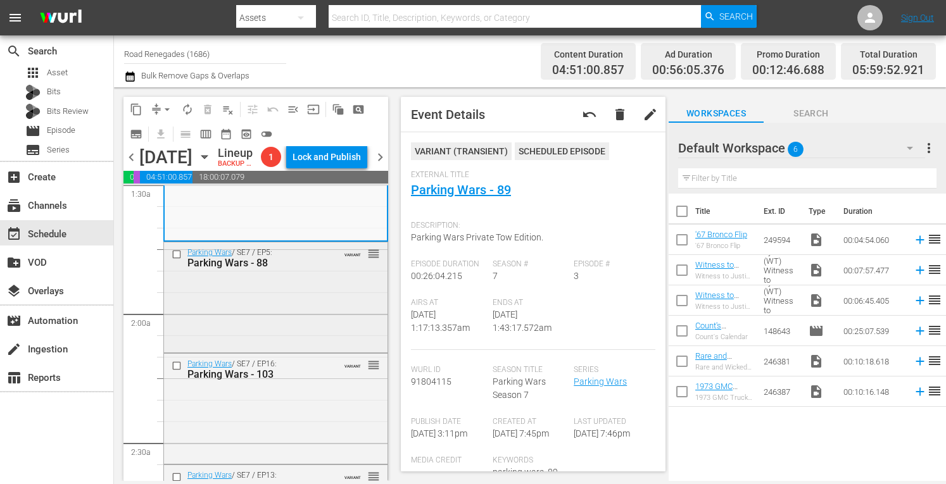
click at [317, 312] on div "Parking Wars / SE7 / EP5: Parking Wars - 88 VARIANT reorder" at bounding box center [276, 296] width 224 height 107
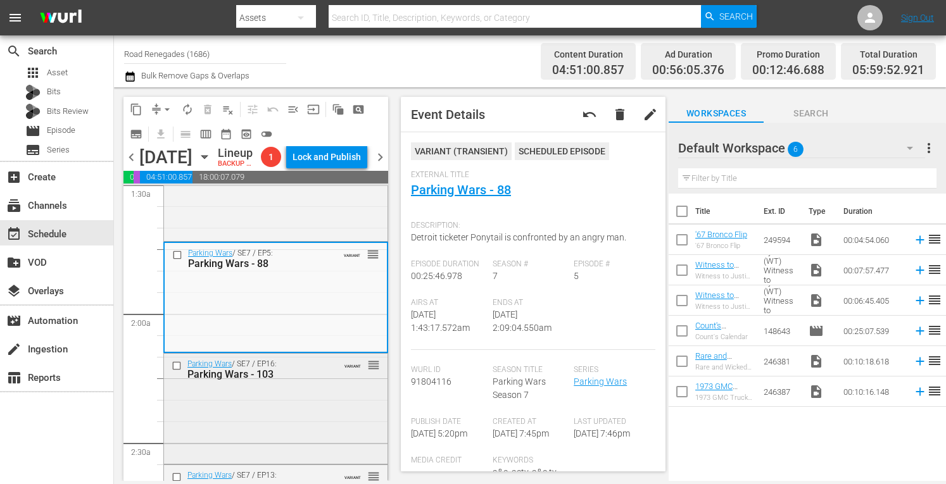
click at [333, 385] on div "Parking Wars / SE7 / EP16: Parking Wars - 103 VARIANT reorder" at bounding box center [276, 369] width 224 height 31
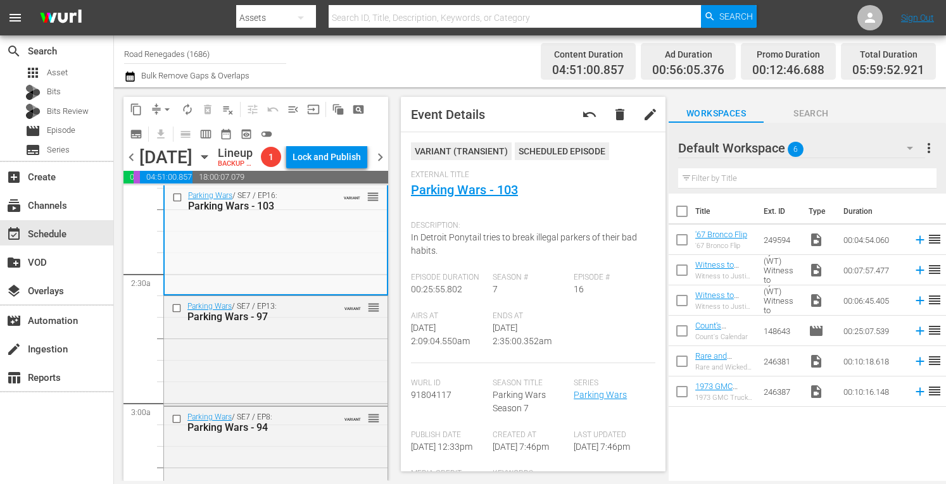
scroll to position [591, 0]
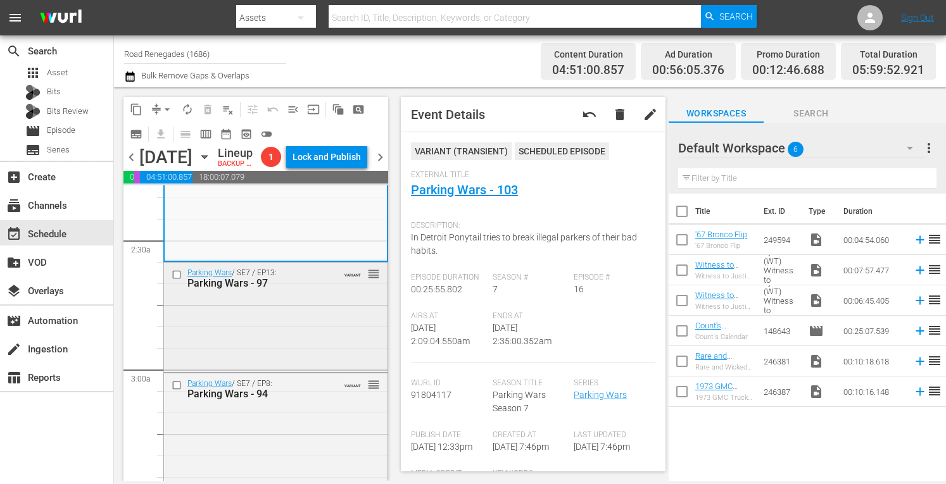
click at [336, 321] on div "Parking Wars / SE7 / EP13: Parking Wars - 97 VARIANT reorder" at bounding box center [276, 316] width 224 height 107
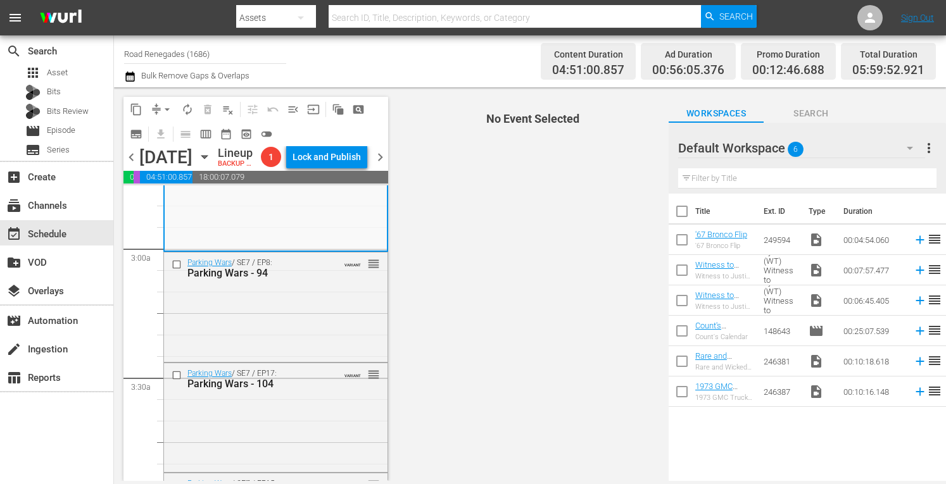
scroll to position [718, 0]
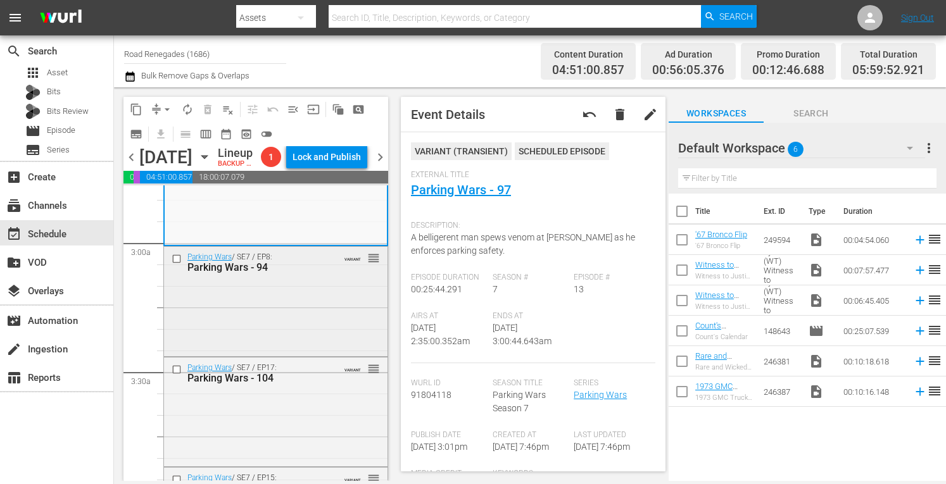
click at [304, 338] on div "Parking Wars / SE7 / EP8: Parking Wars - 94 VARIANT reorder" at bounding box center [276, 300] width 224 height 107
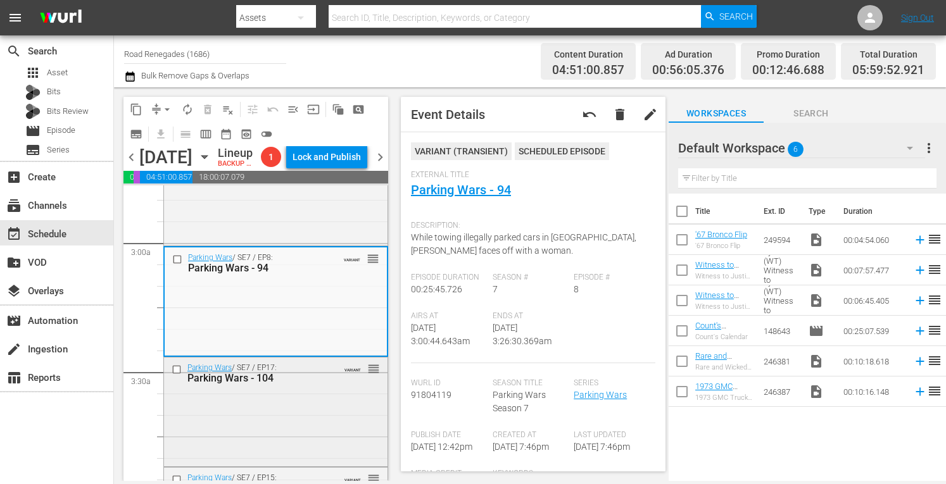
click at [327, 420] on div "Parking Wars / SE7 / EP17: Parking Wars - 104 VARIANT reorder" at bounding box center [276, 411] width 224 height 106
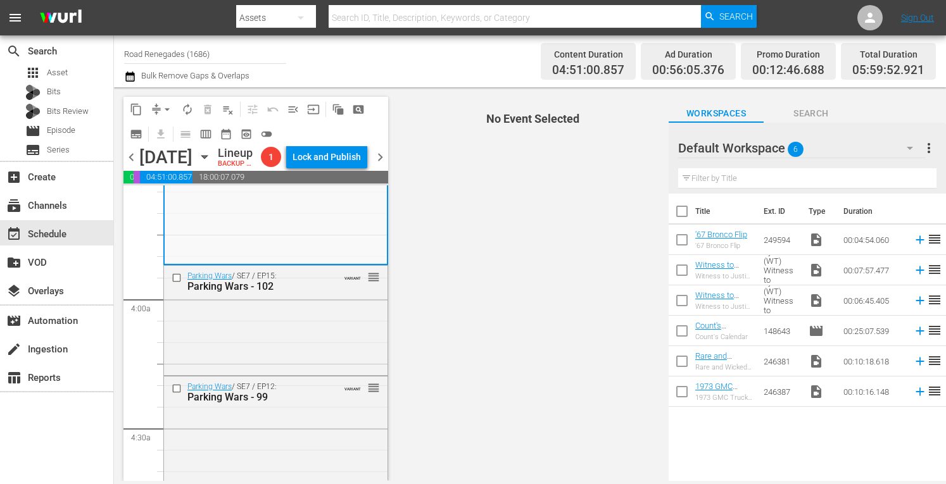
scroll to position [928, 0]
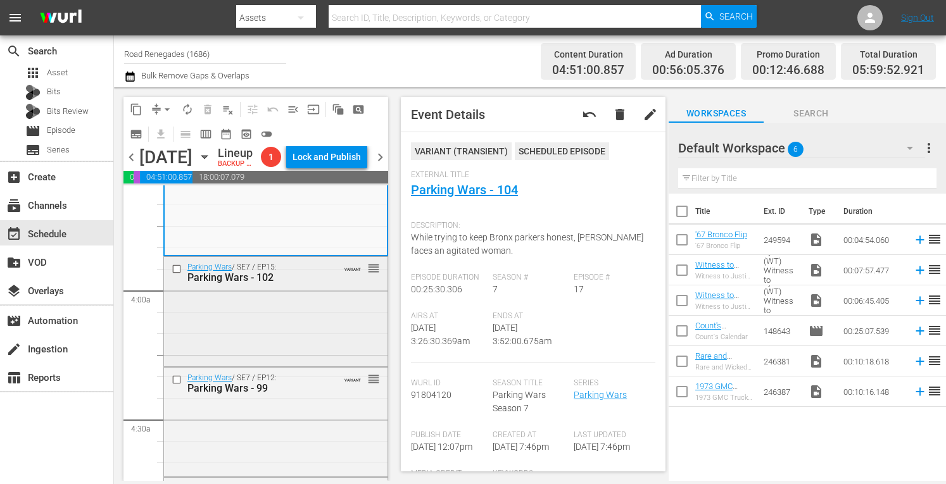
click at [323, 320] on div "Parking Wars / SE7 / EP15: Parking Wars - 102 VARIANT reorder" at bounding box center [276, 310] width 224 height 107
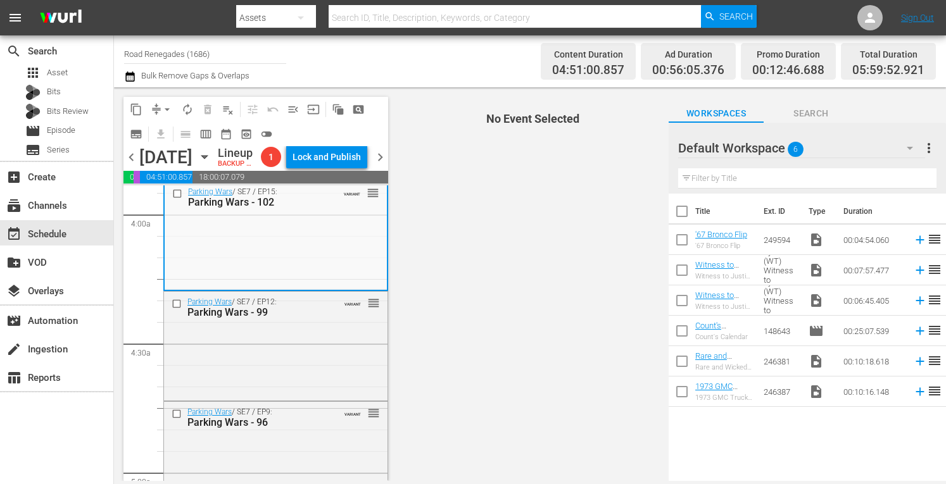
scroll to position [1030, 0]
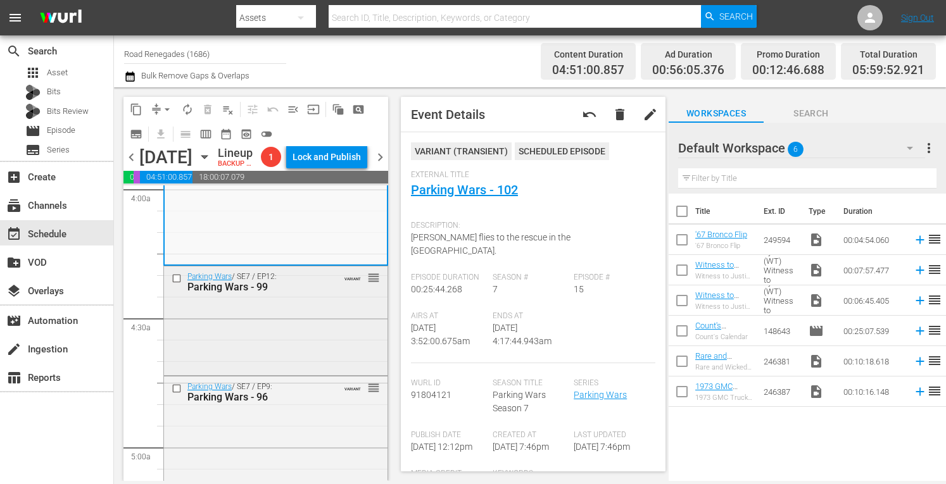
click at [312, 329] on div "Parking Wars / SE7 / EP12: Parking Wars - 99 VARIANT reorder" at bounding box center [276, 320] width 224 height 107
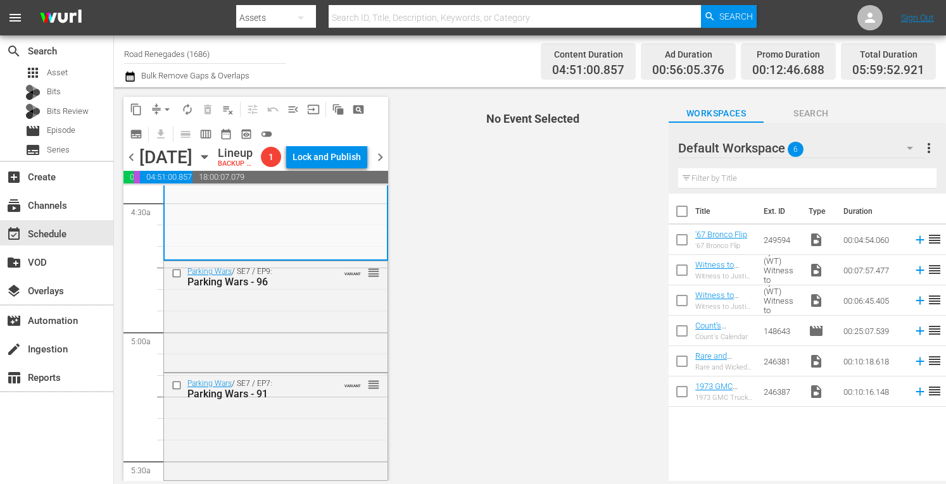
scroll to position [1156, 0]
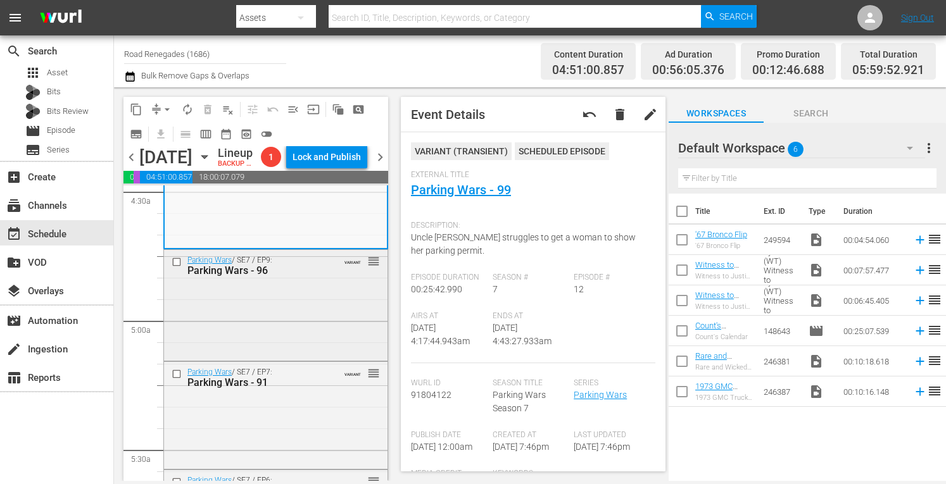
click at [339, 305] on div "Parking Wars / SE7 / EP9: Parking Wars - 96 VARIANT reorder" at bounding box center [276, 304] width 224 height 108
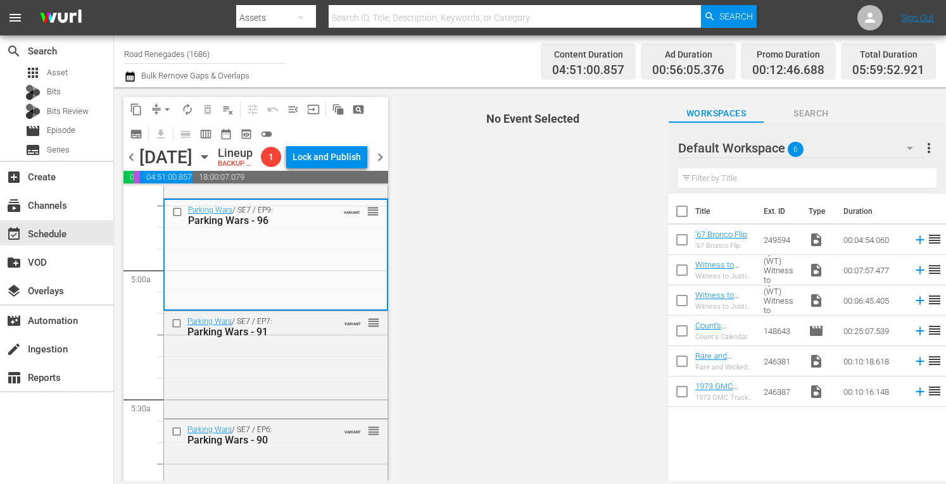
scroll to position [1232, 0]
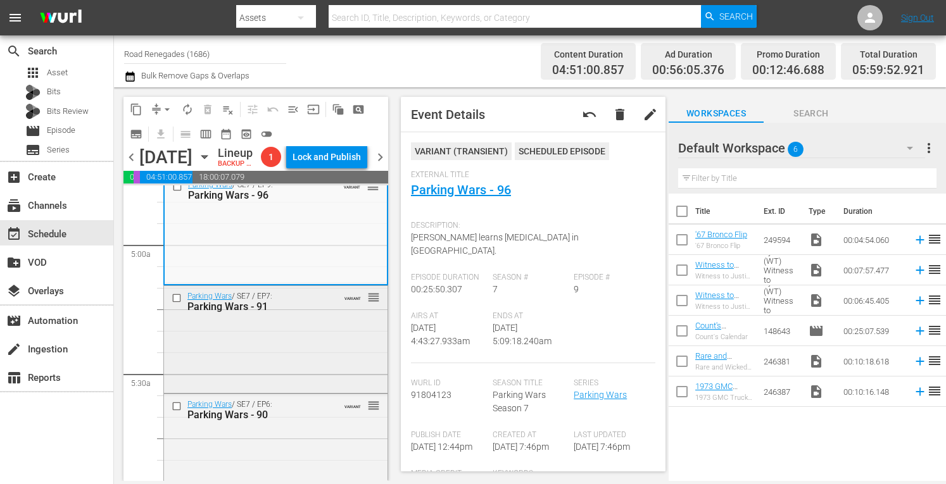
click at [308, 353] on div "Parking Wars / SE7 / EP7: Parking Wars - 91 VARIANT reorder" at bounding box center [276, 338] width 224 height 105
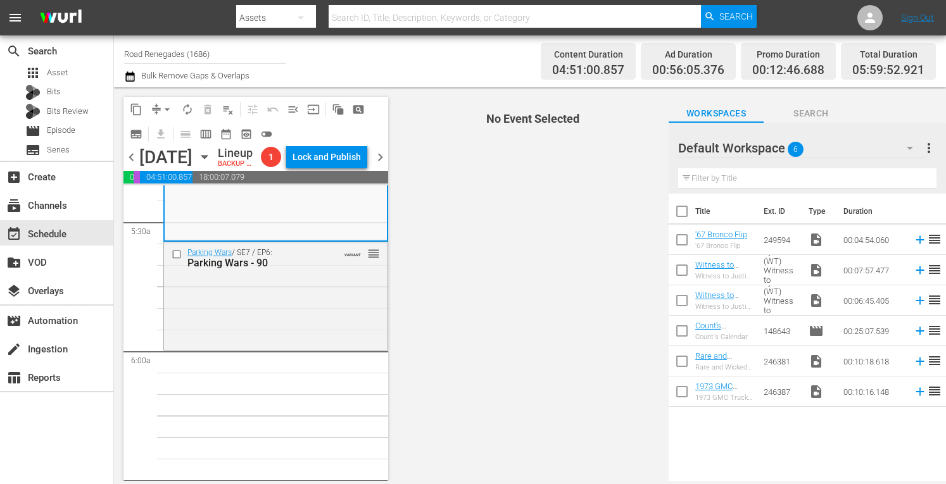
scroll to position [1402, 0]
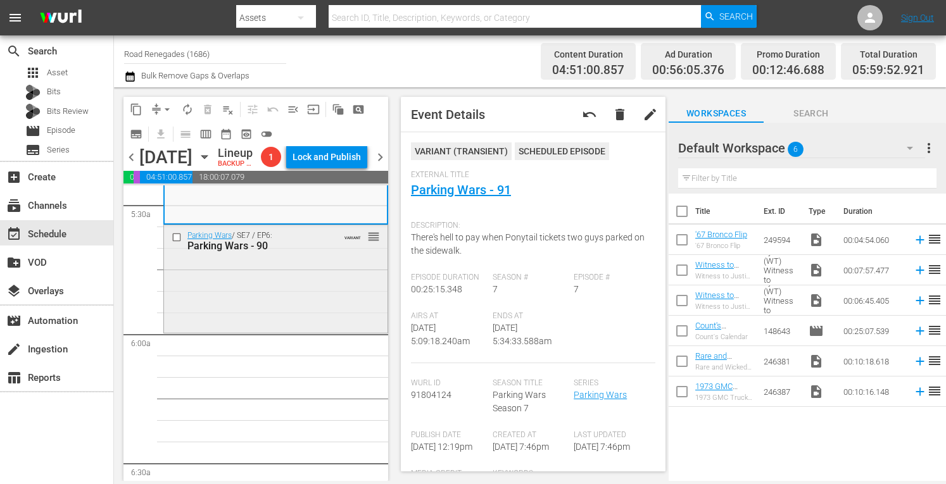
click at [322, 312] on div "Parking Wars / SE7 / EP6: Parking Wars - 90 VARIANT reorder" at bounding box center [276, 277] width 224 height 105
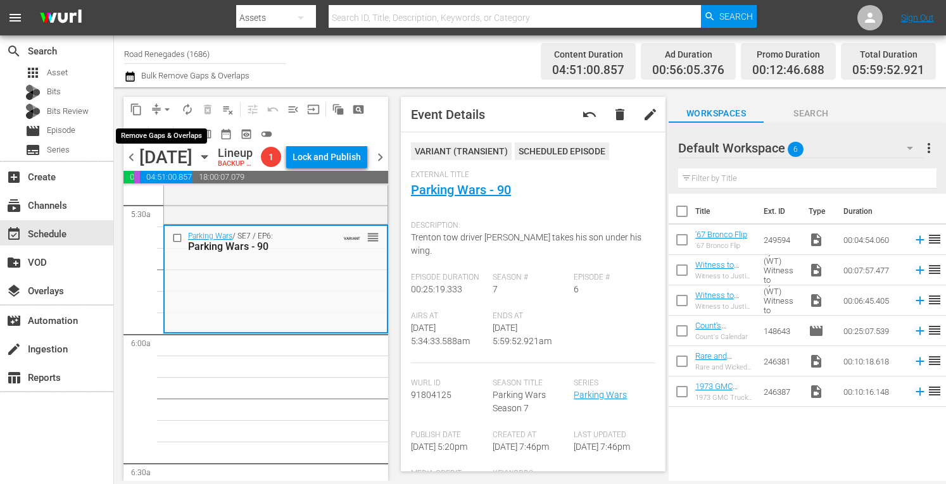
click at [168, 104] on span "arrow_drop_down" at bounding box center [167, 109] width 13 height 13
click at [170, 134] on li "Align to Midnight" at bounding box center [167, 135] width 104 height 21
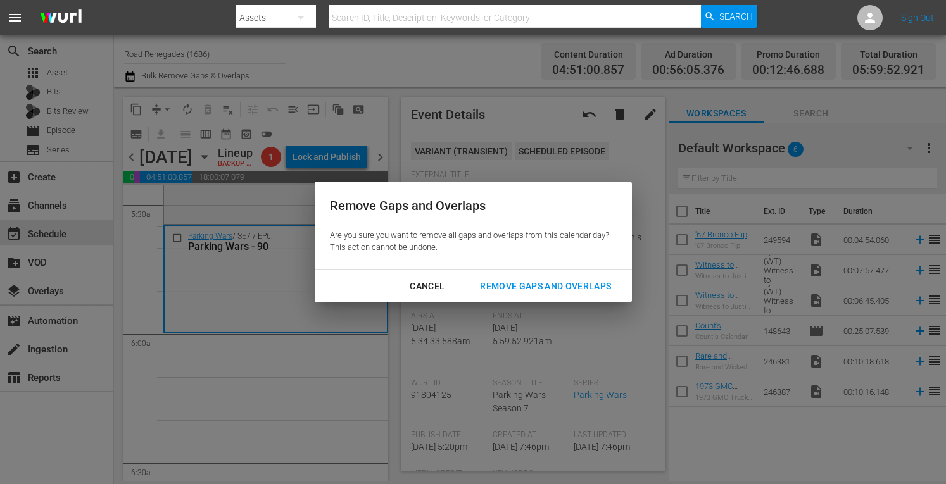
click at [499, 284] on div "Remove Gaps and Overlaps" at bounding box center [545, 287] width 151 height 16
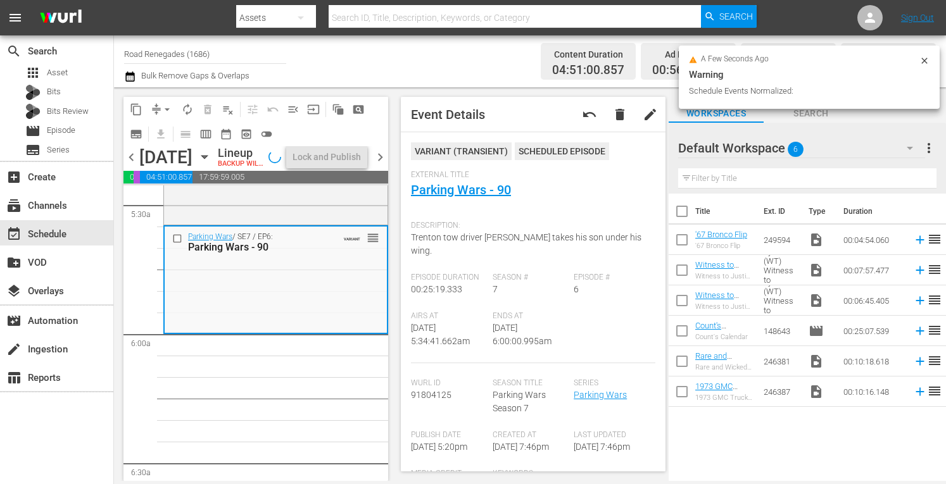
scroll to position [1380, 0]
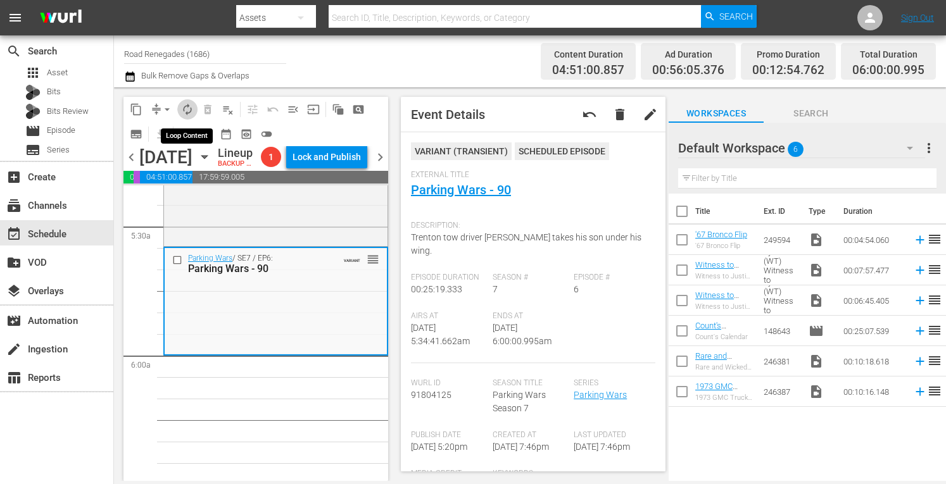
click at [182, 111] on span "autorenew_outlined" at bounding box center [187, 109] width 13 height 13
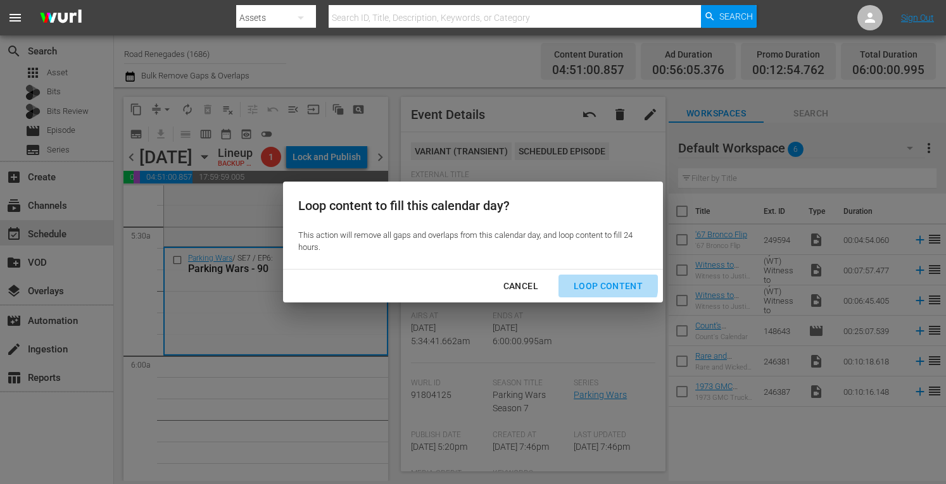
click at [598, 283] on div "Loop Content" at bounding box center [608, 287] width 89 height 16
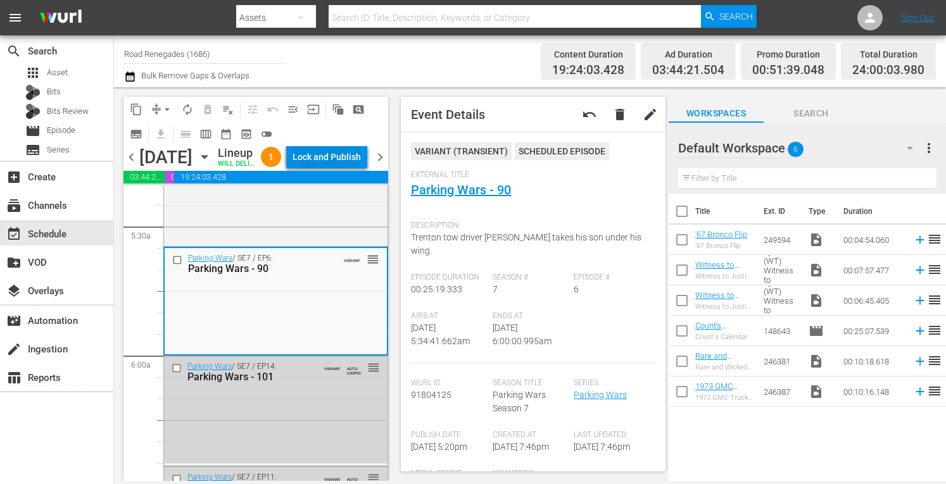
click at [342, 155] on div "Lock and Publish" at bounding box center [327, 157] width 68 height 23
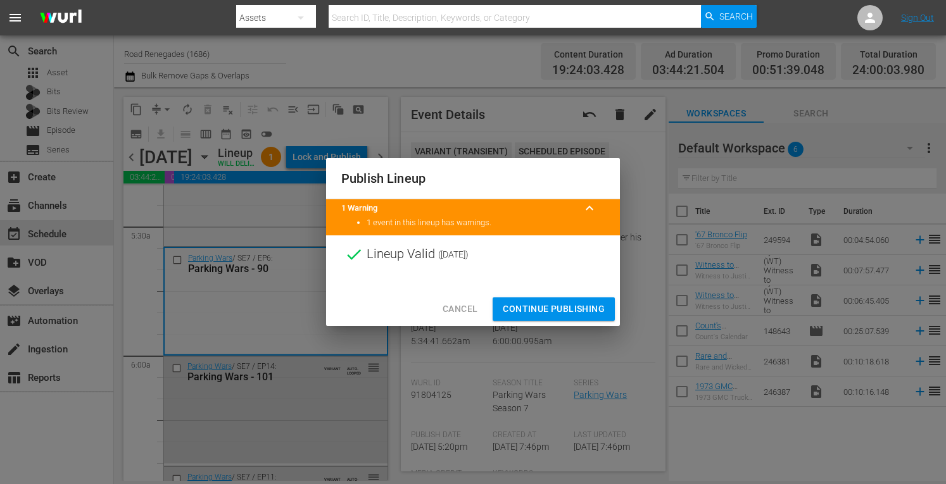
click at [579, 313] on span "Continue Publishing" at bounding box center [554, 309] width 102 height 16
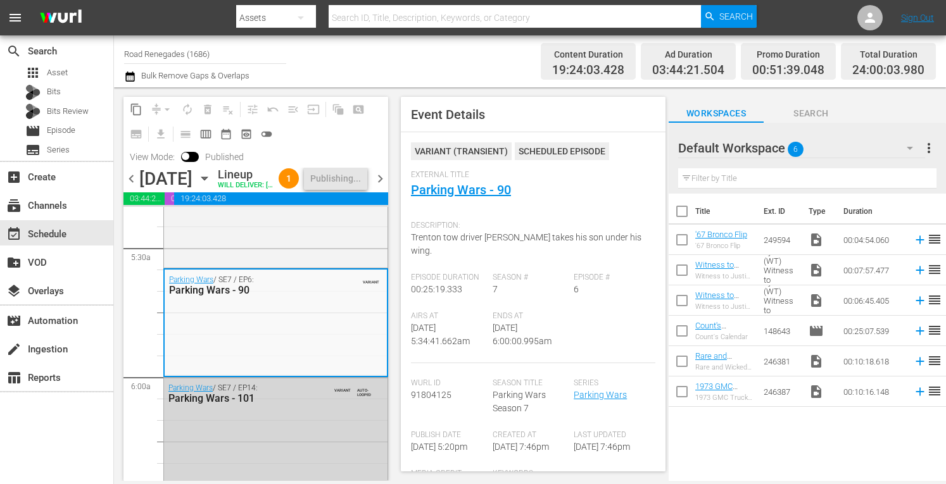
click at [375, 186] on span "chevron_right" at bounding box center [380, 179] width 16 height 16
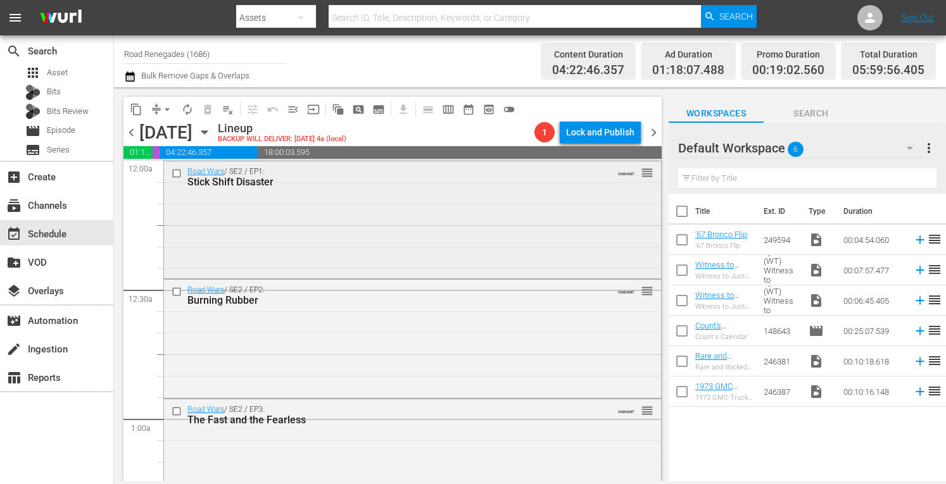
click at [510, 206] on div "Road Wars / SE2 / EP1: Stick Shift Disaster VARIANT reorder" at bounding box center [412, 218] width 497 height 114
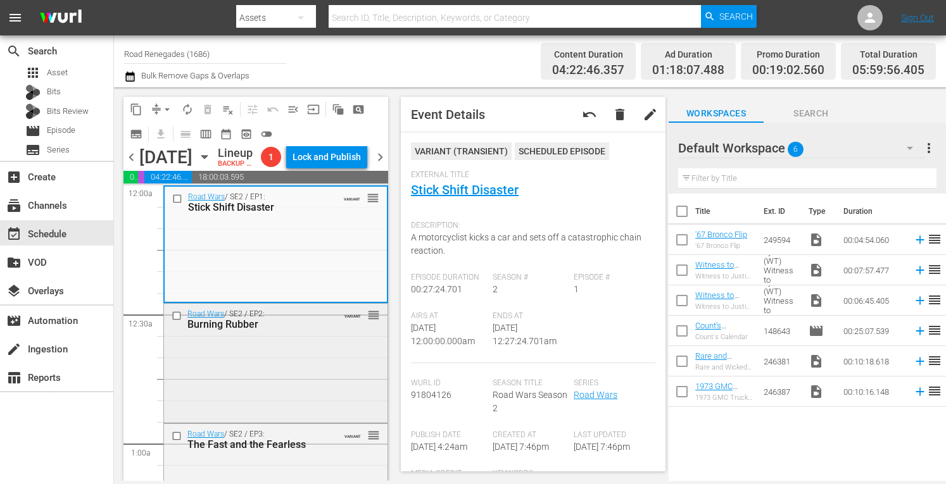
click at [303, 367] on div "Road Wars / SE2 / EP2: Burning Rubber VARIANT reorder" at bounding box center [276, 362] width 224 height 117
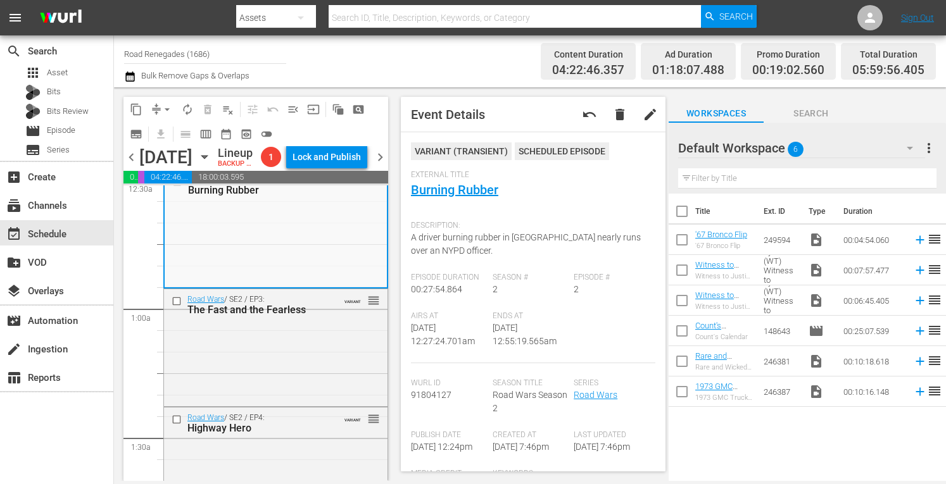
scroll to position [168, 0]
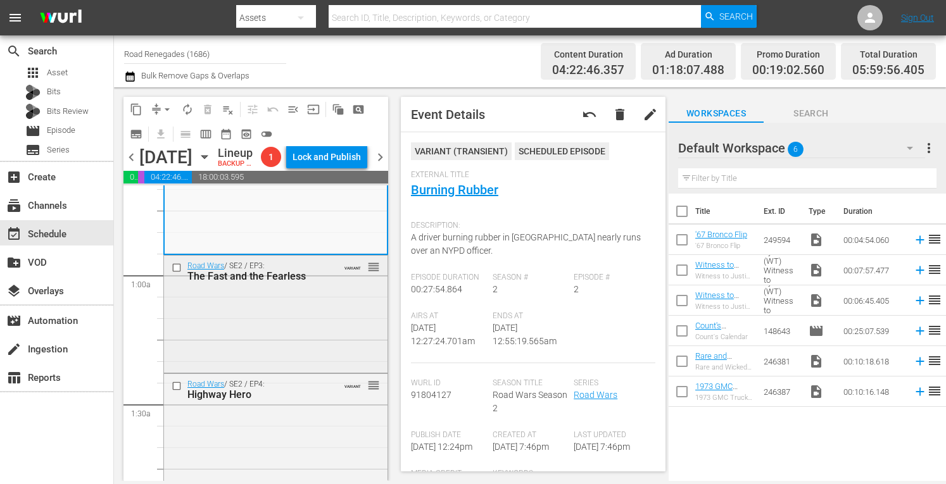
click at [318, 317] on div "Road Wars / SE2 / EP3: The Fast and the Fearless VARIANT reorder" at bounding box center [276, 313] width 224 height 115
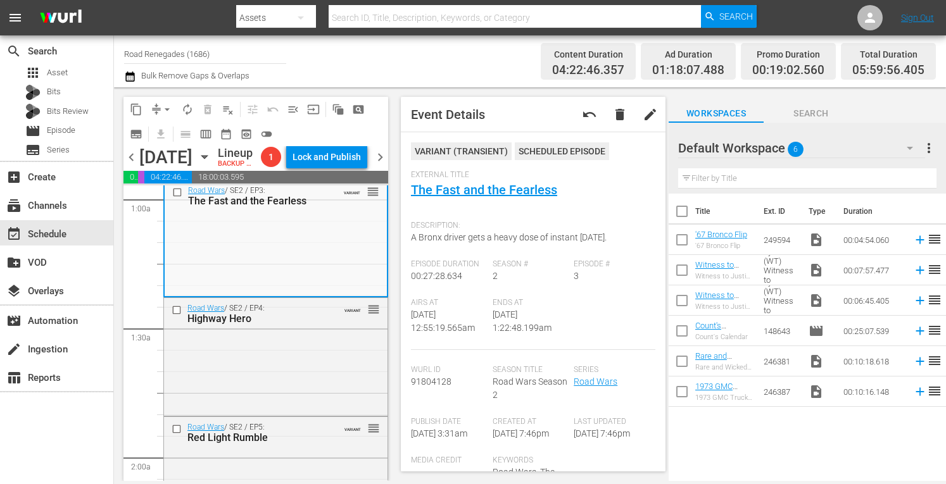
scroll to position [295, 0]
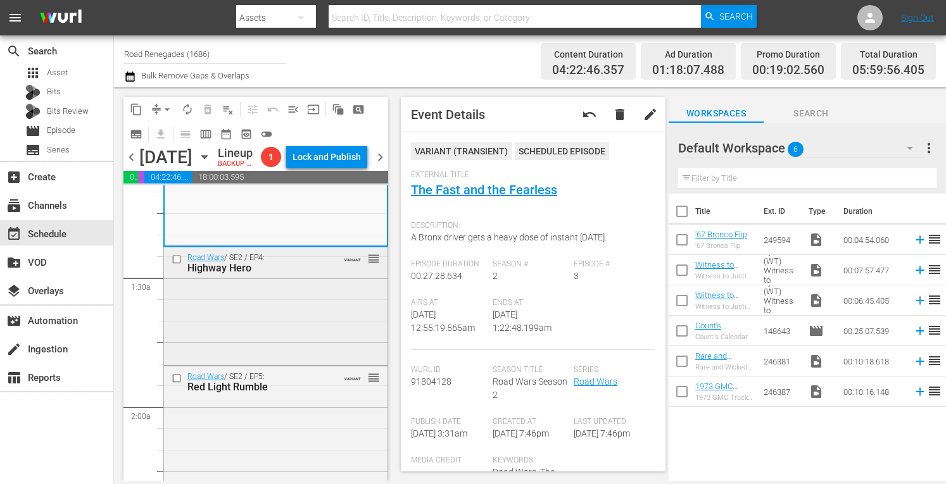
click at [310, 315] on div "Road Wars / SE2 / EP4: Highway Hero VARIANT reorder" at bounding box center [276, 305] width 224 height 115
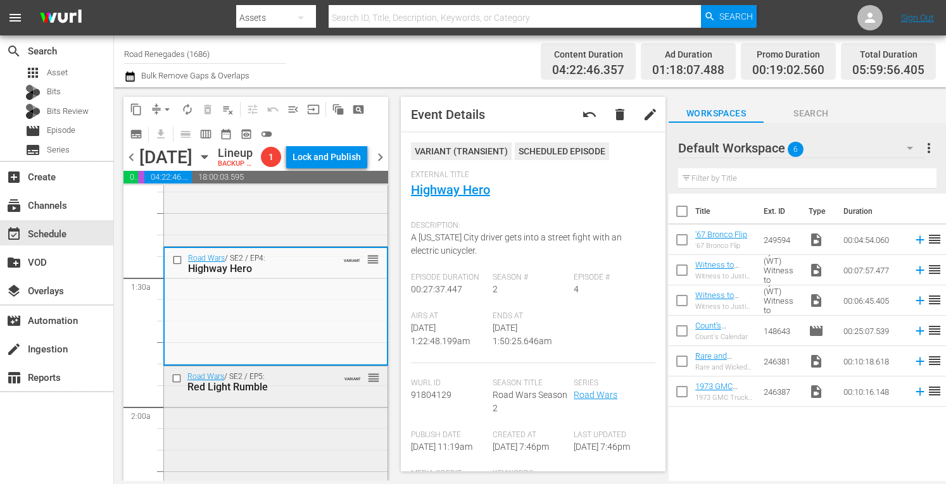
click at [304, 435] on div "Road Wars / SE2 / EP5: Red Light Rumble VARIANT reorder" at bounding box center [276, 424] width 224 height 115
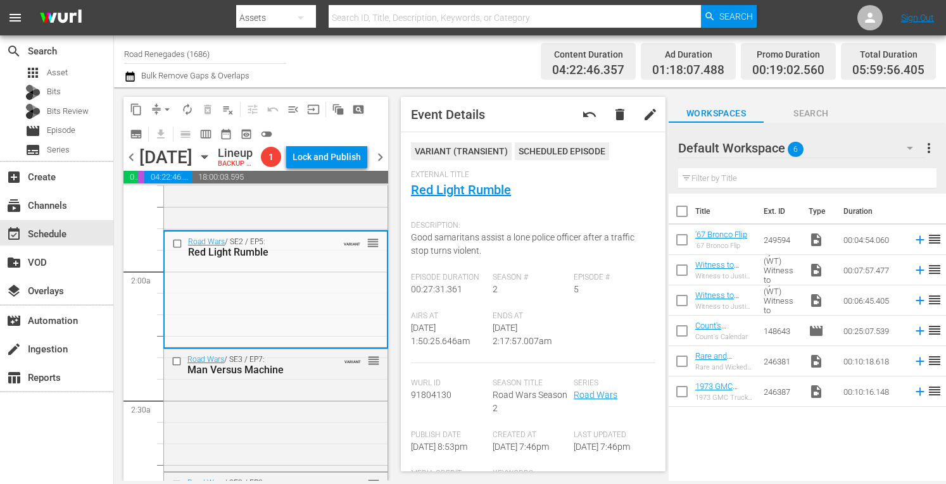
scroll to position [481, 0]
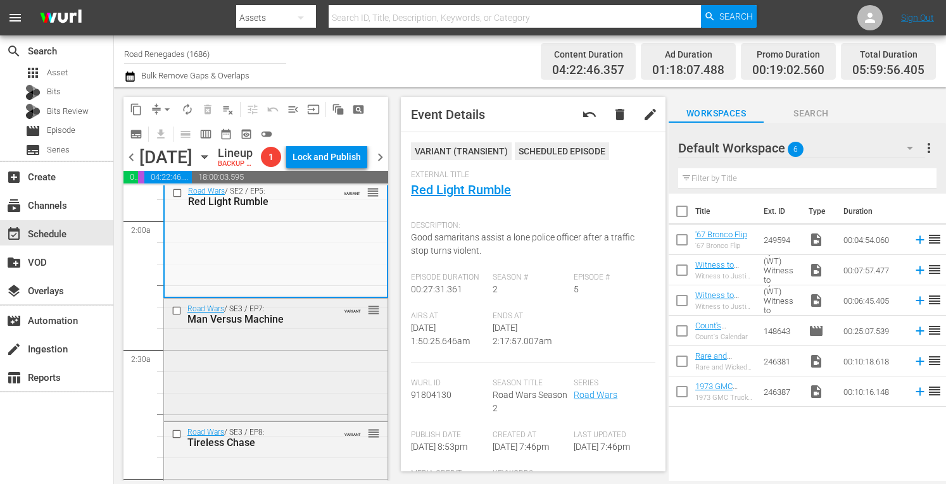
click at [332, 359] on div "Road Wars / SE3 / EP7: Man Versus Machine VARIANT reorder" at bounding box center [276, 359] width 224 height 120
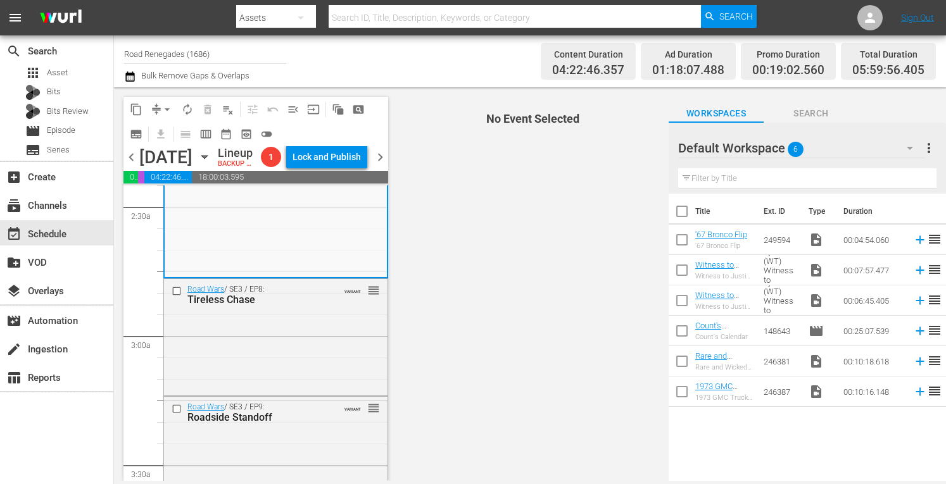
scroll to position [633, 0]
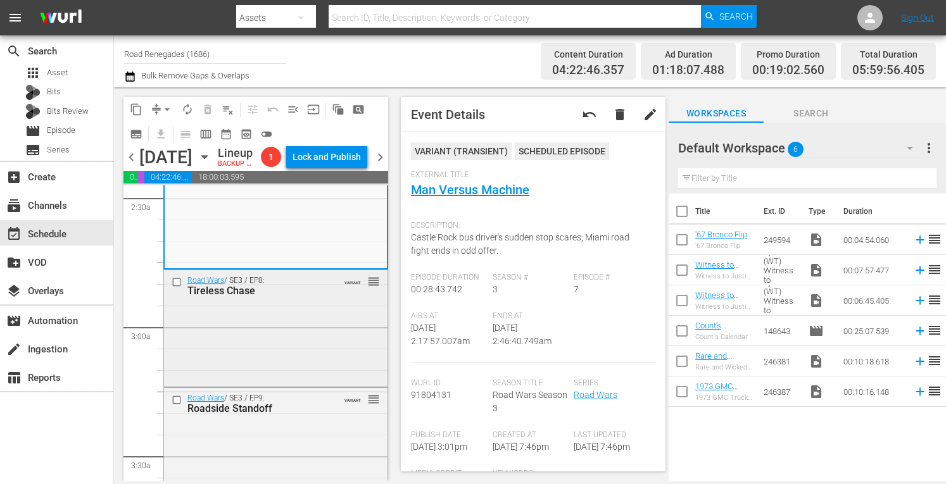
click at [283, 297] on div "Tireless Chase" at bounding box center [257, 291] width 141 height 12
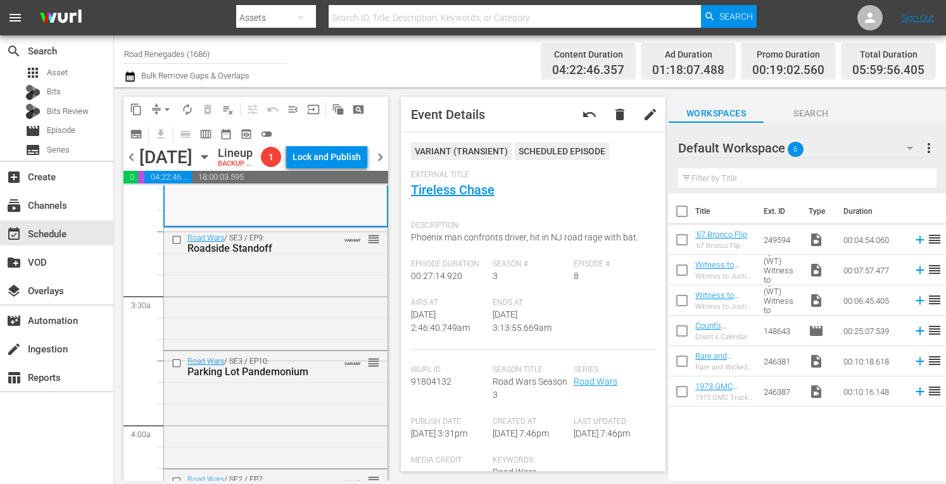
scroll to position [802, 0]
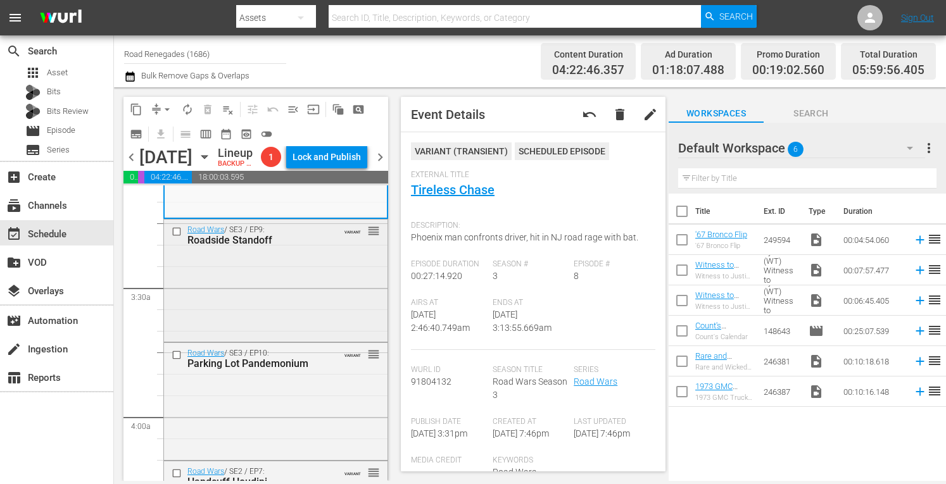
click at [344, 294] on div "Road Wars / SE3 / EP9: Roadside Standoff VARIANT reorder" at bounding box center [276, 280] width 224 height 120
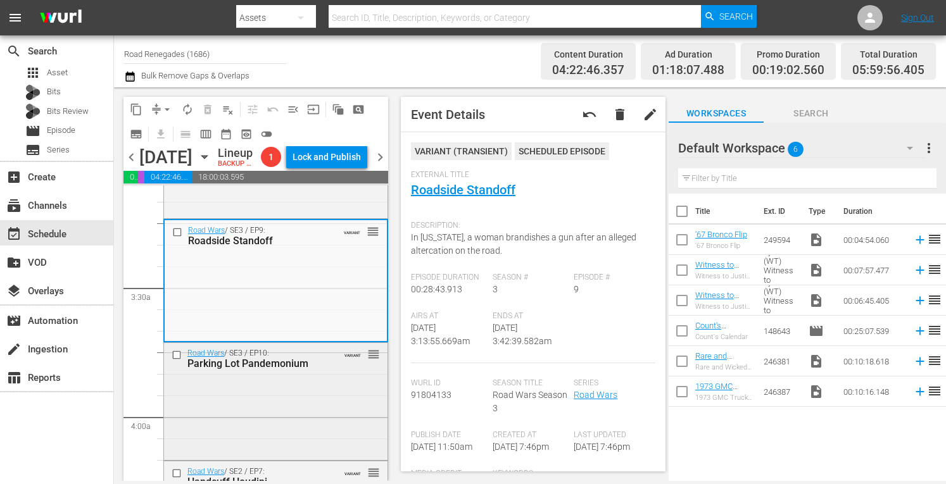
click at [324, 424] on div "Road Wars / SE3 / EP10: Parking Lot Pandemonium VARIANT reorder" at bounding box center [276, 400] width 224 height 115
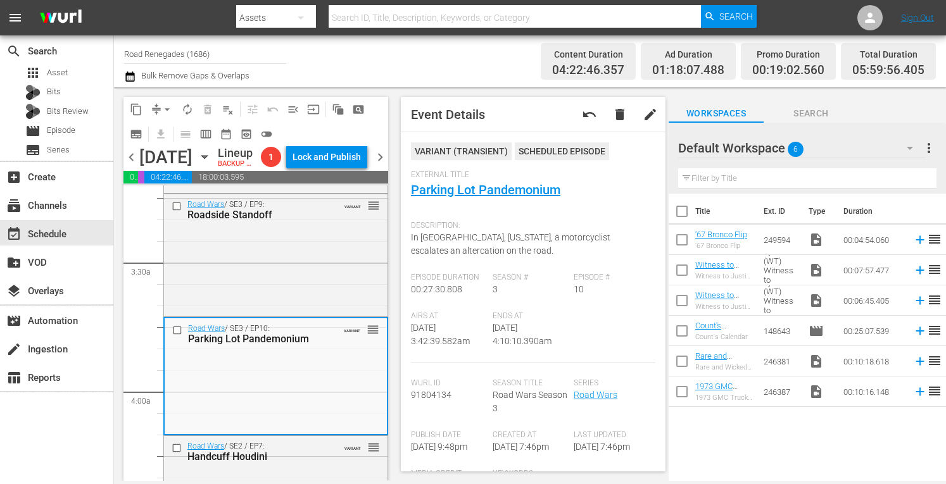
scroll to position [878, 0]
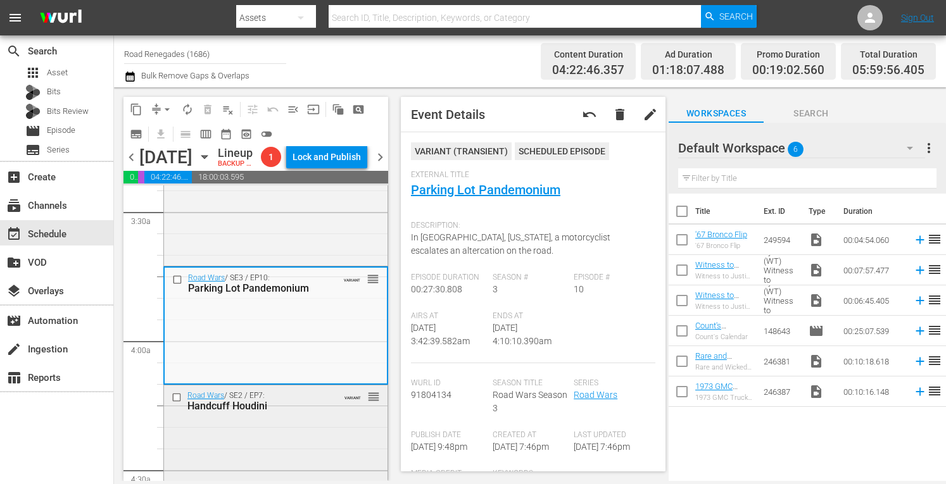
click at [321, 448] on div "Road Wars / SE2 / EP7: Handcuff Houdini VARIANT reorder" at bounding box center [276, 441] width 224 height 111
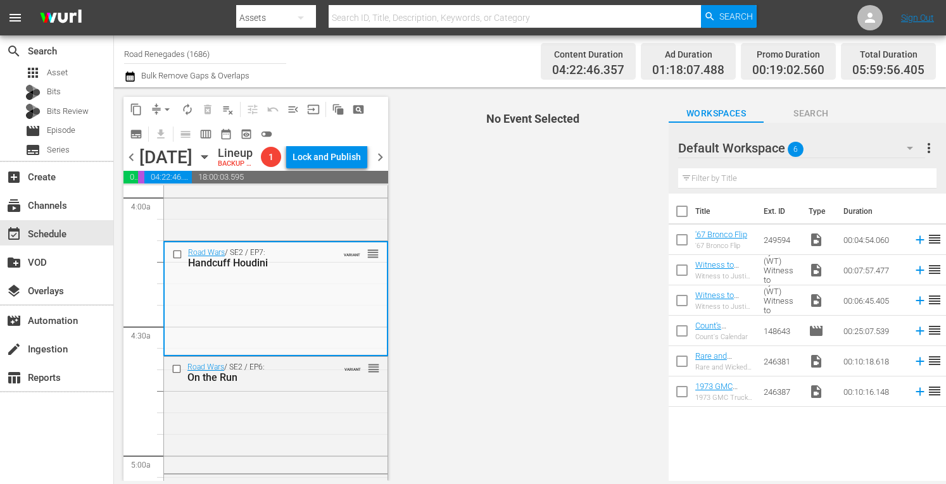
scroll to position [1055, 0]
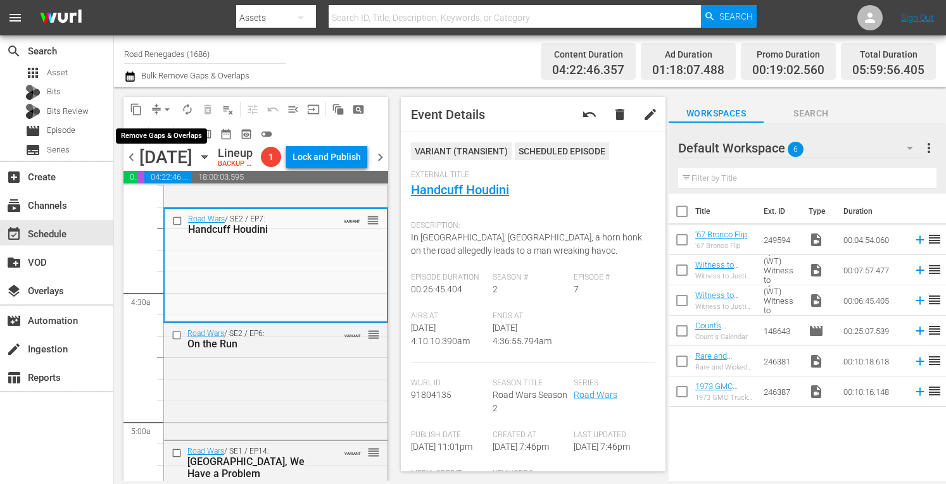
drag, startPoint x: 166, startPoint y: 101, endPoint x: 324, endPoint y: 66, distance: 161.5
click at [324, 66] on div "Channel Title Road Renegades (1686) Bulk Remove Gaps & Overlaps" at bounding box center [330, 62] width 412 height 46
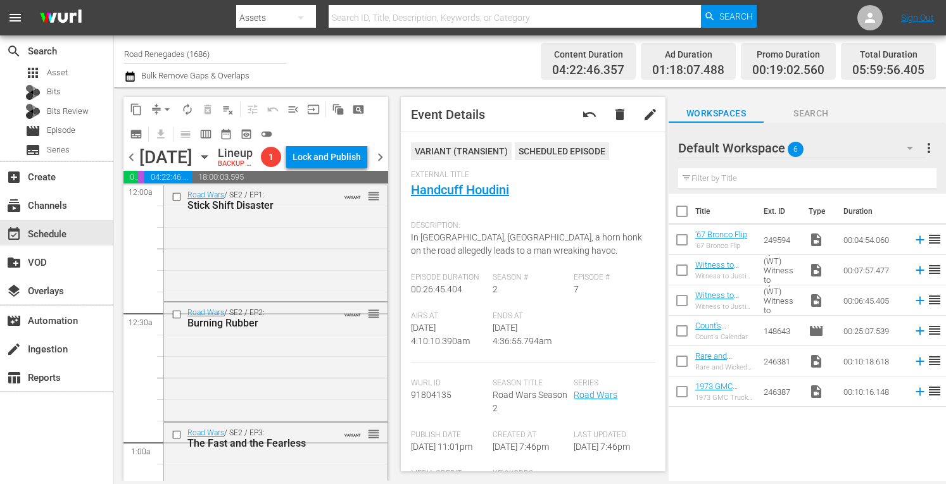
scroll to position [0, 0]
click at [381, 186] on div at bounding box center [255, 185] width 265 height 2
click at [277, 257] on div "Road Wars / SE2 / EP1: Stick Shift Disaster VARIANT reorder" at bounding box center [276, 243] width 224 height 114
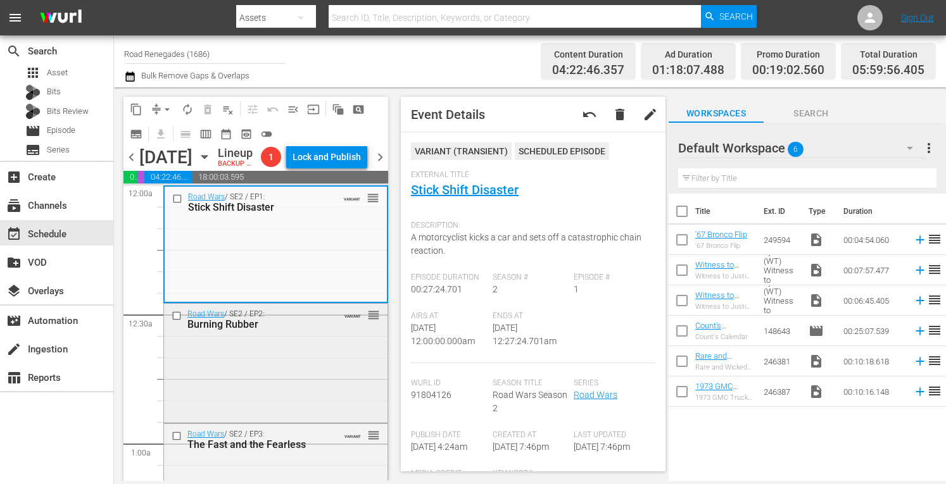
click at [282, 388] on div "Road Wars / SE2 / EP2: Burning Rubber VARIANT reorder" at bounding box center [276, 362] width 224 height 117
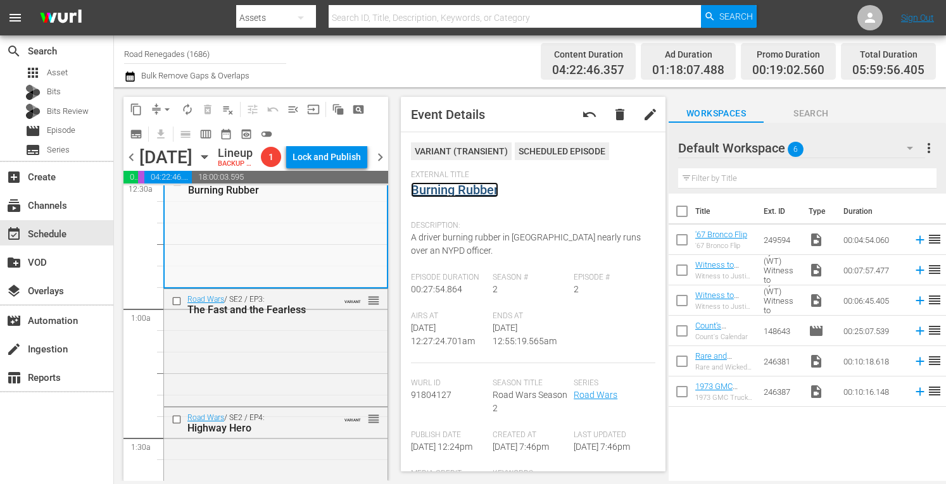
scroll to position [177, 0]
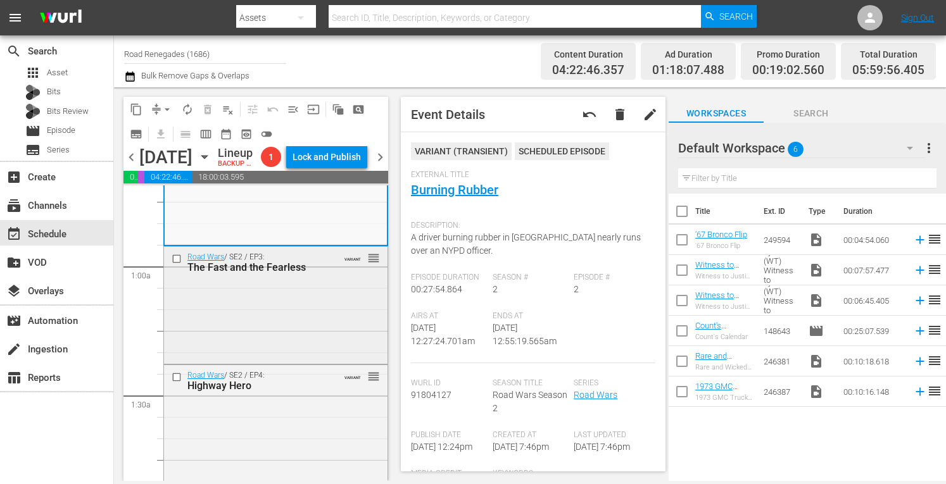
click at [299, 362] on div "Road Wars / SE2 / EP3: The Fast and the Fearless VARIANT reorder" at bounding box center [276, 304] width 224 height 115
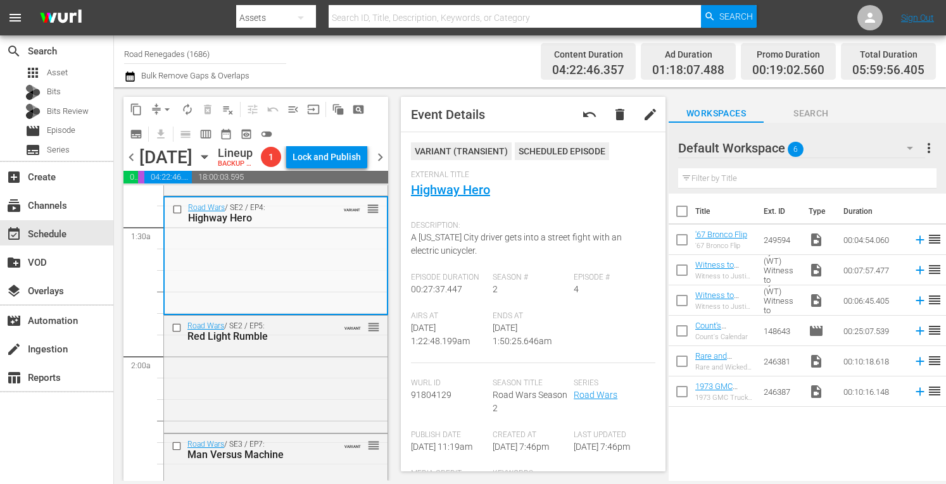
scroll to position [320, 0]
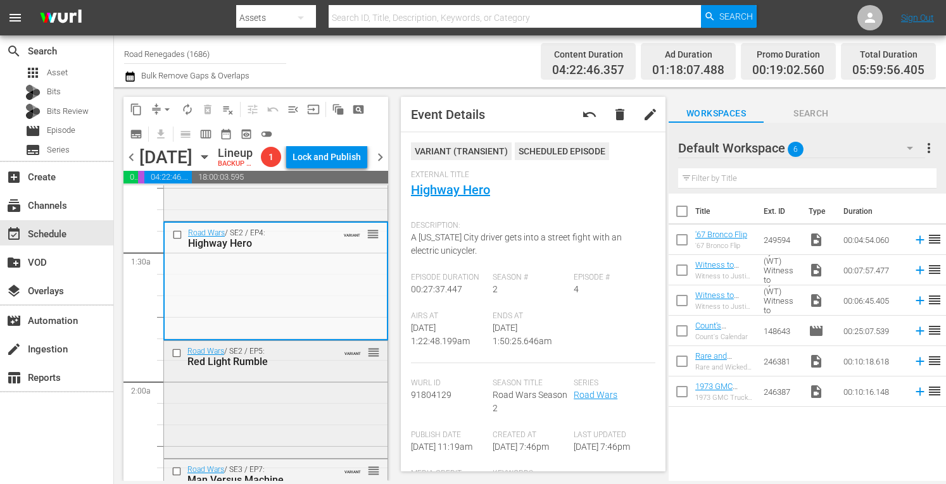
click at [296, 419] on div "Road Wars / SE2 / EP5: Red Light Rumble VARIANT reorder" at bounding box center [276, 398] width 224 height 115
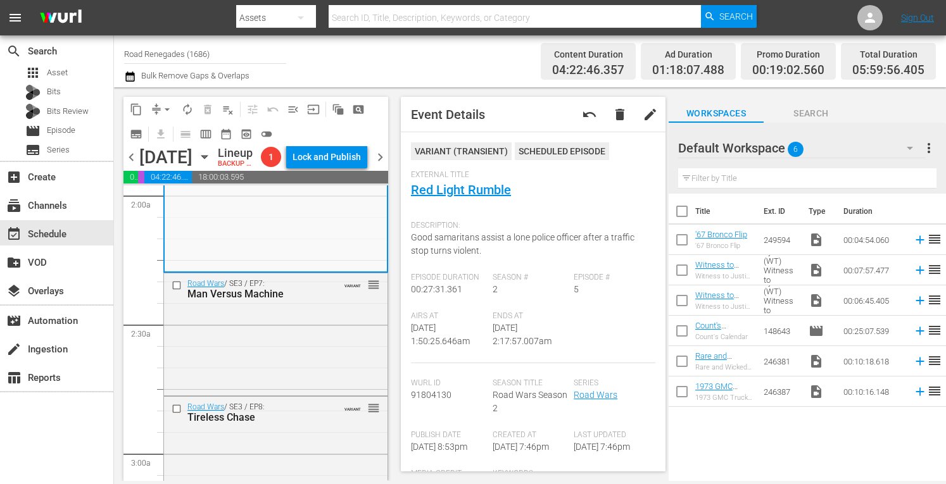
scroll to position [540, 0]
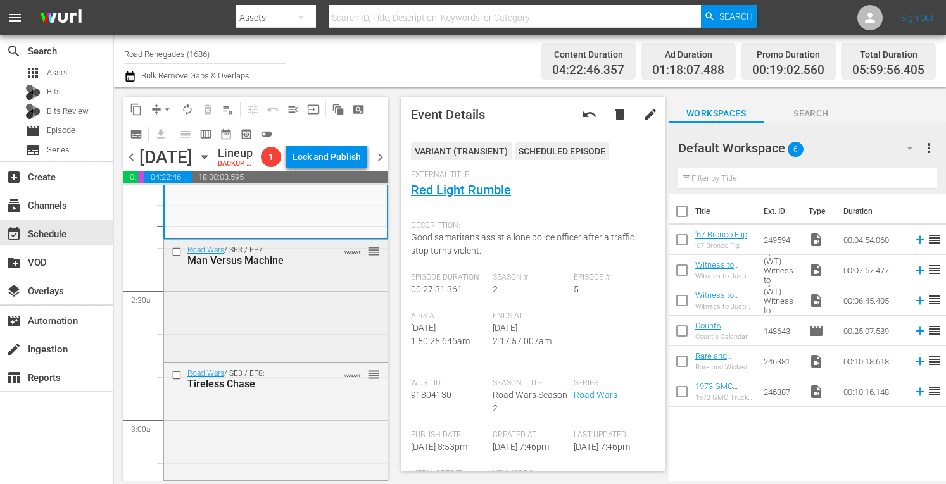
click at [265, 351] on div "Road Wars / SE3 / EP7: Man Versus Machine VARIANT reorder" at bounding box center [276, 300] width 224 height 120
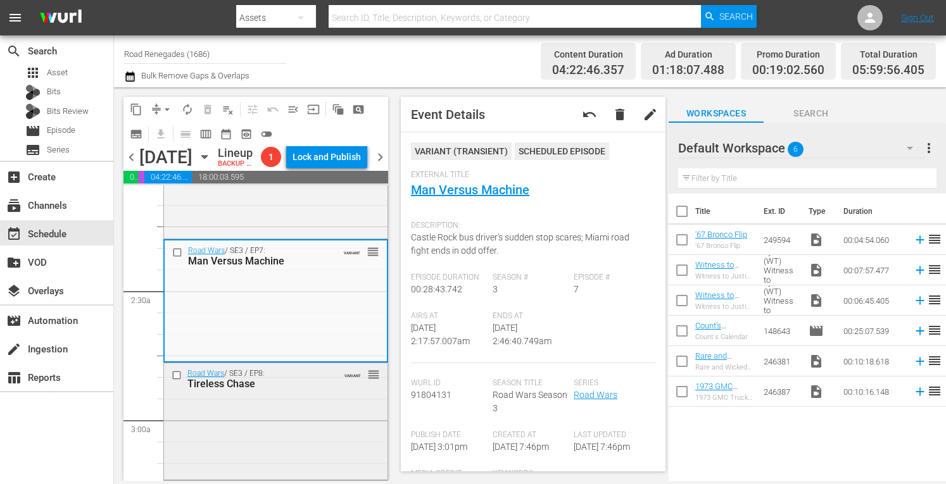
click at [282, 452] on div "Road Wars / SE3 / EP8: Tireless Chase VARIANT reorder" at bounding box center [276, 420] width 224 height 113
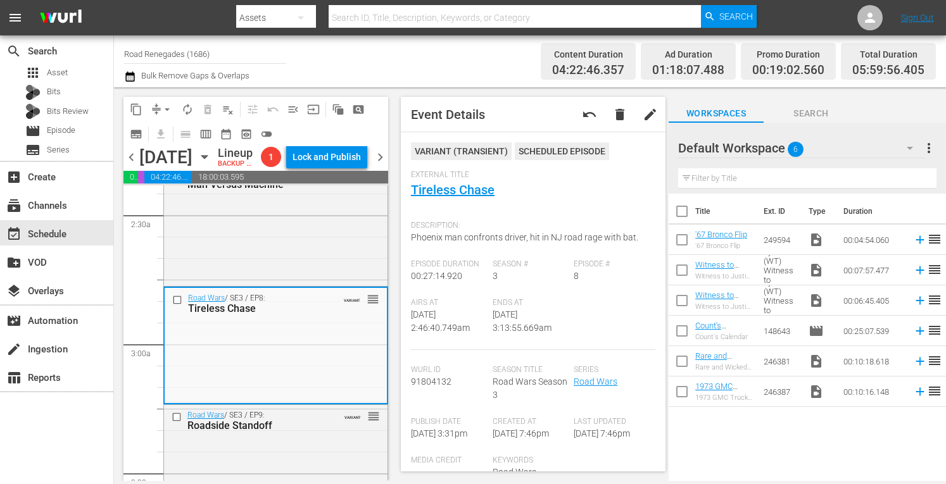
scroll to position [768, 0]
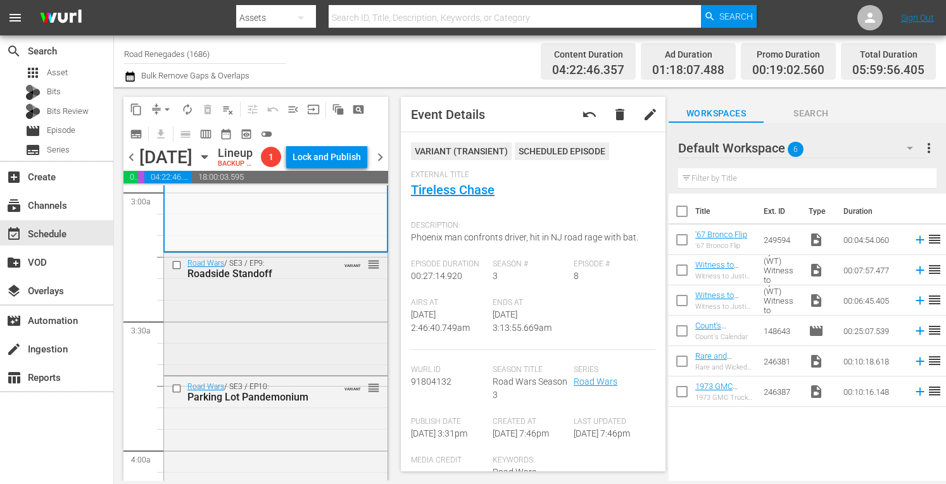
click at [280, 340] on div "Road Wars / SE3 / EP9: Roadside Standoff VARIANT reorder" at bounding box center [276, 313] width 224 height 120
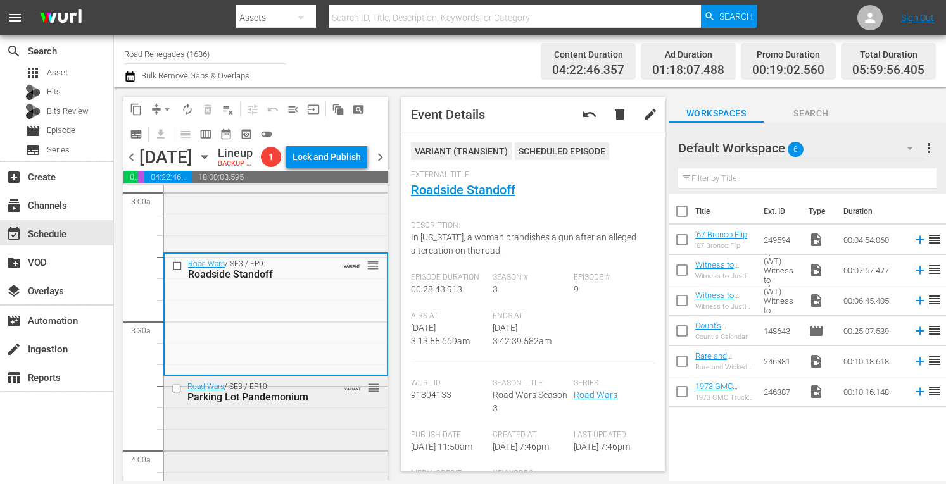
click at [307, 441] on div "Road Wars / SE3 / EP10: Parking Lot Pandemonium VARIANT reorder" at bounding box center [276, 434] width 224 height 115
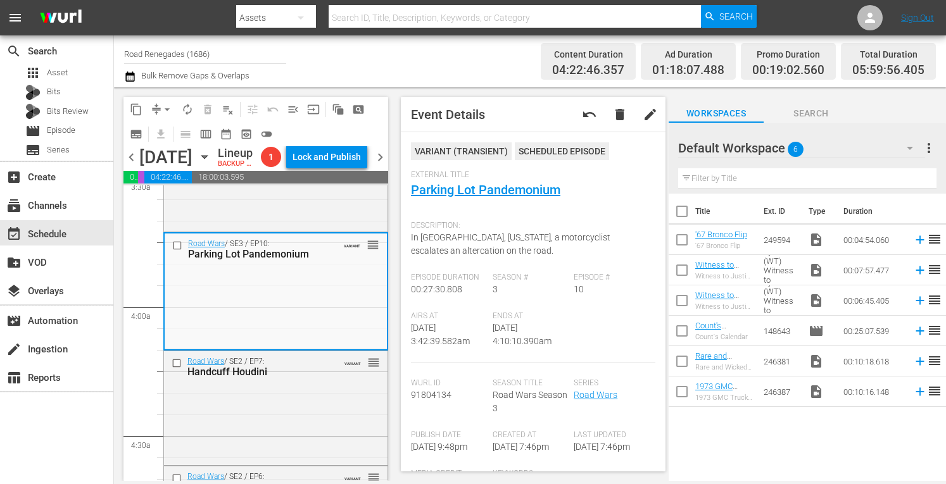
scroll to position [988, 0]
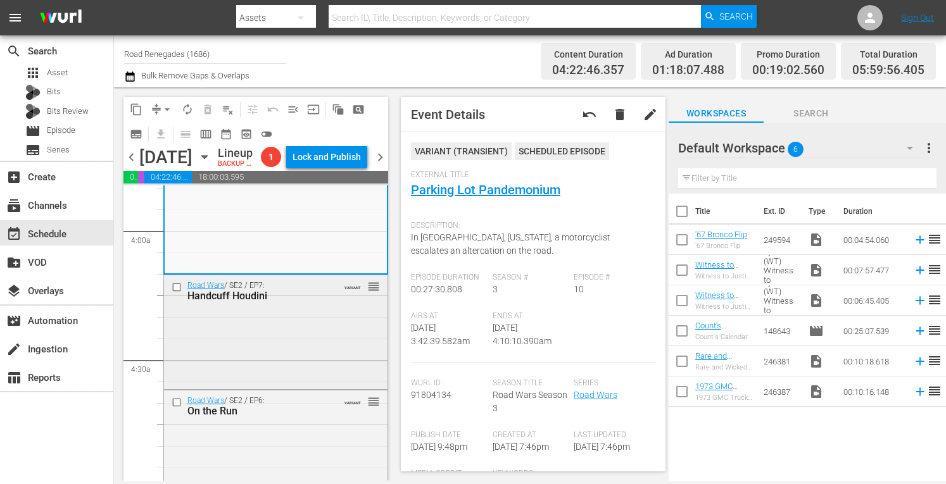
click at [318, 340] on div "Road Wars / SE2 / EP7: Handcuff Houdini VARIANT reorder" at bounding box center [276, 330] width 224 height 111
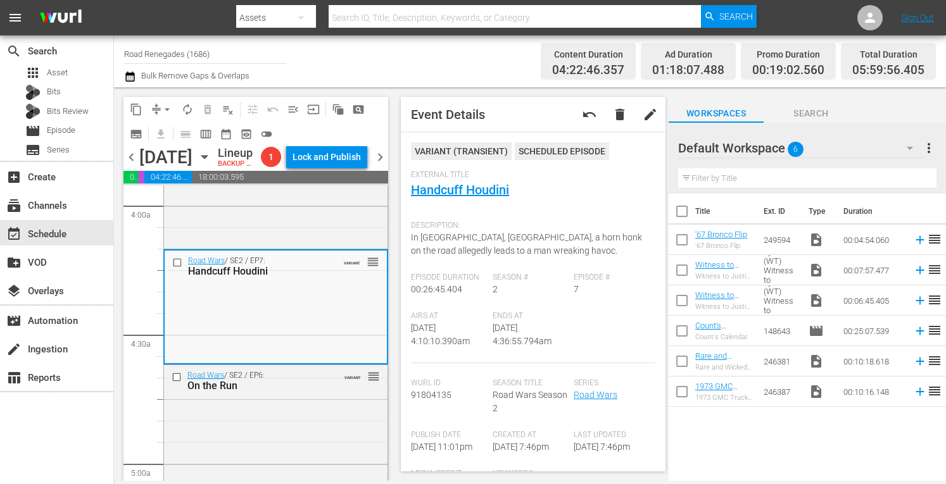
scroll to position [1098, 0]
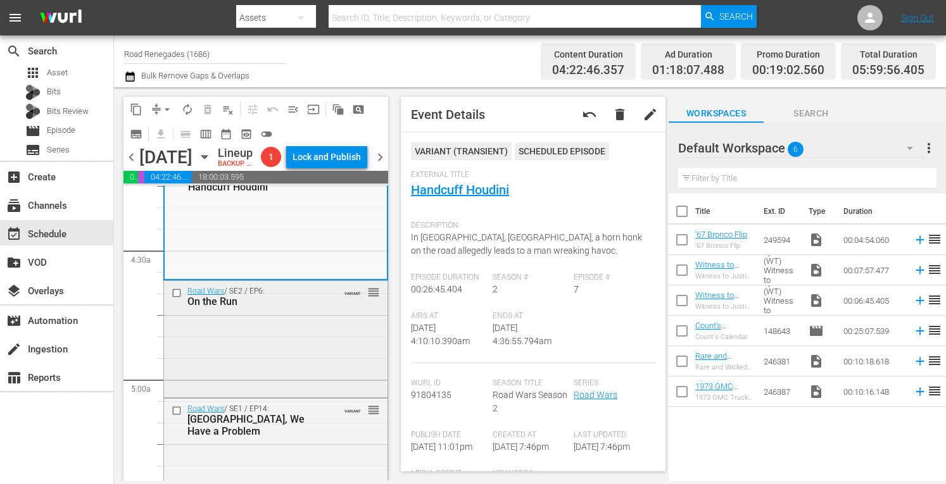
click at [307, 358] on div "Road Wars / SE2 / EP6: On the Run VARIANT reorder" at bounding box center [276, 338] width 224 height 114
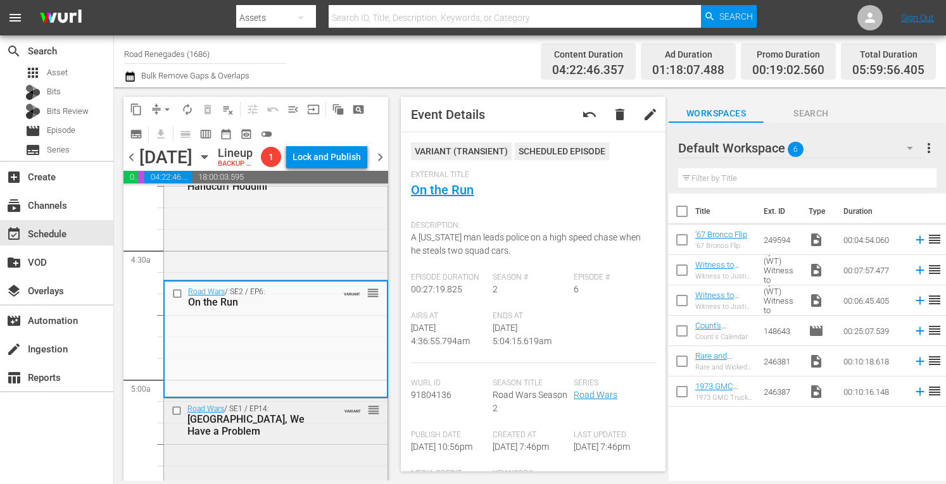
click at [326, 459] on div "Road Wars / SE1 / EP14: Houston, We Have a Problem VARIANT reorder" at bounding box center [276, 457] width 224 height 117
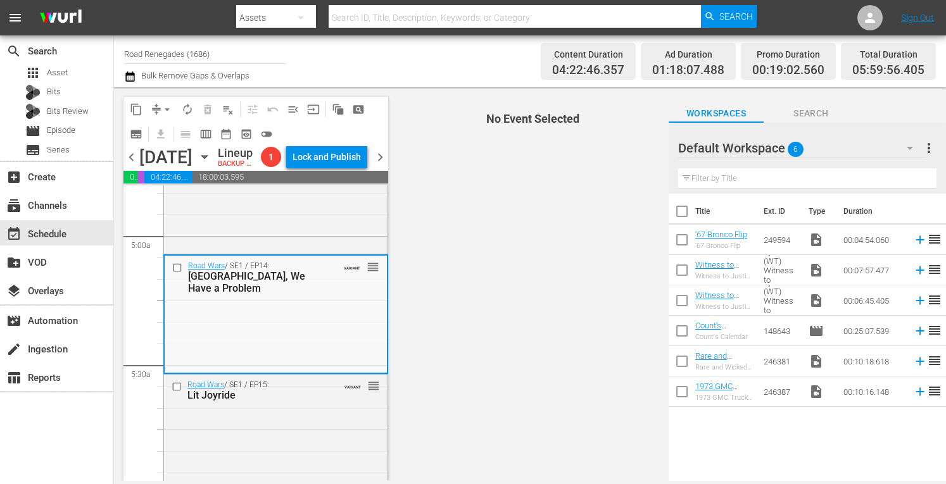
scroll to position [1351, 0]
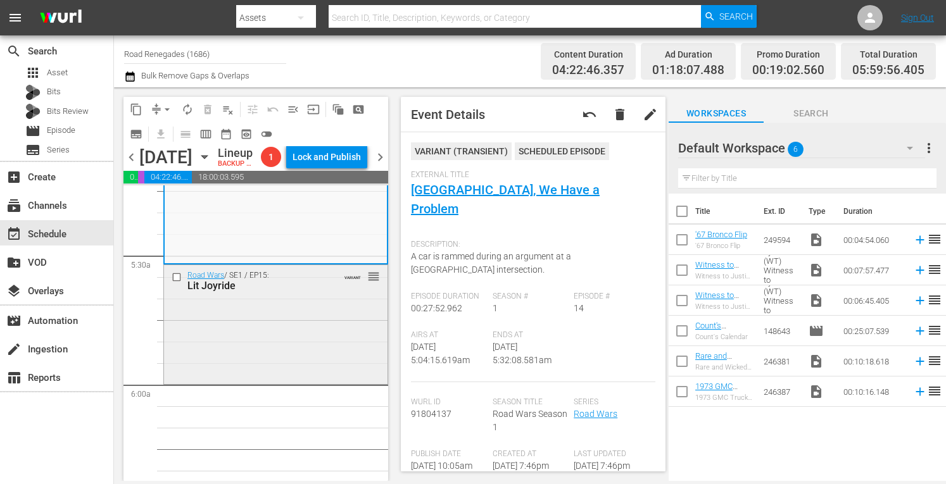
click at [319, 342] on div "Road Wars / SE1 / EP15: Lit Joyride VARIANT reorder" at bounding box center [276, 323] width 224 height 116
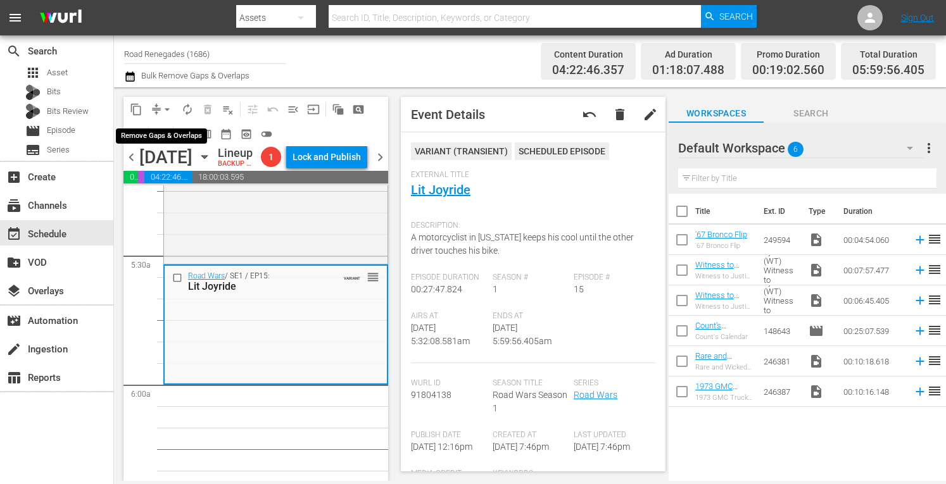
click at [170, 104] on span "arrow_drop_down" at bounding box center [167, 109] width 13 height 13
click at [165, 139] on li "Align to Midnight" at bounding box center [167, 135] width 104 height 21
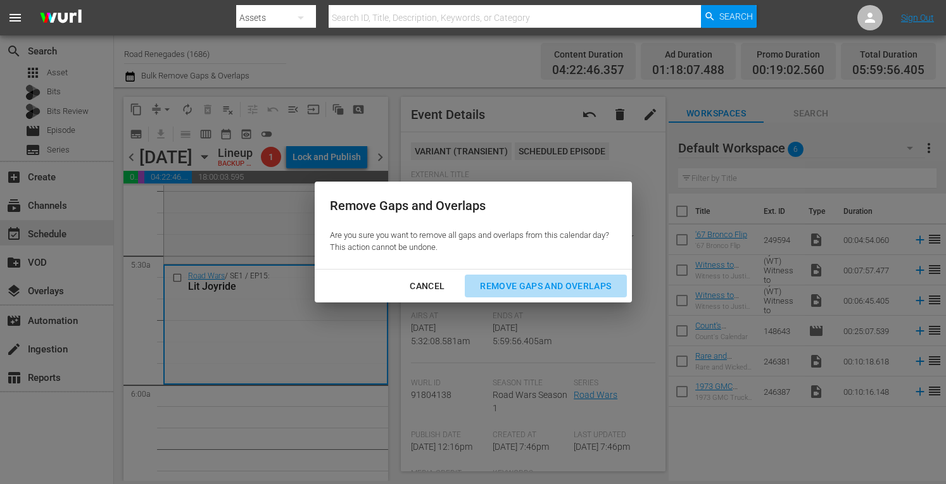
click at [530, 278] on button "Remove Gaps and Overlaps" at bounding box center [545, 286] width 161 height 23
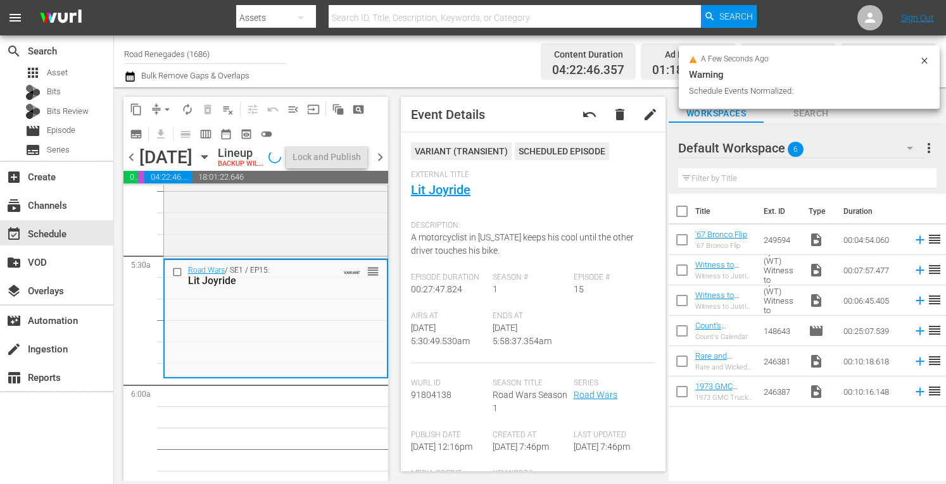
scroll to position [1329, 0]
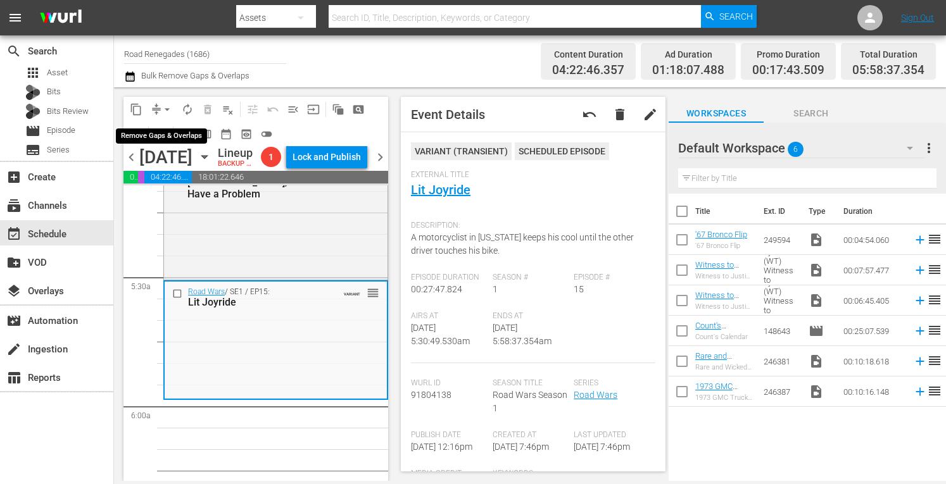
click at [166, 104] on span "arrow_drop_down" at bounding box center [167, 109] width 13 height 13
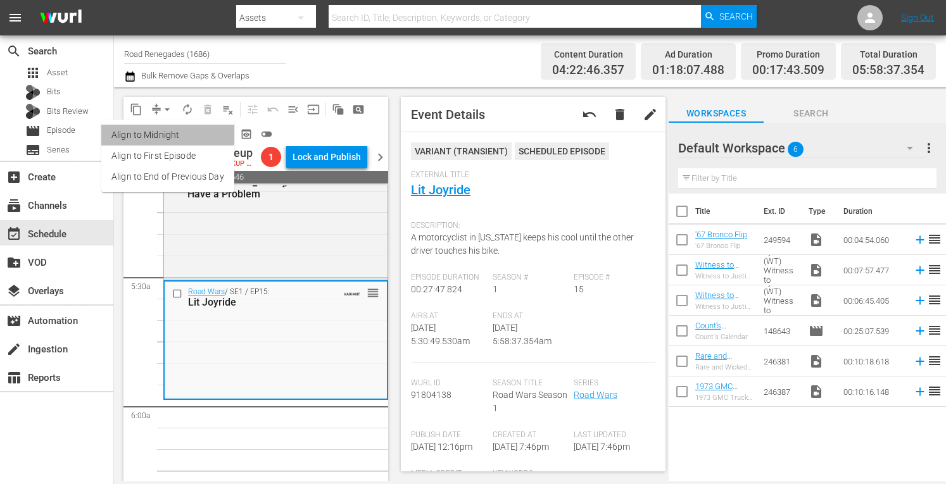
click at [167, 134] on li "Align to Midnight" at bounding box center [167, 135] width 133 height 21
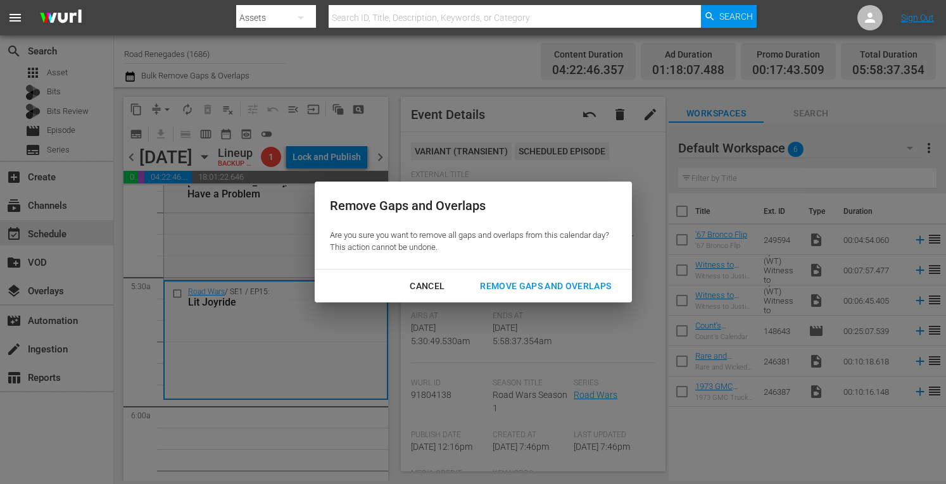
click at [540, 282] on div "Remove Gaps and Overlaps" at bounding box center [545, 287] width 151 height 16
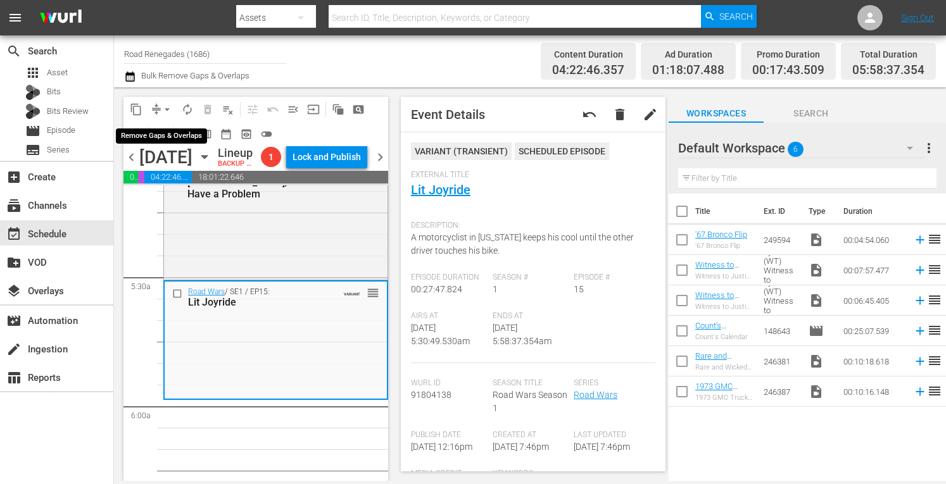
click at [167, 104] on span "arrow_drop_down" at bounding box center [167, 109] width 13 height 13
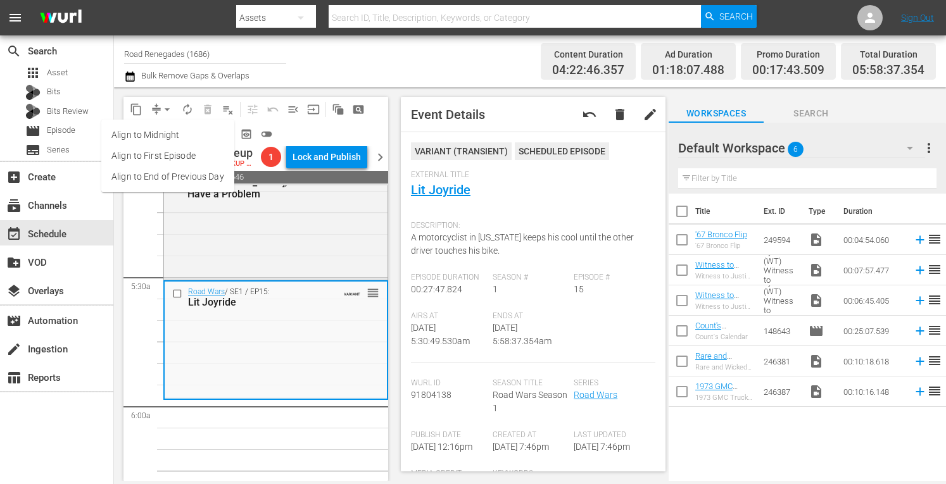
click at [168, 135] on li "Align to Midnight" at bounding box center [167, 135] width 133 height 21
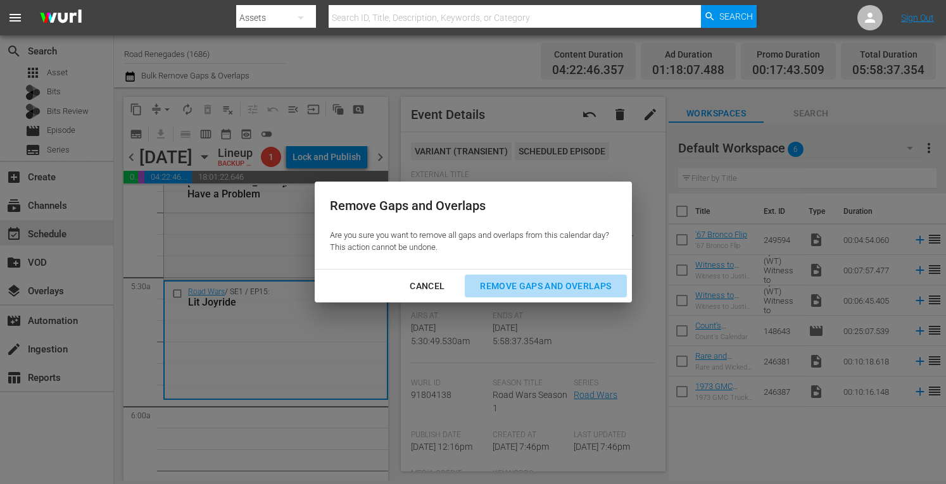
click at [578, 283] on div "Remove Gaps and Overlaps" at bounding box center [545, 287] width 151 height 16
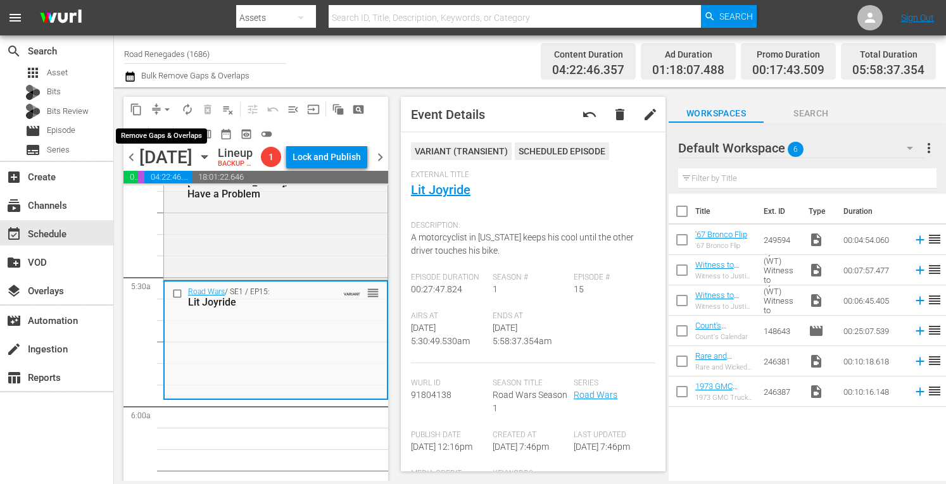
click at [169, 104] on span "arrow_drop_down" at bounding box center [167, 109] width 13 height 13
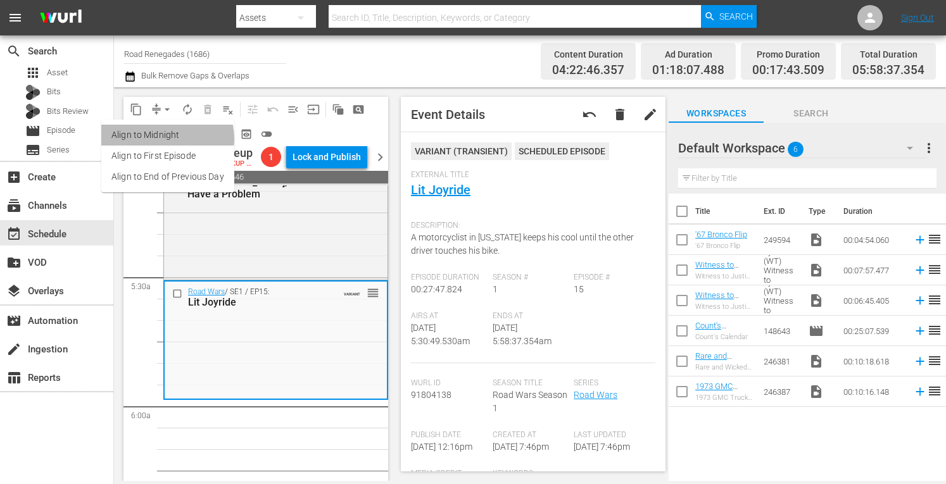
click at [163, 139] on li "Align to Midnight" at bounding box center [167, 135] width 133 height 21
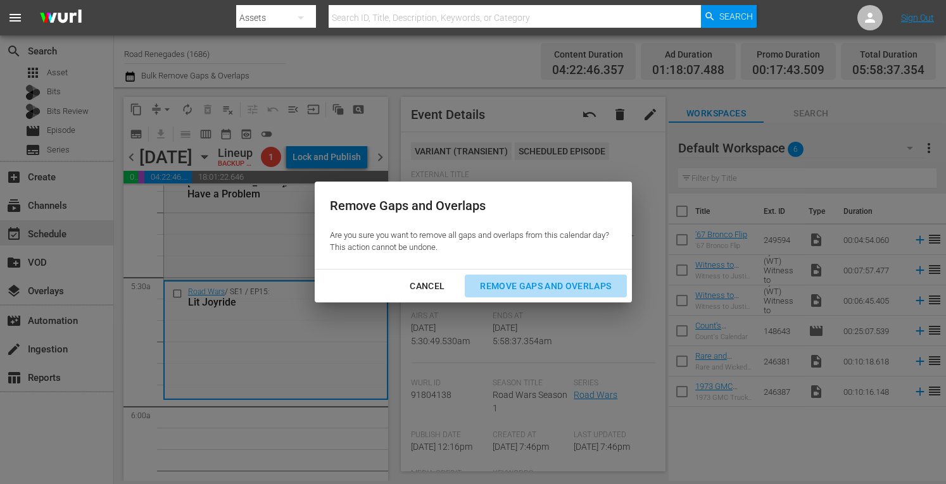
click at [543, 278] on button "Remove Gaps and Overlaps" at bounding box center [545, 286] width 161 height 23
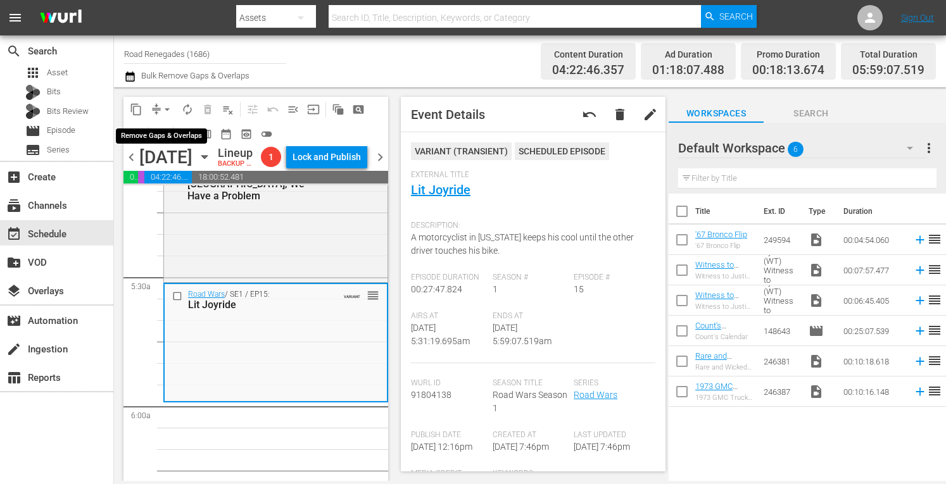
click at [165, 109] on span "arrow_drop_down" at bounding box center [167, 109] width 13 height 13
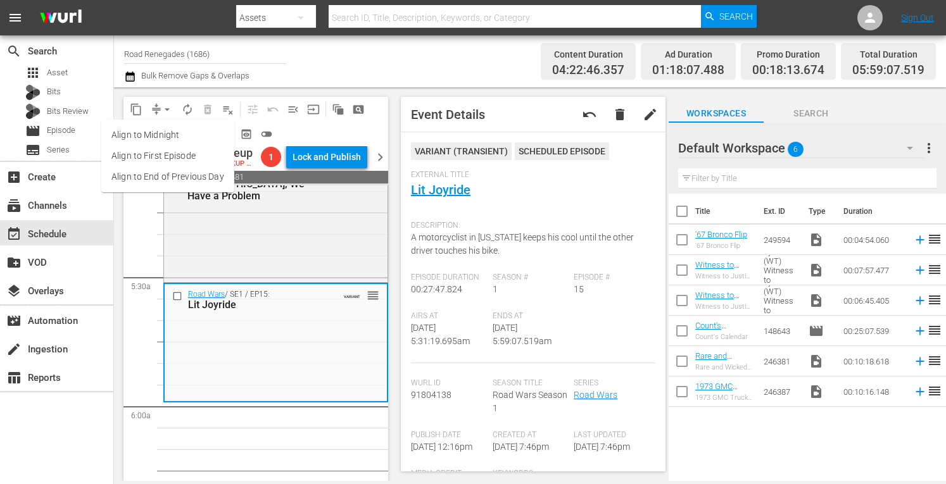
click at [162, 130] on li "Align to Midnight" at bounding box center [167, 135] width 133 height 21
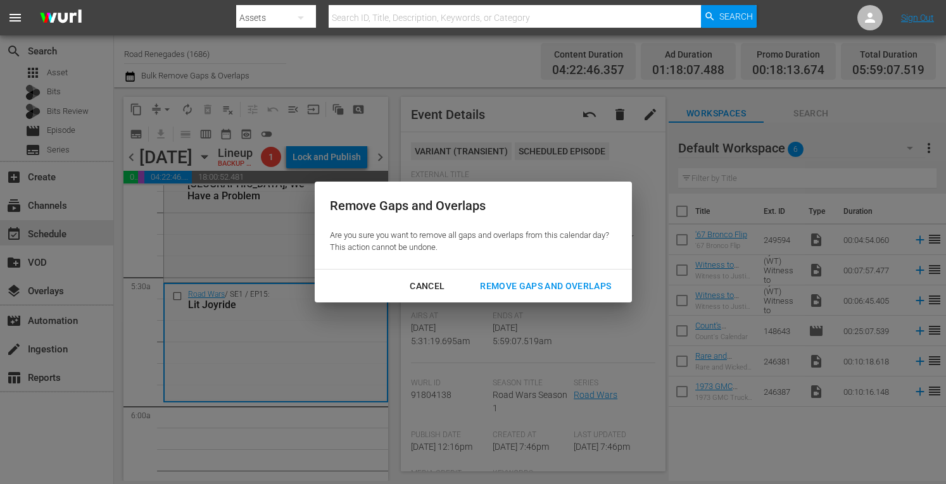
click at [514, 286] on div "Remove Gaps and Overlaps" at bounding box center [545, 287] width 151 height 16
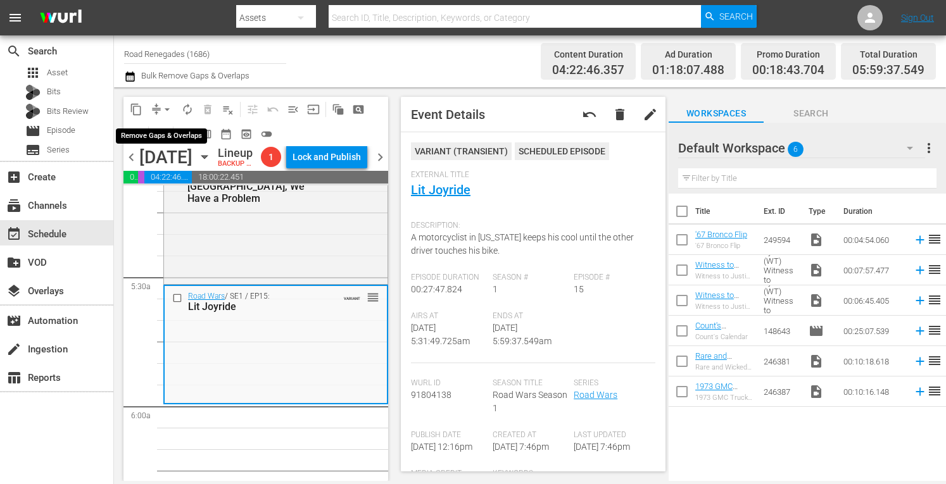
click at [167, 101] on button "arrow_drop_down" at bounding box center [167, 109] width 20 height 20
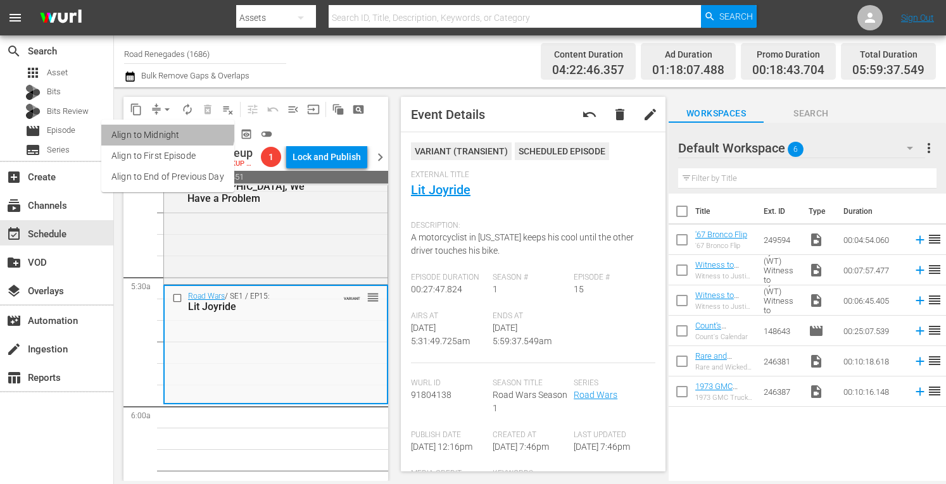
click at [166, 128] on li "Align to Midnight" at bounding box center [167, 135] width 133 height 21
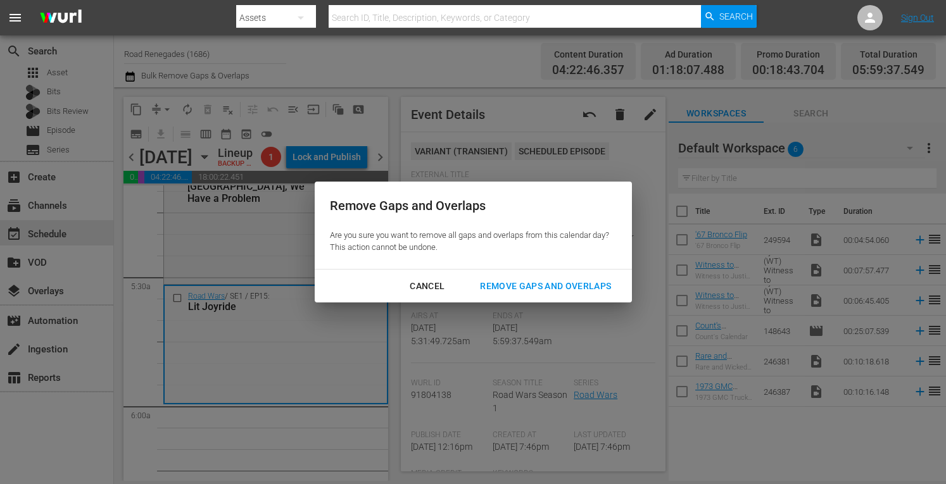
click at [509, 287] on div "Remove Gaps and Overlaps" at bounding box center [545, 287] width 151 height 16
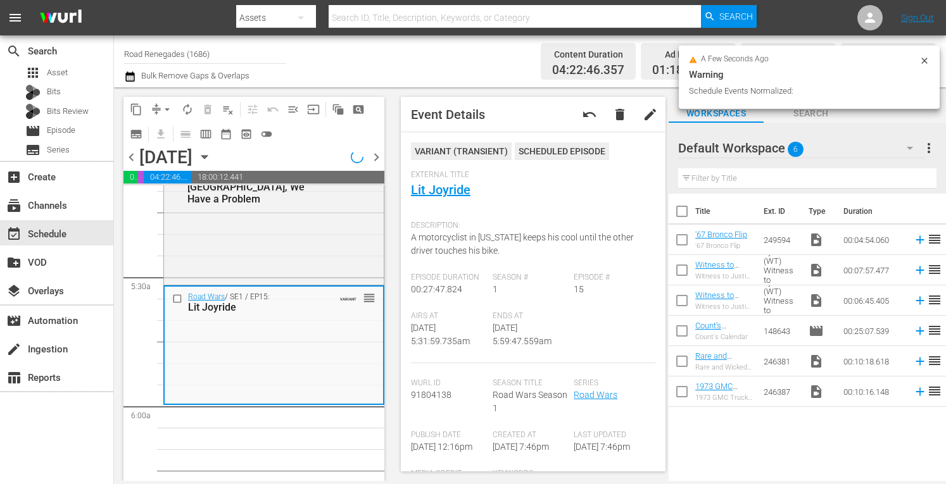
scroll to position [1351, 0]
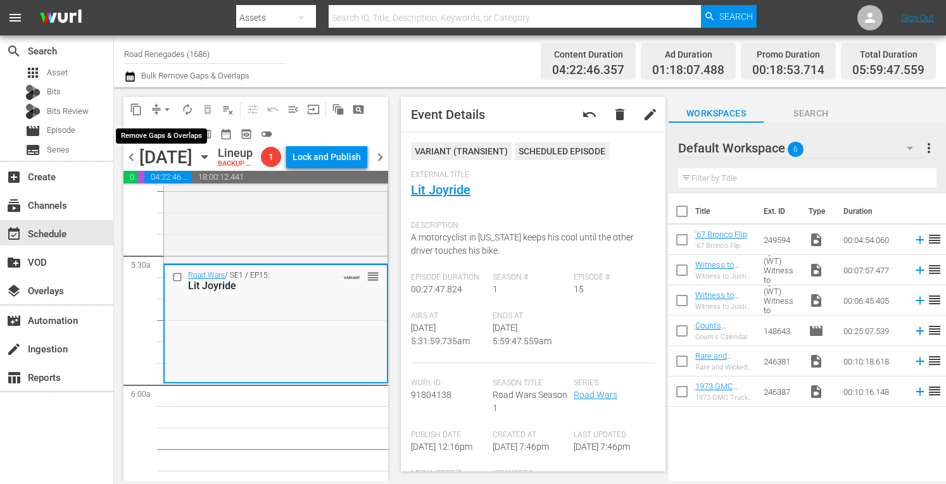
click at [166, 108] on span "arrow_drop_down" at bounding box center [167, 109] width 13 height 13
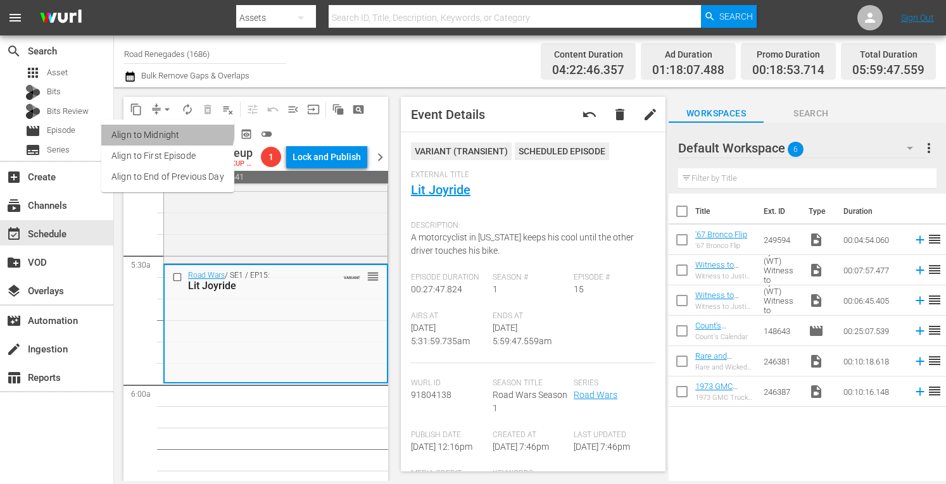
click at [166, 129] on li "Align to Midnight" at bounding box center [167, 135] width 133 height 21
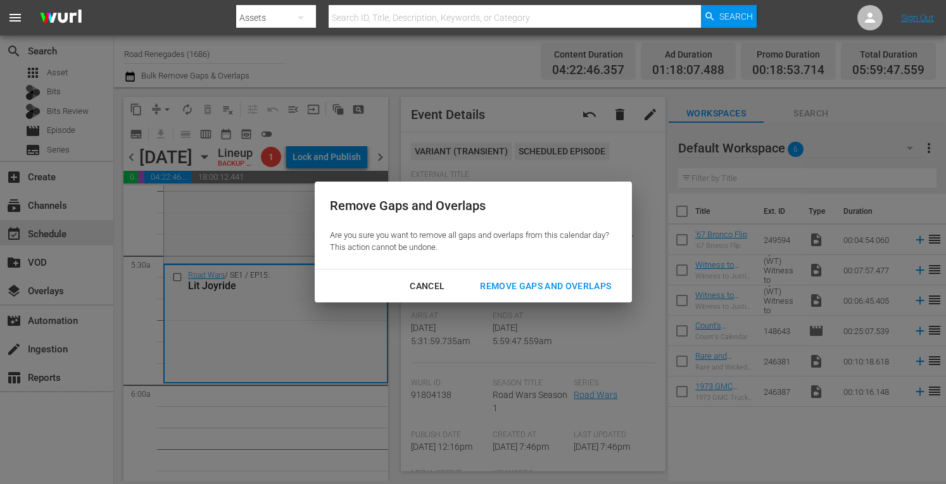
click at [490, 283] on div "Remove Gaps and Overlaps" at bounding box center [545, 287] width 151 height 16
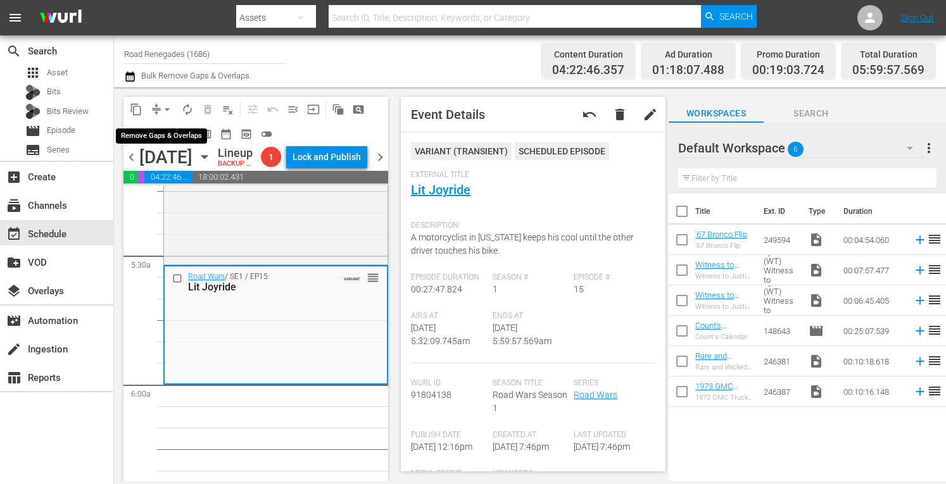
click at [163, 104] on span "arrow_drop_down" at bounding box center [167, 109] width 13 height 13
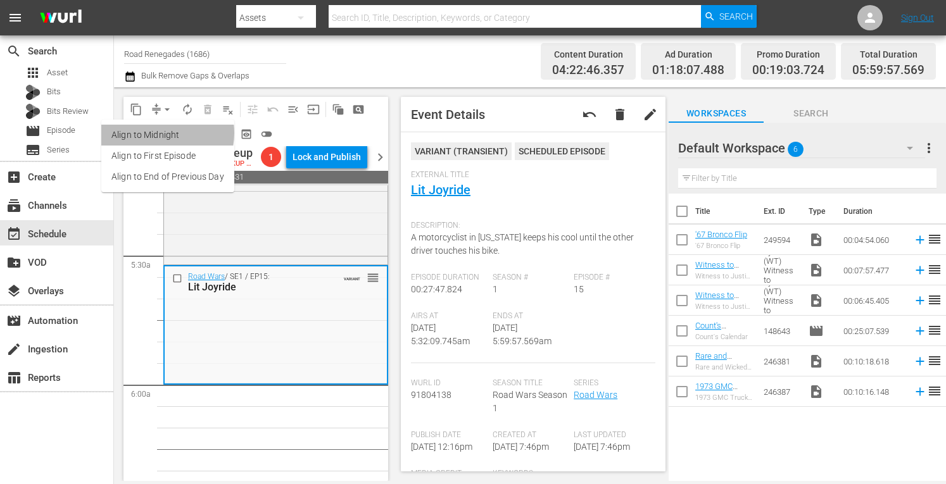
click at [157, 133] on li "Align to Midnight" at bounding box center [167, 135] width 133 height 21
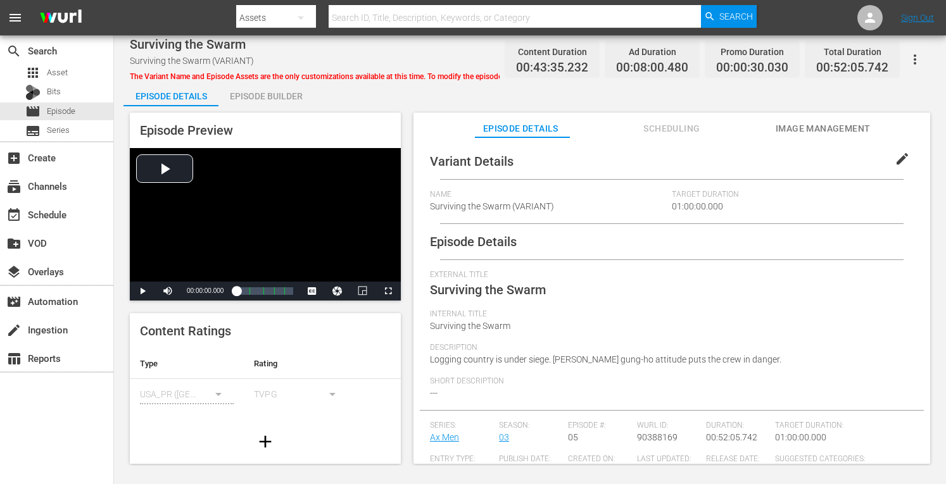
click at [281, 96] on div "Episode Builder" at bounding box center [265, 96] width 95 height 30
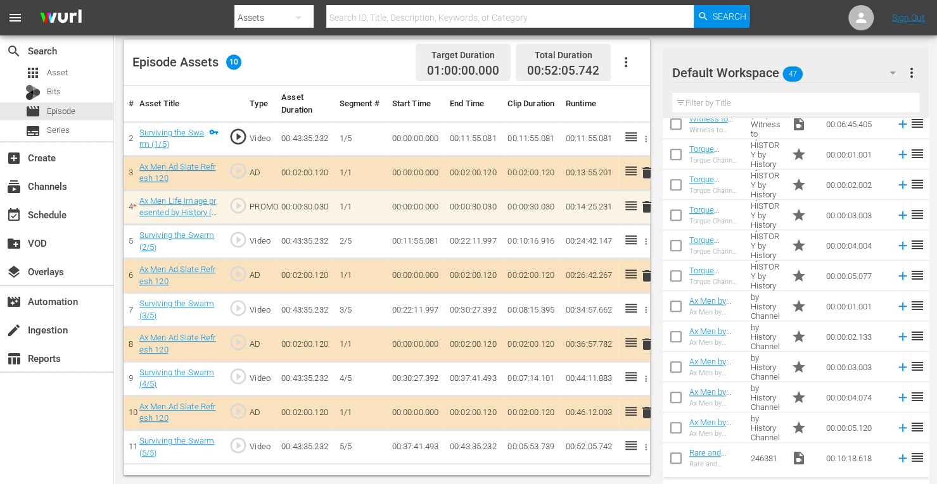
scroll to position [590, 0]
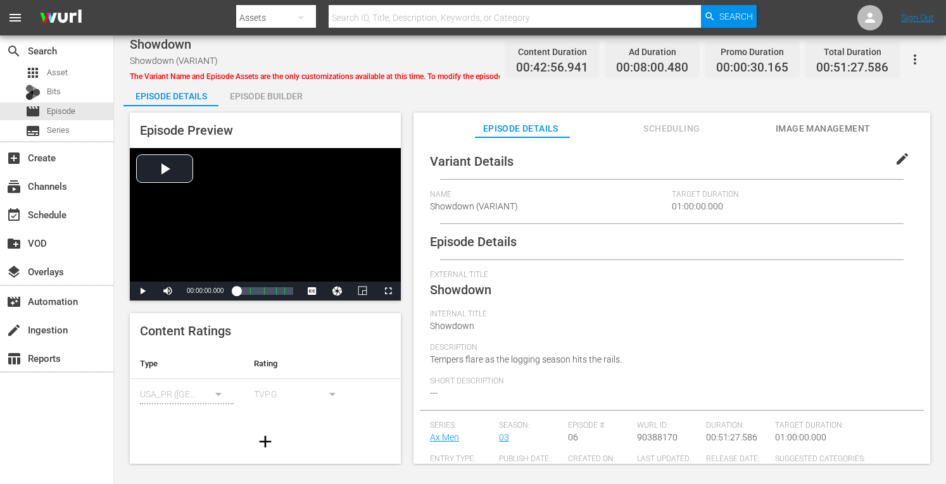
click at [289, 90] on div "Episode Builder" at bounding box center [265, 96] width 95 height 30
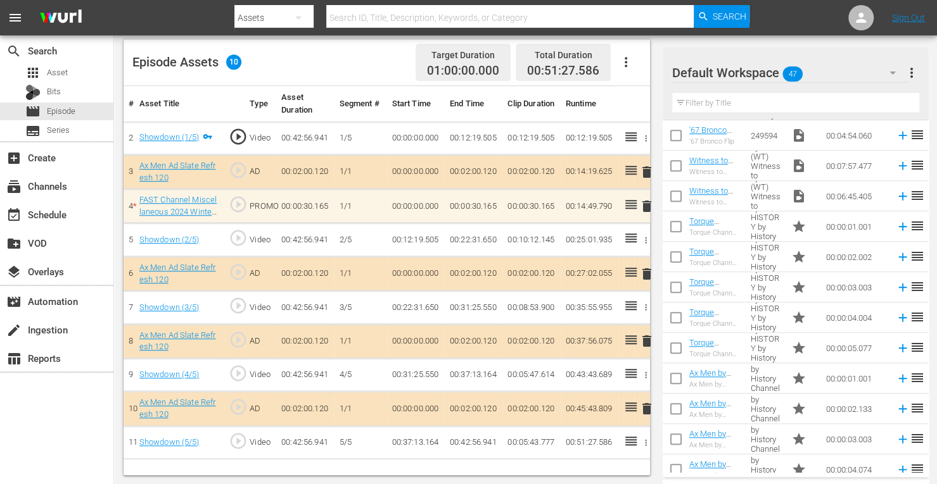
scroll to position [619, 0]
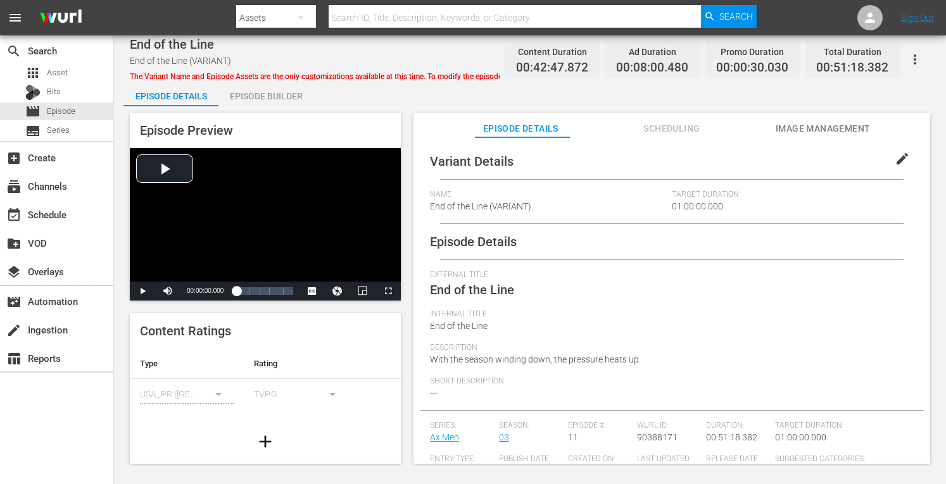
click at [289, 91] on div "Episode Builder" at bounding box center [265, 96] width 95 height 30
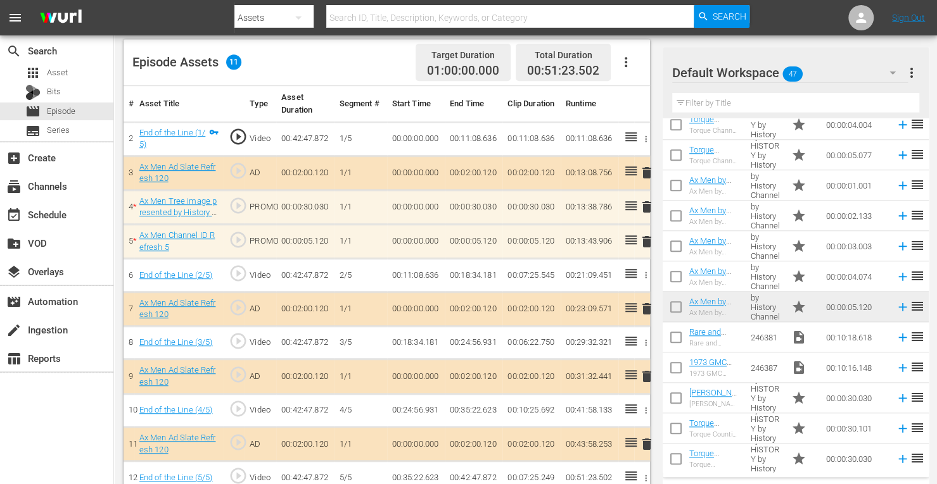
scroll to position [712, 0]
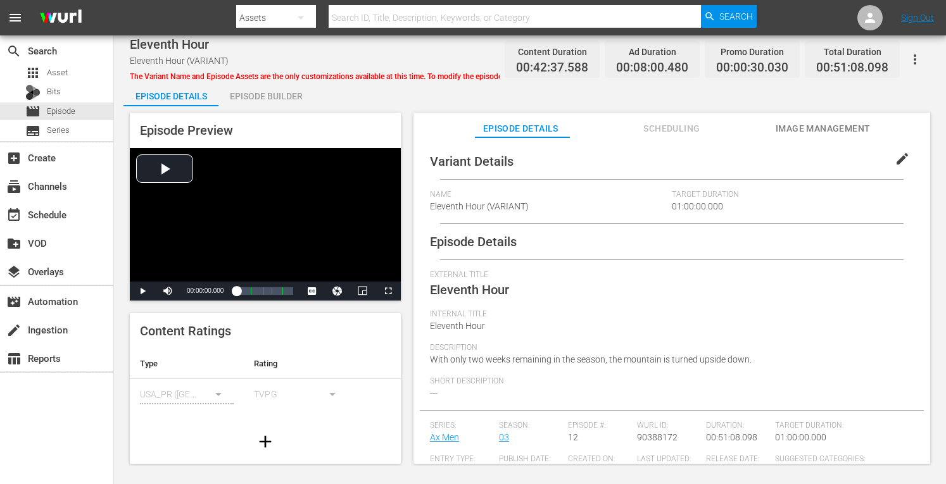
click at [284, 98] on div "Episode Builder" at bounding box center [265, 96] width 95 height 30
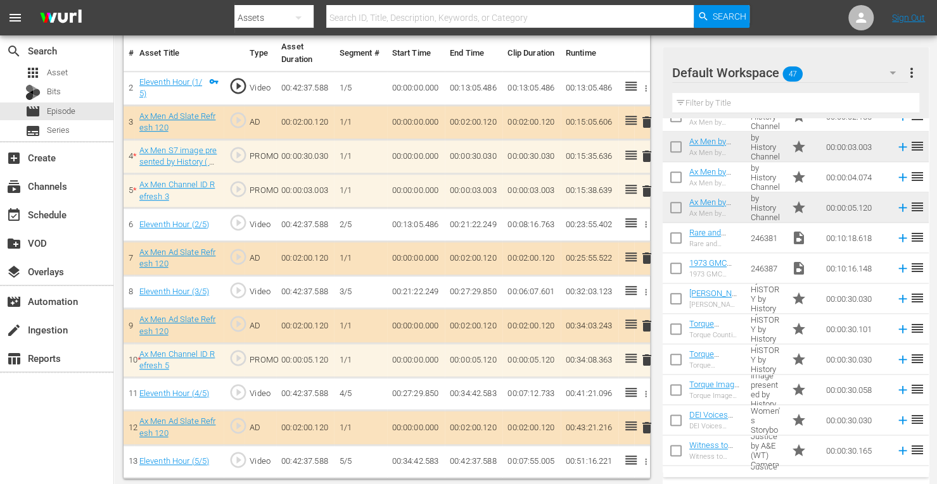
scroll to position [809, 0]
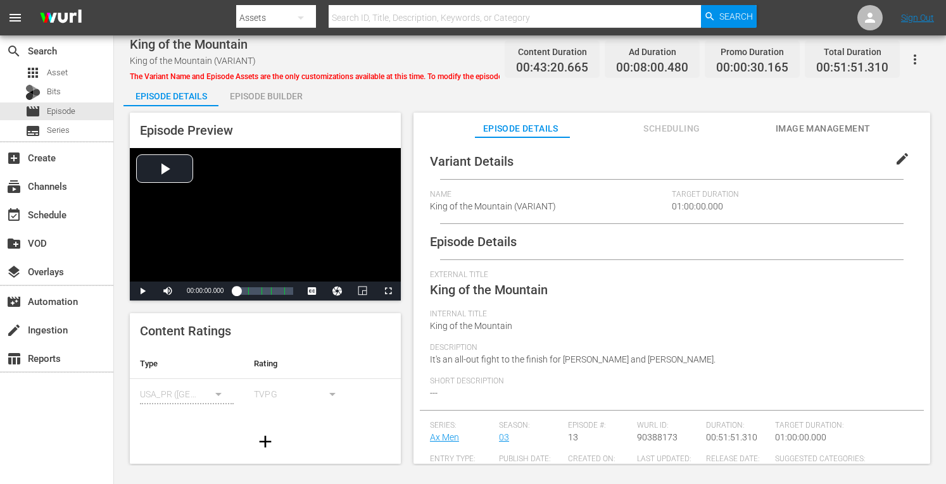
click at [265, 93] on div "Episode Builder" at bounding box center [265, 96] width 95 height 30
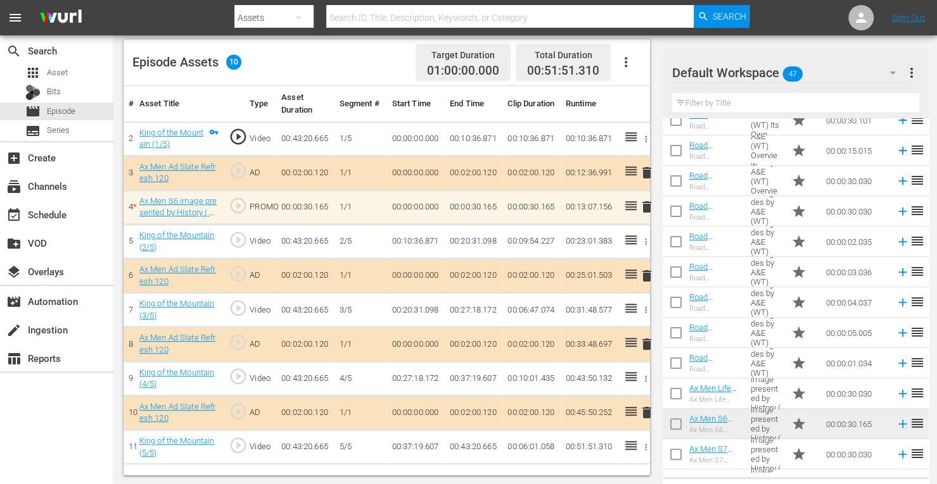
scroll to position [76, 0]
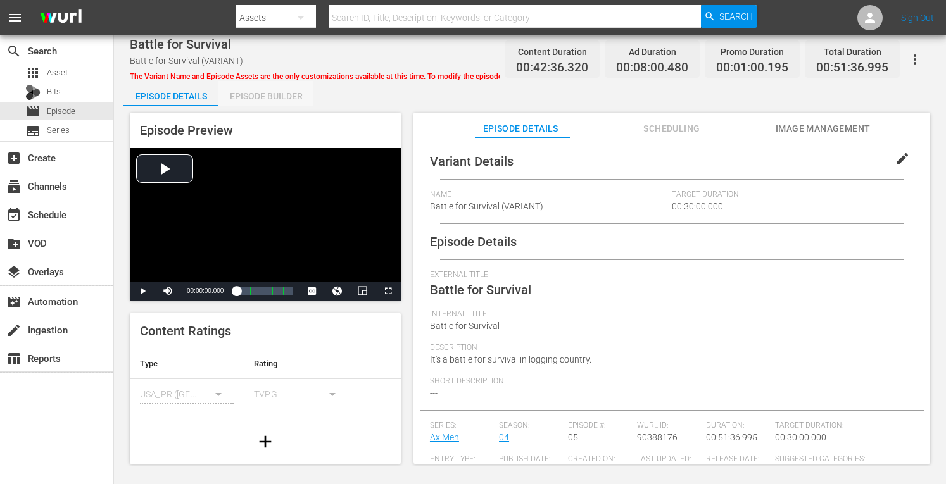
click at [281, 91] on div "Episode Builder" at bounding box center [265, 96] width 95 height 30
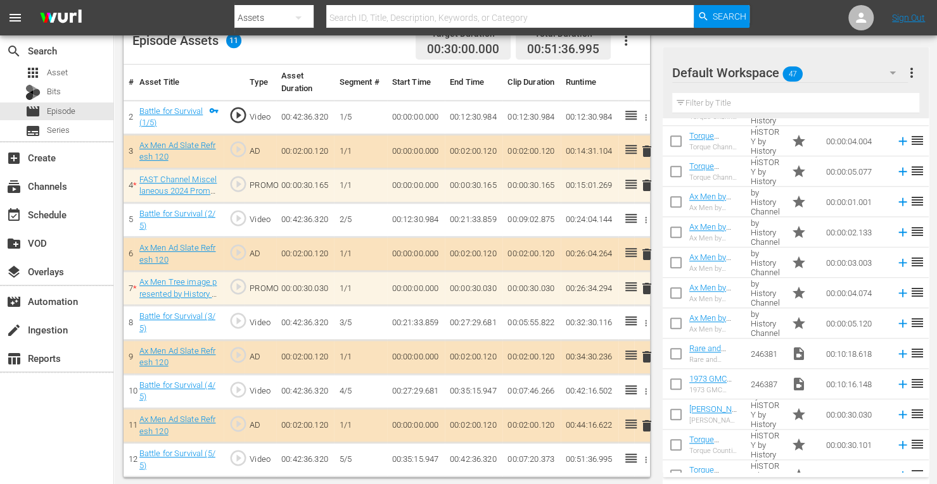
scroll to position [698, 0]
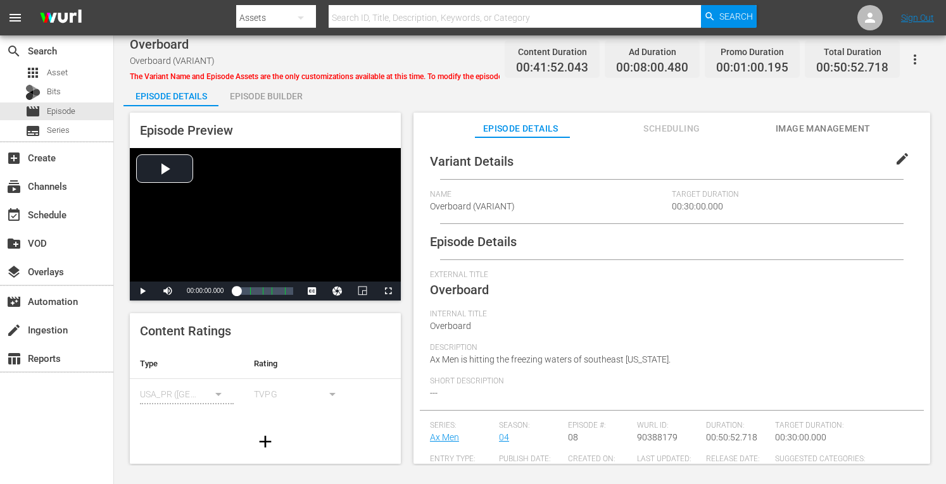
click at [281, 95] on div "Episode Builder" at bounding box center [265, 96] width 95 height 30
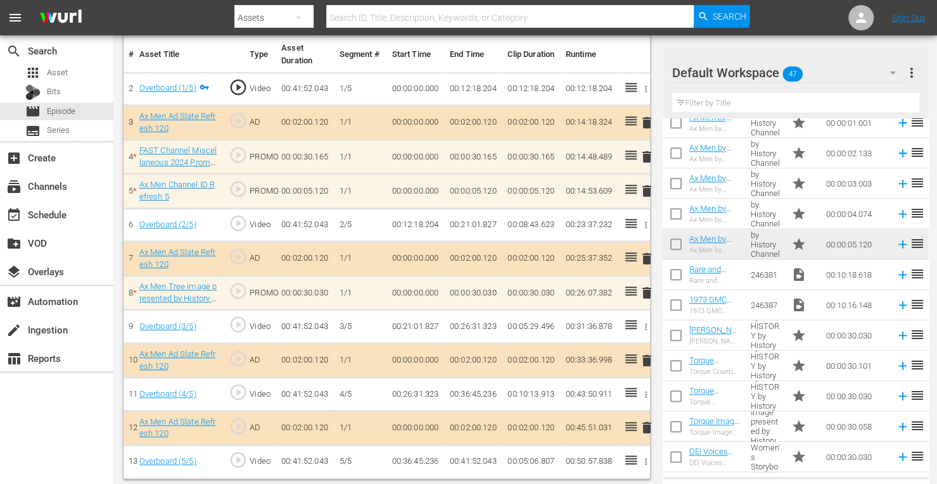
scroll to position [760, 0]
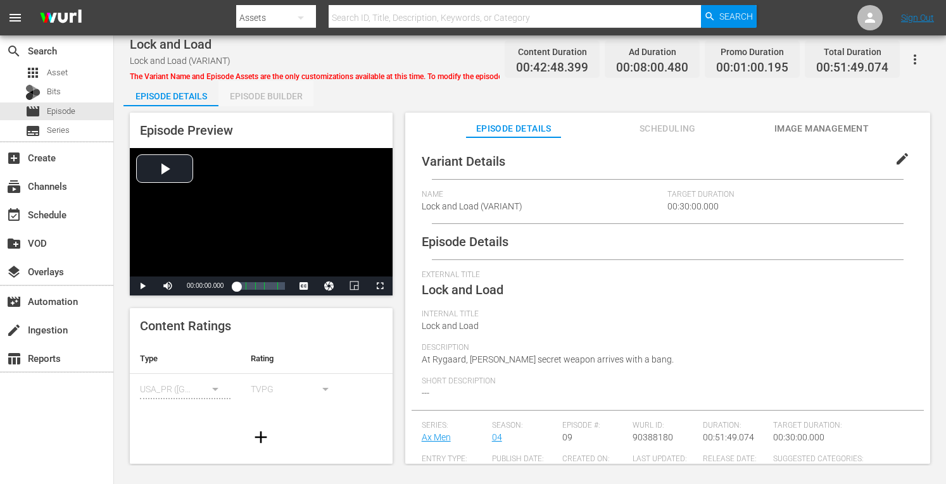
click at [285, 93] on div "Episode Builder" at bounding box center [265, 96] width 95 height 30
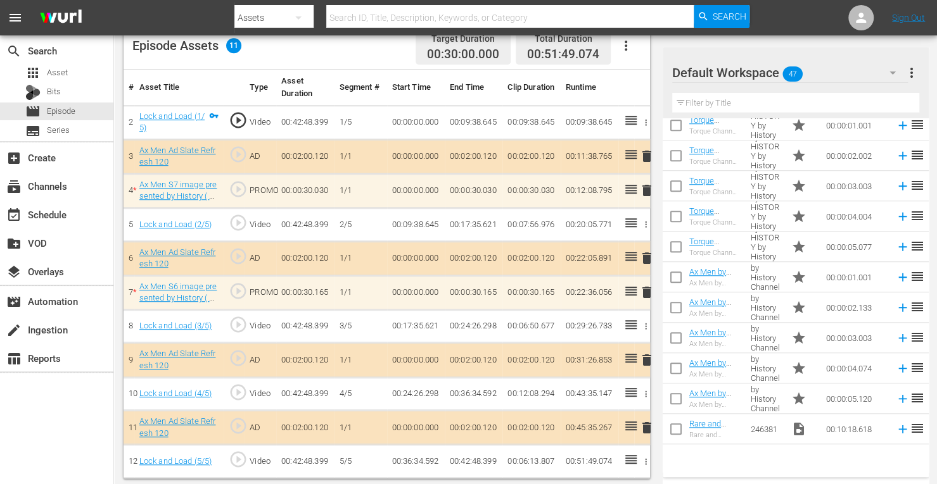
scroll to position [619, 0]
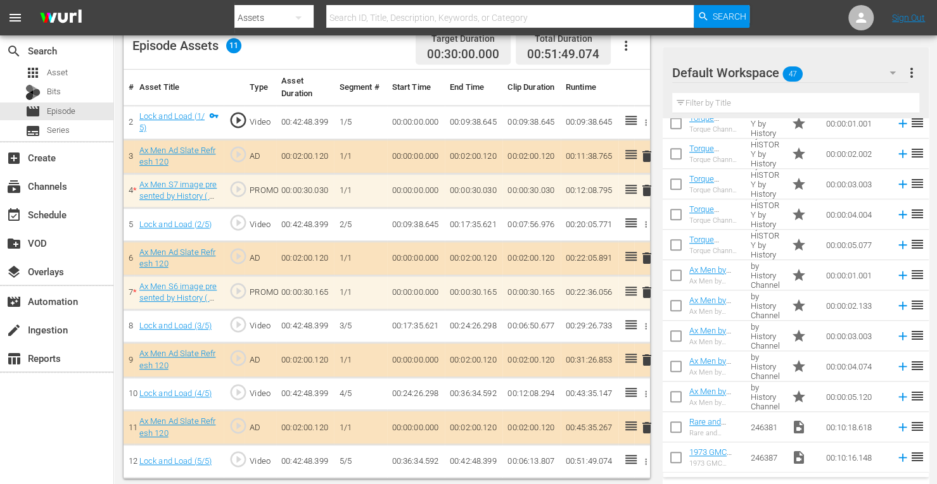
click at [852, 395] on td "00:00:05.120" at bounding box center [856, 397] width 70 height 30
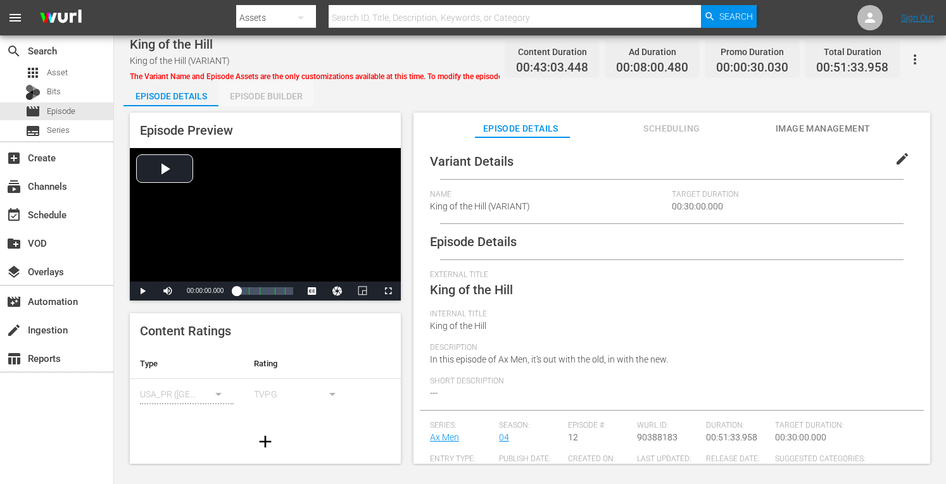
click at [282, 94] on div "Episode Builder" at bounding box center [265, 96] width 95 height 30
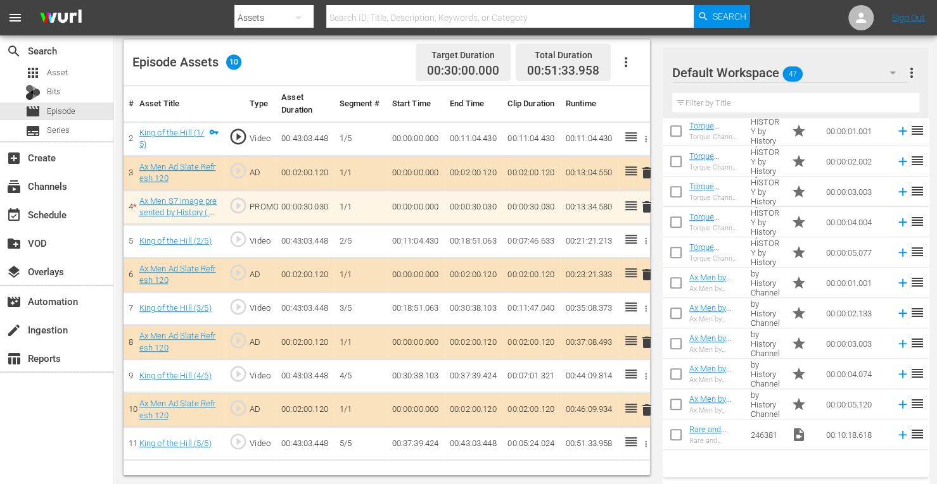
scroll to position [619, 0]
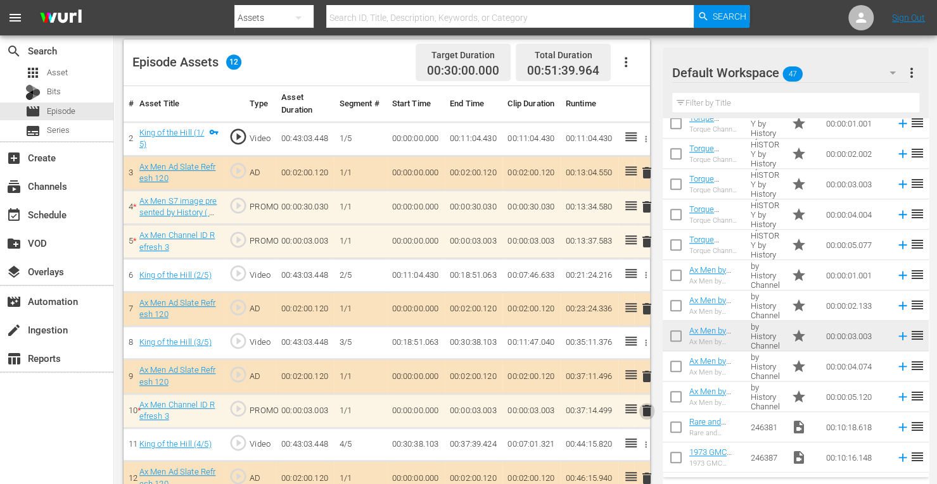
click at [645, 408] on span "delete" at bounding box center [646, 410] width 15 height 15
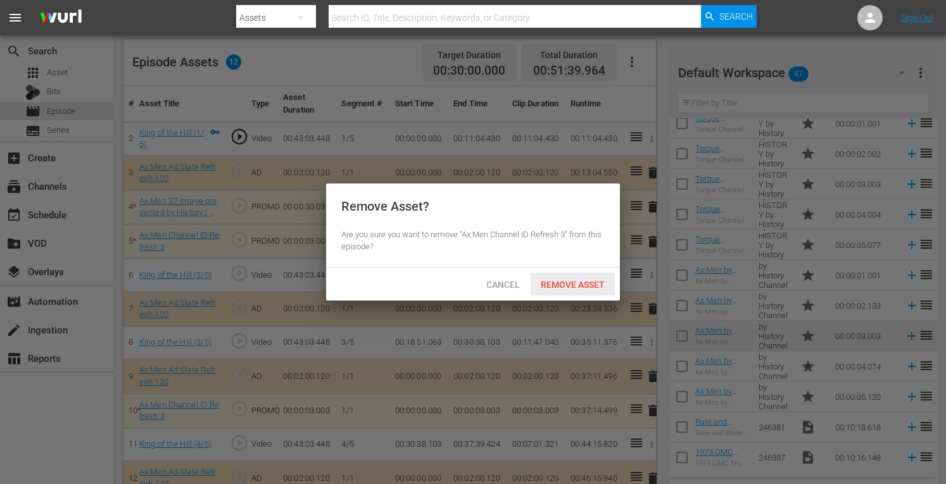
click at [586, 286] on span "Remove Asset" at bounding box center [573, 285] width 84 height 10
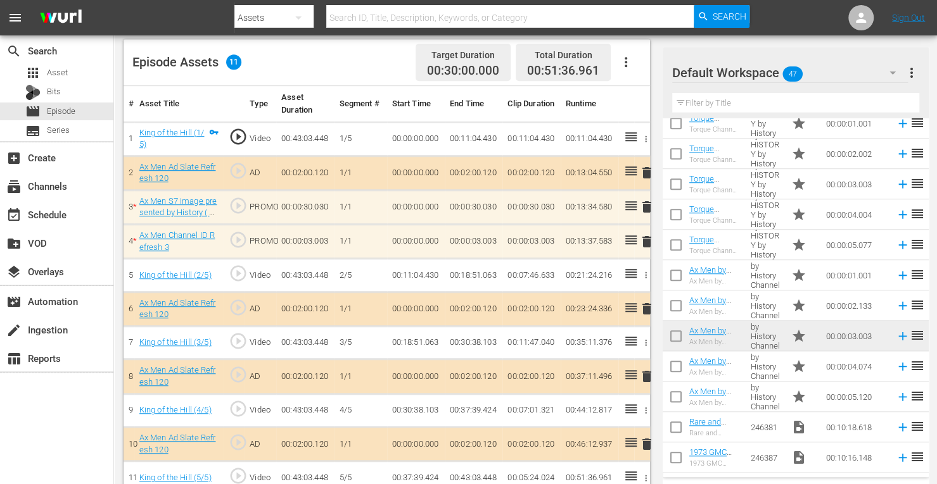
click at [645, 236] on span "delete" at bounding box center [646, 241] width 15 height 15
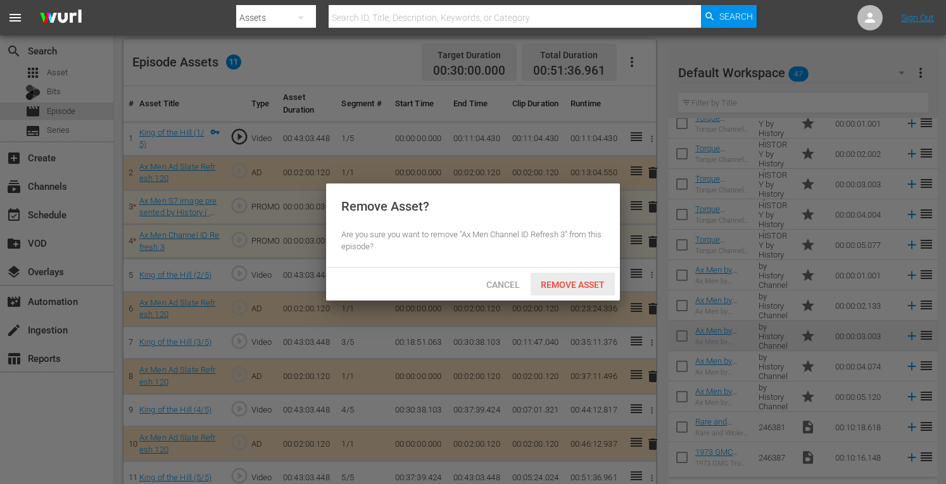
click at [588, 290] on div "Remove Asset" at bounding box center [573, 284] width 84 height 23
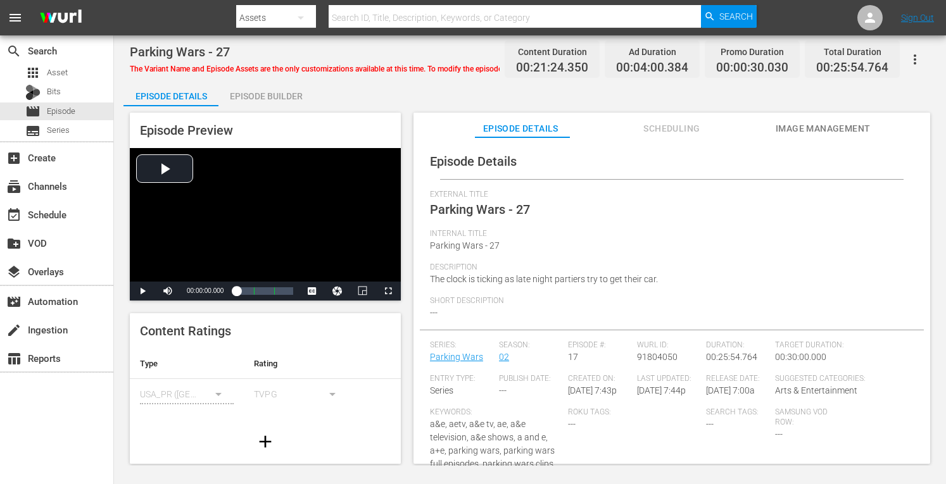
click at [282, 98] on div "Episode Builder" at bounding box center [265, 96] width 95 height 30
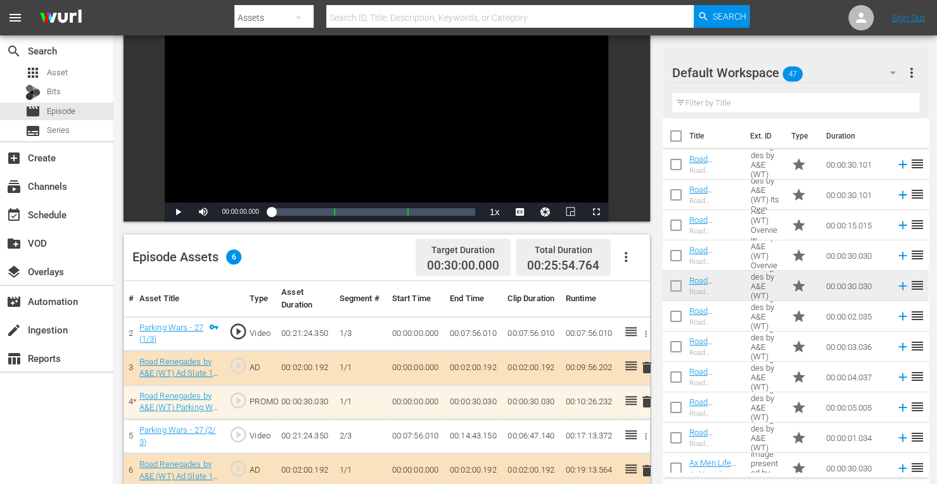
scroll to position [298, 0]
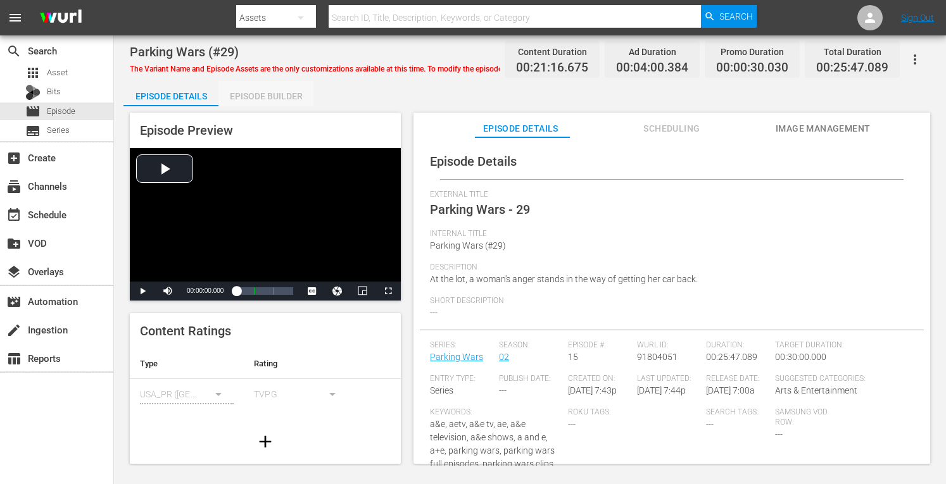
click at [271, 93] on div "Episode Builder" at bounding box center [265, 96] width 95 height 30
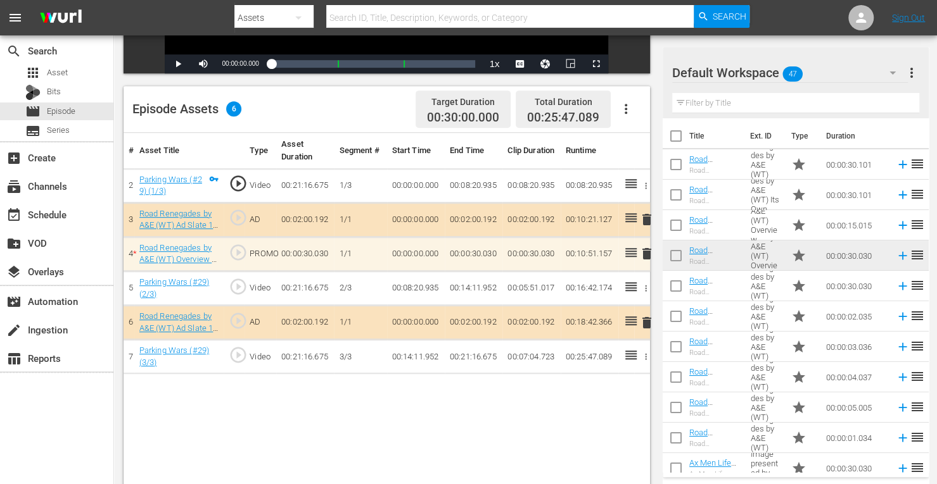
scroll to position [280, 0]
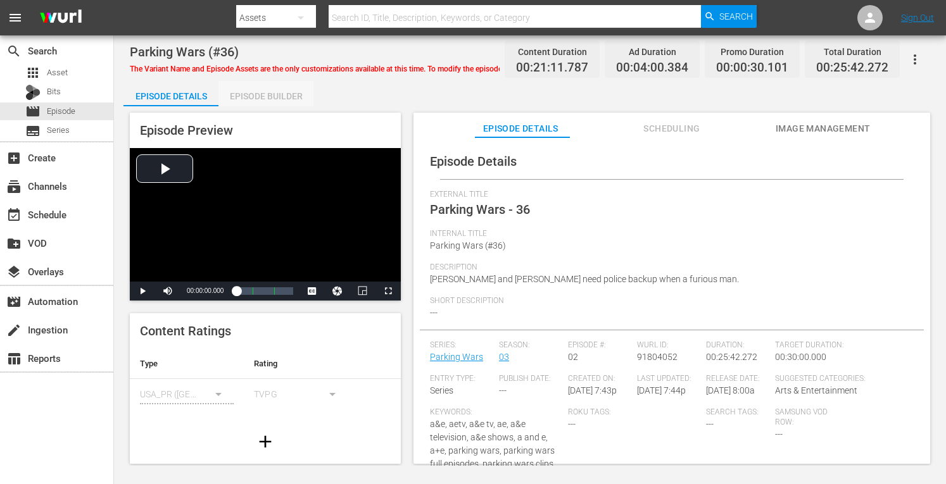
click at [272, 92] on div "Episode Builder" at bounding box center [265, 96] width 95 height 30
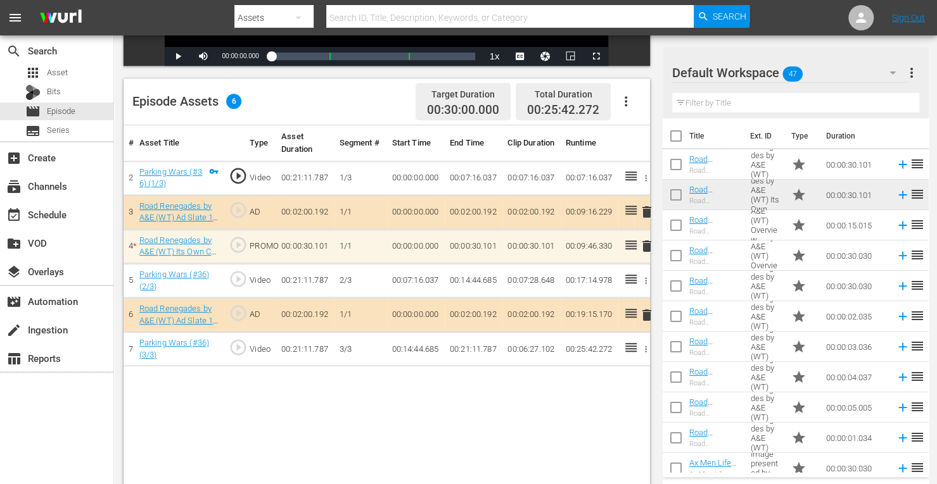
scroll to position [293, 0]
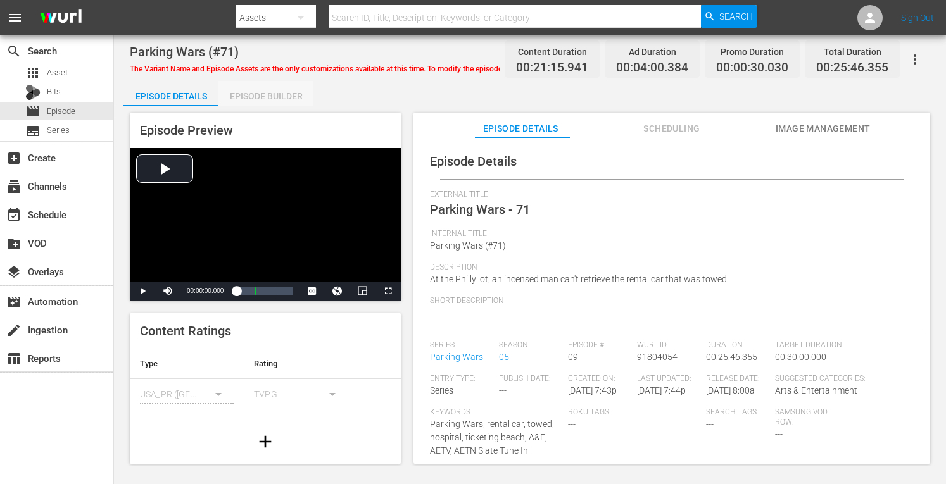
click at [278, 88] on div "Episode Builder" at bounding box center [265, 96] width 95 height 30
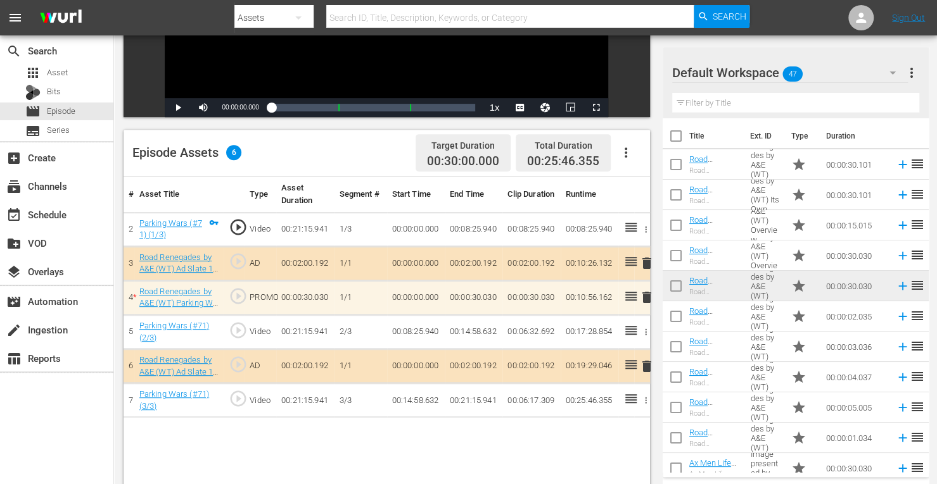
scroll to position [239, 0]
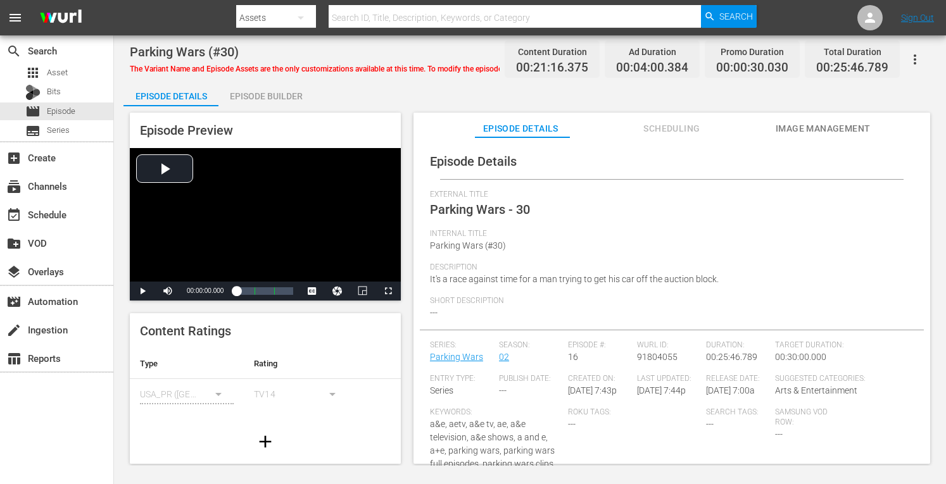
click at [276, 96] on div "Episode Builder" at bounding box center [265, 96] width 95 height 30
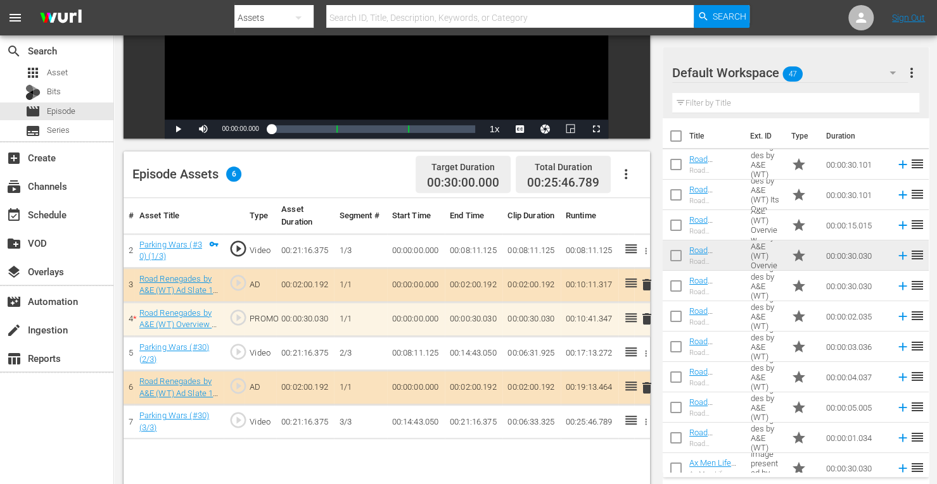
scroll to position [237, 0]
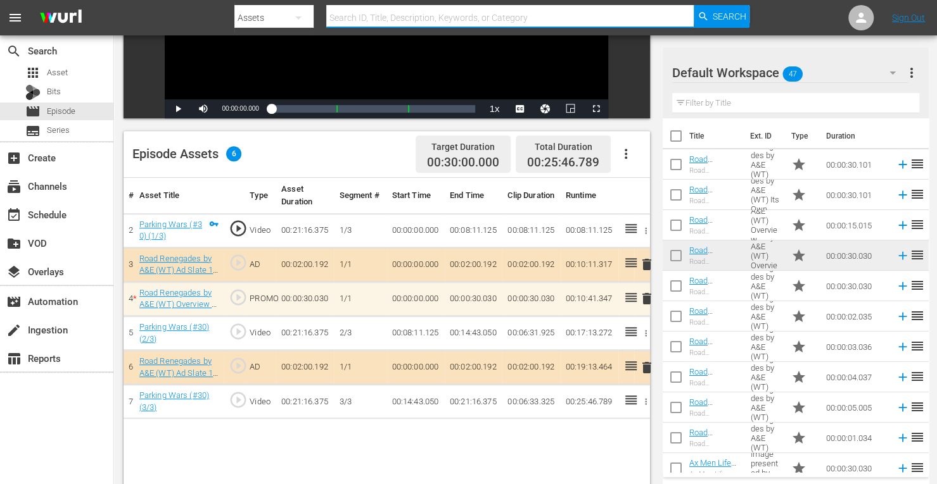
click at [609, 9] on input "text" at bounding box center [509, 18] width 367 height 30
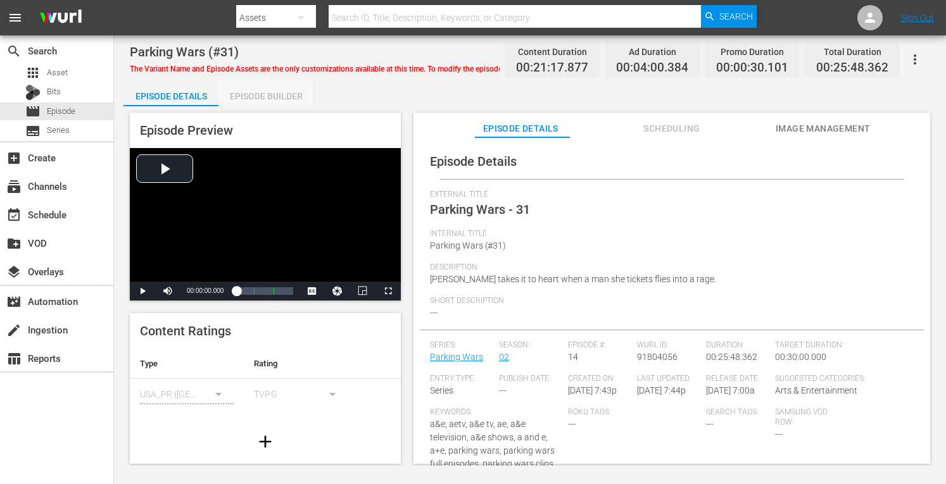
click at [277, 91] on div "Episode Builder" at bounding box center [265, 96] width 95 height 30
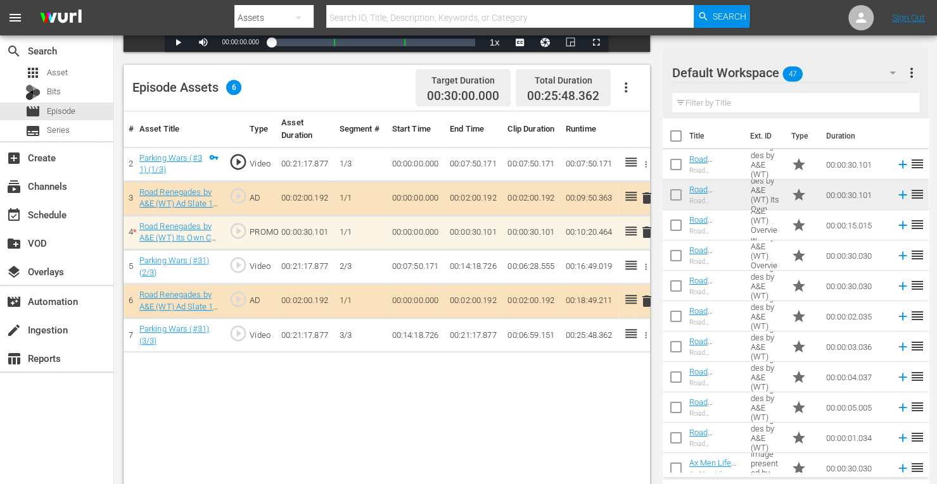
scroll to position [305, 0]
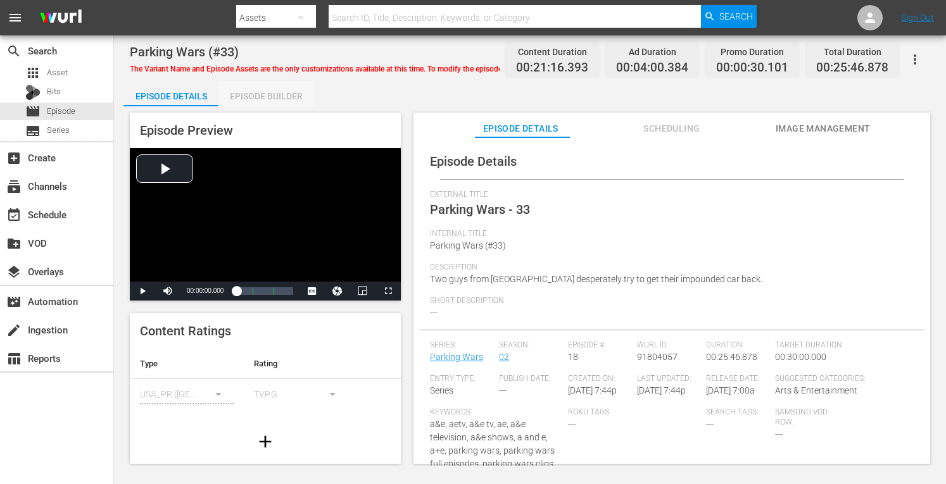
click at [286, 92] on div "Episode Builder" at bounding box center [265, 96] width 95 height 30
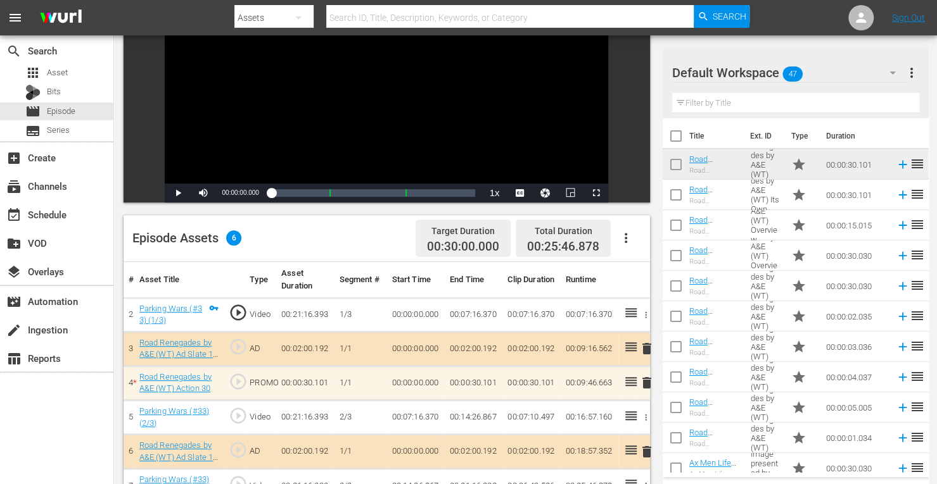
scroll to position [329, 0]
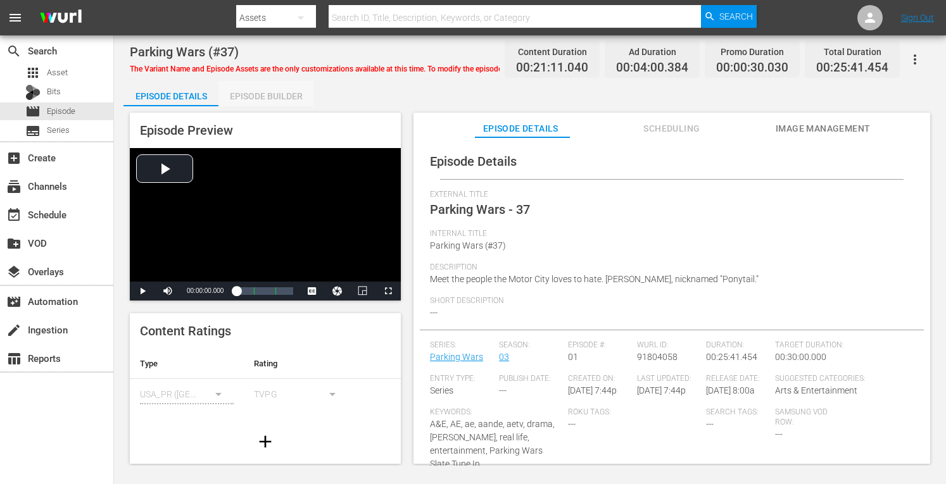
click at [300, 91] on div "Episode Builder" at bounding box center [265, 96] width 95 height 30
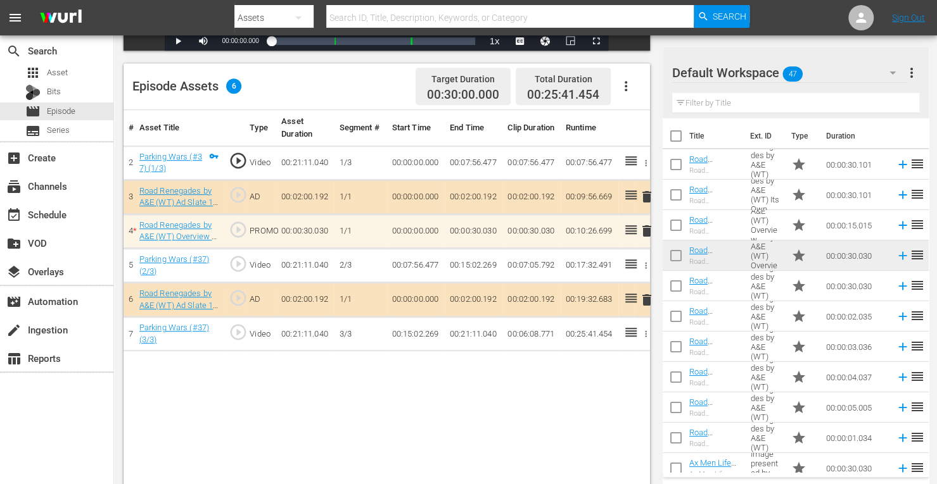
scroll to position [309, 0]
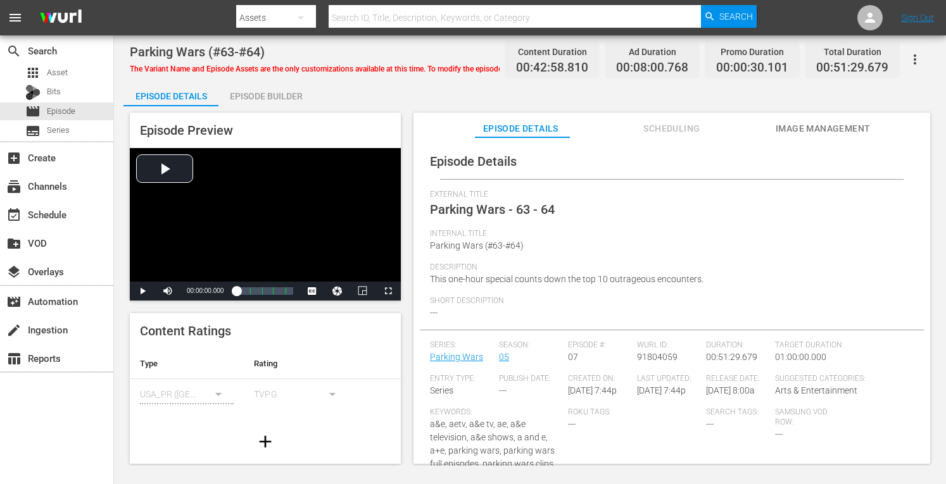
click at [287, 94] on div "Episode Builder" at bounding box center [265, 96] width 95 height 30
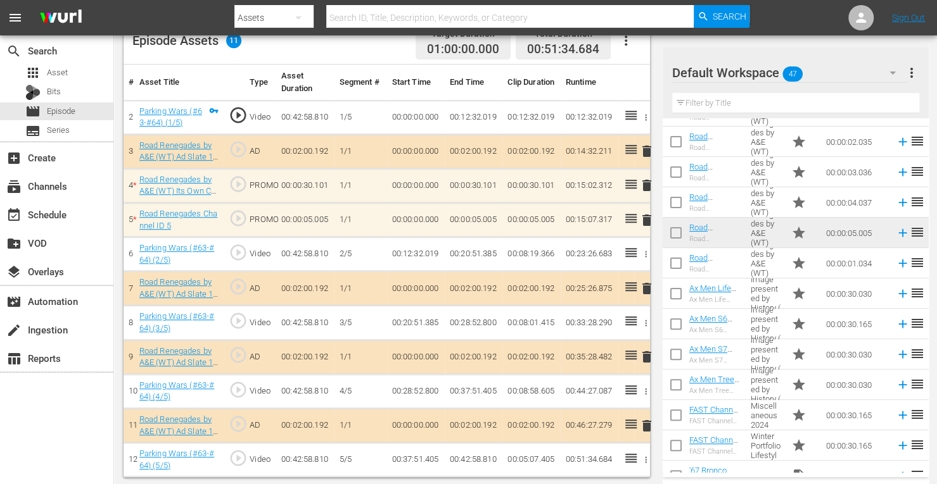
scroll to position [194, 0]
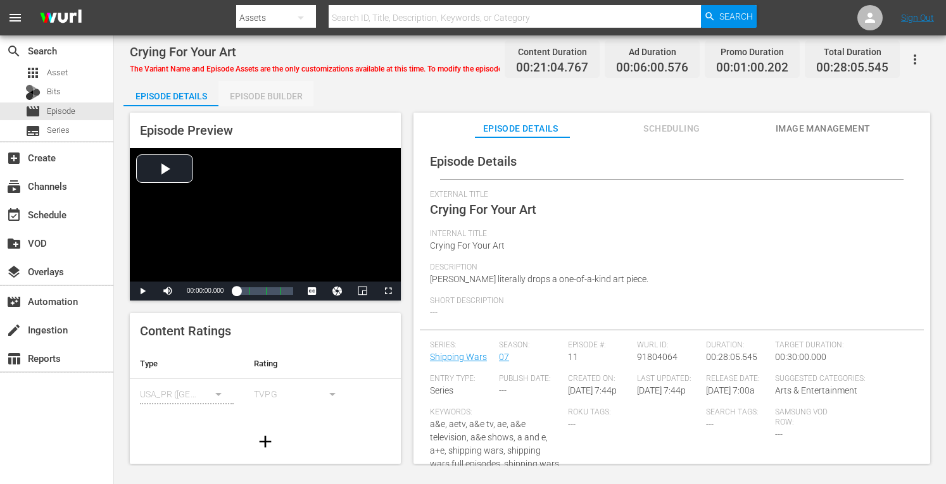
click at [272, 92] on div "Episode Builder" at bounding box center [265, 96] width 95 height 30
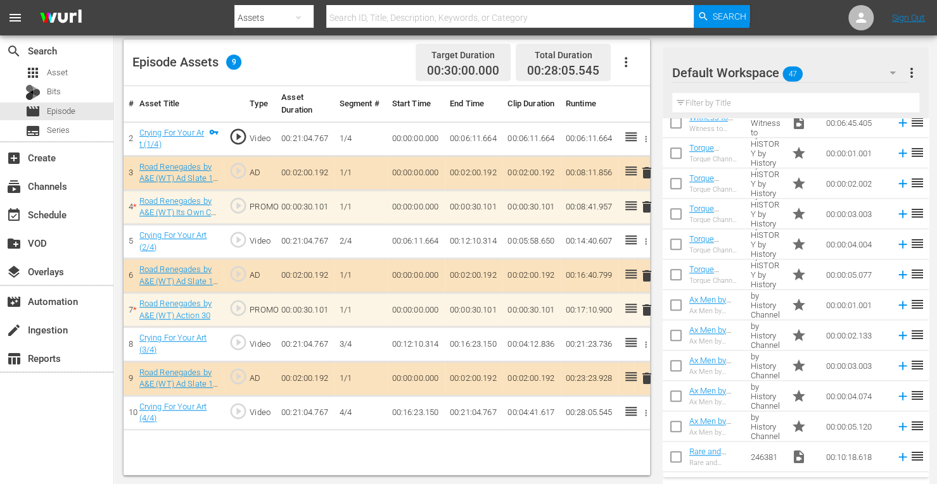
scroll to position [593, 0]
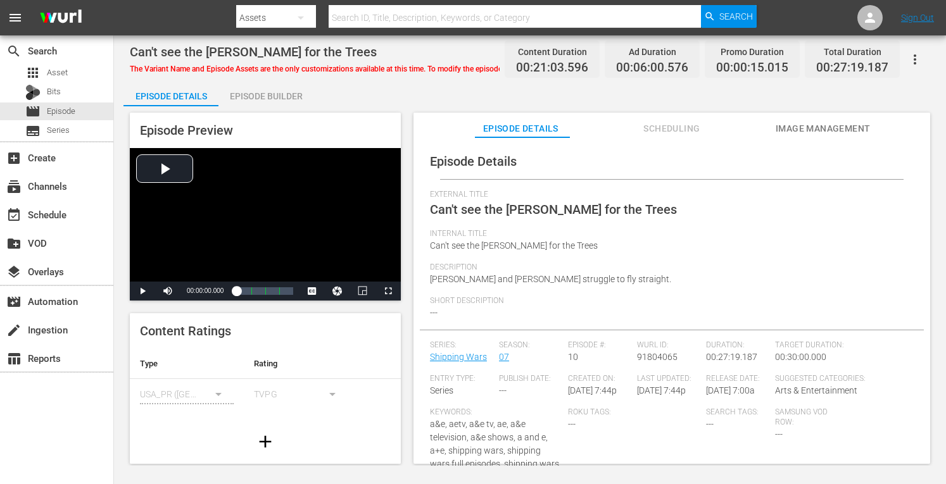
click at [279, 92] on div "Episode Builder" at bounding box center [265, 96] width 95 height 30
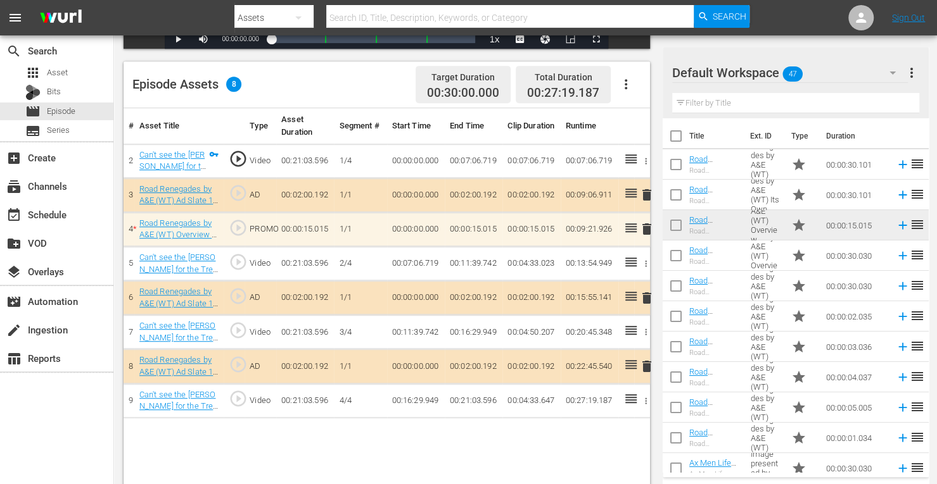
scroll to position [329, 0]
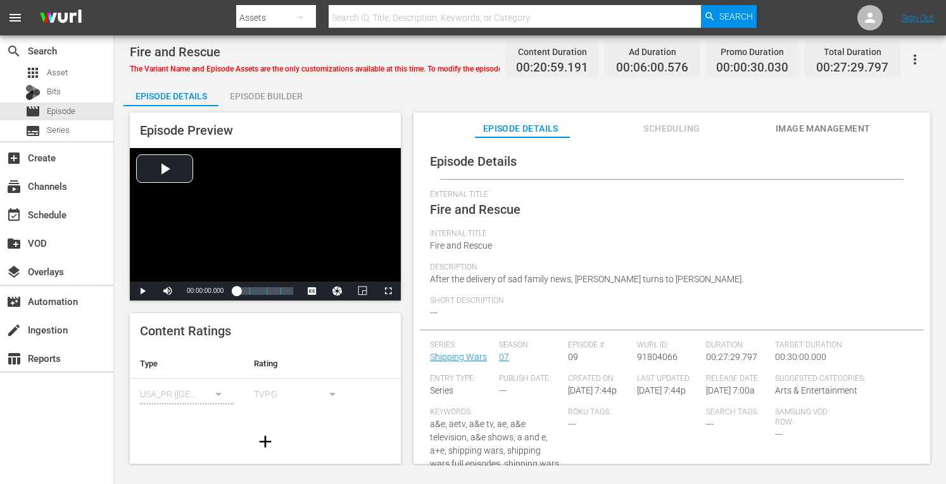
click at [286, 96] on div "Episode Builder" at bounding box center [265, 96] width 95 height 30
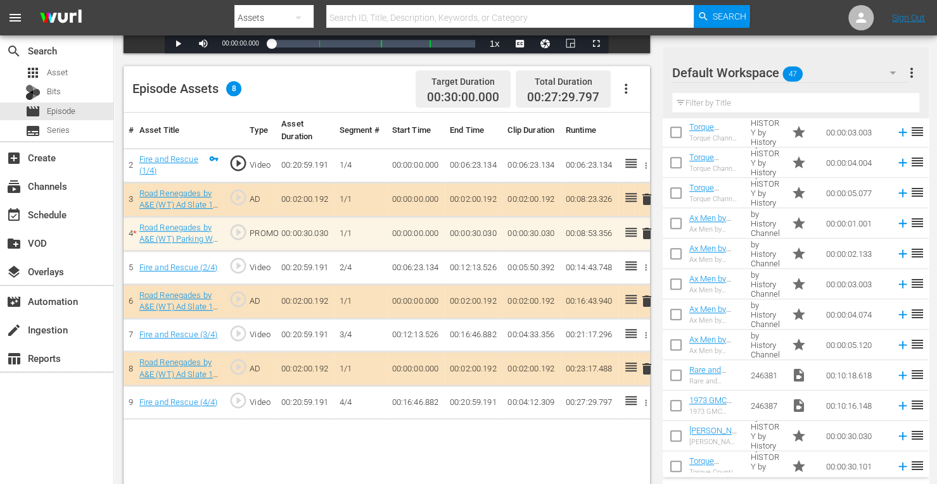
scroll to position [678, 0]
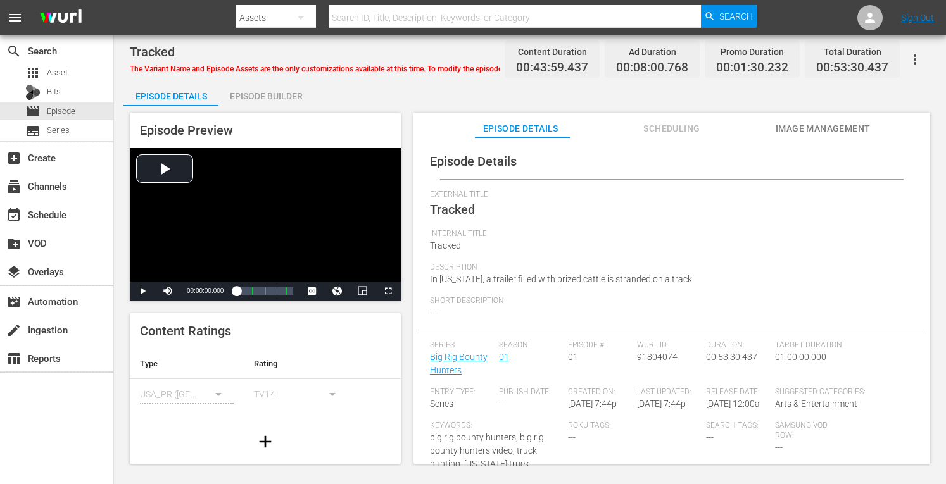
click at [289, 92] on div "Episode Builder" at bounding box center [265, 96] width 95 height 30
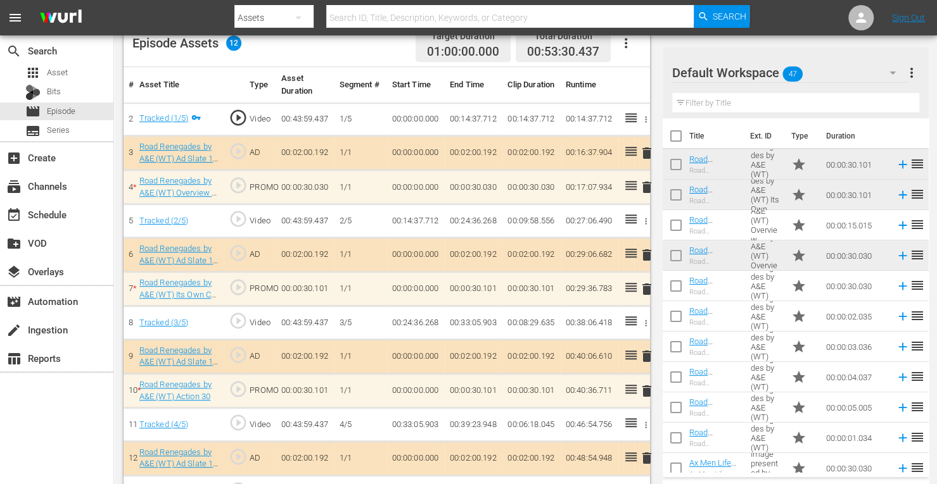
scroll to position [379, 0]
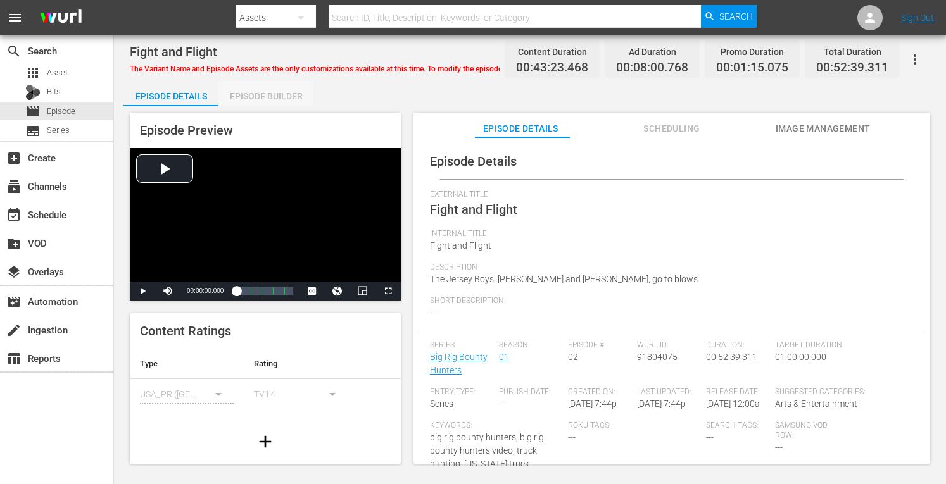
click at [256, 96] on div "Episode Builder" at bounding box center [265, 96] width 95 height 30
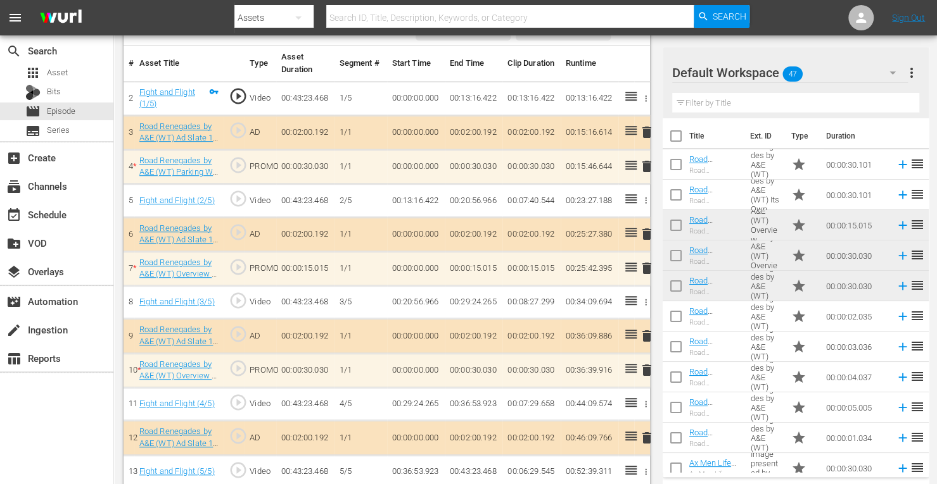
scroll to position [373, 0]
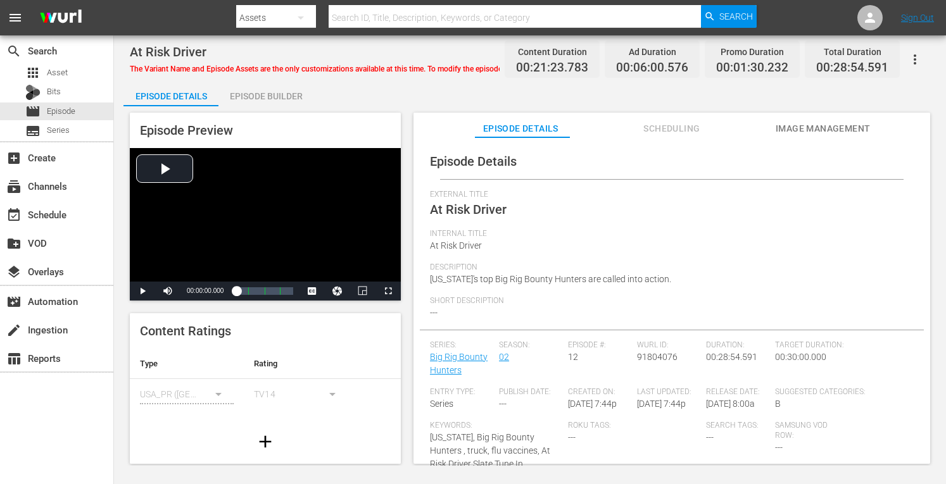
click at [270, 94] on div "Episode Builder" at bounding box center [265, 96] width 95 height 30
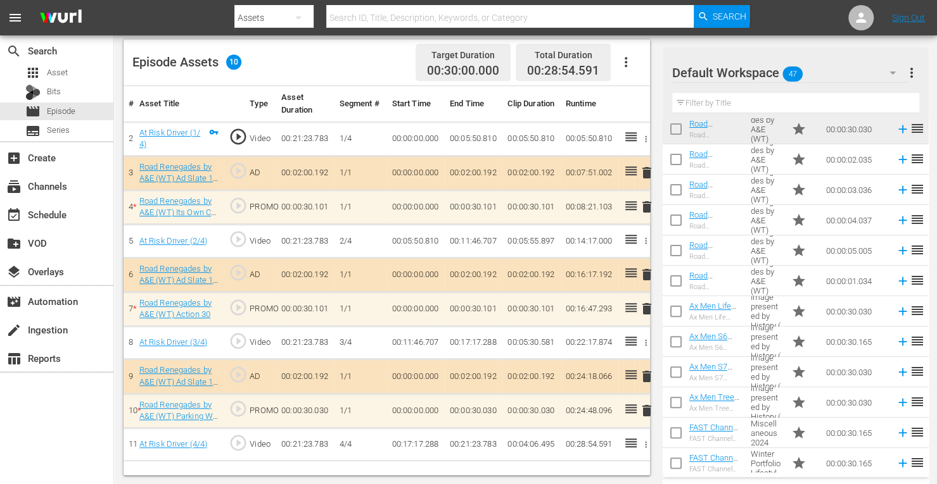
scroll to position [158, 0]
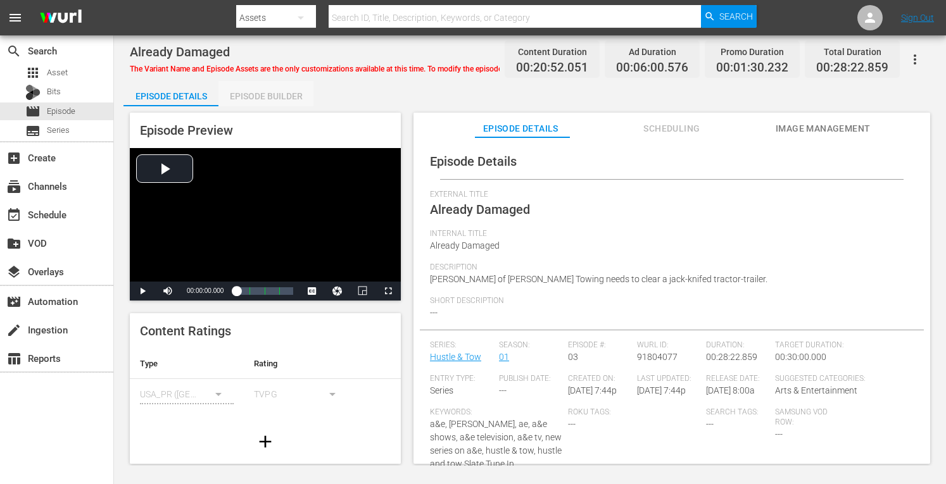
click at [274, 92] on div "Episode Builder" at bounding box center [265, 96] width 95 height 30
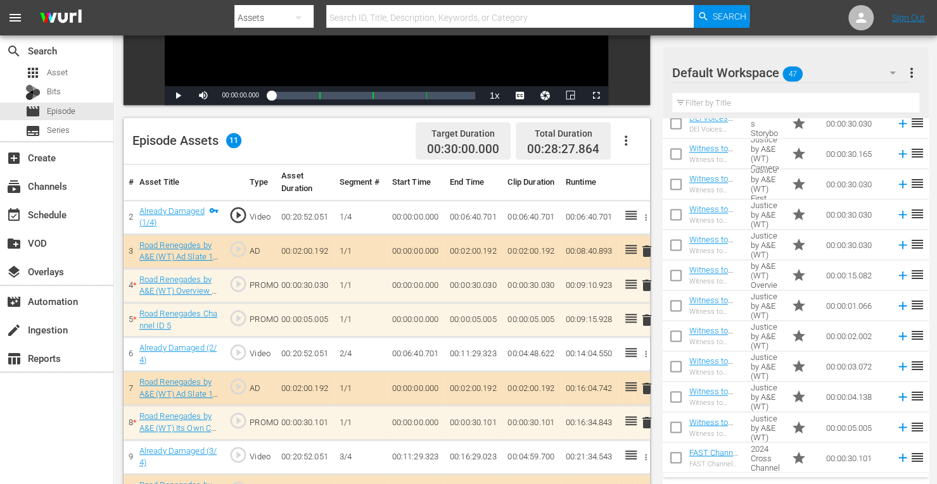
scroll to position [275, 0]
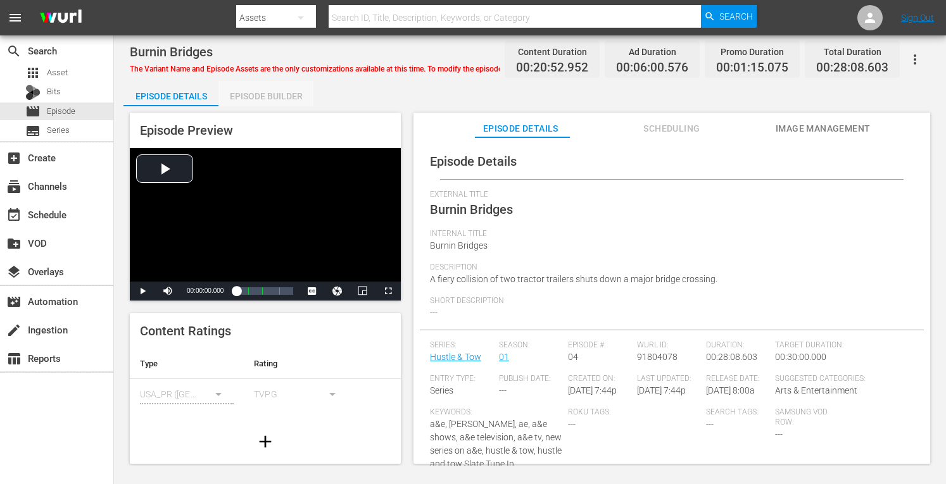
click at [277, 88] on div "Episode Builder" at bounding box center [265, 96] width 95 height 30
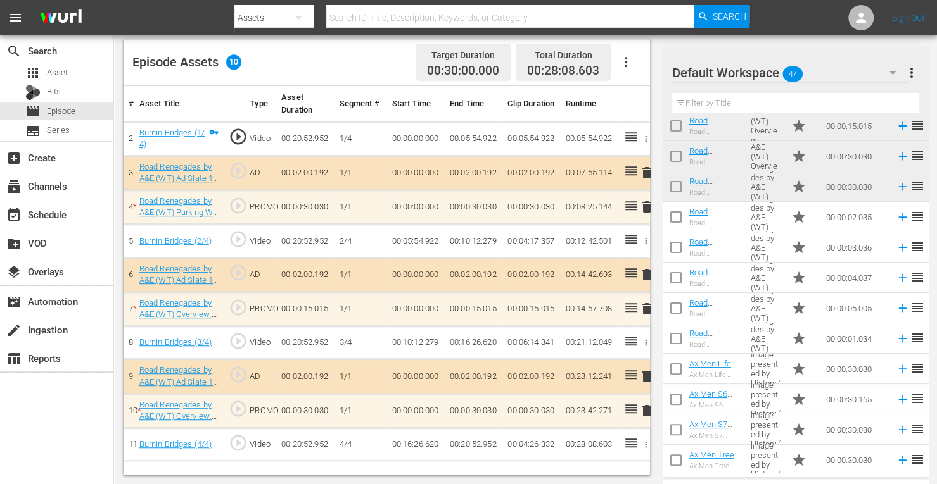
scroll to position [105, 0]
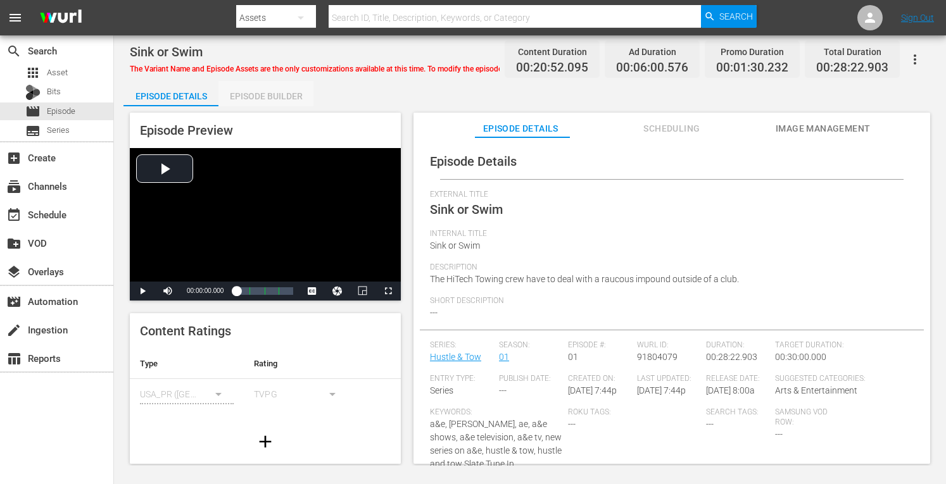
click at [286, 89] on div "Episode Builder" at bounding box center [265, 96] width 95 height 30
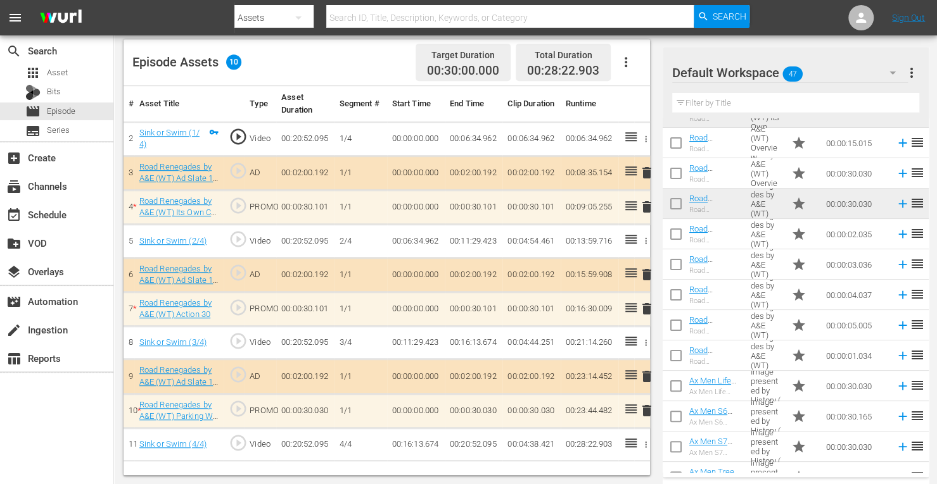
scroll to position [94, 0]
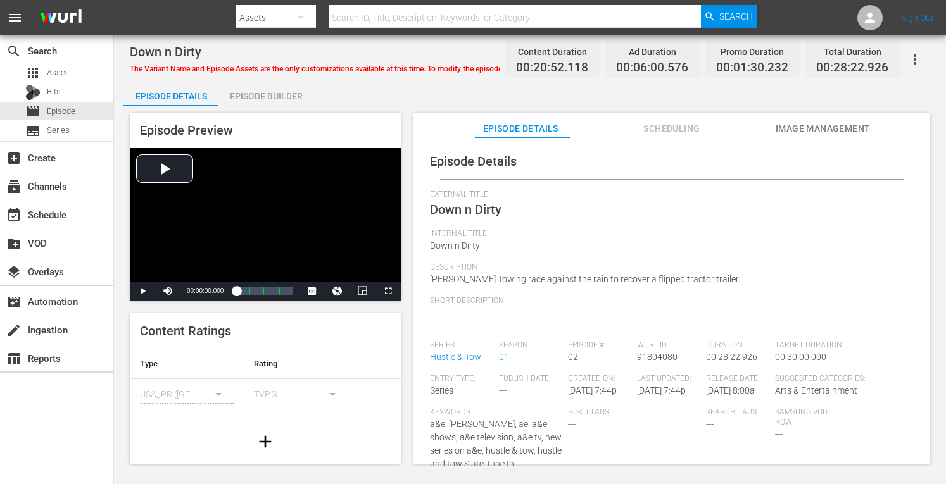
click at [276, 96] on div "Episode Builder" at bounding box center [265, 96] width 95 height 30
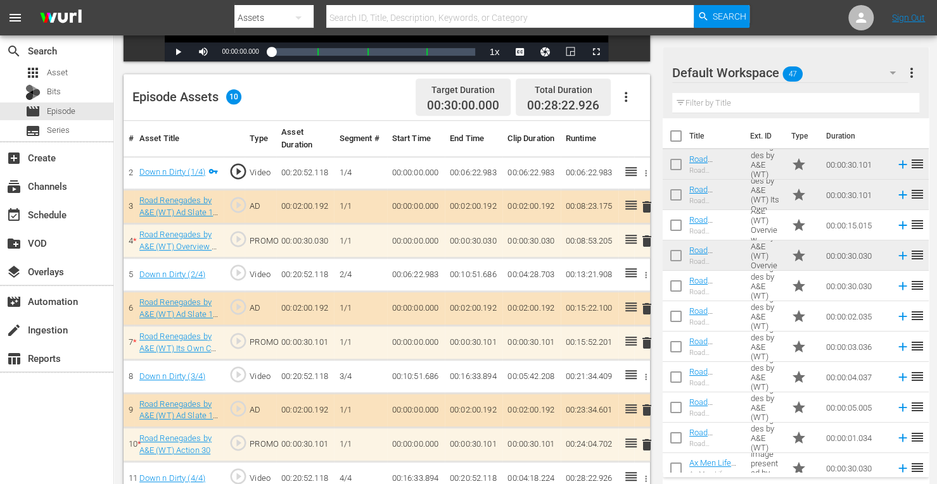
scroll to position [329, 0]
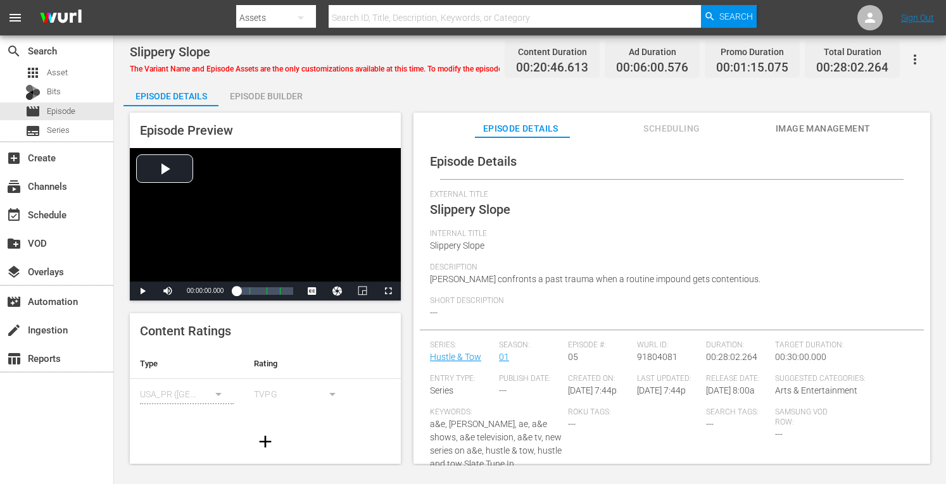
click at [276, 94] on div "Episode Builder" at bounding box center [265, 96] width 95 height 30
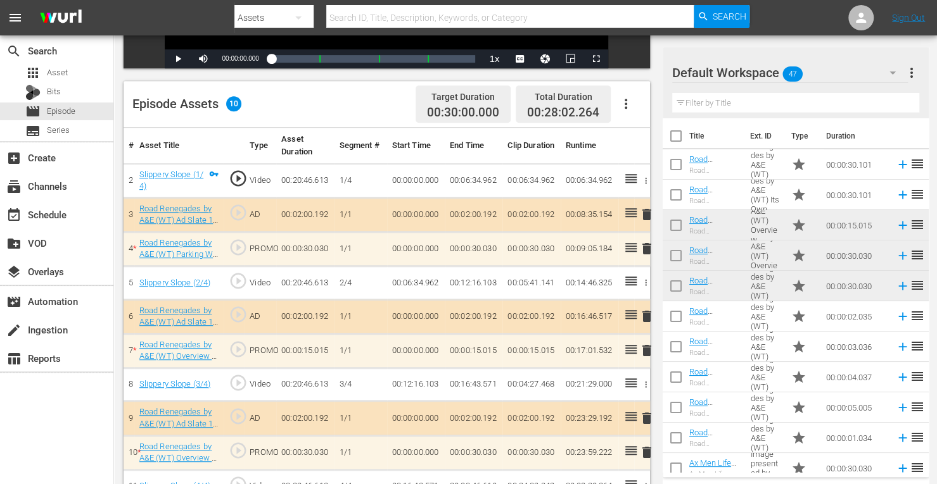
scroll to position [329, 0]
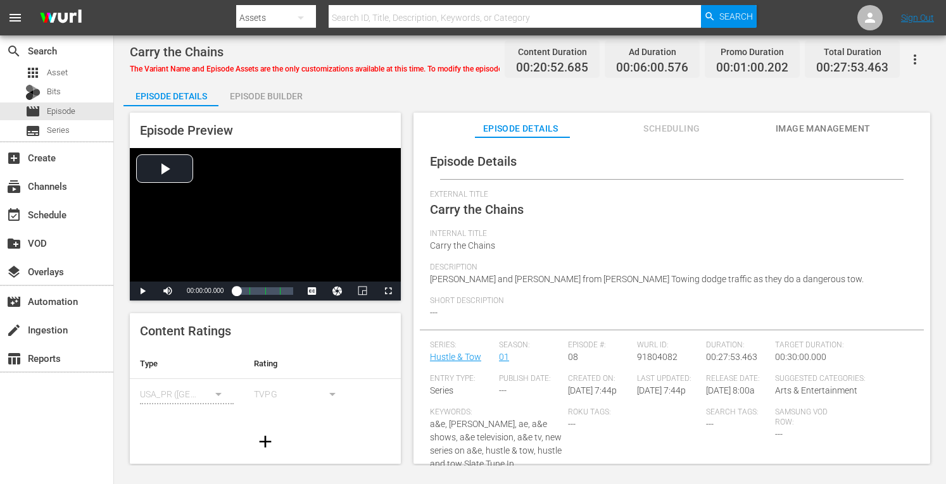
click at [283, 95] on div "Episode Builder" at bounding box center [265, 96] width 95 height 30
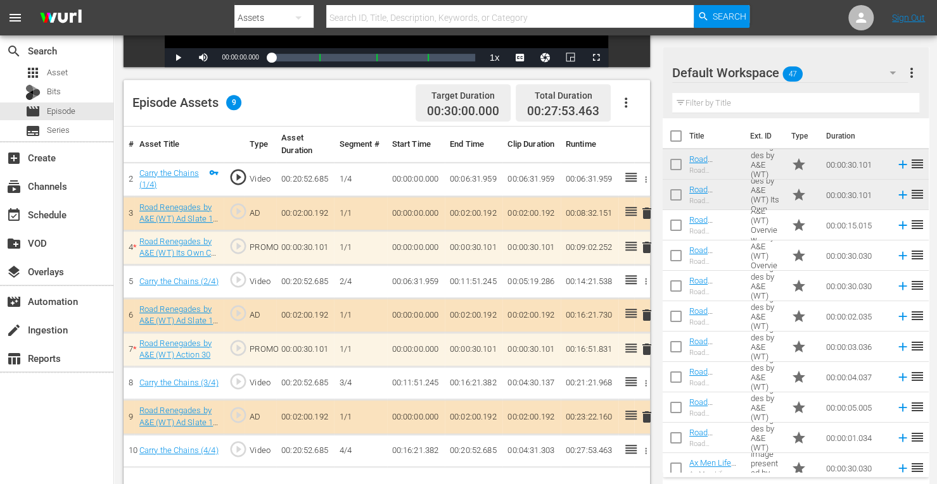
scroll to position [329, 0]
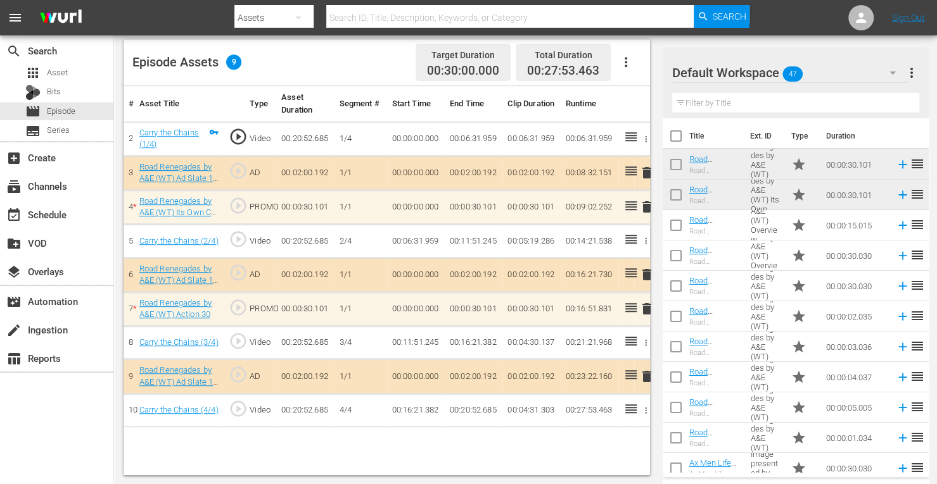
click at [647, 309] on span "delete" at bounding box center [646, 308] width 15 height 15
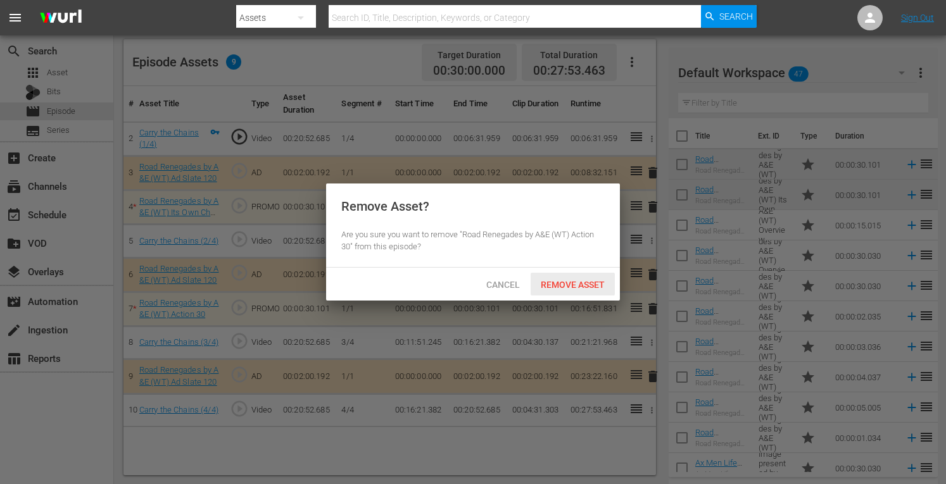
click at [577, 281] on span "Remove Asset" at bounding box center [573, 285] width 84 height 10
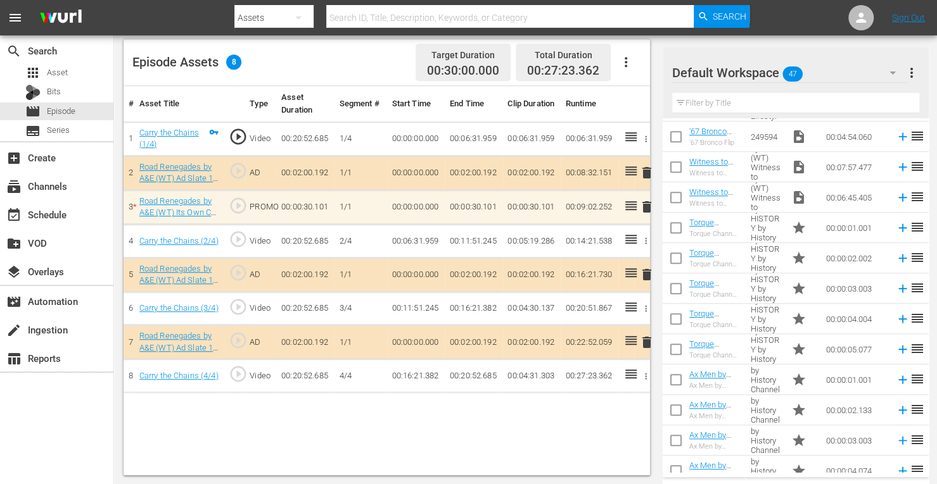
scroll to position [611, 0]
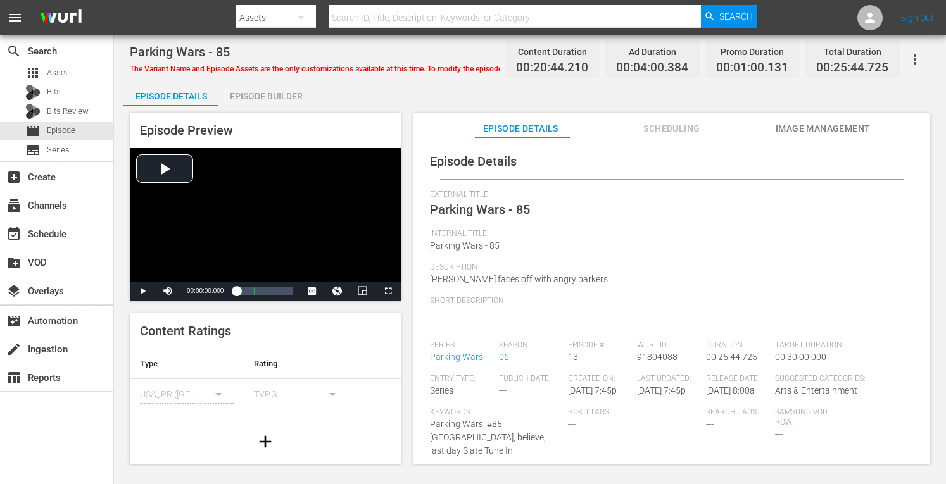
click at [271, 91] on div "Episode Builder" at bounding box center [265, 96] width 95 height 30
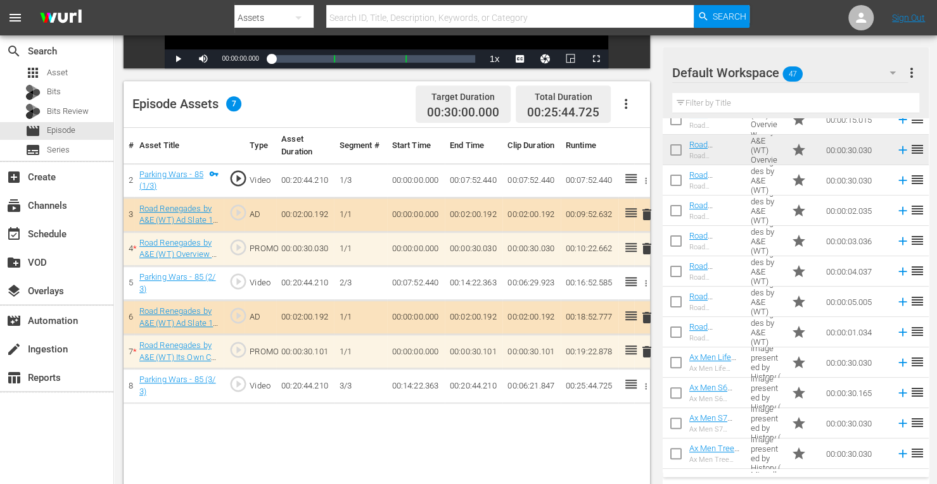
scroll to position [107, 0]
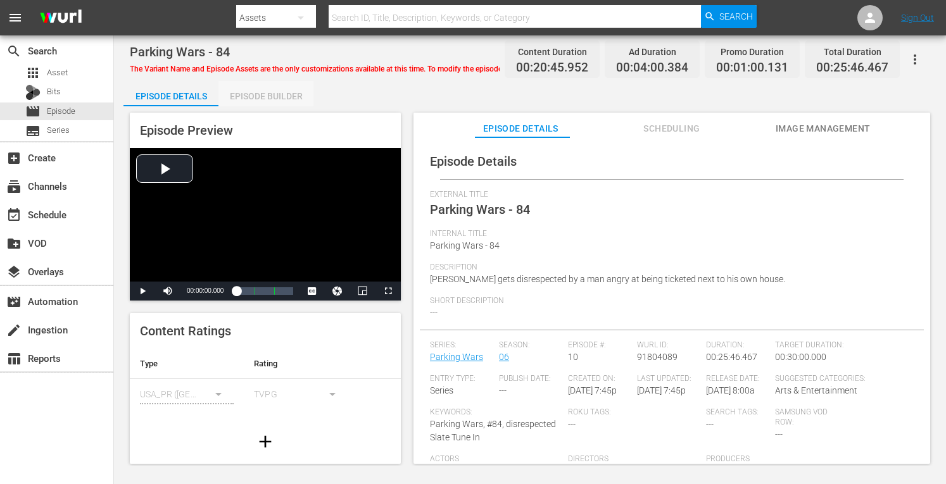
click at [266, 94] on div "Episode Builder" at bounding box center [265, 96] width 95 height 30
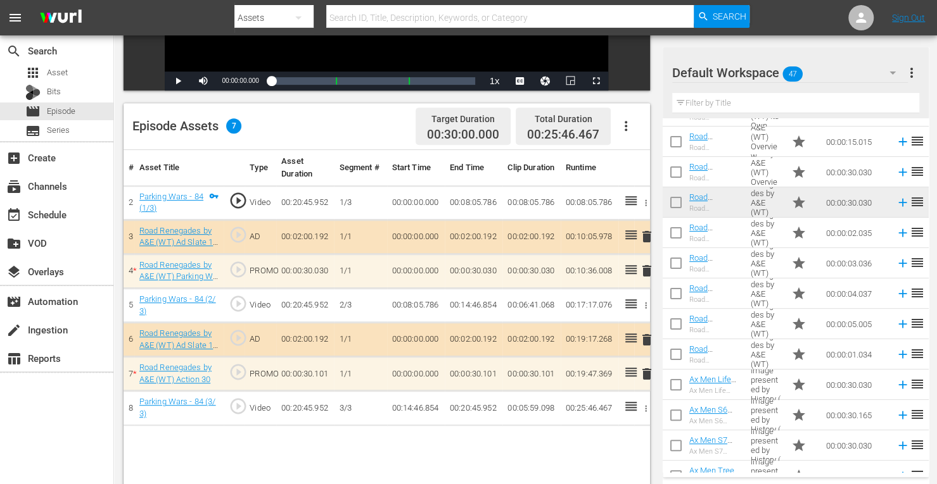
scroll to position [87, 0]
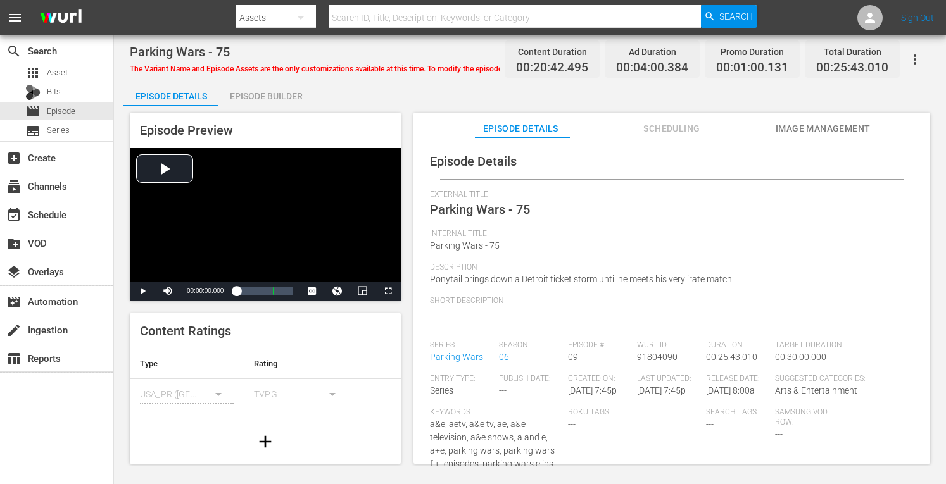
click at [276, 100] on div "Episode Builder" at bounding box center [265, 96] width 95 height 30
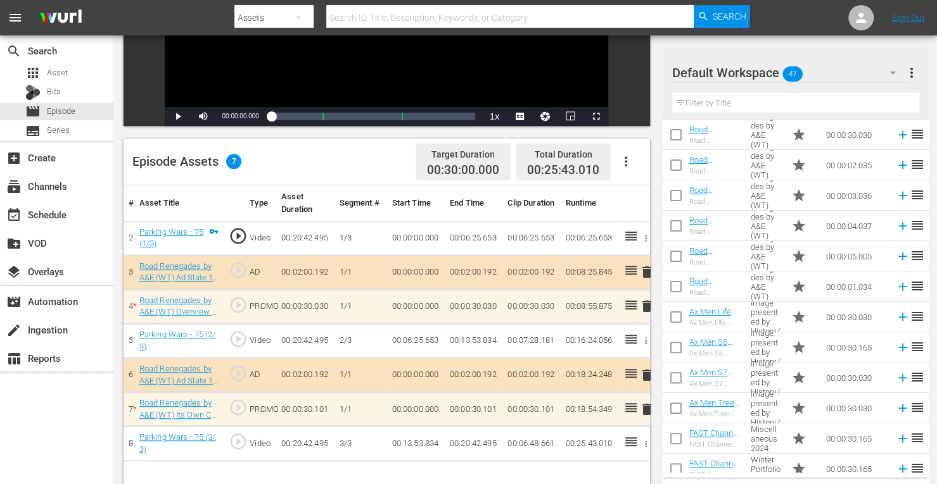
scroll to position [153, 0]
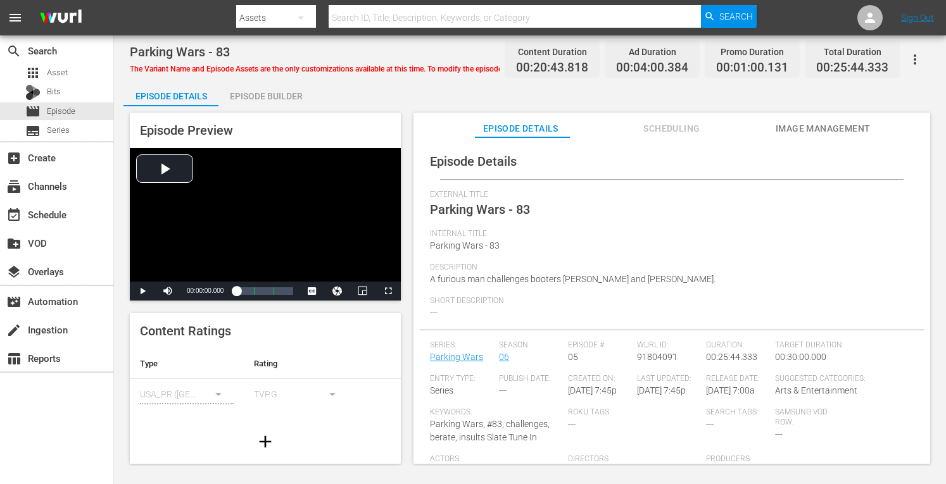
click at [288, 99] on div "Episode Builder" at bounding box center [265, 96] width 95 height 30
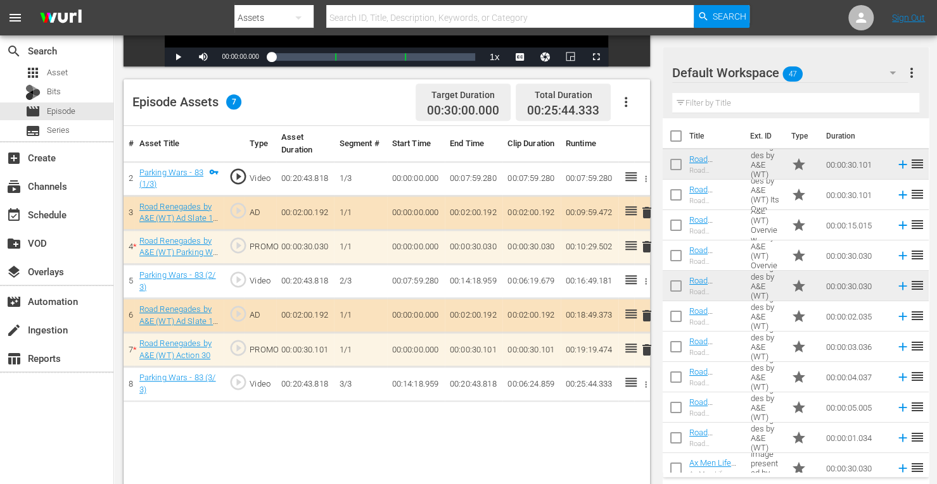
scroll to position [54, 0]
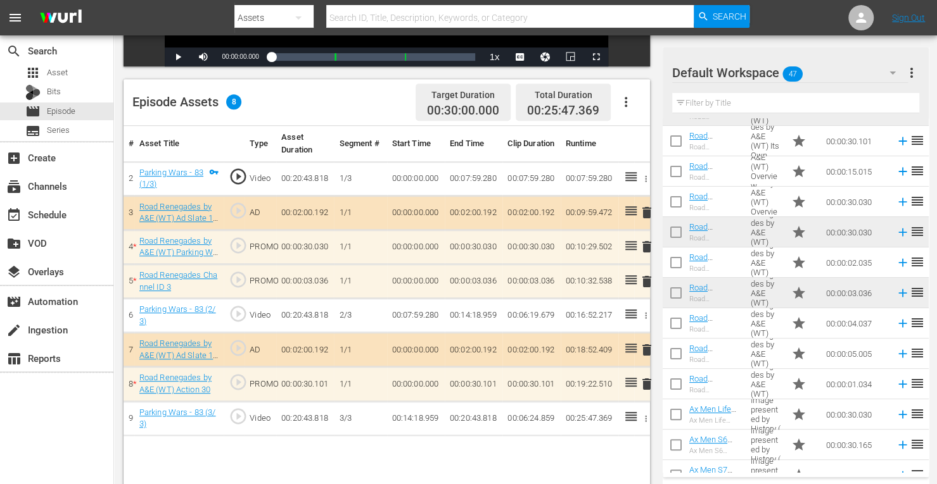
click at [647, 283] on span "delete" at bounding box center [646, 281] width 15 height 15
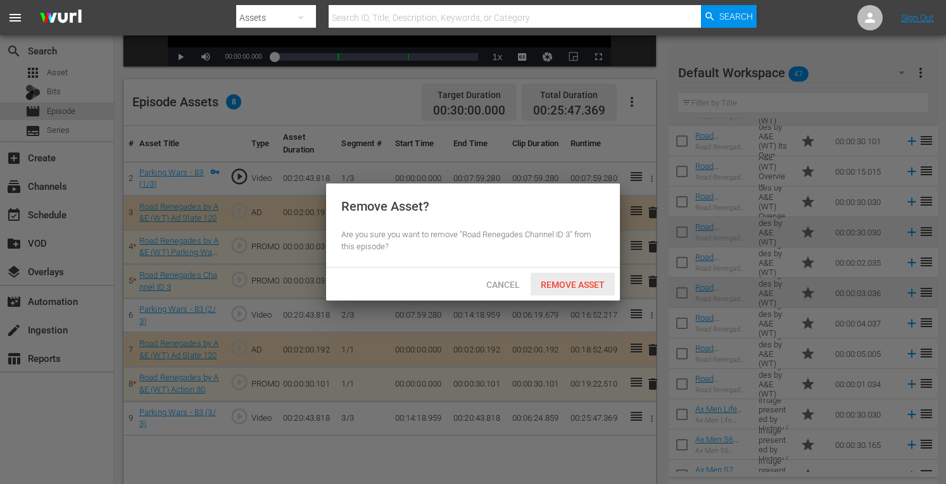
click at [593, 283] on span "Remove Asset" at bounding box center [573, 285] width 84 height 10
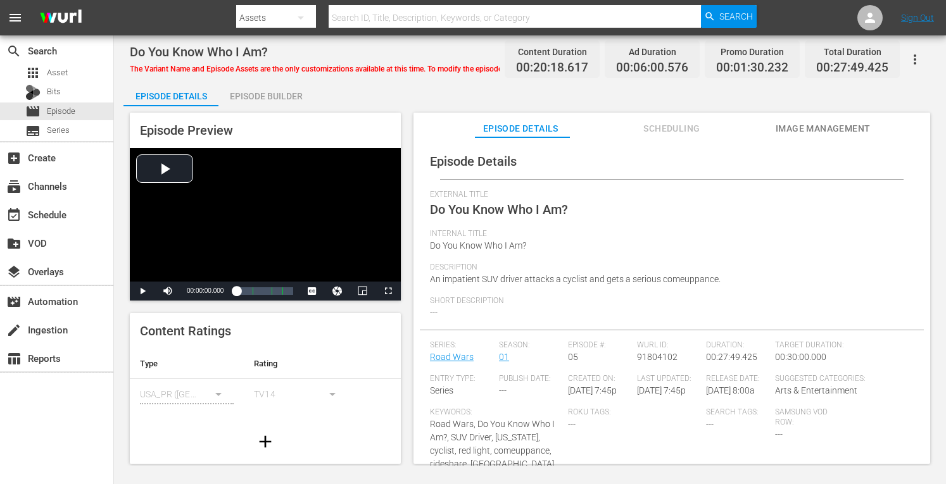
click at [275, 96] on div "Episode Builder" at bounding box center [265, 96] width 95 height 30
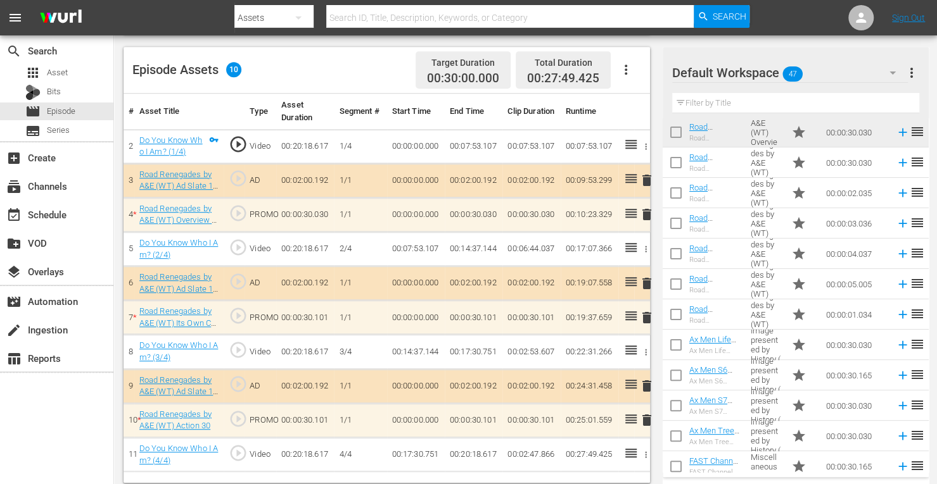
scroll to position [125, 0]
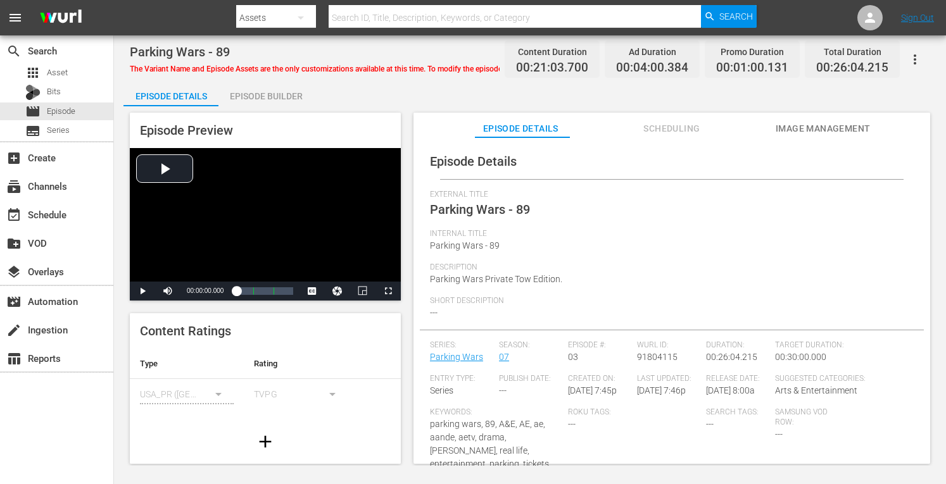
click at [285, 96] on div "Episode Builder" at bounding box center [265, 96] width 95 height 30
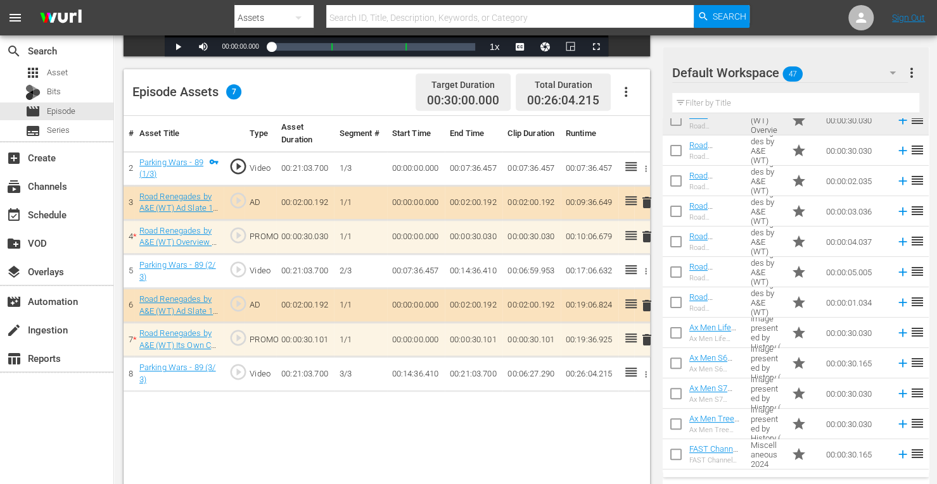
scroll to position [138, 0]
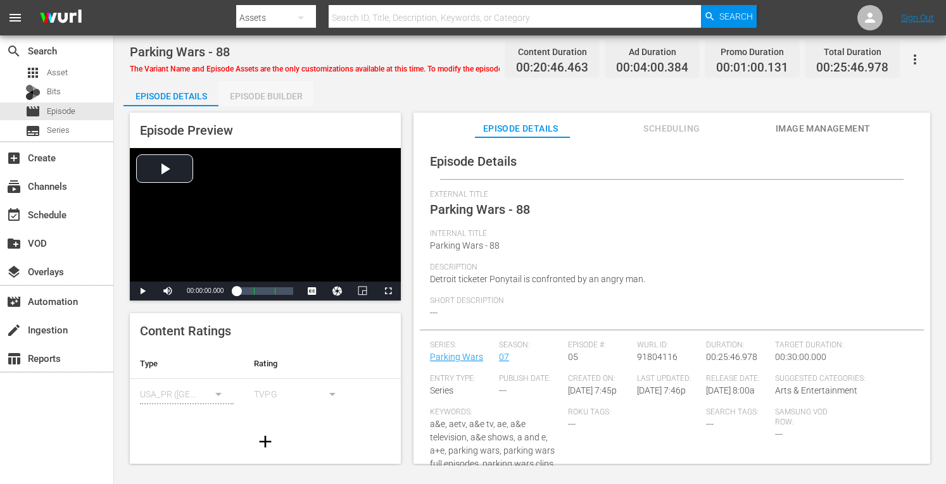
click at [280, 98] on div "Episode Builder" at bounding box center [265, 96] width 95 height 30
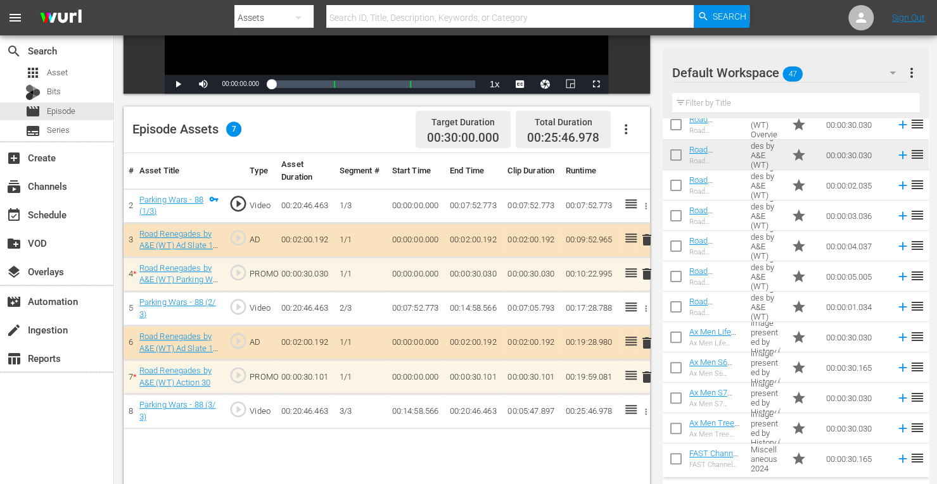
scroll to position [127, 0]
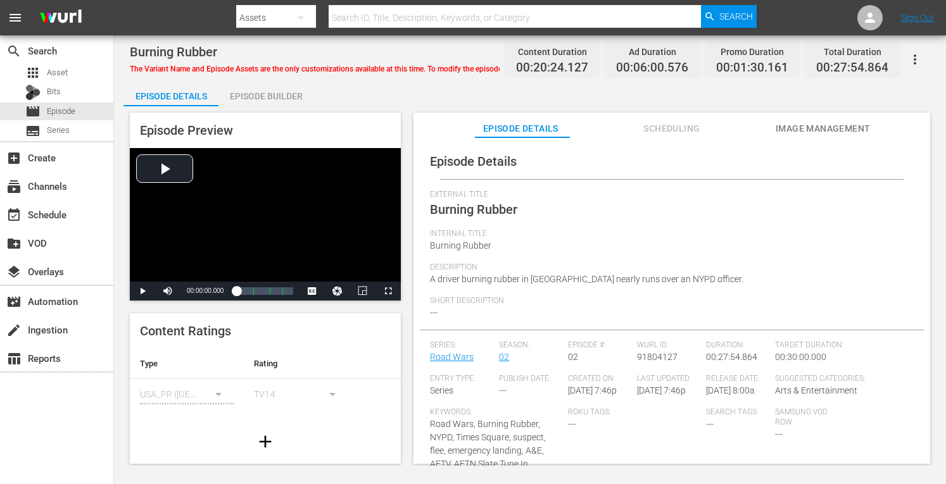
click at [255, 96] on div "Episode Builder" at bounding box center [265, 96] width 95 height 30
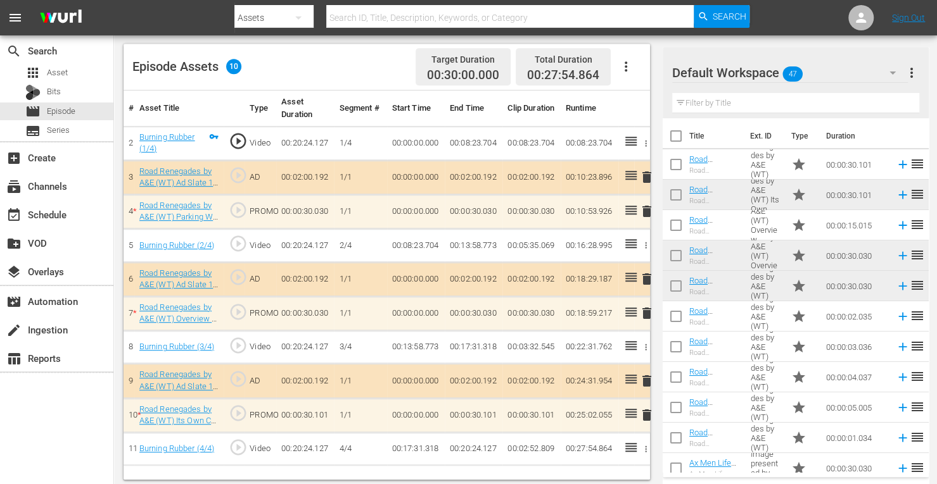
scroll to position [327, 0]
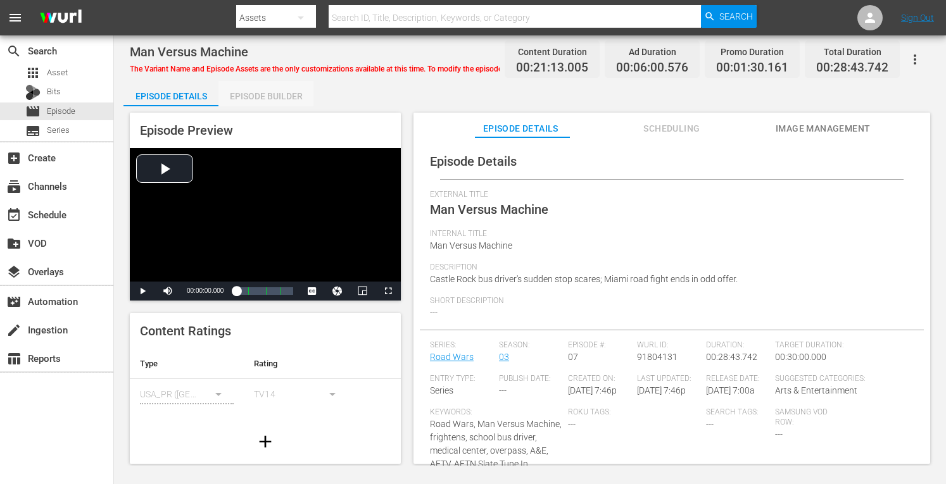
click at [282, 92] on div "Episode Builder" at bounding box center [265, 96] width 95 height 30
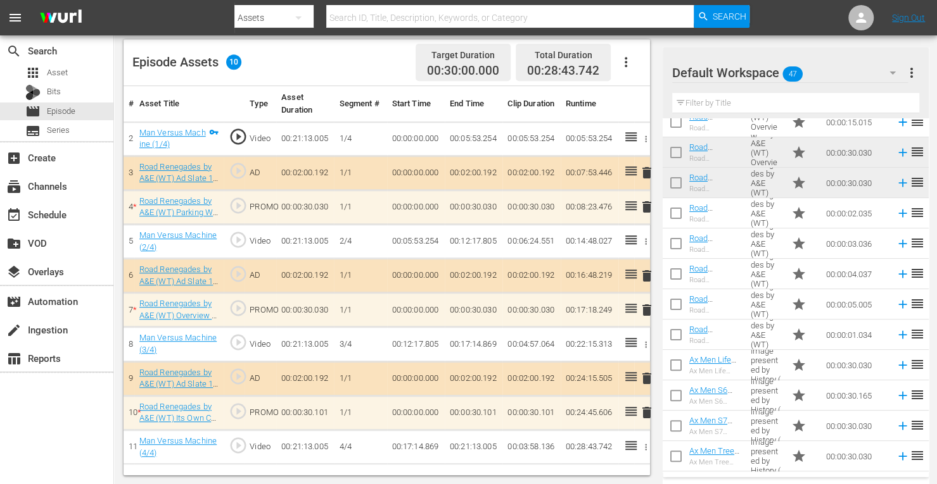
scroll to position [101, 0]
click at [626, 56] on icon "button" at bounding box center [625, 61] width 15 height 15
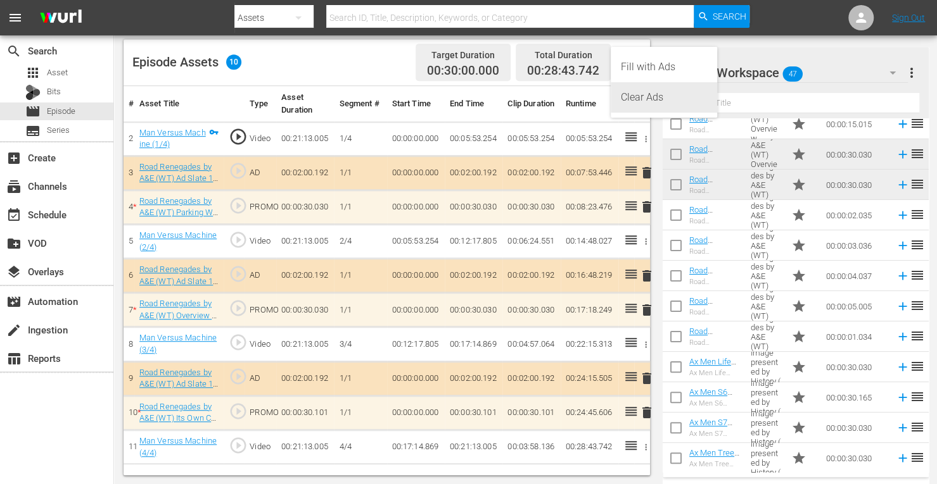
click at [634, 103] on div "Clear Ads" at bounding box center [664, 97] width 86 height 30
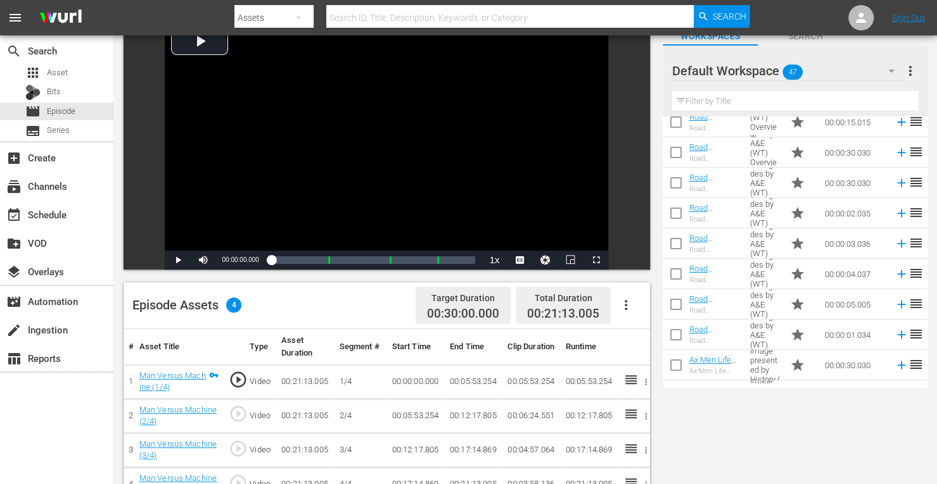
scroll to position [89, 0]
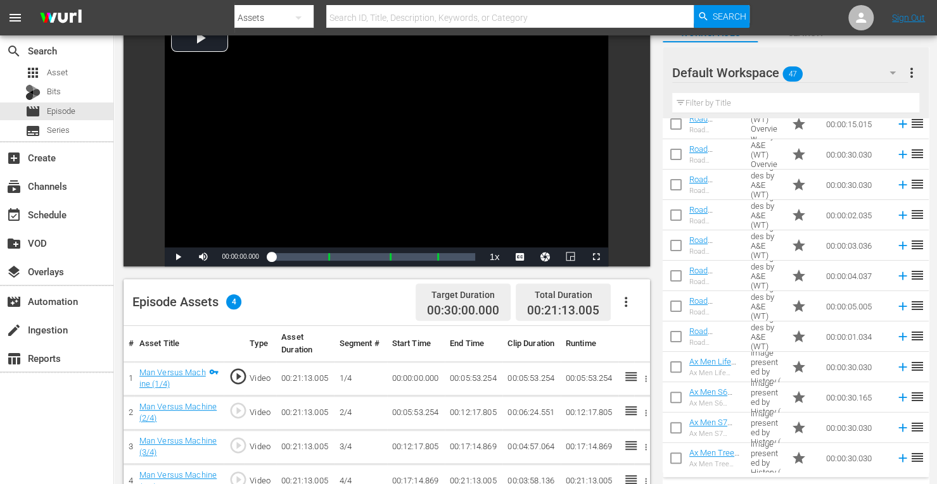
click at [622, 301] on icon "button" at bounding box center [625, 301] width 15 height 15
click at [638, 310] on div "Fill with Ads" at bounding box center [664, 307] width 86 height 30
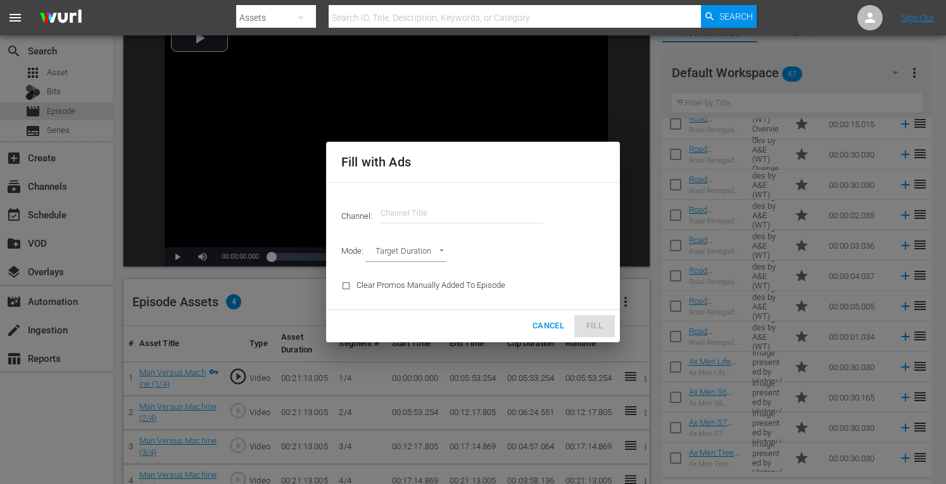
click at [495, 212] on input "text" at bounding box center [462, 213] width 162 height 30
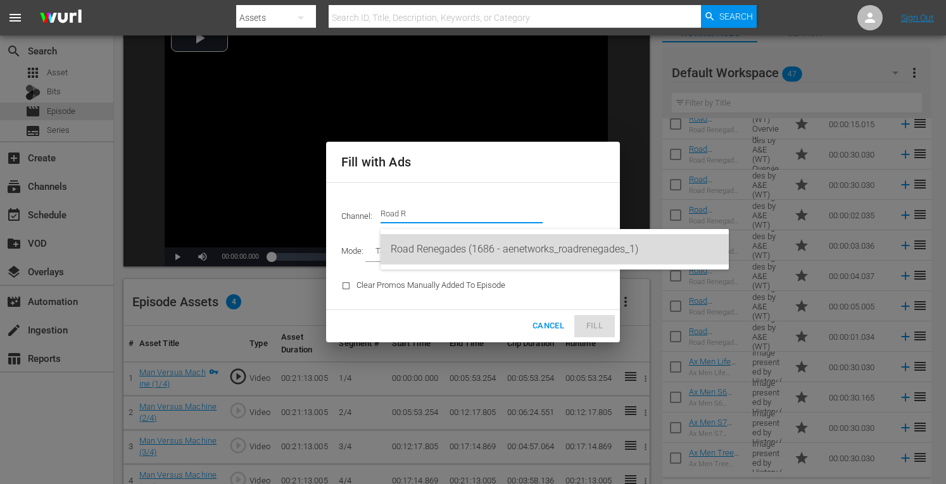
click at [471, 245] on div "Road Renegades (1686 - aenetworks_roadrenegades_1)" at bounding box center [555, 249] width 328 height 30
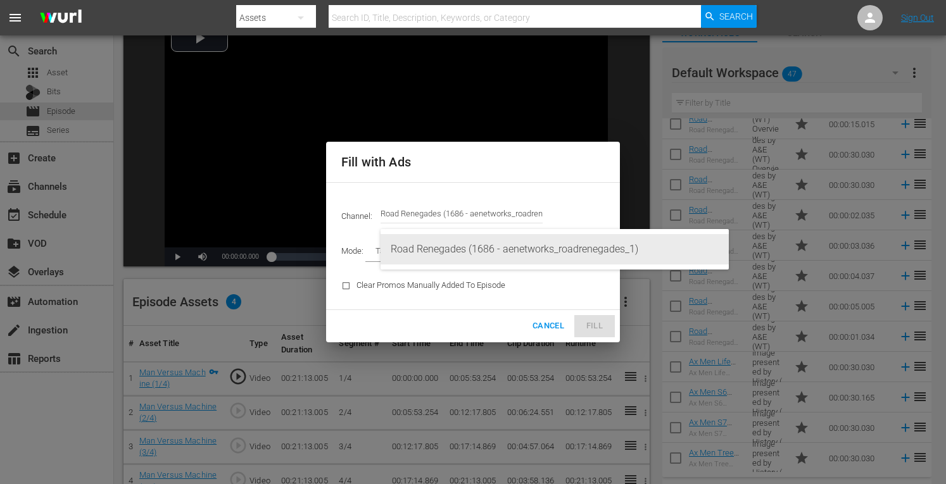
type input "Road Renegades (1686)"
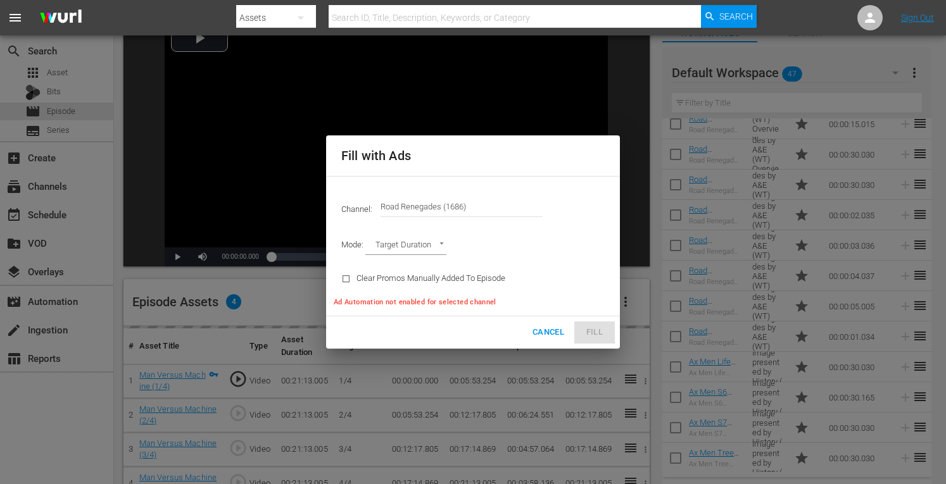
type input "AD_BREAK_DURATION"
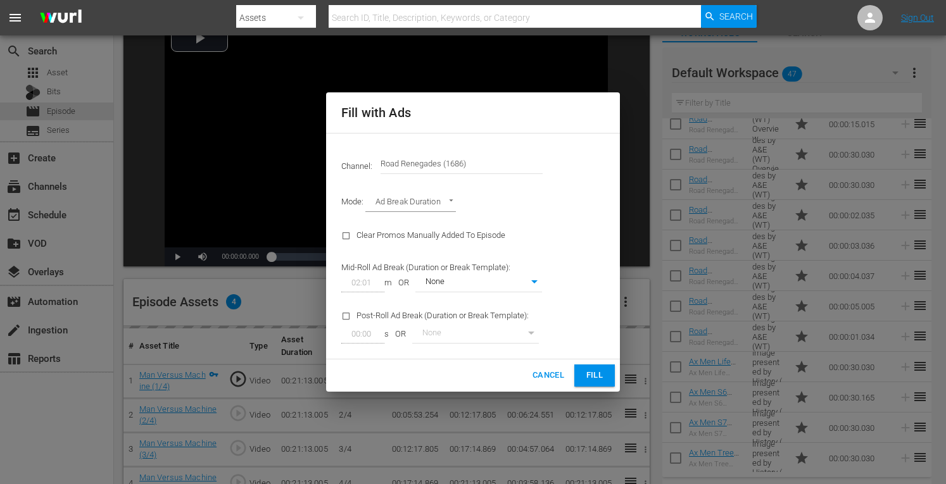
click at [593, 374] on span "Fill" at bounding box center [595, 376] width 20 height 15
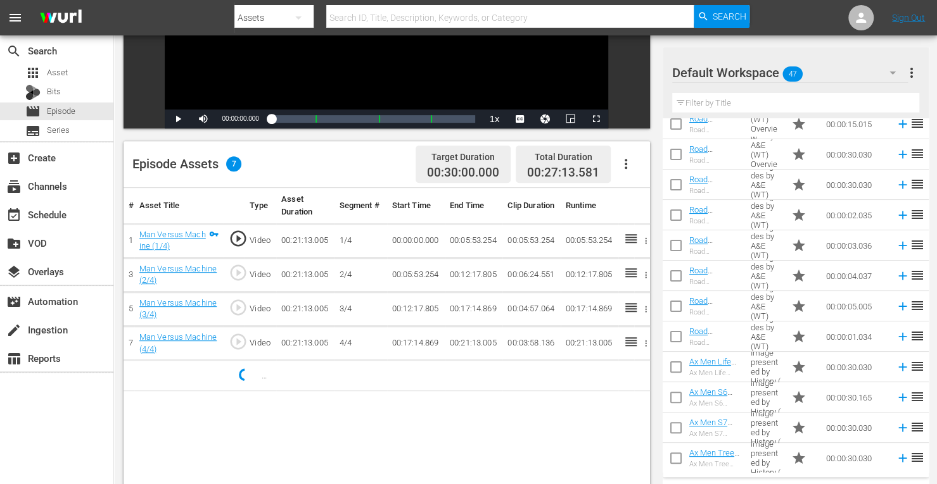
scroll to position [265, 0]
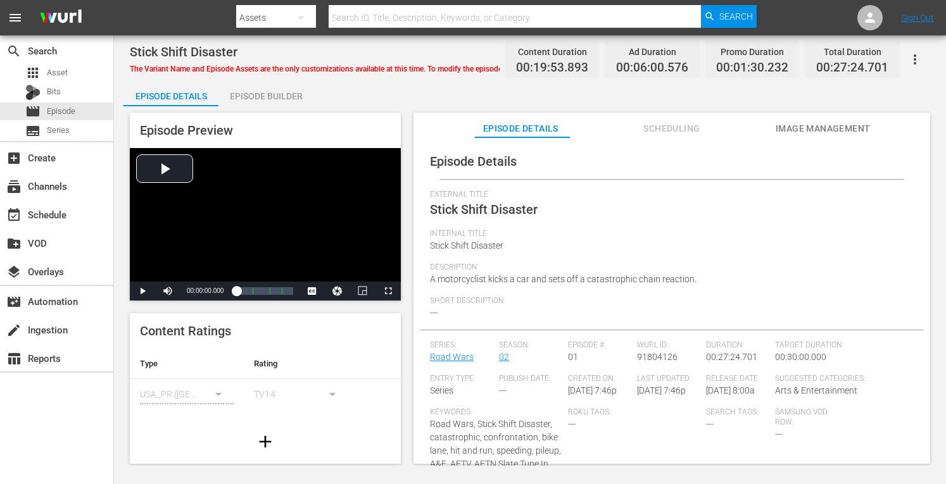
click at [268, 93] on div "Episode Builder" at bounding box center [265, 96] width 95 height 30
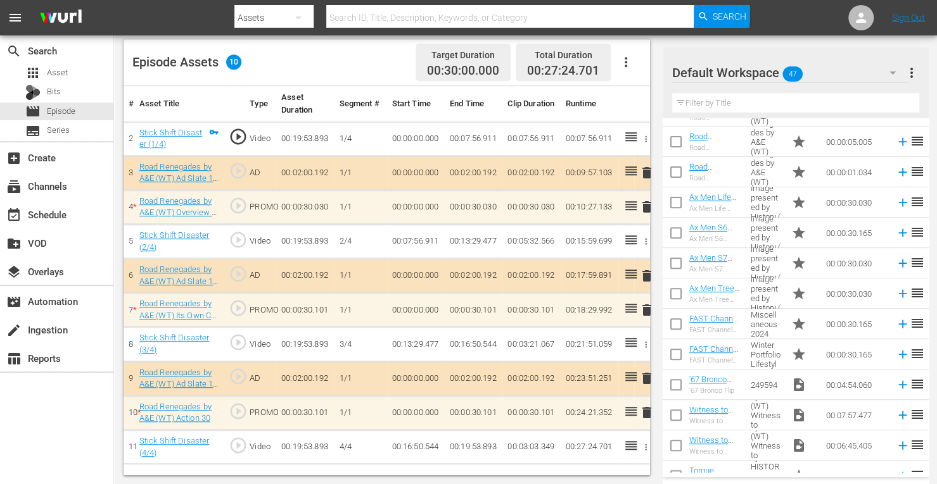
scroll to position [270, 0]
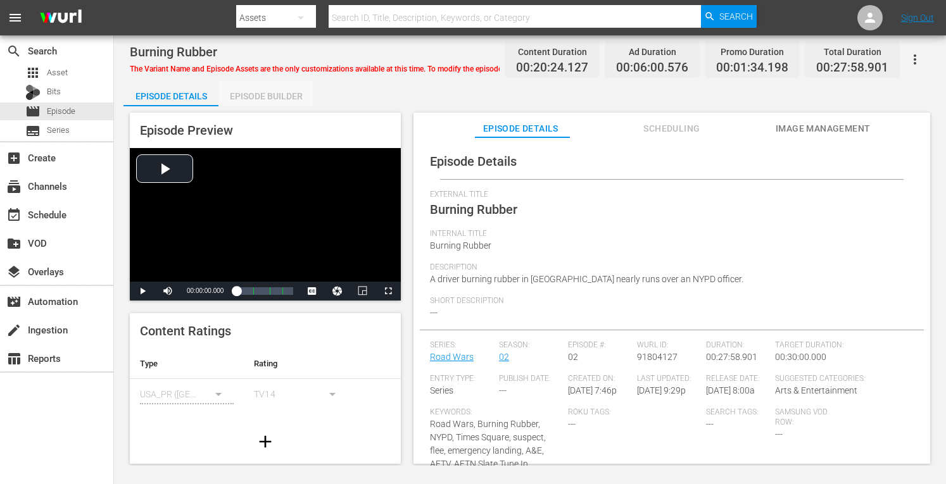
click at [272, 98] on div "Episode Builder" at bounding box center [265, 96] width 95 height 30
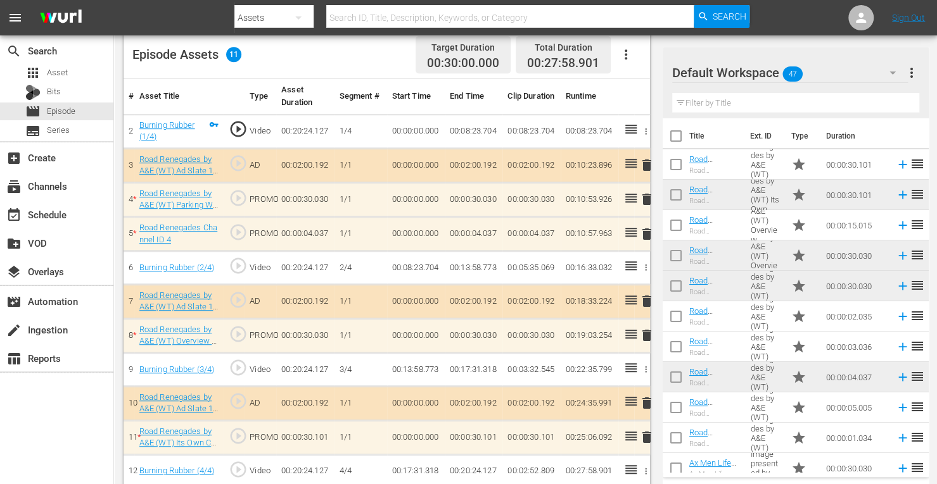
scroll to position [347, 0]
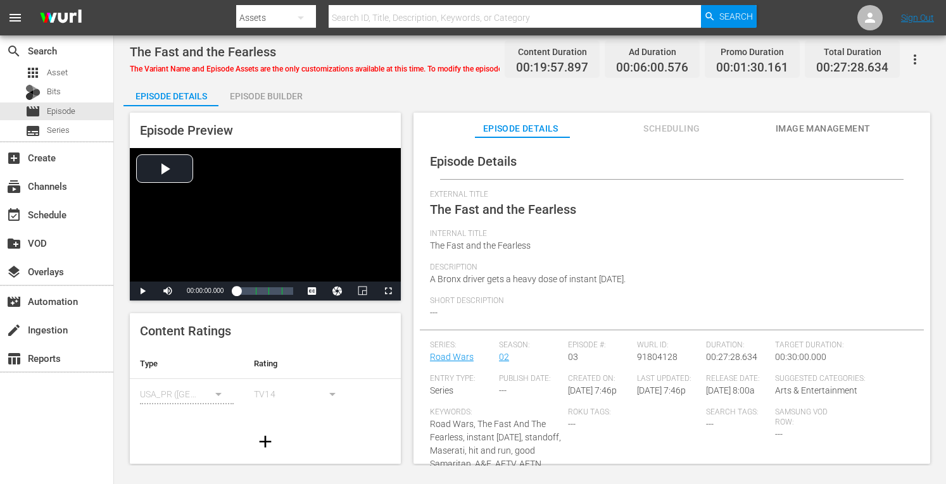
click at [274, 94] on div "Episode Builder" at bounding box center [265, 96] width 95 height 30
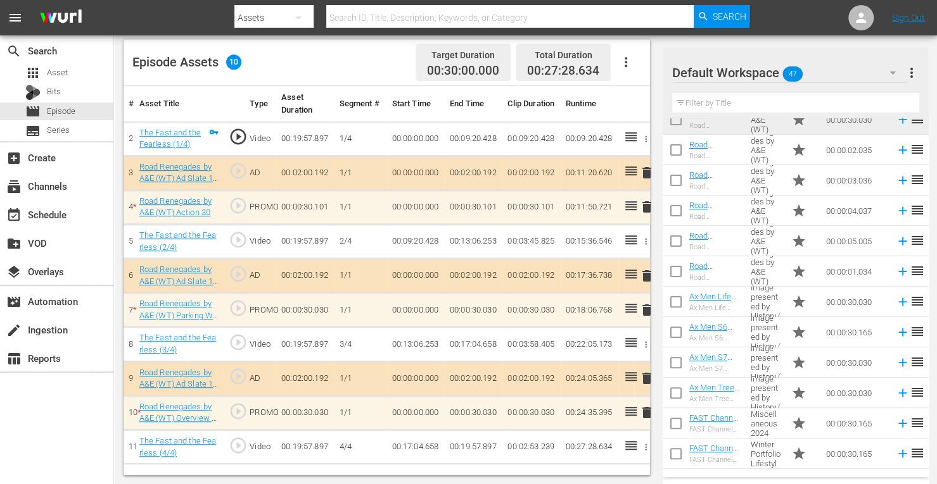
scroll to position [165, 0]
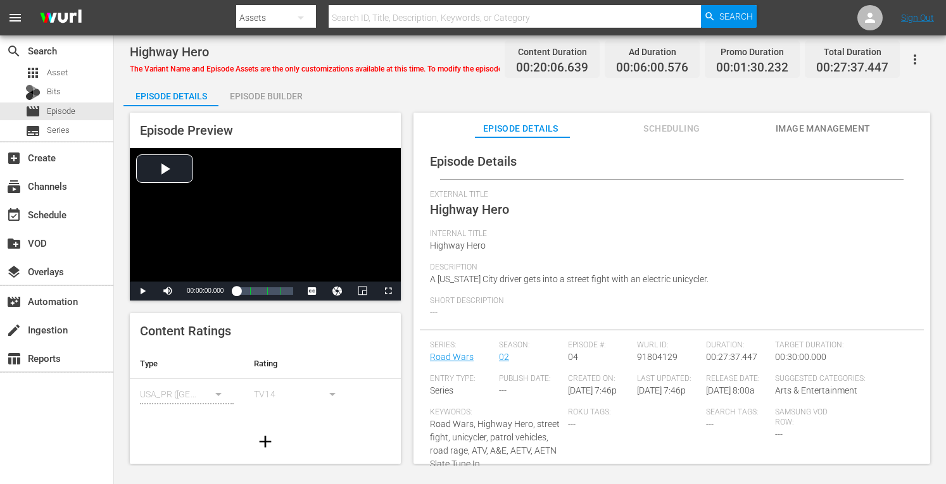
click at [270, 94] on div "Episode Builder" at bounding box center [265, 96] width 95 height 30
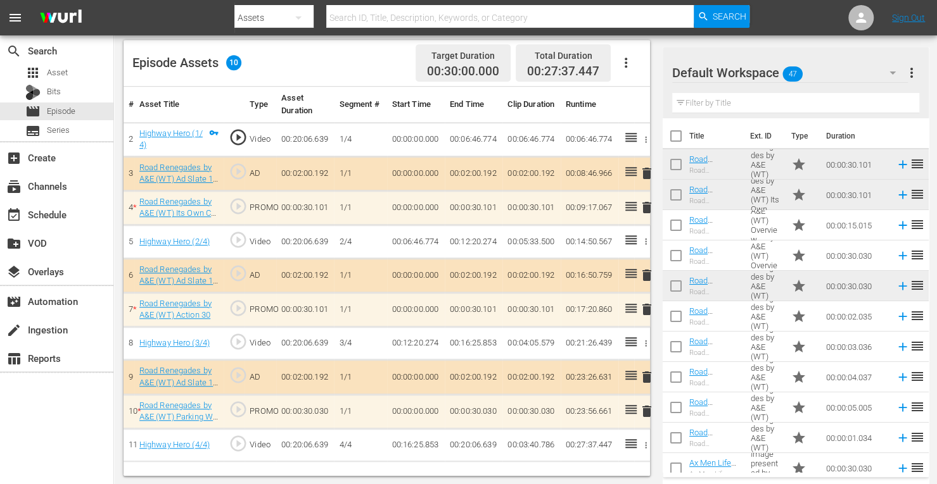
scroll to position [329, 0]
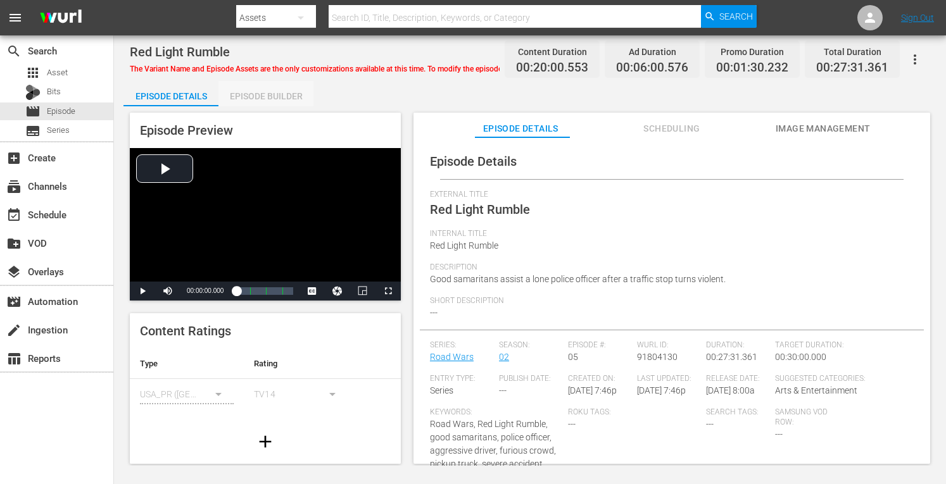
click at [274, 96] on div "Episode Builder" at bounding box center [265, 96] width 95 height 30
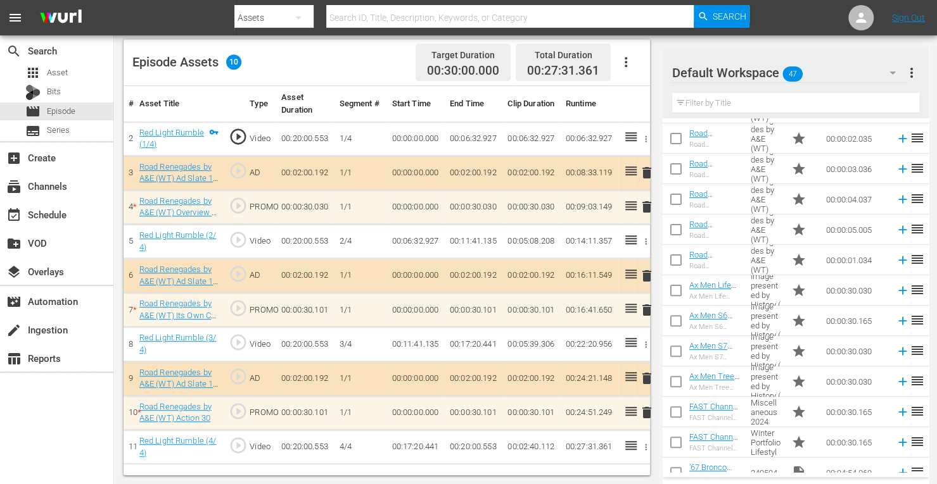
scroll to position [180, 0]
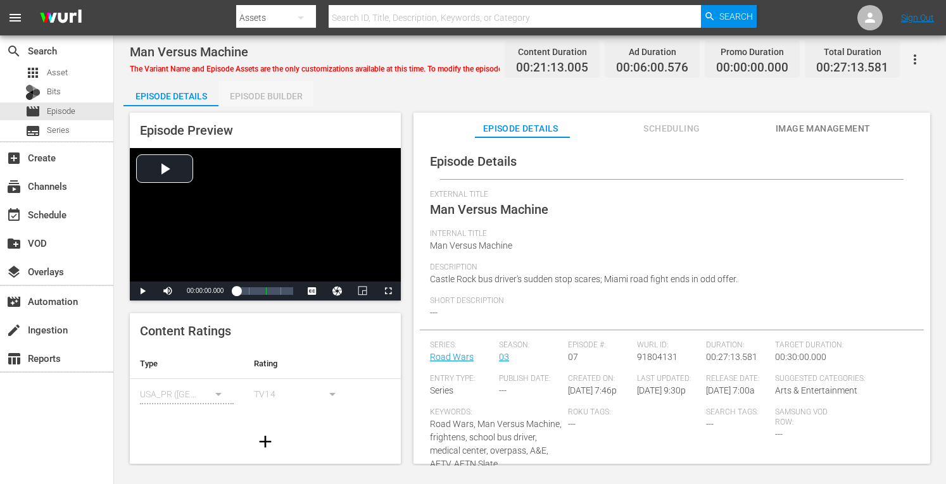
click at [289, 91] on div "Episode Builder" at bounding box center [265, 96] width 95 height 30
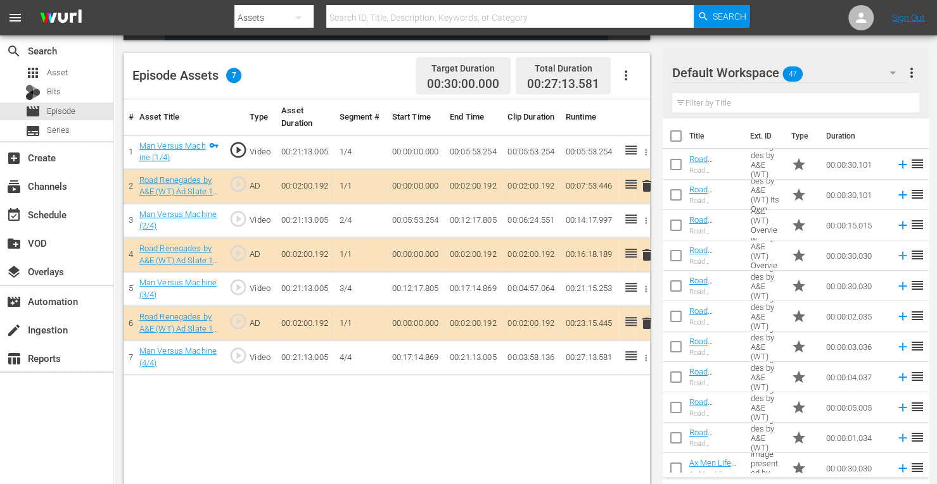
scroll to position [329, 0]
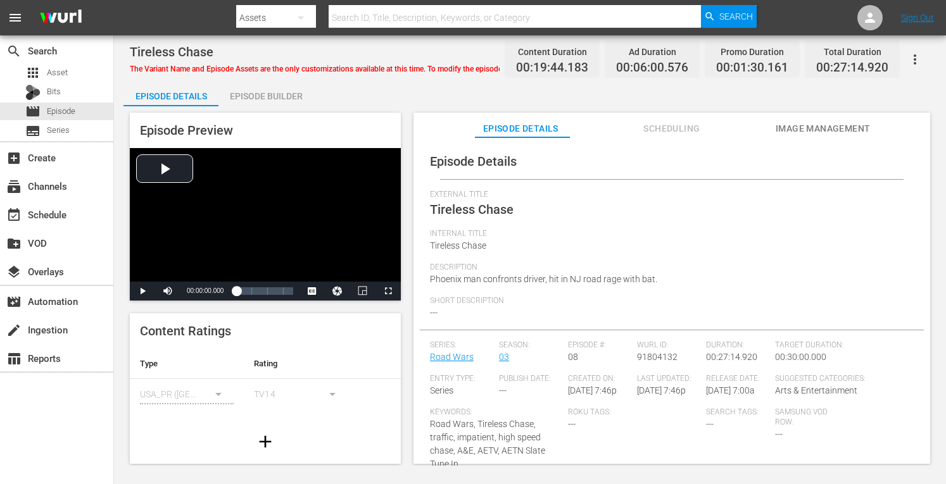
click at [284, 98] on div "Episode Builder" at bounding box center [265, 96] width 95 height 30
click at [279, 91] on div "Episode Builder" at bounding box center [265, 96] width 95 height 30
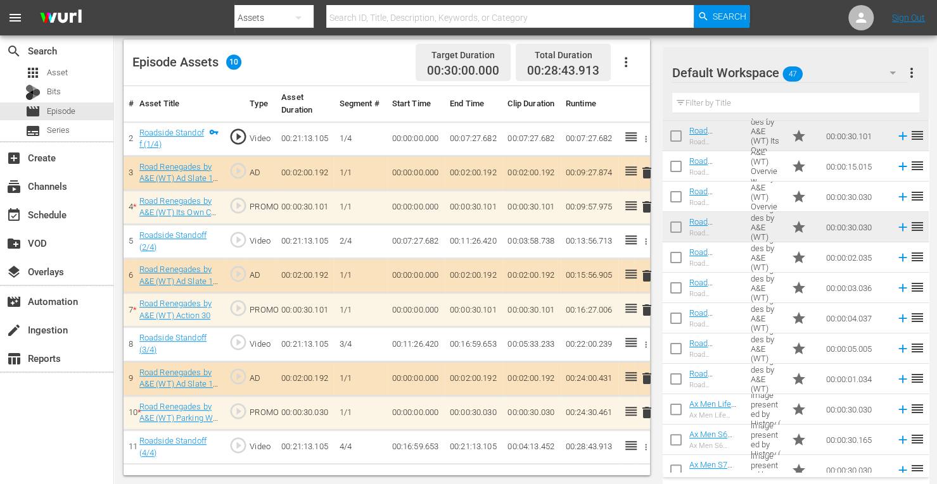
scroll to position [58, 0]
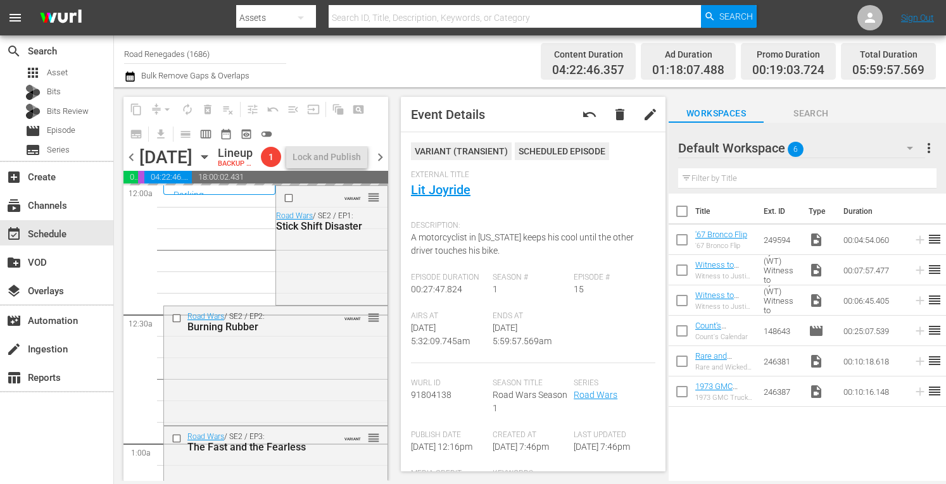
scroll to position [1351, 0]
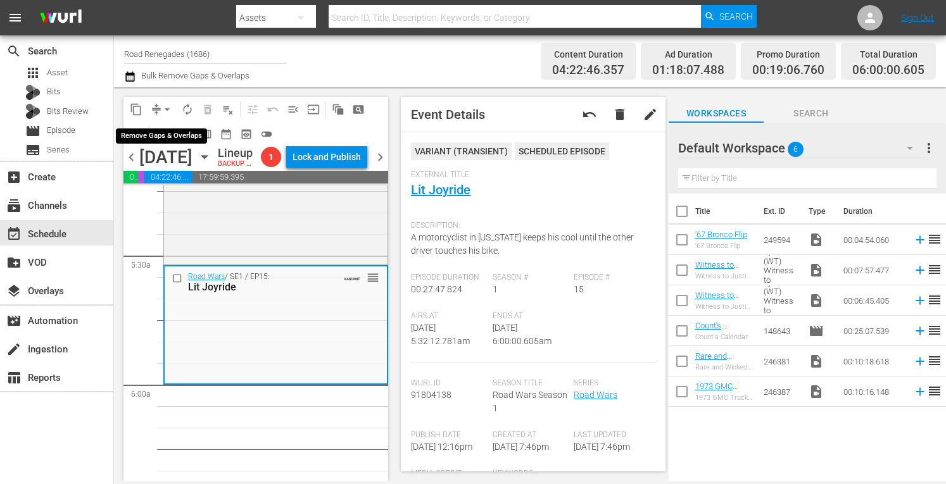
click at [165, 103] on span "arrow_drop_down" at bounding box center [167, 109] width 13 height 13
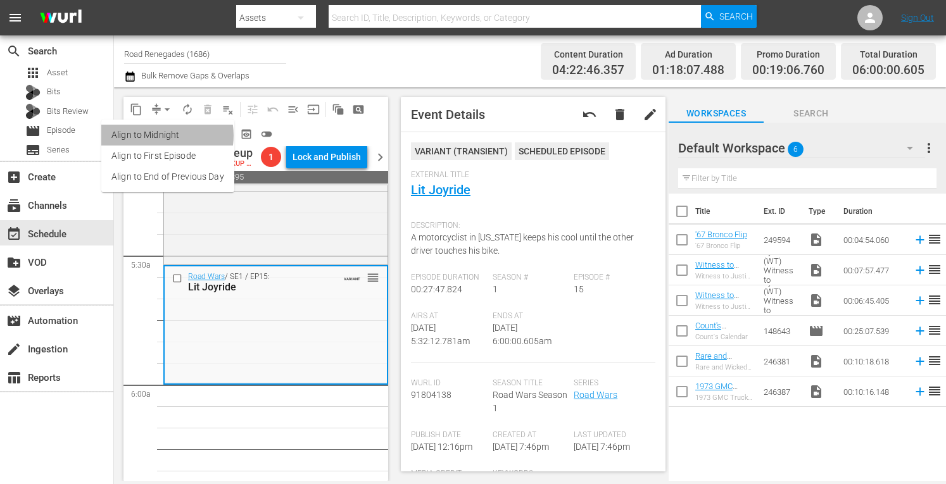
click at [158, 136] on li "Align to Midnight" at bounding box center [167, 135] width 133 height 21
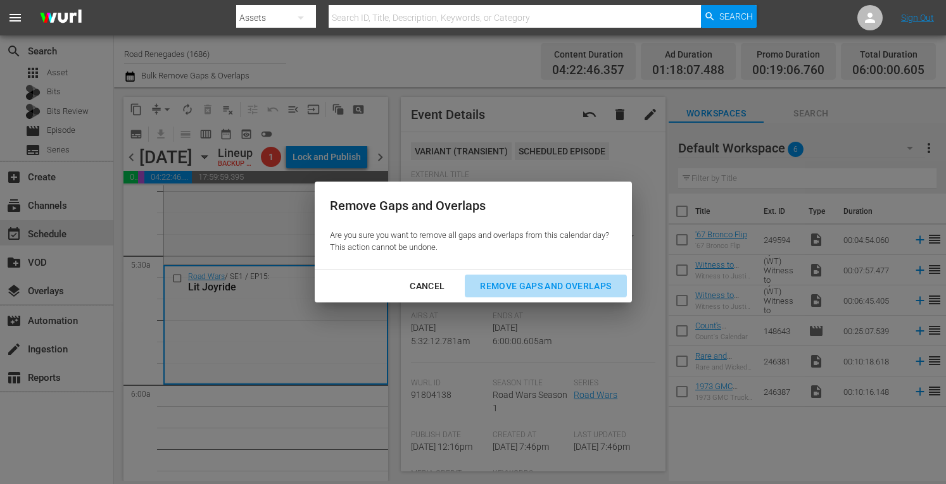
click at [536, 286] on div "Remove Gaps and Overlaps" at bounding box center [545, 287] width 151 height 16
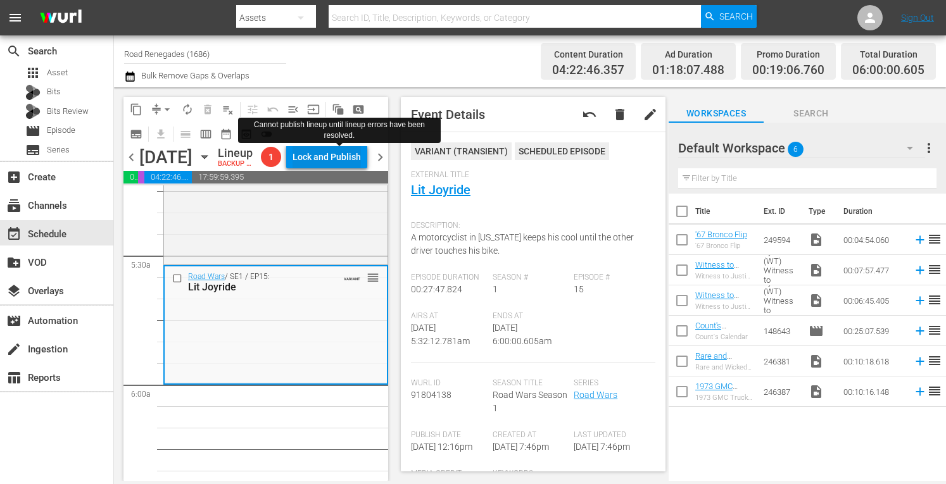
click at [350, 153] on div "Lock and Publish" at bounding box center [327, 157] width 68 height 23
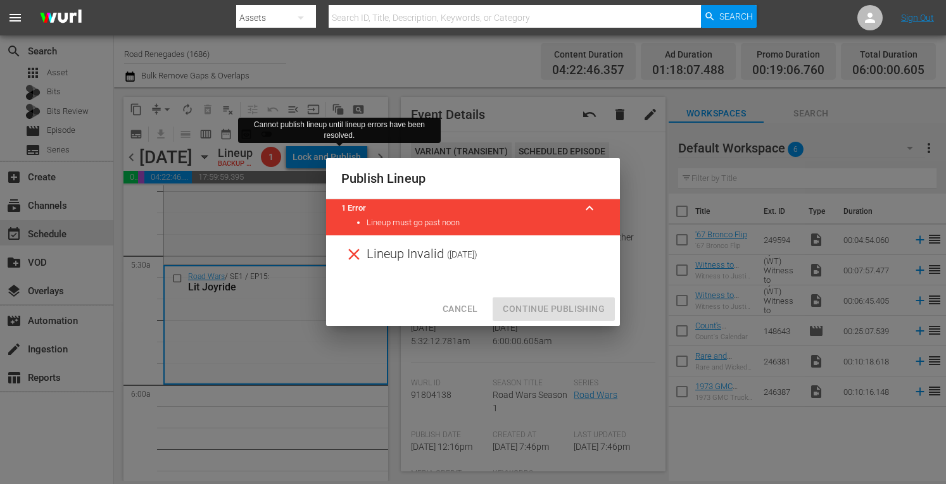
click at [456, 308] on span "Cancel" at bounding box center [460, 309] width 35 height 16
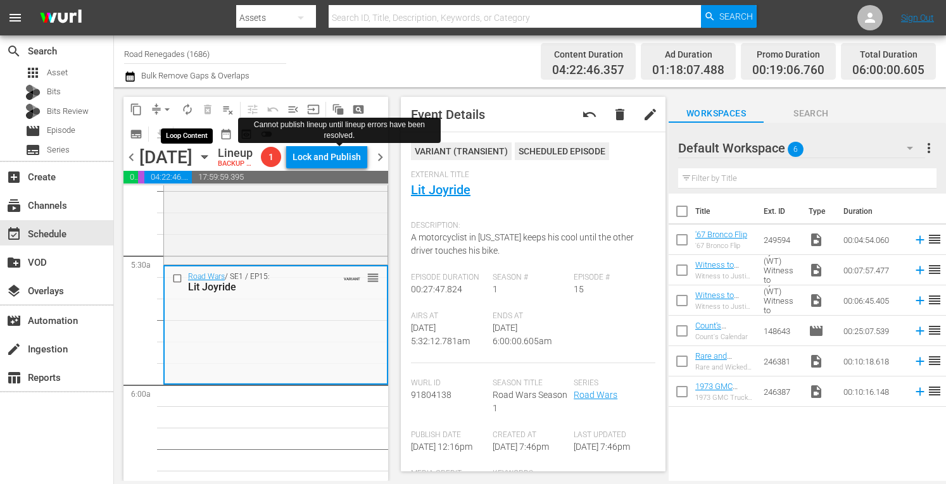
click at [185, 109] on span "autorenew_outlined" at bounding box center [187, 109] width 13 height 13
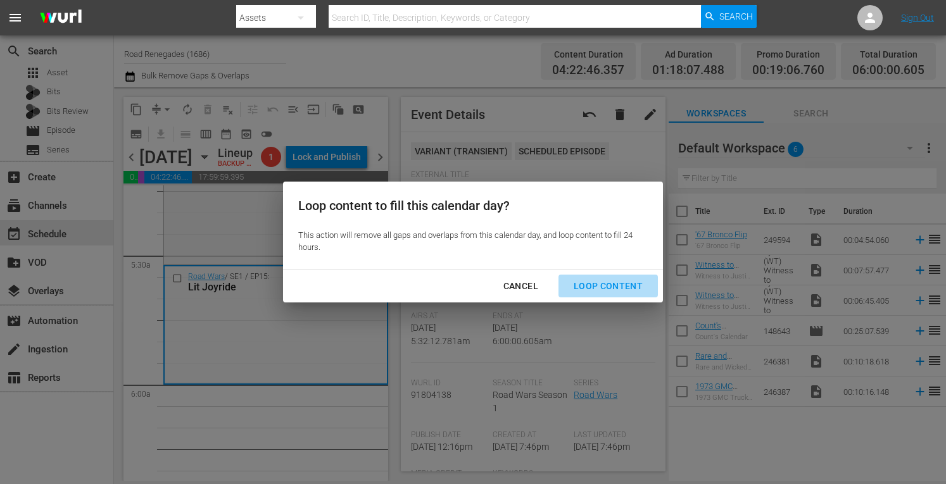
click at [611, 284] on div "Loop Content" at bounding box center [608, 287] width 89 height 16
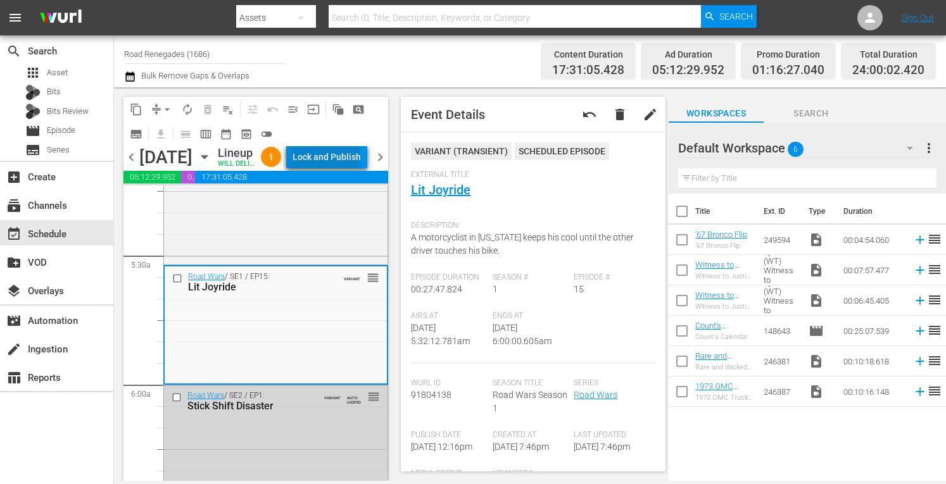
click at [353, 158] on div "Lock and Publish" at bounding box center [327, 157] width 68 height 23
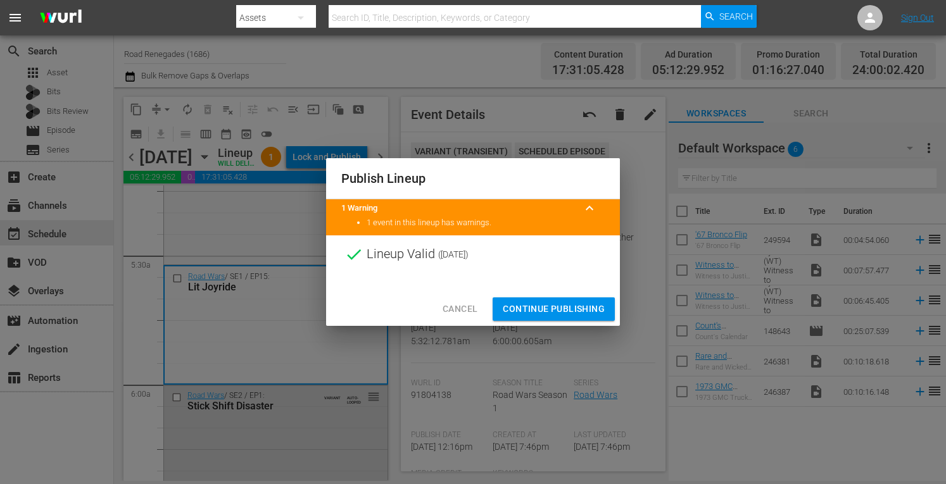
click at [558, 305] on span "Continue Publishing" at bounding box center [554, 309] width 102 height 16
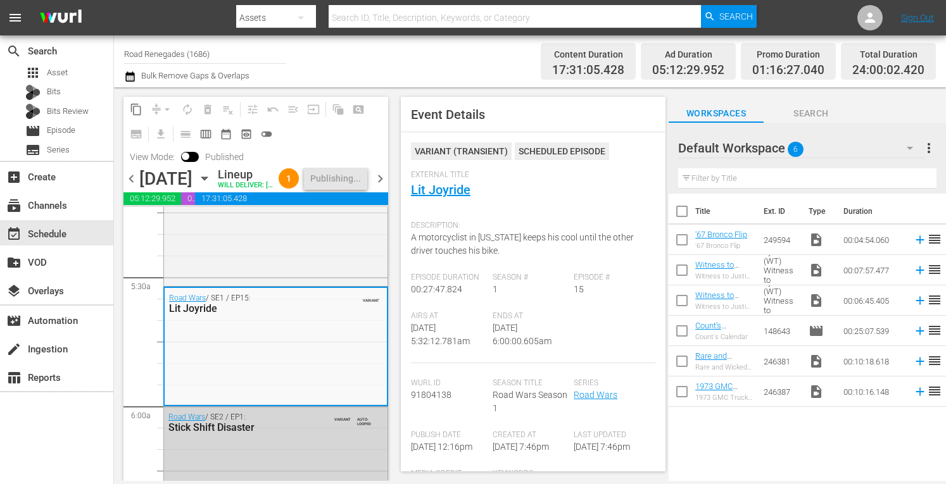
click at [377, 187] on span "chevron_right" at bounding box center [380, 179] width 16 height 16
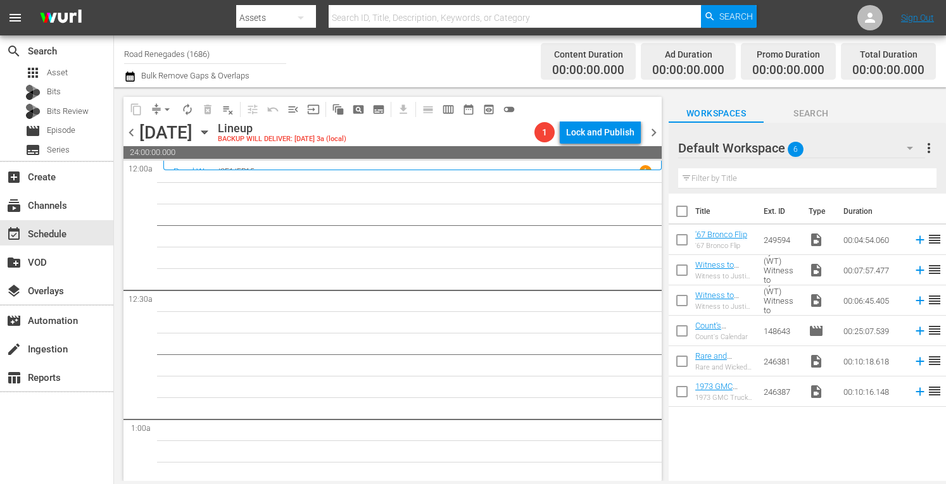
click at [207, 132] on icon "button" at bounding box center [204, 132] width 6 height 3
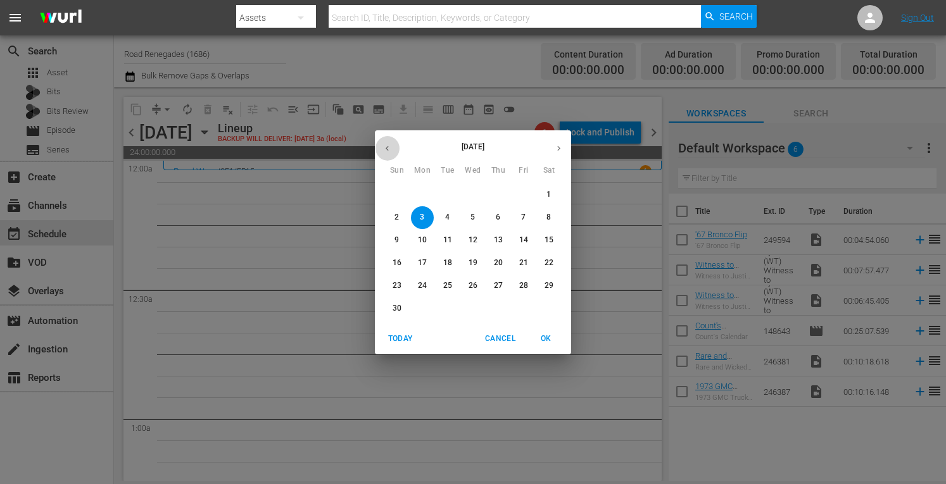
click at [386, 148] on icon "button" at bounding box center [387, 148] width 3 height 5
click at [424, 260] on p "20" at bounding box center [422, 263] width 9 height 11
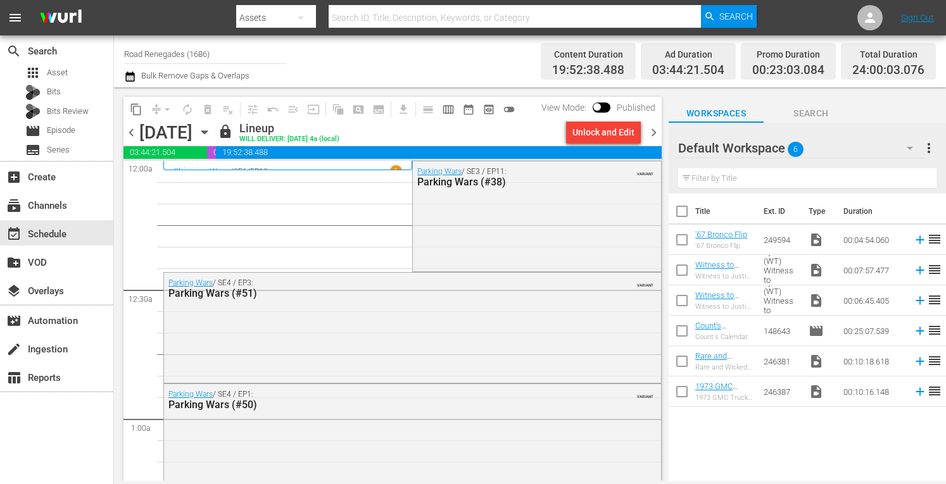
click at [656, 130] on span "chevron_right" at bounding box center [654, 133] width 16 height 16
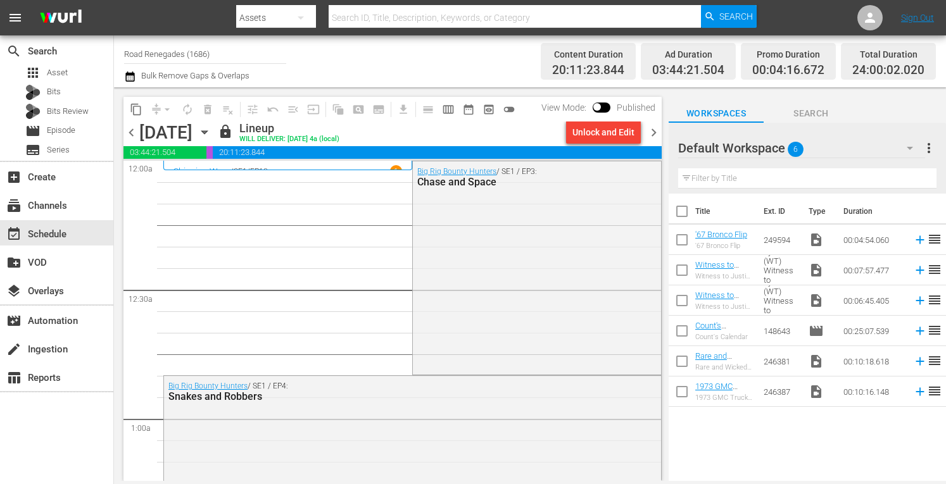
click at [656, 130] on span "chevron_right" at bounding box center [654, 133] width 16 height 16
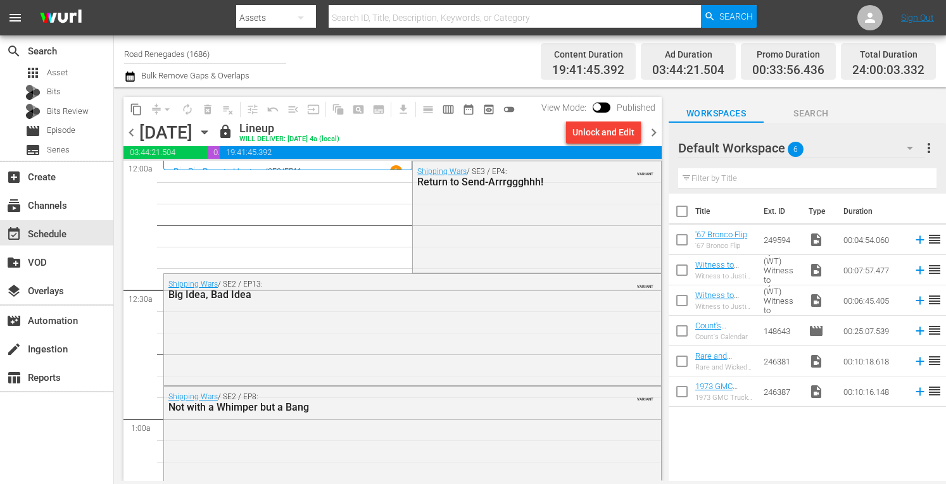
click at [655, 130] on span "chevron_right" at bounding box center [654, 133] width 16 height 16
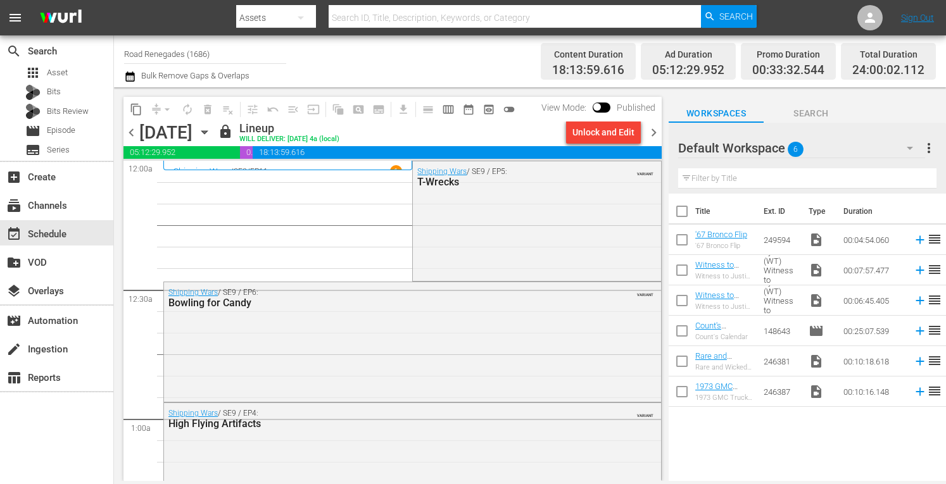
click at [655, 130] on span "chevron_right" at bounding box center [654, 133] width 16 height 16
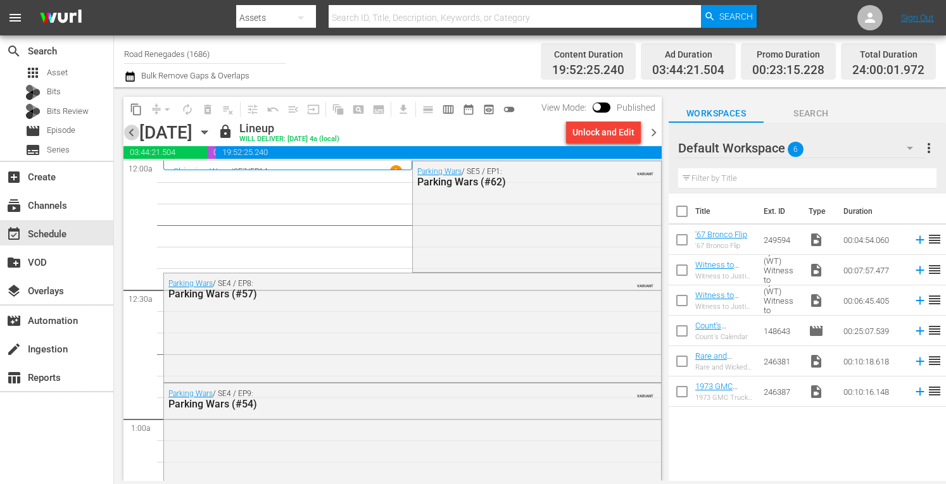
click at [132, 132] on span "chevron_left" at bounding box center [131, 133] width 16 height 16
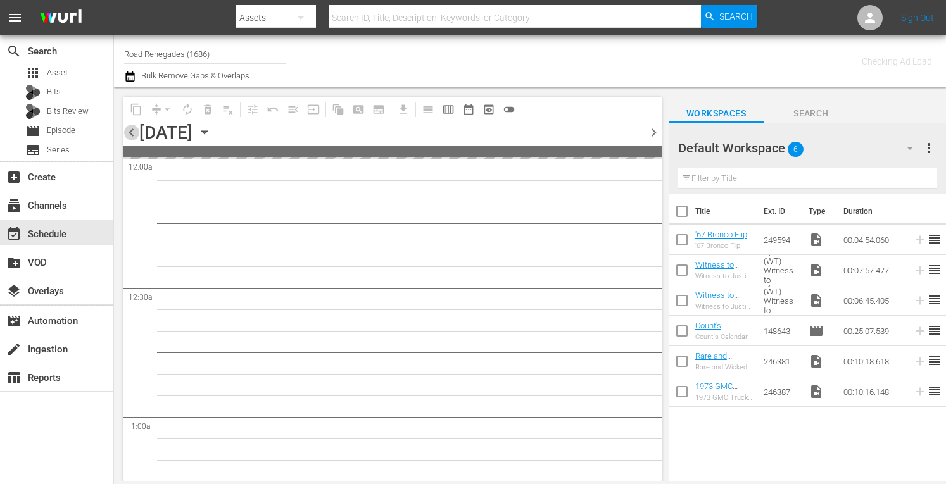
click at [132, 132] on span "chevron_left" at bounding box center [131, 133] width 16 height 16
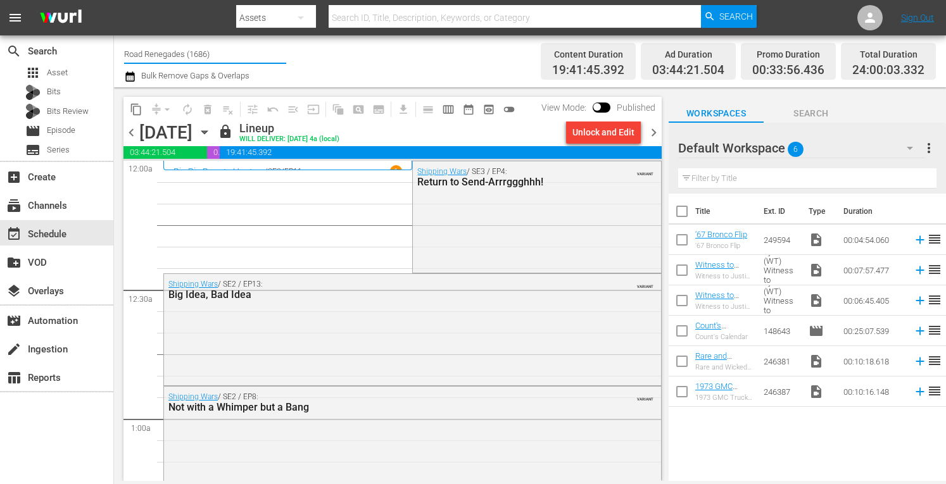
click at [224, 51] on input "Road Renegades (1686)" at bounding box center [205, 54] width 162 height 30
type input "R"
click at [224, 51] on input "text" at bounding box center [205, 54] width 162 height 30
click at [224, 51] on input "T" at bounding box center [205, 54] width 162 height 30
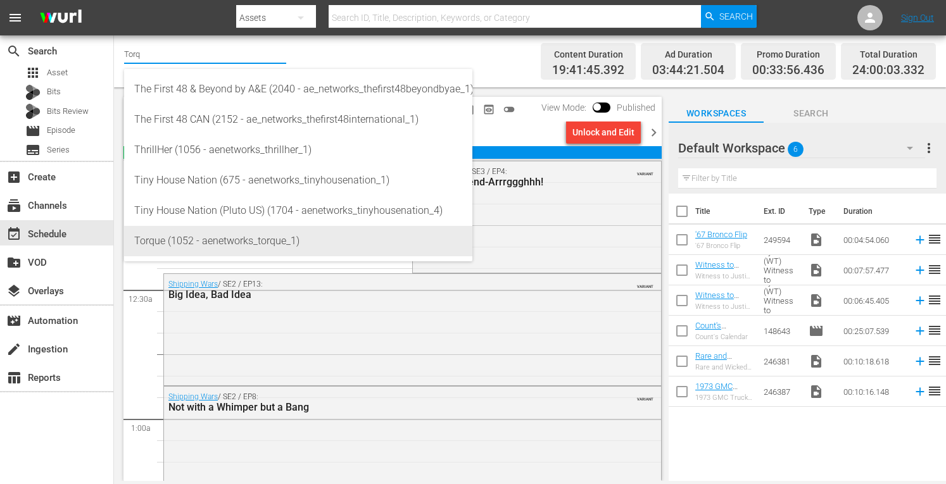
click at [169, 248] on div "Torque (1052 - aenetworks_torque_1)" at bounding box center [298, 241] width 328 height 30
type input "Torque (1052 - aenetworks_torque_1)"
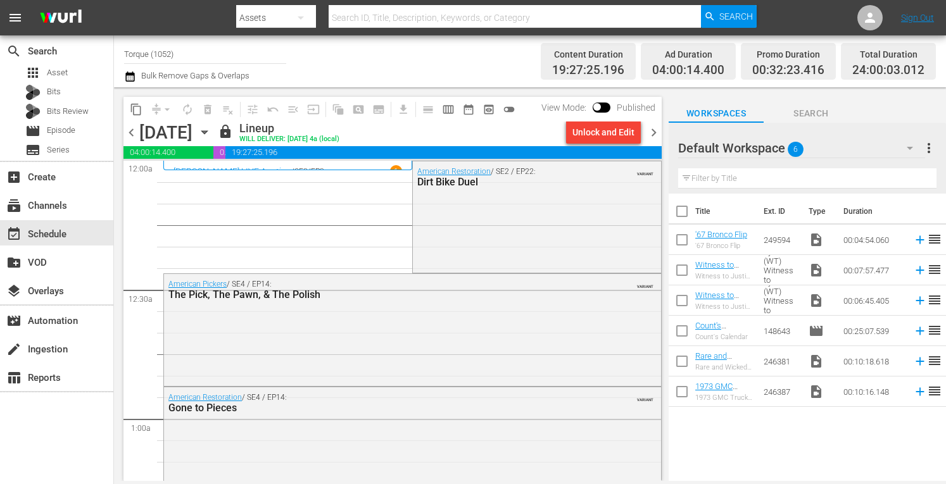
click at [194, 53] on input "Torque (1052)" at bounding box center [205, 54] width 162 height 30
type input "T"
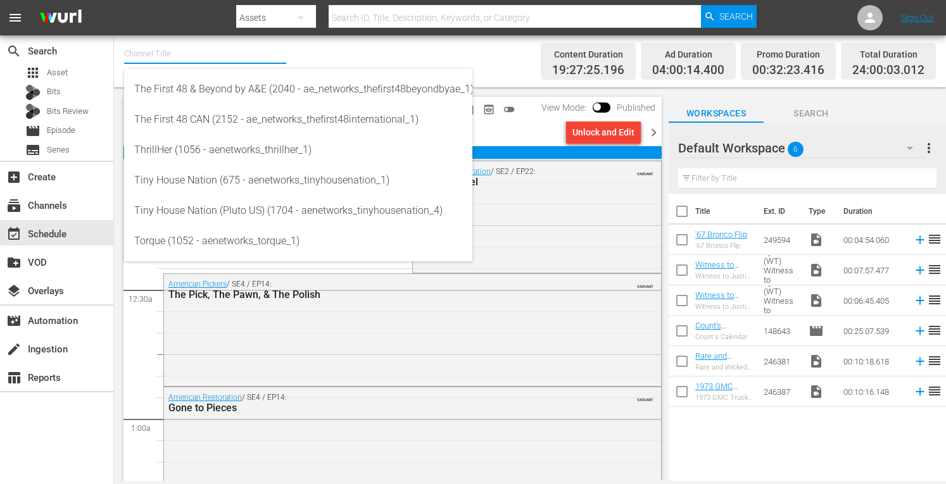
click at [194, 53] on input "text" at bounding box center [205, 54] width 162 height 30
type input "A"
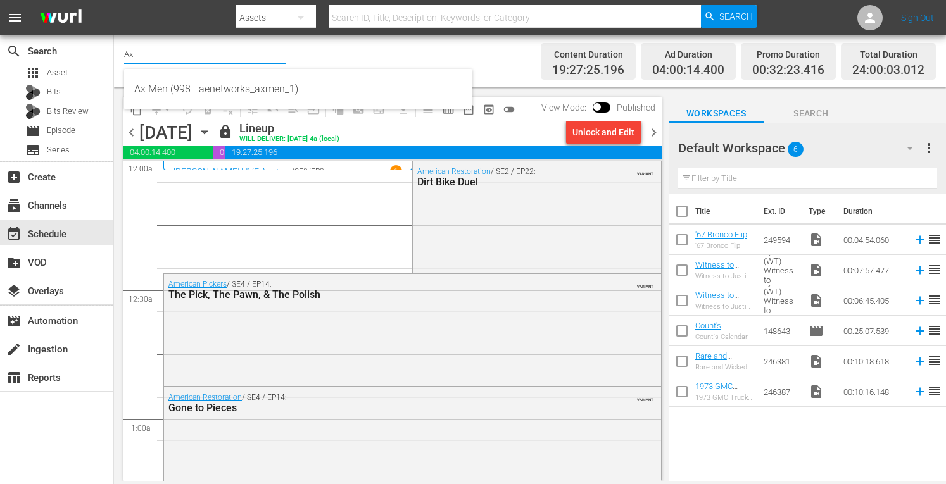
click at [181, 148] on span "04:00:14.400" at bounding box center [168, 152] width 90 height 13
click at [170, 46] on input "Ax" at bounding box center [205, 54] width 162 height 30
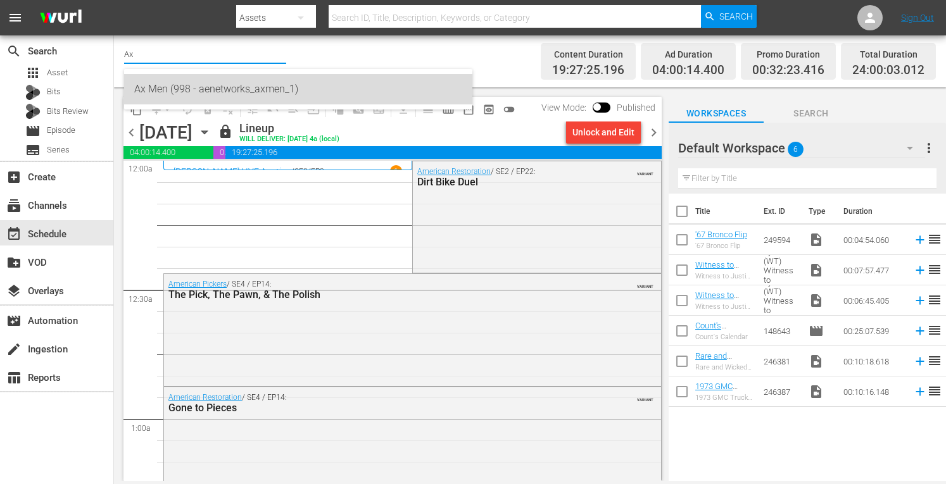
click at [171, 87] on div "Ax Men (998 - aenetworks_axmen_1)" at bounding box center [298, 89] width 328 height 30
type input "Ax Men (998 - aenetworks_axmen_1)"
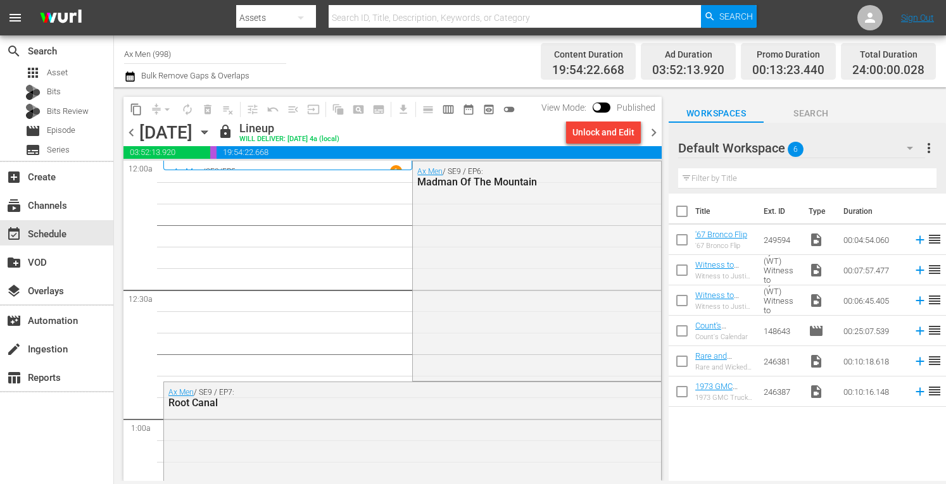
click at [212, 134] on icon "button" at bounding box center [205, 132] width 14 height 14
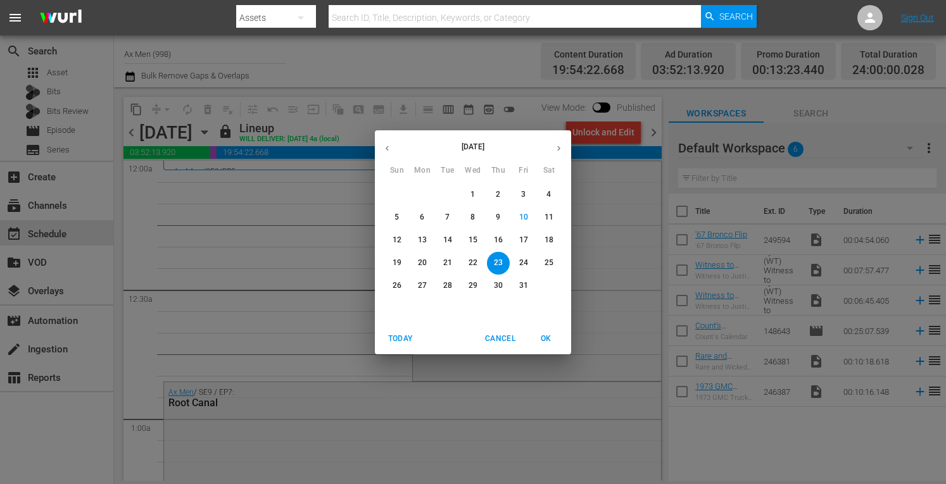
click at [424, 287] on p "27" at bounding box center [422, 286] width 9 height 11
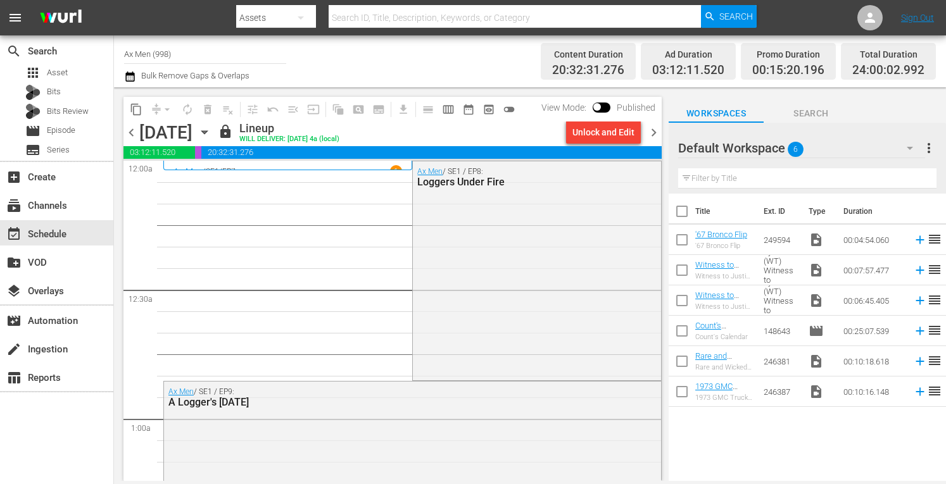
click at [199, 51] on input "Ax Men (998)" at bounding box center [205, 54] width 162 height 30
type input "A"
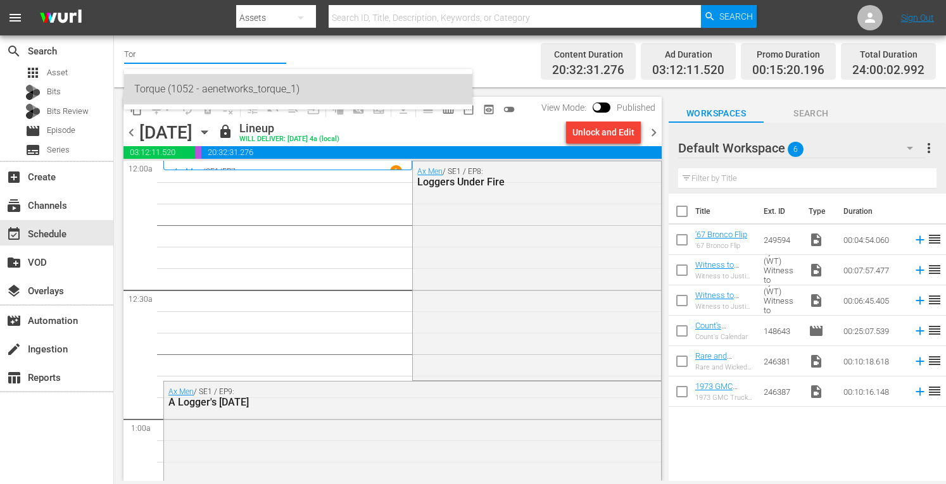
click at [184, 83] on div "Torque (1052 - aenetworks_torque_1)" at bounding box center [298, 89] width 328 height 30
type input "Torque (1052 - aenetworks_torque_1)"
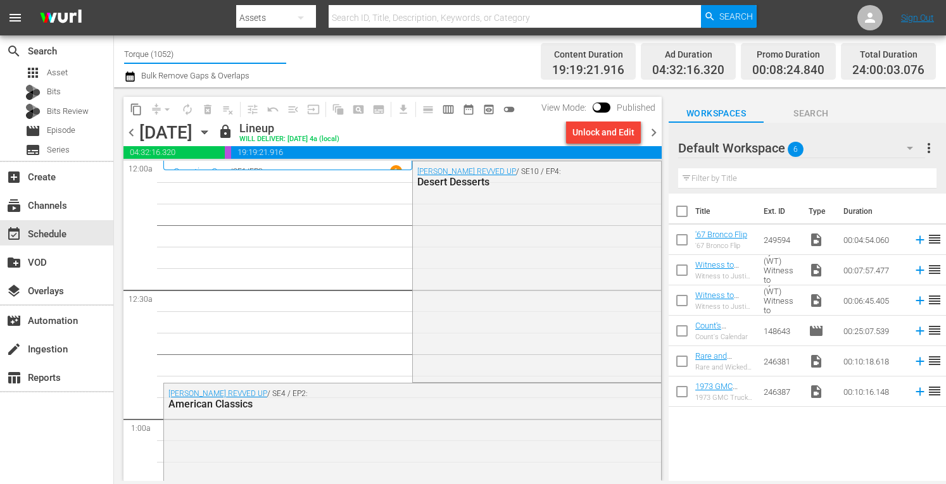
click at [190, 56] on input "Torque (1052)" at bounding box center [205, 54] width 162 height 30
type input "T"
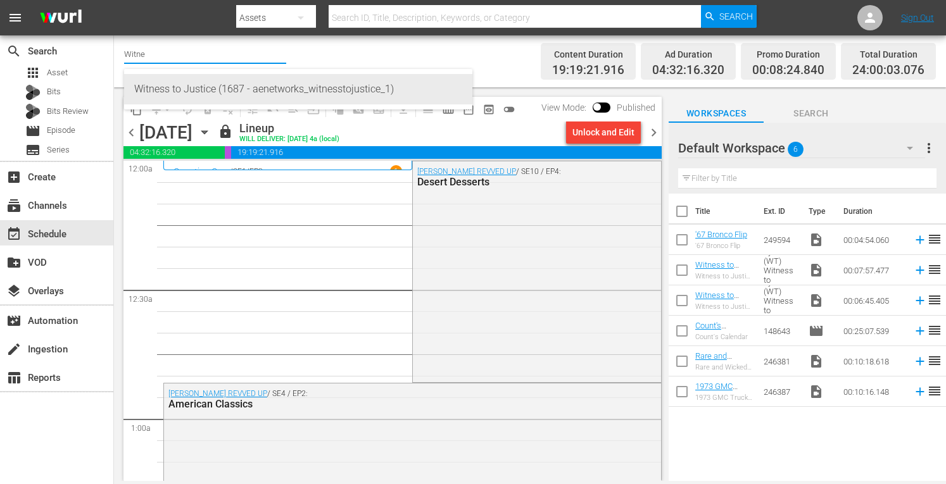
click at [179, 92] on div "Witness to Justice (1687 - aenetworks_witnesstojustice_1)" at bounding box center [298, 89] width 328 height 30
type input "Witness to Justice (1687 - aenetworks_witnesstojustice_1)"
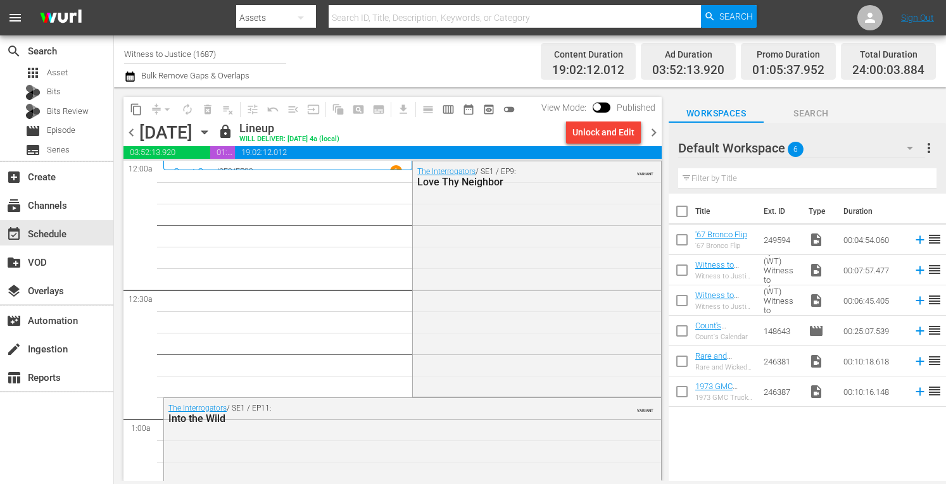
click at [218, 56] on input "Witness to Justice (1687)" at bounding box center [205, 54] width 162 height 30
